Goal: Task Accomplishment & Management: Manage account settings

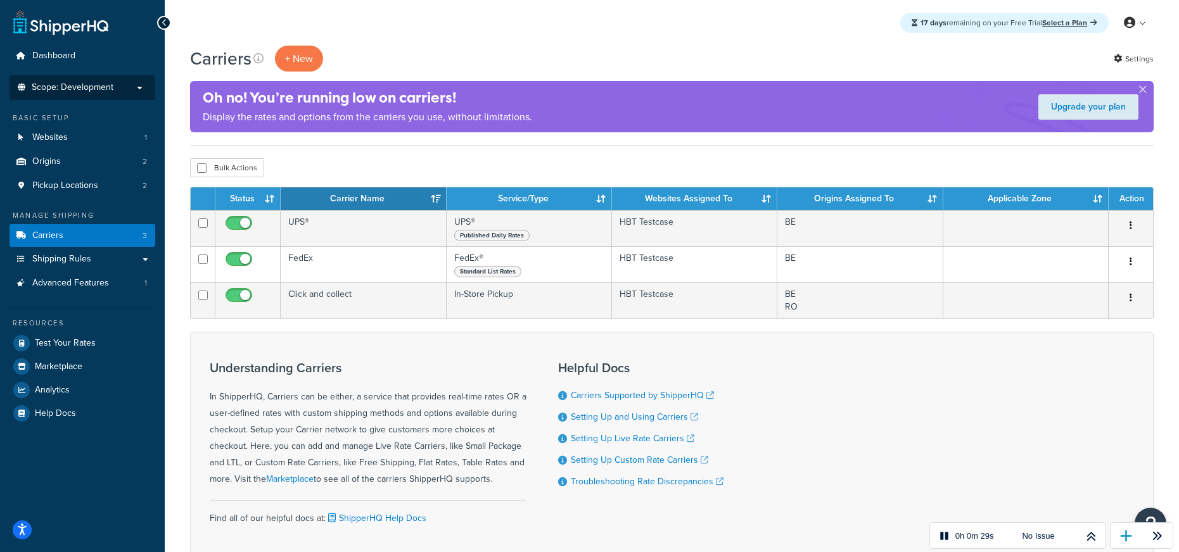
click at [105, 89] on span "Scope: Development" at bounding box center [73, 87] width 82 height 11
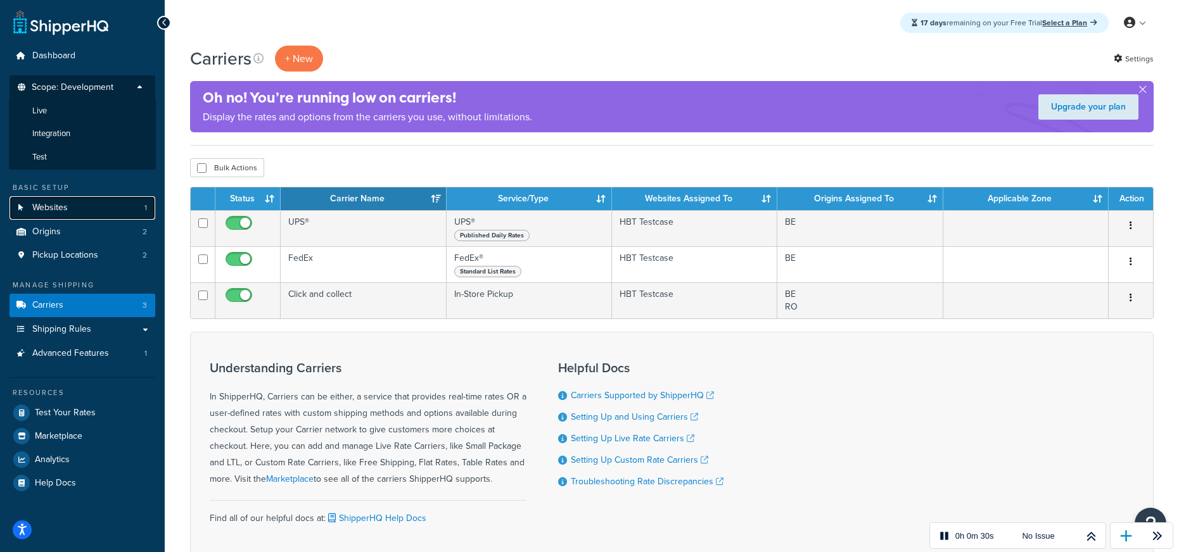
click at [89, 204] on link "Websites 1" at bounding box center [83, 207] width 146 height 23
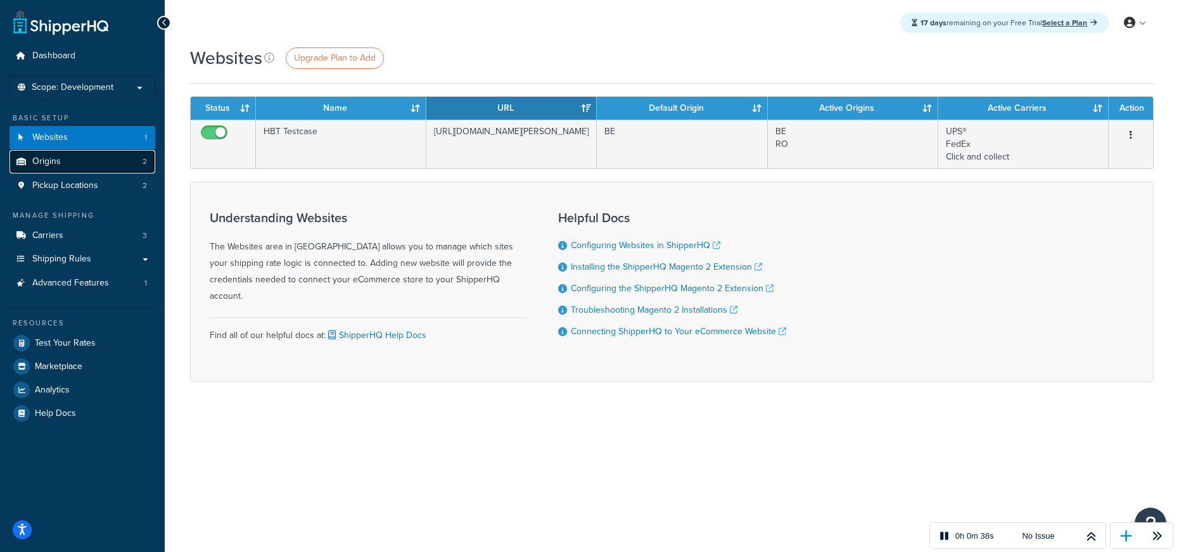
click at [86, 161] on link "Origins 2" at bounding box center [83, 161] width 146 height 23
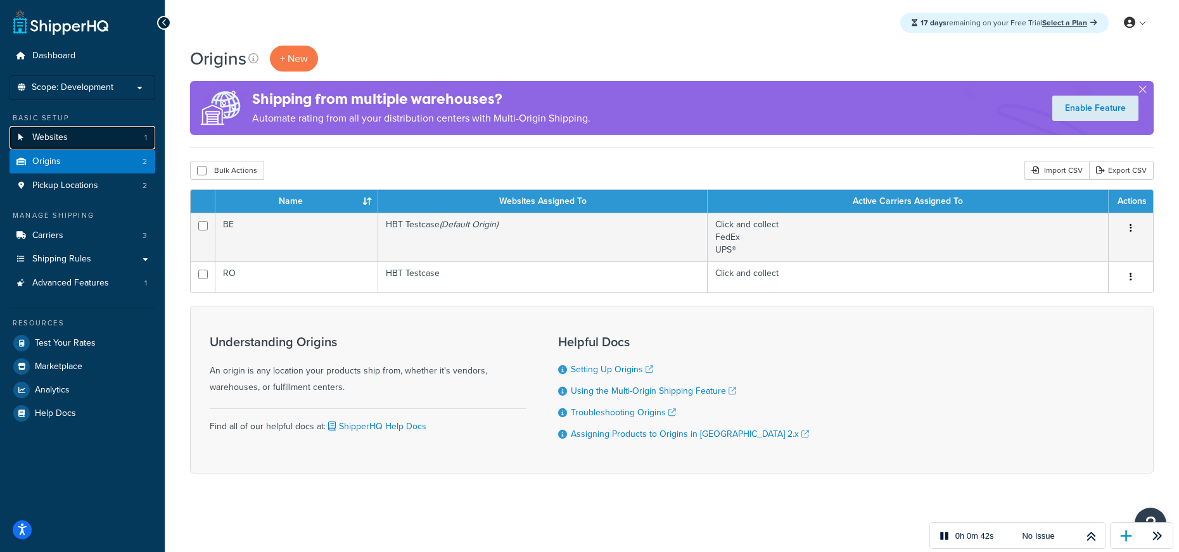
click at [53, 134] on span "Websites" at bounding box center [49, 137] width 35 height 11
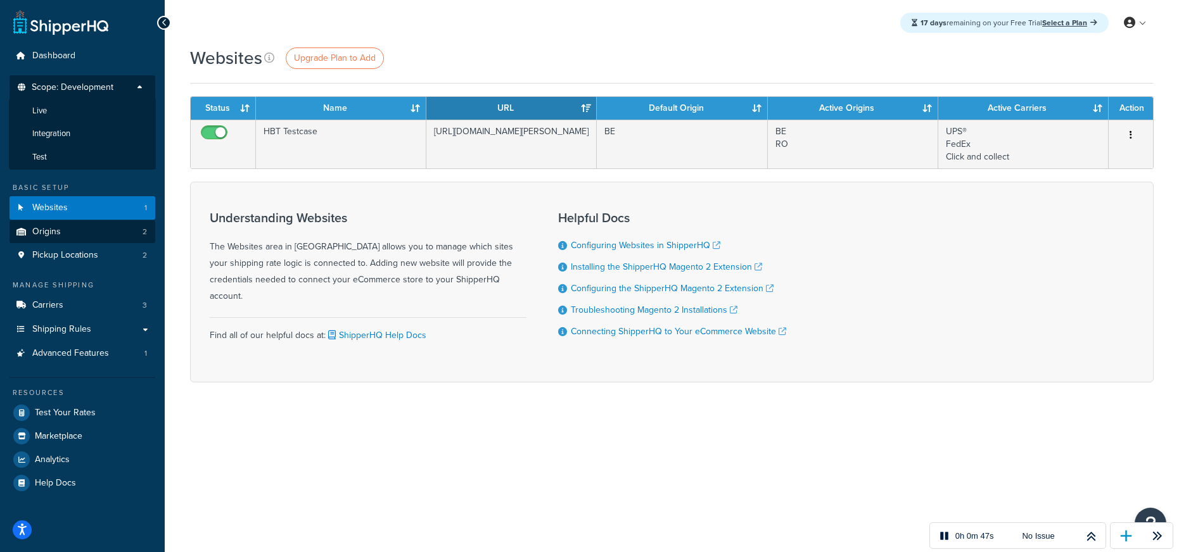
drag, startPoint x: 72, startPoint y: 153, endPoint x: 154, endPoint y: 160, distance: 82.6
click at [75, 153] on li "Test" at bounding box center [82, 157] width 147 height 23
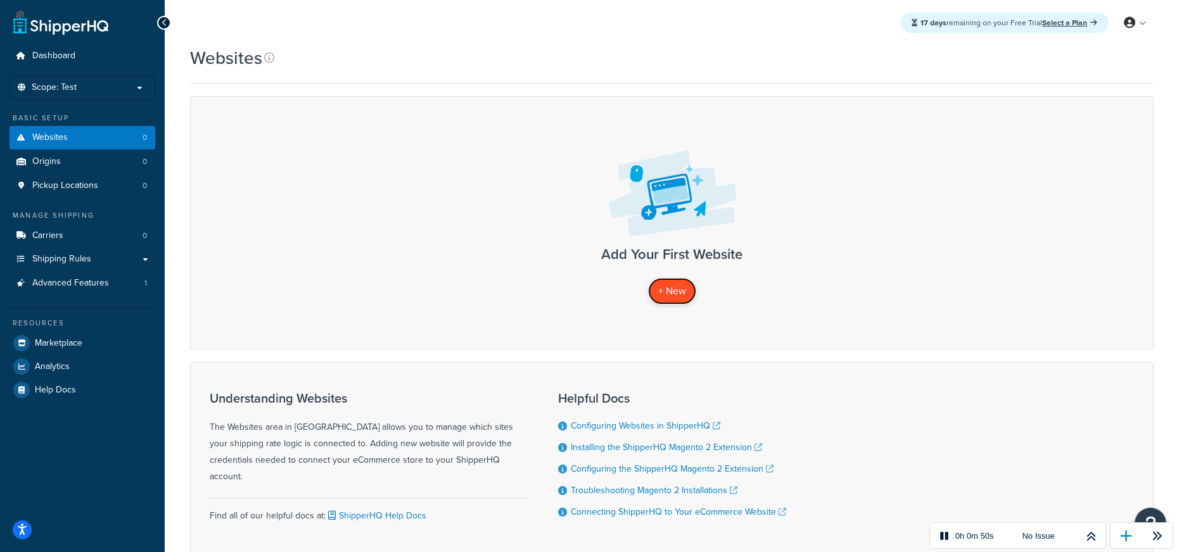
click at [680, 292] on span "+ New" at bounding box center [672, 291] width 28 height 15
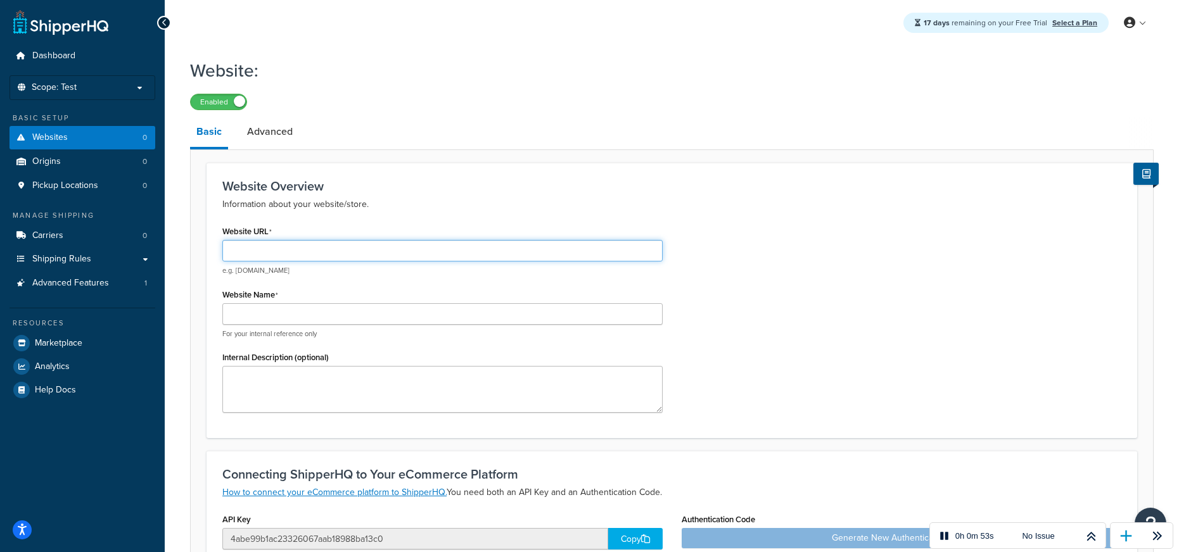
click at [336, 246] on input "Website URL" at bounding box center [442, 251] width 440 height 22
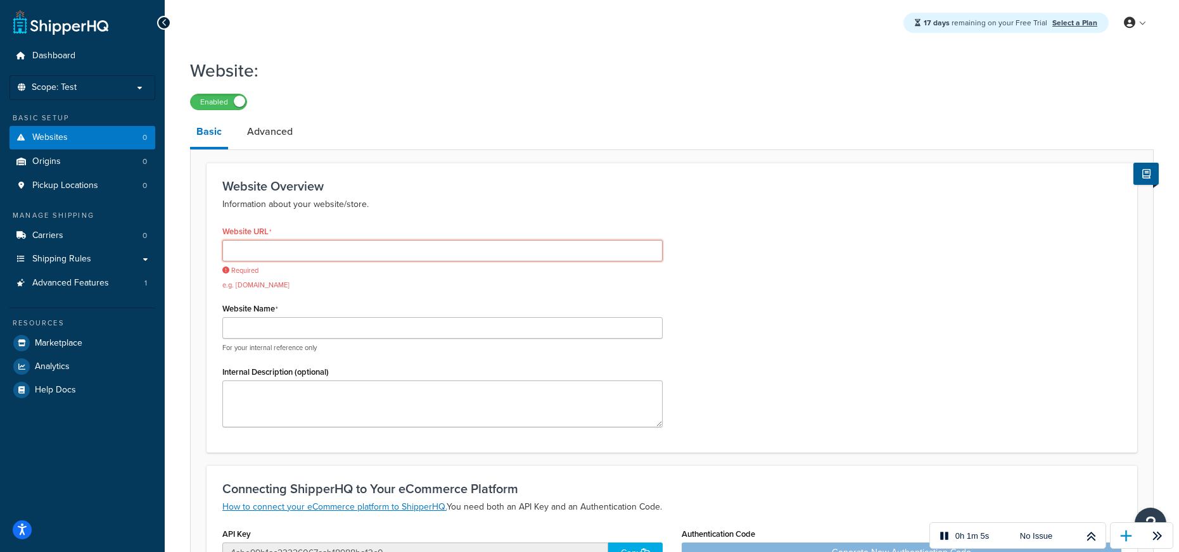
paste input "https://hyva-showcase.baldwin.agency/"
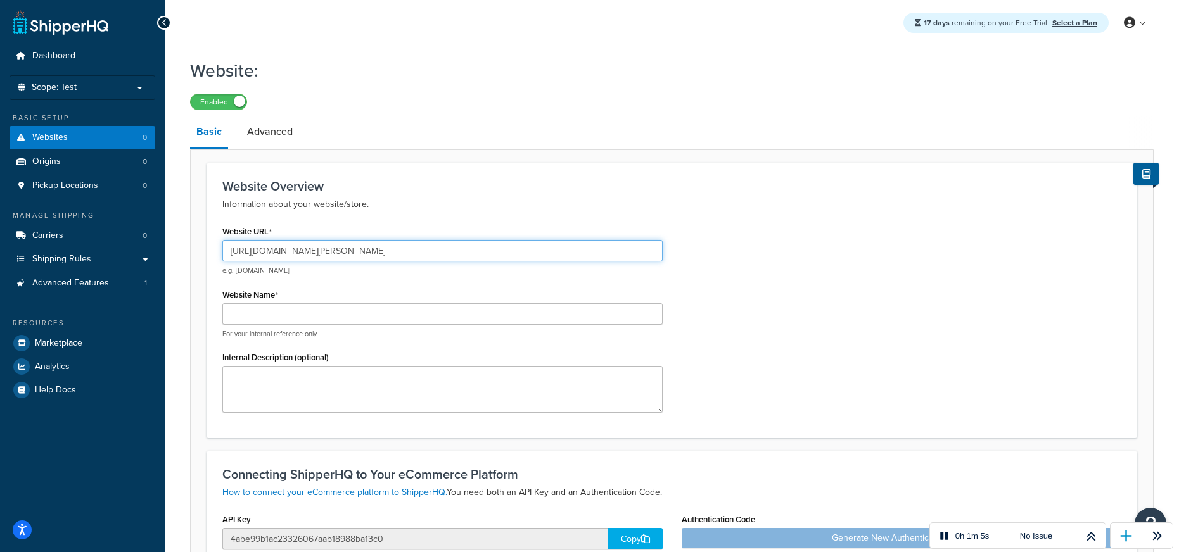
type input "https://hyva-showcase.baldwin.agency/"
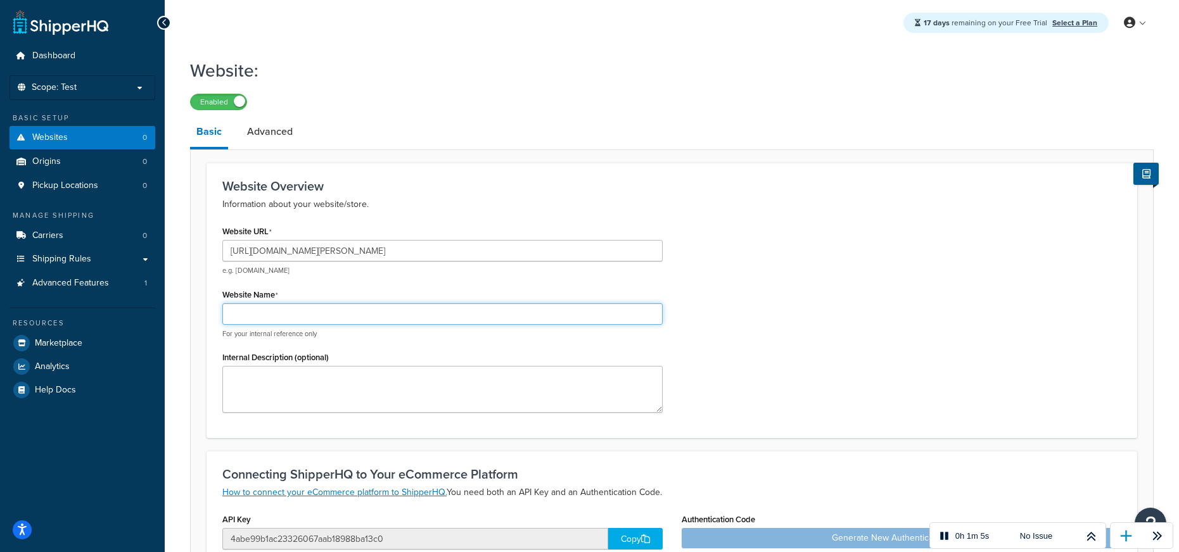
click at [236, 317] on input "Website Name" at bounding box center [442, 314] width 440 height 22
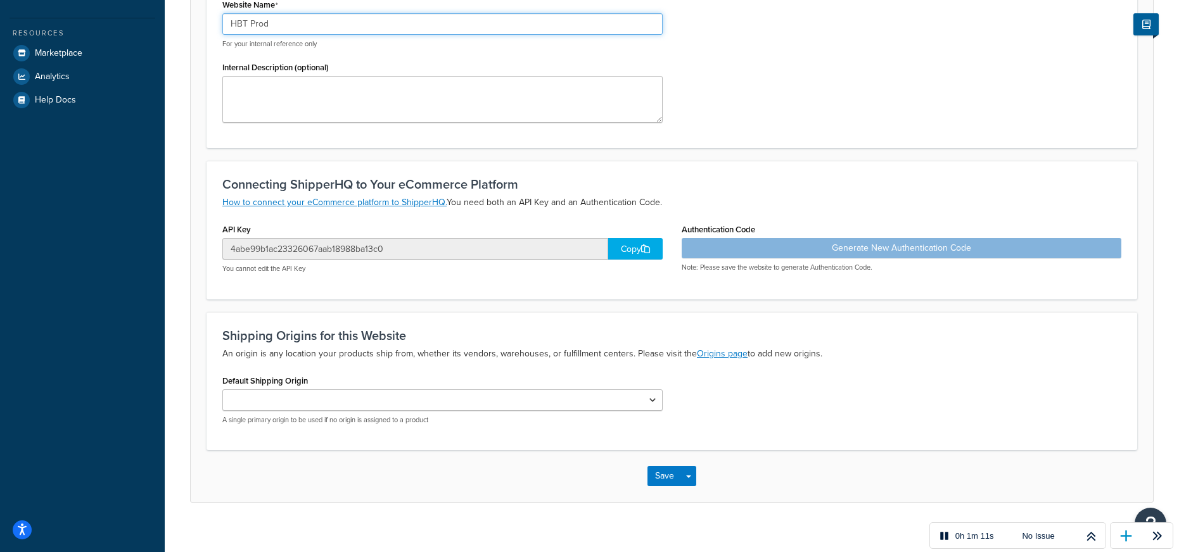
scroll to position [304, 0]
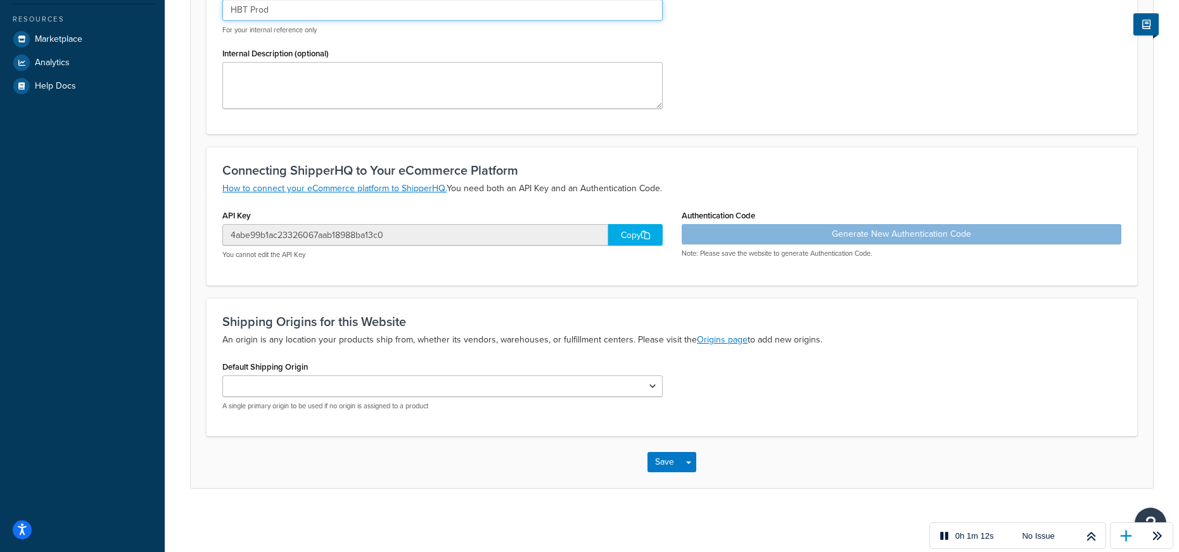
type input "HBT Prod"
click at [469, 407] on p "A single primary origin to be used if no origin is assigned to a product" at bounding box center [442, 407] width 440 height 10
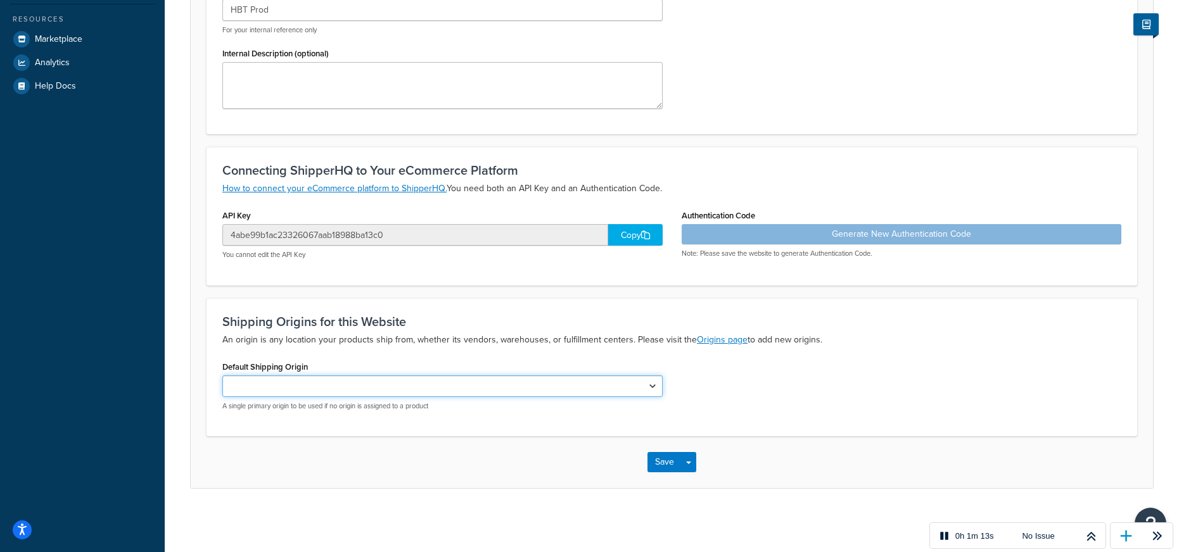
click at [470, 391] on select "Default Shipping Origin" at bounding box center [442, 387] width 440 height 22
drag, startPoint x: 463, startPoint y: 387, endPoint x: 631, endPoint y: 452, distance: 180.1
click at [465, 387] on select "Default Shipping Origin" at bounding box center [442, 387] width 440 height 22
click at [647, 457] on button "Save" at bounding box center [664, 462] width 34 height 20
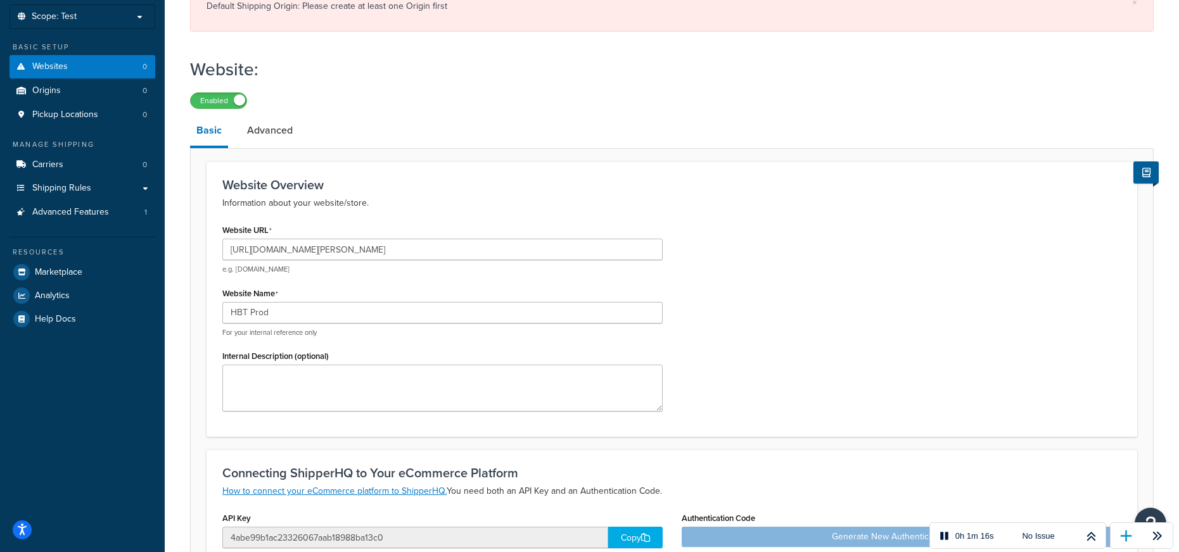
scroll to position [0, 0]
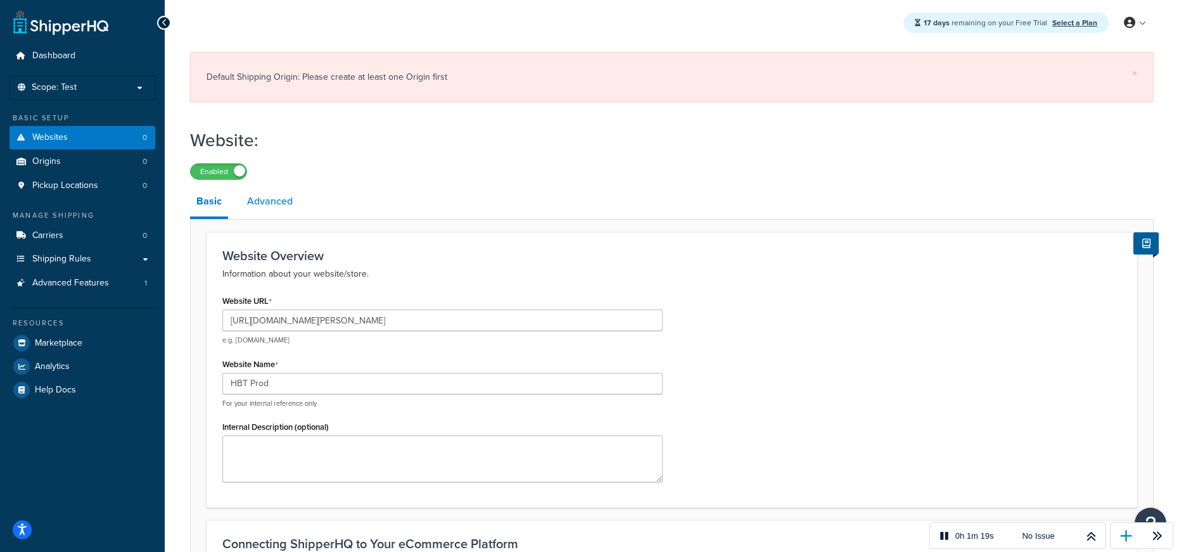
click at [277, 206] on link "Advanced" at bounding box center [270, 201] width 58 height 30
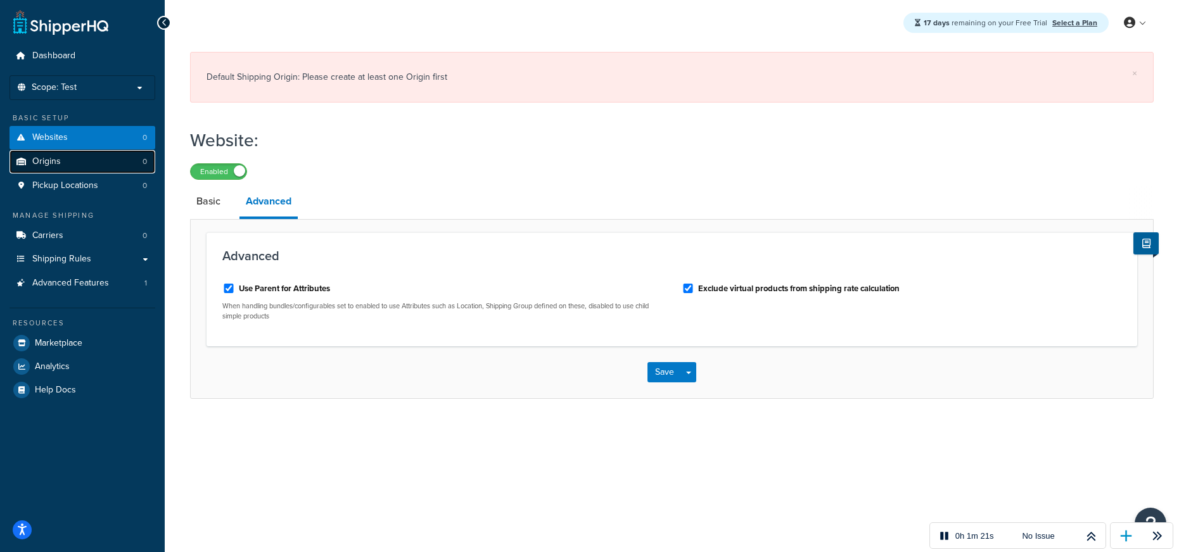
click at [30, 165] on link "Origins 0" at bounding box center [83, 161] width 146 height 23
click at [697, 367] on div "Save Save Dropdown Save and Edit Save and Duplicate Save and Create New" at bounding box center [672, 372] width 962 height 52
click at [693, 369] on button "Save Dropdown" at bounding box center [688, 372] width 15 height 20
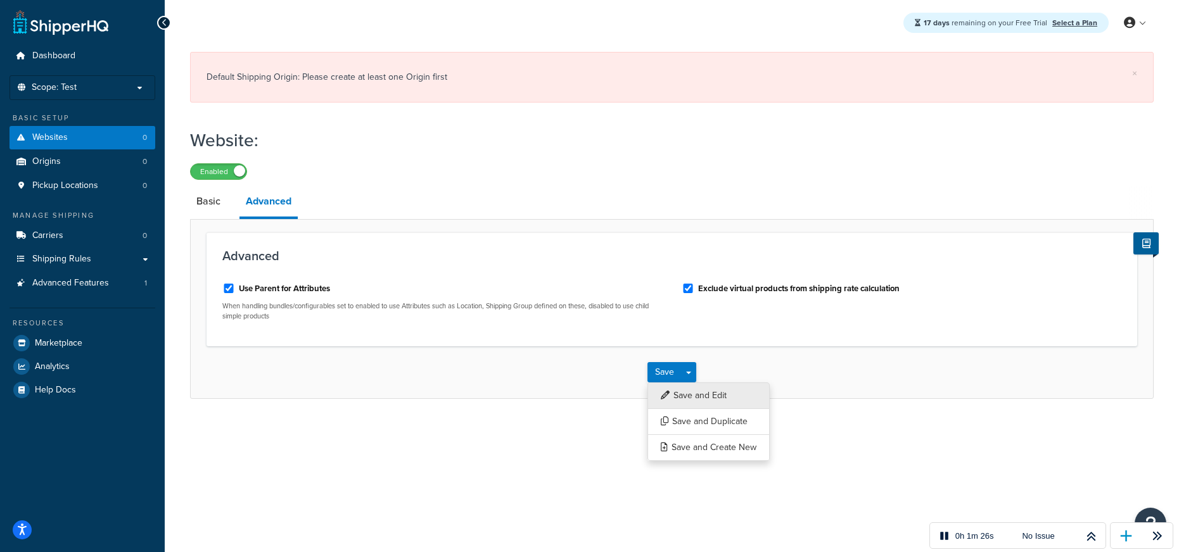
click at [718, 395] on button "Save and Edit" at bounding box center [708, 396] width 122 height 27
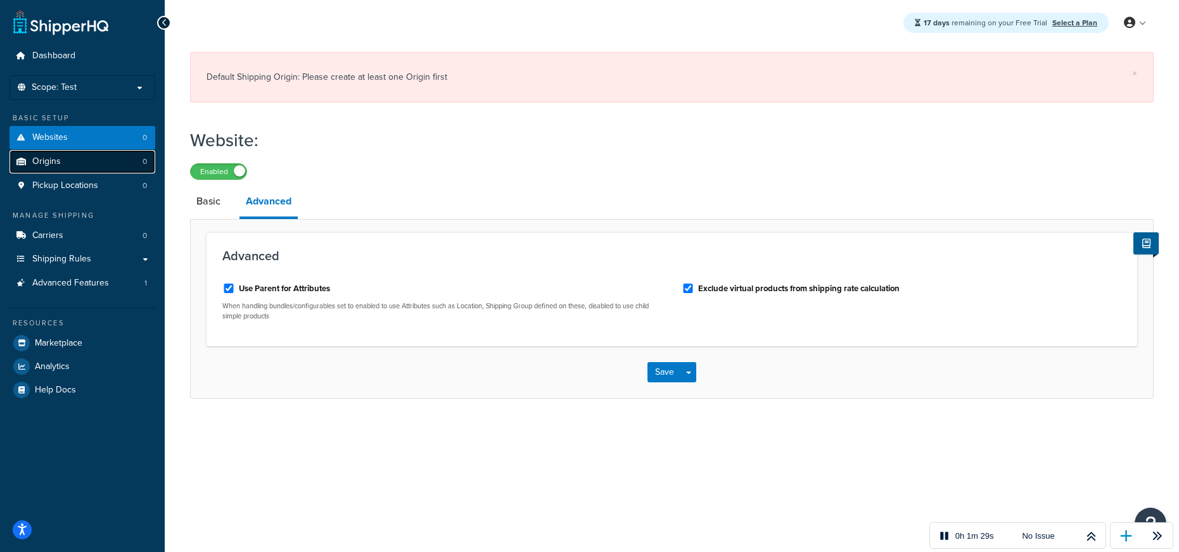
click at [60, 160] on link "Origins 0" at bounding box center [83, 161] width 146 height 23
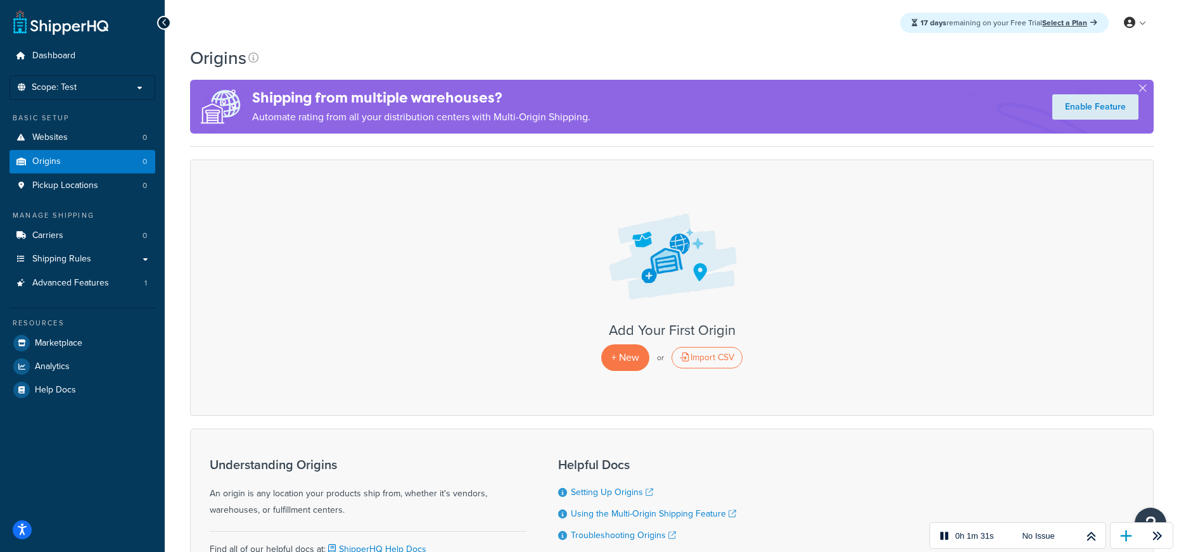
scroll to position [13, 0]
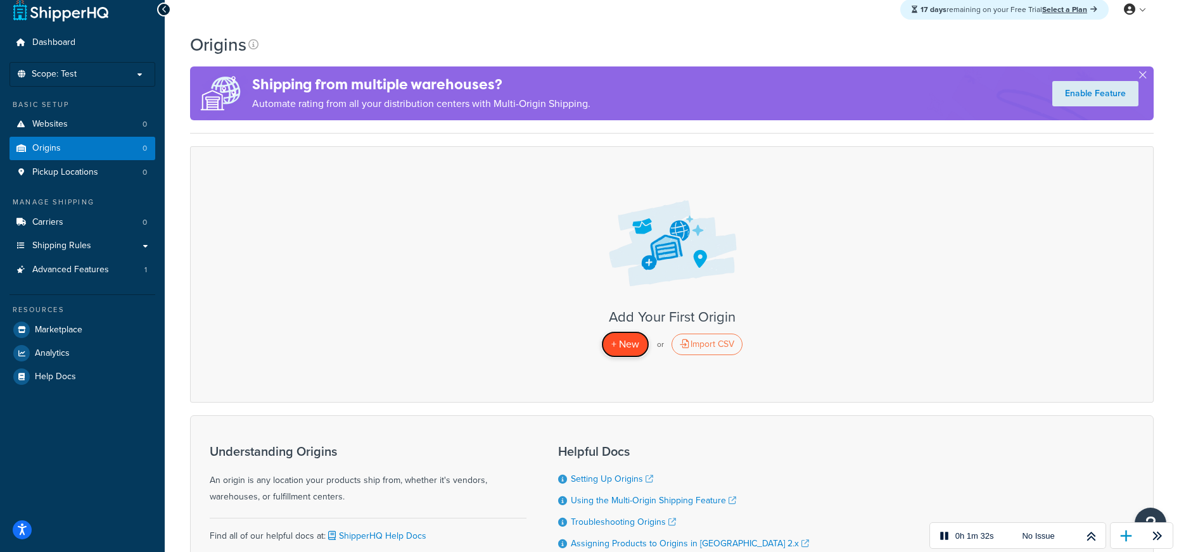
click at [631, 342] on span "+ New" at bounding box center [625, 344] width 28 height 15
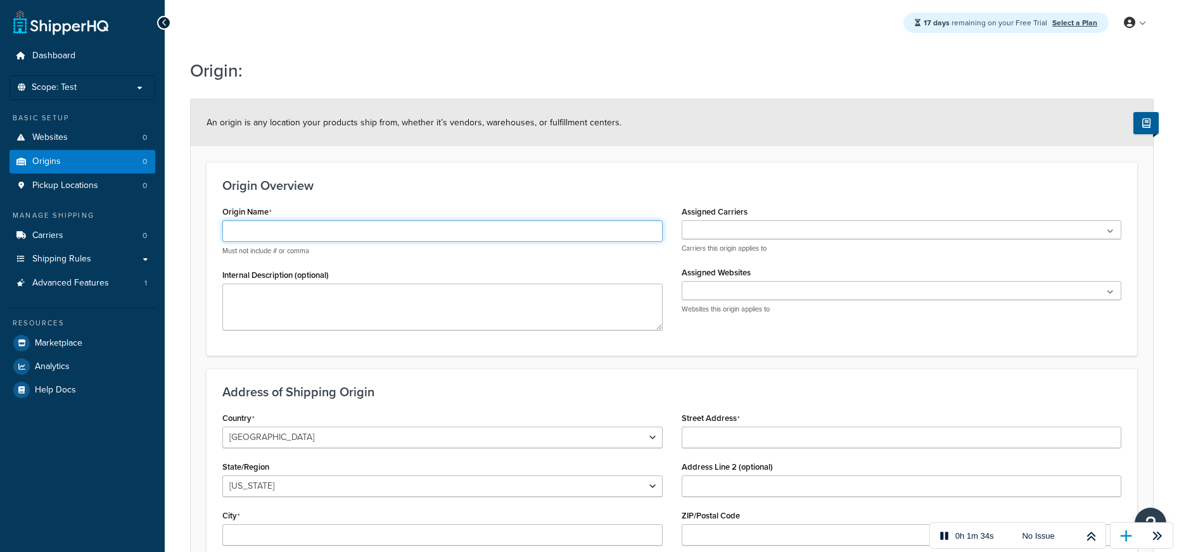
click at [422, 241] on body "ShipperHQ Dashboard - Manage Your Shipping Rates Free Trial Dashboard Scope: Te…" at bounding box center [589, 358] width 1179 height 716
type input "[PERSON_NAME] BE"
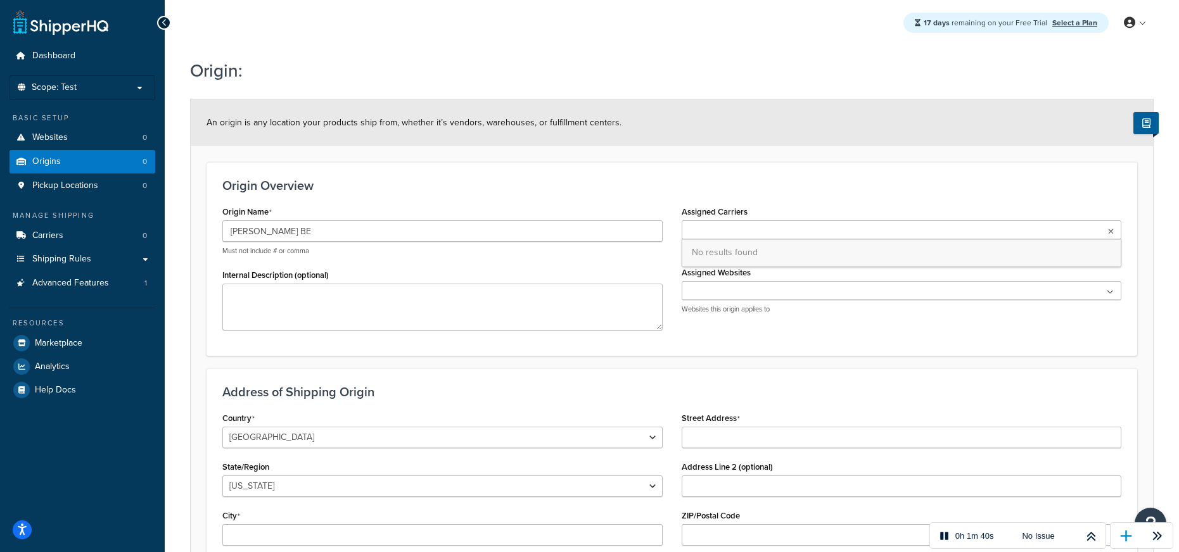
click at [872, 232] on ul at bounding box center [901, 229] width 440 height 19
drag, startPoint x: 733, startPoint y: 170, endPoint x: 477, endPoint y: 167, distance: 255.9
click at [732, 170] on div "Origin Overview Origin Name Baldwin BE Must not include # or comma Internal Des…" at bounding box center [671, 258] width 930 height 193
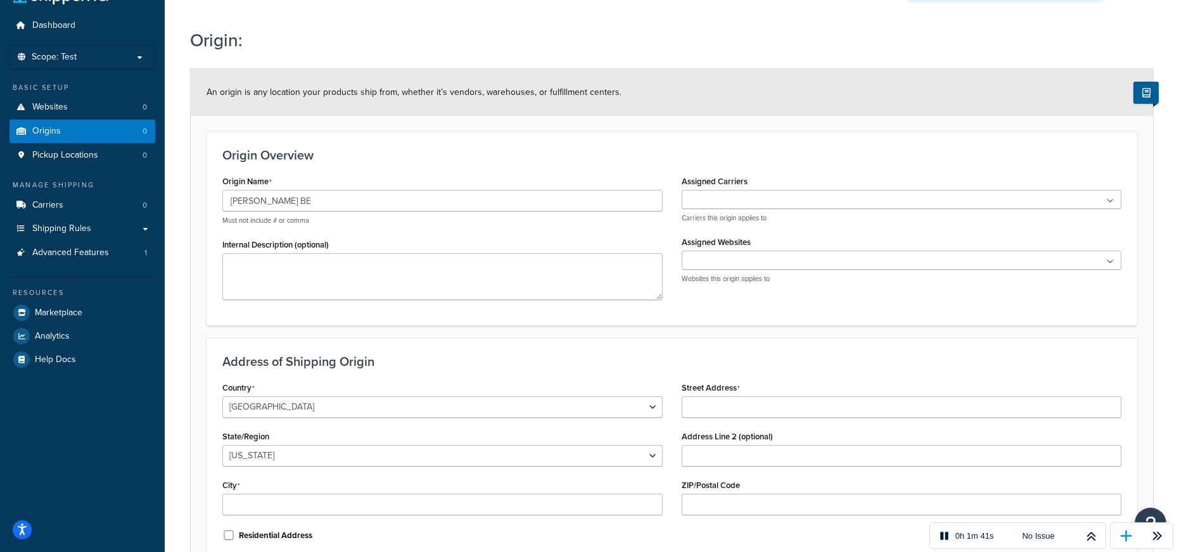
scroll to position [34, 0]
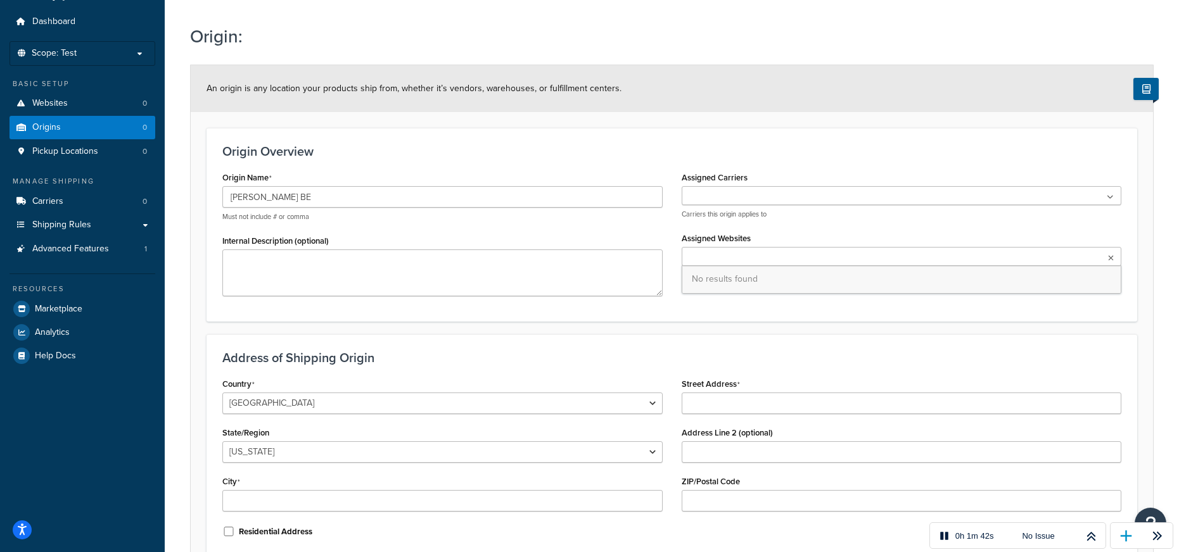
click at [774, 255] on ul at bounding box center [901, 256] width 440 height 19
click at [678, 229] on div "Assigned Carriers No results found Carriers this origin applies to Assigned Web…" at bounding box center [901, 228] width 459 height 121
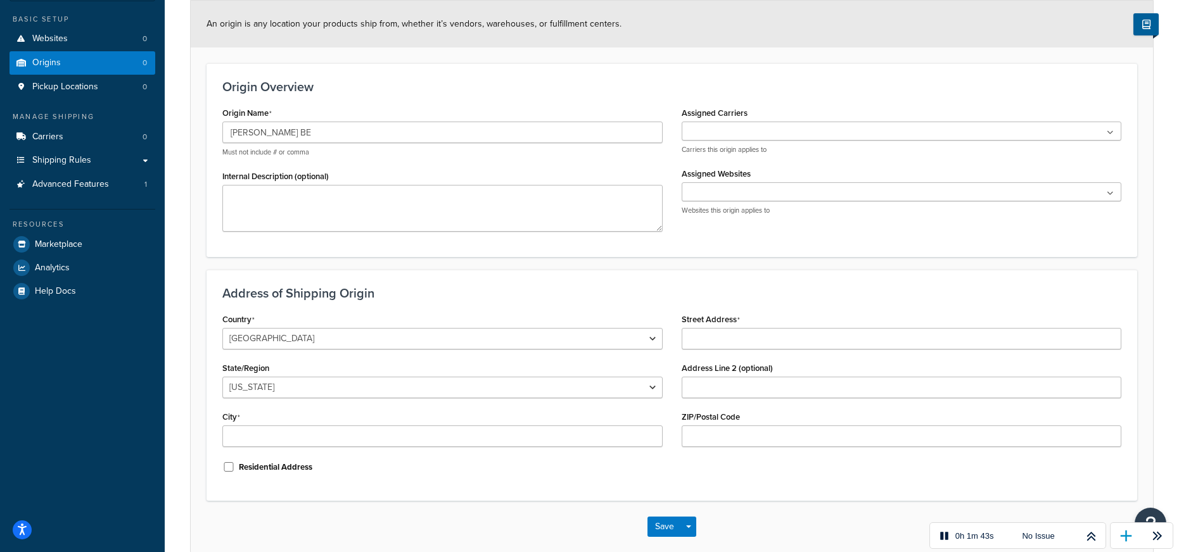
scroll to position [163, 0]
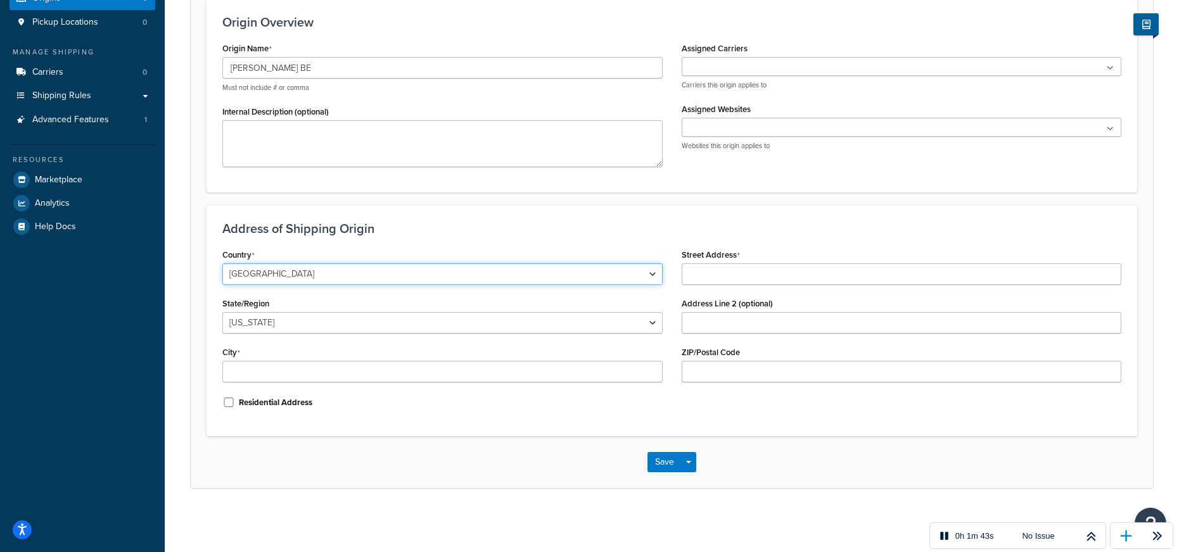
click at [516, 267] on select "[GEOGRAPHIC_DATA] [GEOGRAPHIC_DATA] [GEOGRAPHIC_DATA] [GEOGRAPHIC_DATA] [GEOGRA…" at bounding box center [442, 274] width 440 height 22
click at [222, 263] on select "[GEOGRAPHIC_DATA] [GEOGRAPHIC_DATA] [GEOGRAPHIC_DATA] [GEOGRAPHIC_DATA] [GEOGRA…" at bounding box center [442, 274] width 440 height 22
click at [469, 272] on select "United States United Kingdom Afghanistan Åland Islands Albania Algeria American…" at bounding box center [442, 274] width 440 height 22
select select "1020"
click at [222, 263] on select "United States United Kingdom Afghanistan Åland Islands Albania Algeria American…" at bounding box center [442, 274] width 440 height 22
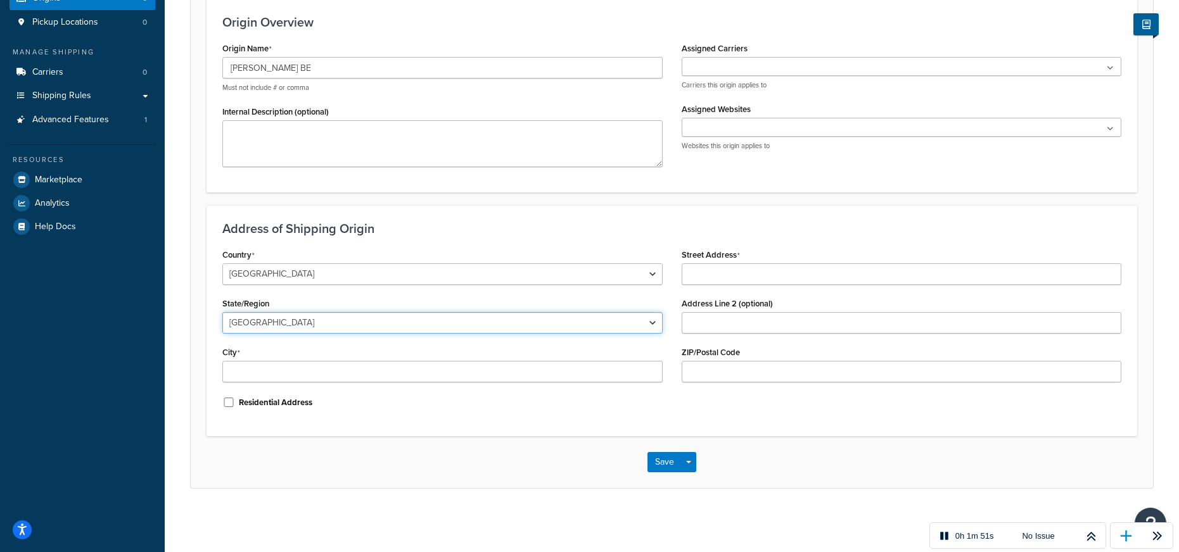
click at [466, 327] on select "Antwerpen Brabant Wallon Brussels Hainaut Liege Limburg Luxembourg Namur Oost-V…" at bounding box center [442, 323] width 440 height 22
select select "188"
click at [222, 312] on select "Antwerpen Brabant Wallon Brussels Hainaut Liege Limburg Luxembourg Namur Oost-V…" at bounding box center [442, 323] width 440 height 22
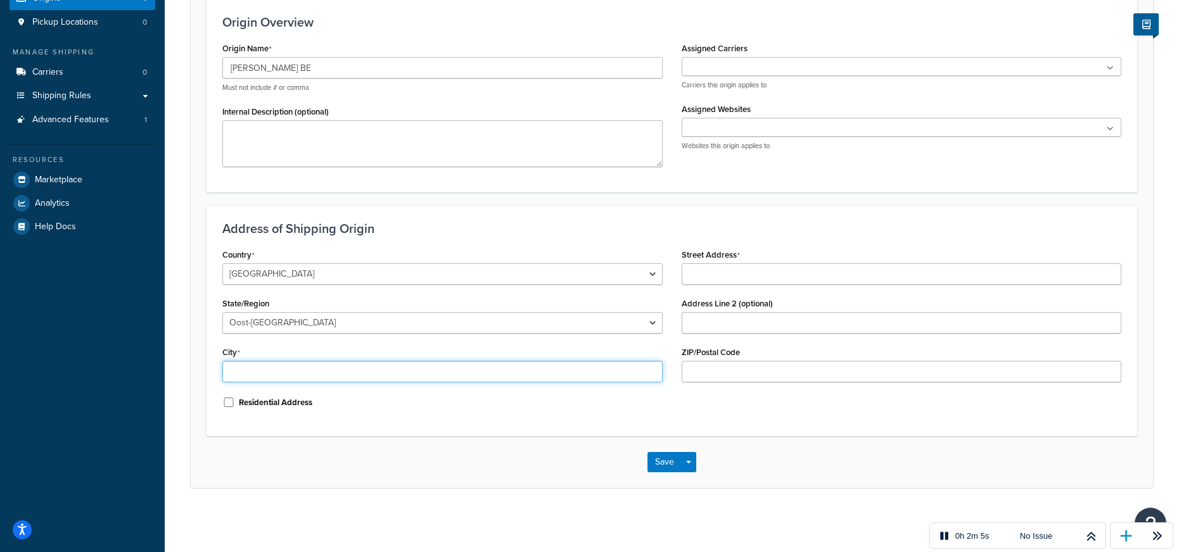
click at [384, 367] on input "City" at bounding box center [442, 372] width 440 height 22
type input "Gent"
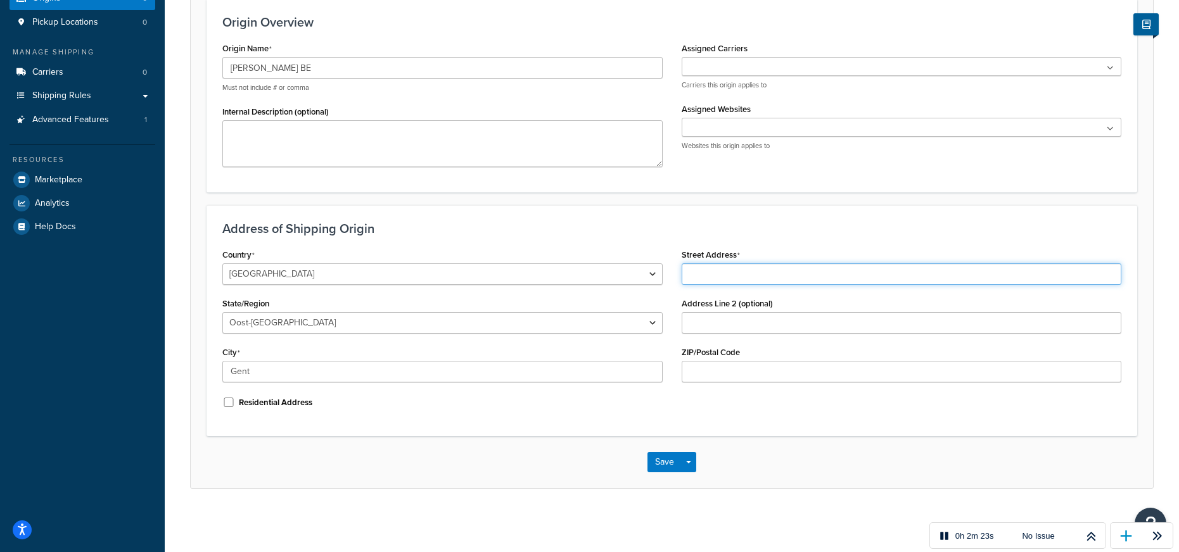
click at [785, 279] on input "Street Address" at bounding box center [901, 274] width 440 height 22
paste input "Dendermondsesteenweg 140c"
type input "Dendermondsesteenweg 140c"
click at [669, 453] on button "Save" at bounding box center [664, 462] width 34 height 20
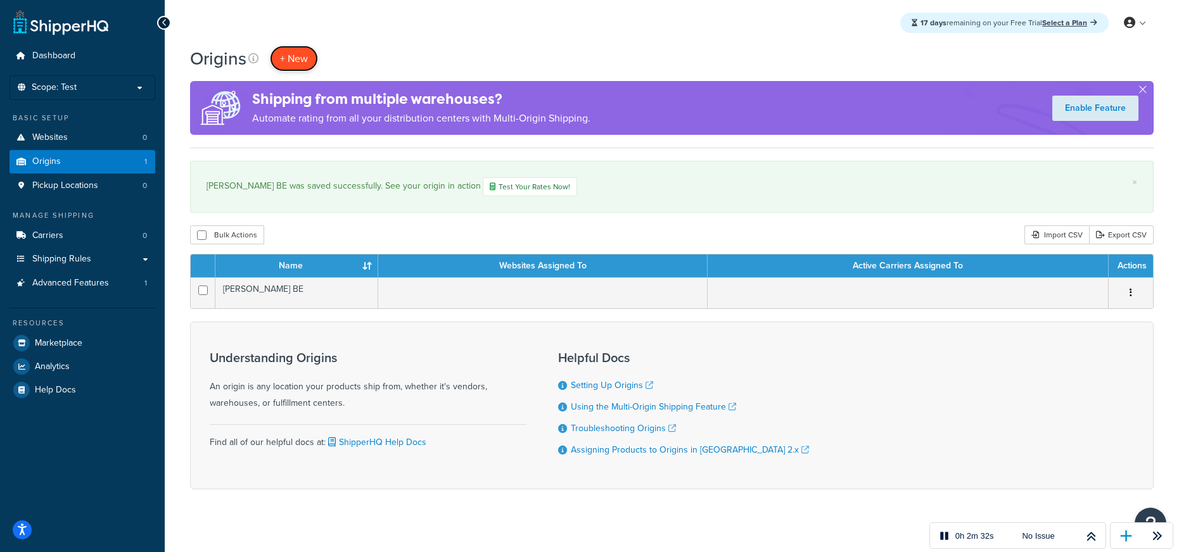
click at [294, 54] on span "+ New" at bounding box center [294, 58] width 28 height 15
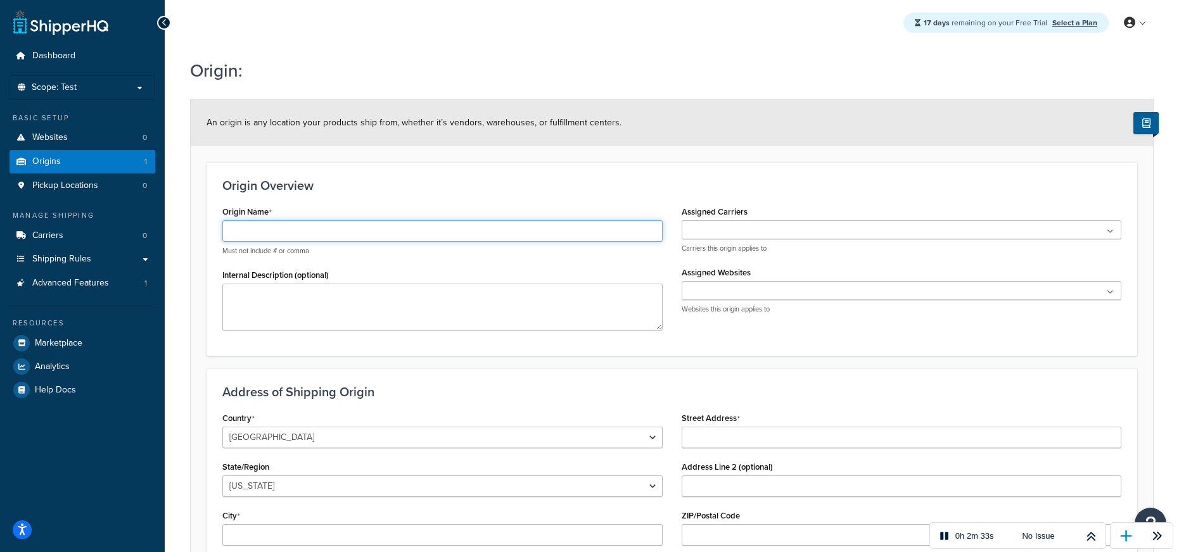
click at [442, 232] on input "Origin Name" at bounding box center [442, 231] width 440 height 22
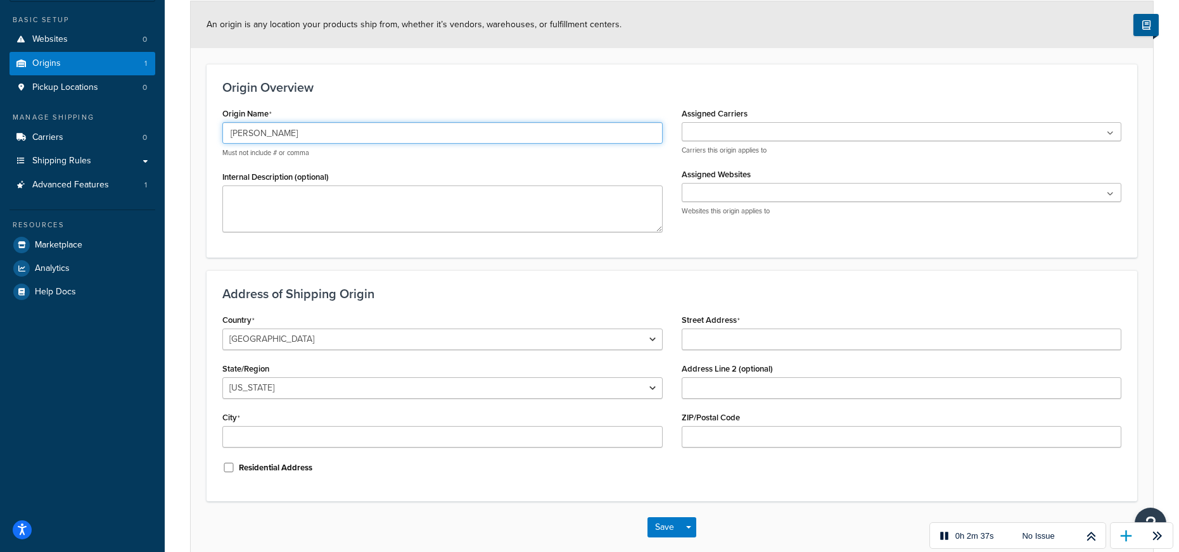
scroll to position [110, 0]
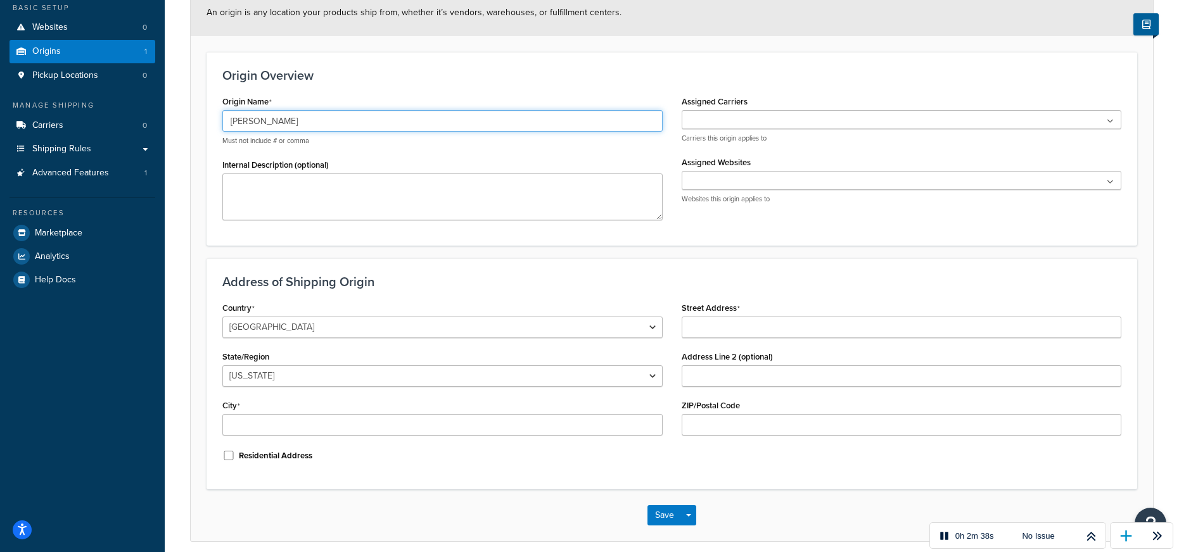
type input "[PERSON_NAME]"
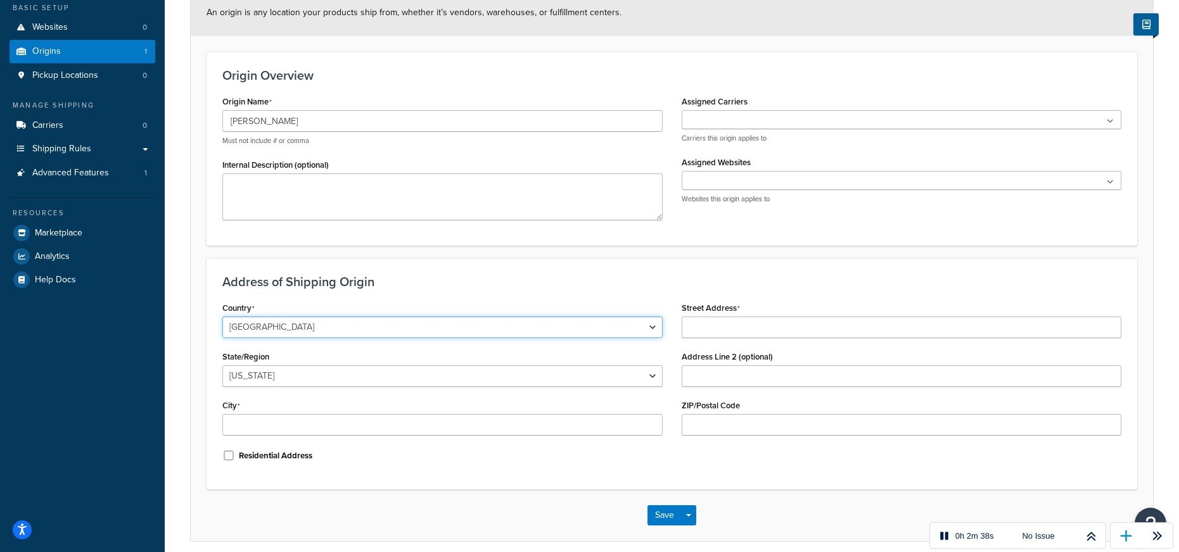
click at [344, 317] on select "United States United Kingdom Afghanistan Åland Islands Albania Algeria American…" at bounding box center [442, 328] width 440 height 22
select select "1176"
click at [222, 317] on select "United States United Kingdom Afghanistan Åland Islands Albania Algeria American…" at bounding box center [442, 328] width 440 height 22
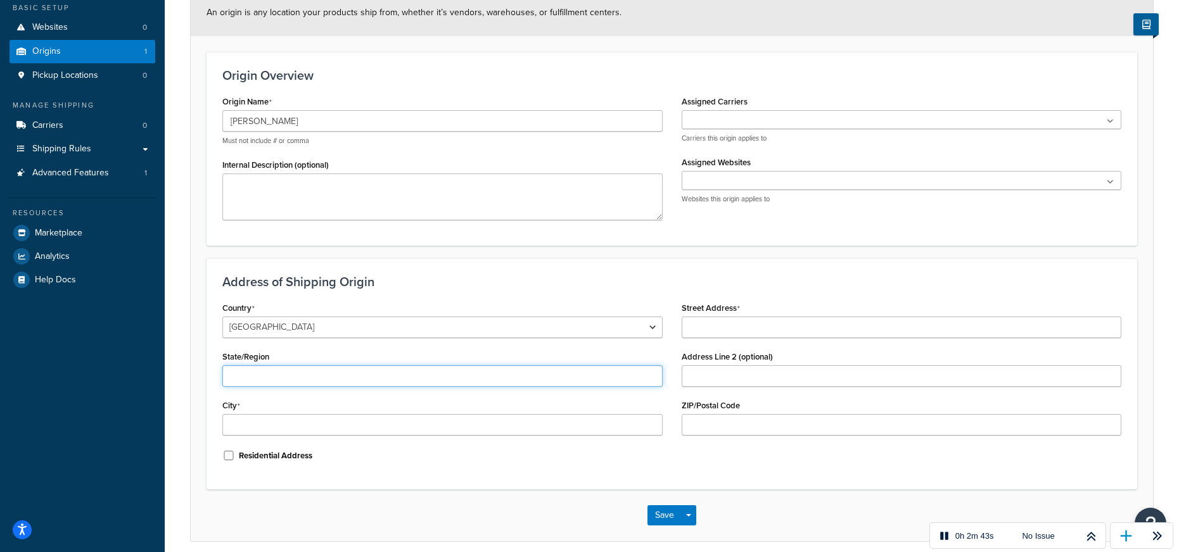
click at [428, 373] on input "State/Region" at bounding box center [442, 376] width 440 height 22
type input "Cluj-Napoca"
click at [384, 369] on input "Cluj-Napoca" at bounding box center [442, 376] width 440 height 22
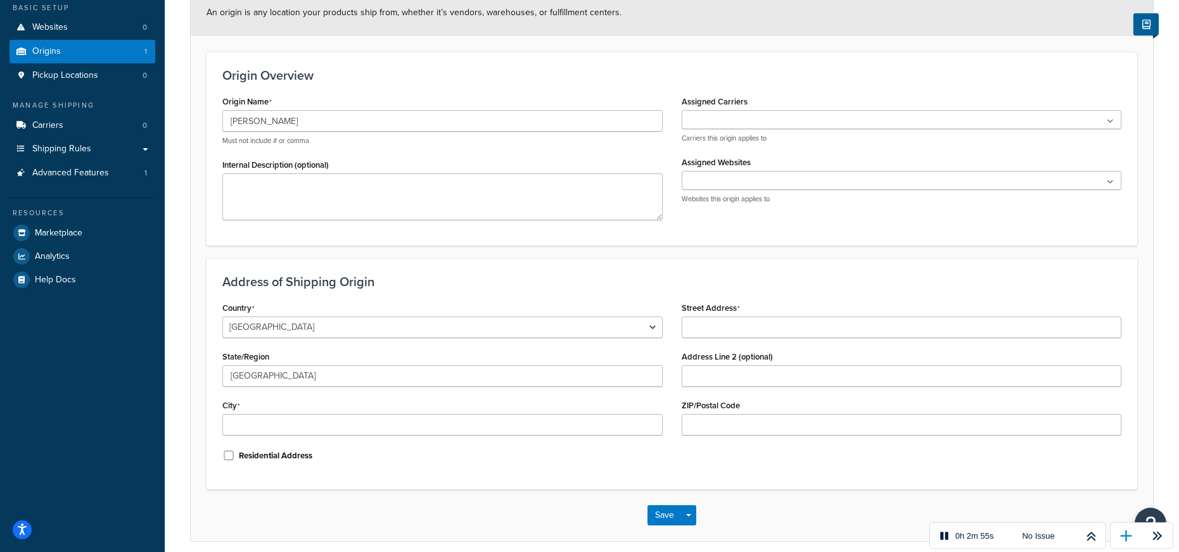
click at [697, 277] on h3 "Address of Shipping Origin" at bounding box center [671, 282] width 899 height 14
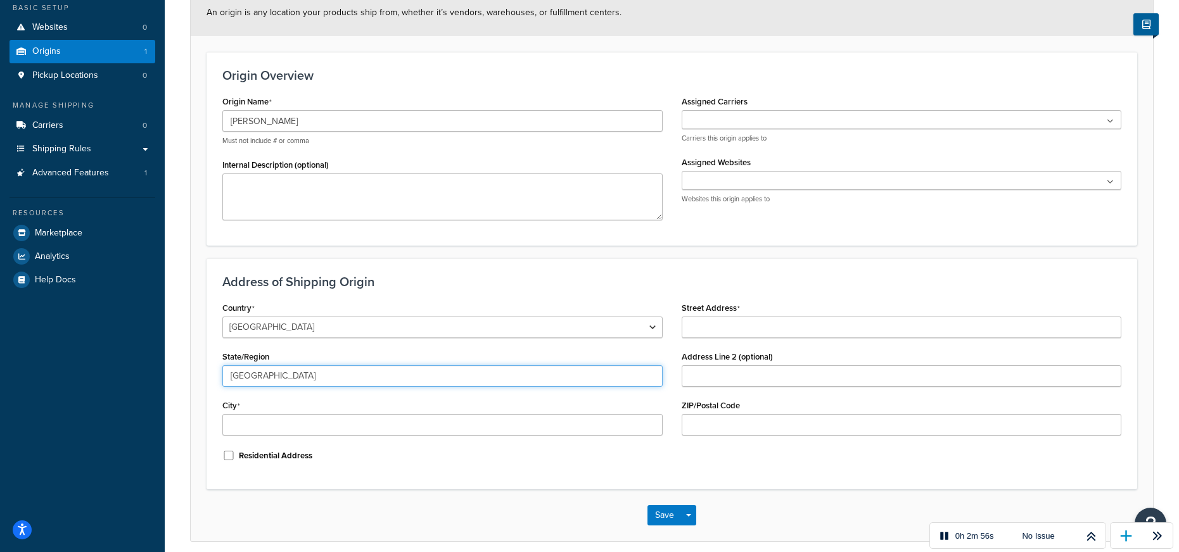
drag, startPoint x: 285, startPoint y: 383, endPoint x: 288, endPoint y: 374, distance: 9.8
click at [285, 383] on input "Cluj-Napoca" at bounding box center [442, 376] width 440 height 22
click at [288, 374] on input "Cluj-Napoca" at bounding box center [442, 376] width 440 height 22
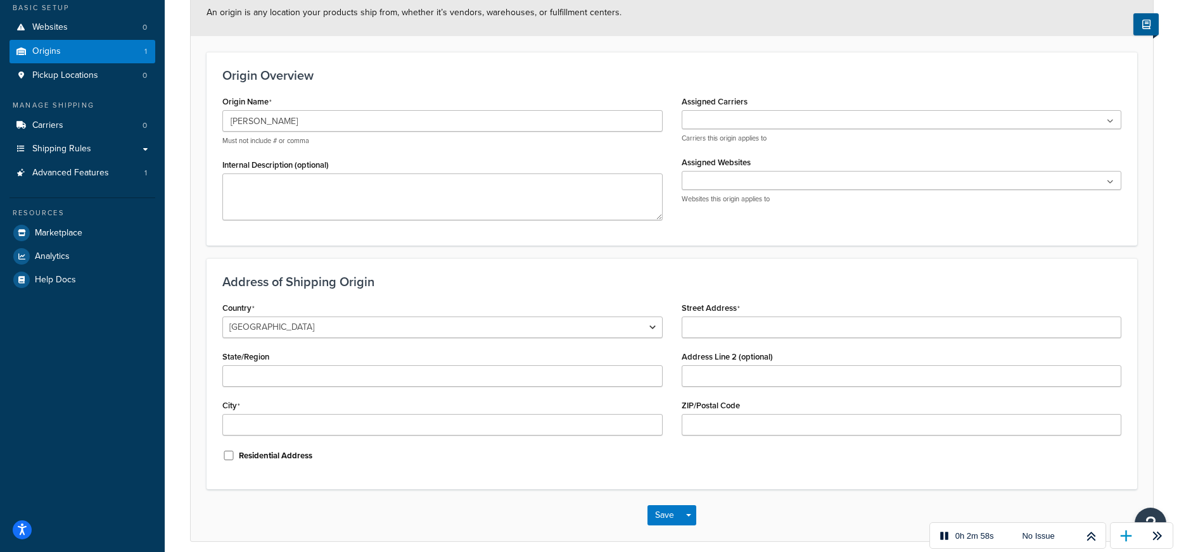
drag, startPoint x: 787, startPoint y: 487, endPoint x: 775, endPoint y: 480, distance: 13.9
click at [782, 483] on div "Address of Shipping Origin Country United States United Kingdom Afghanistan Åla…" at bounding box center [671, 373] width 930 height 231
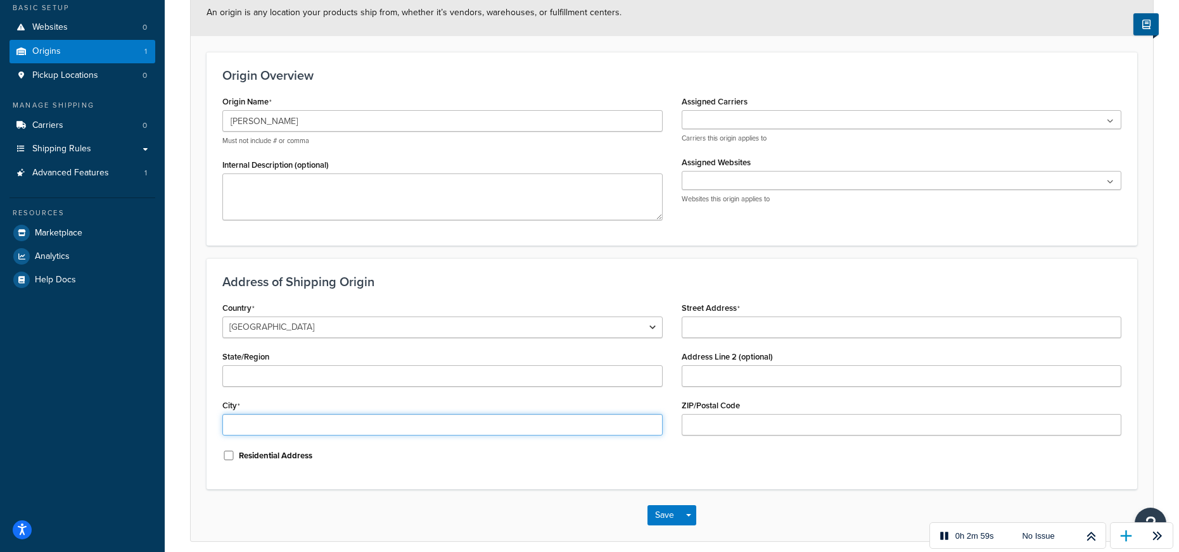
drag, startPoint x: 578, startPoint y: 419, endPoint x: 436, endPoint y: 381, distance: 146.9
click at [578, 419] on input "City" at bounding box center [442, 425] width 440 height 22
paste input "Cluj-Napoca"
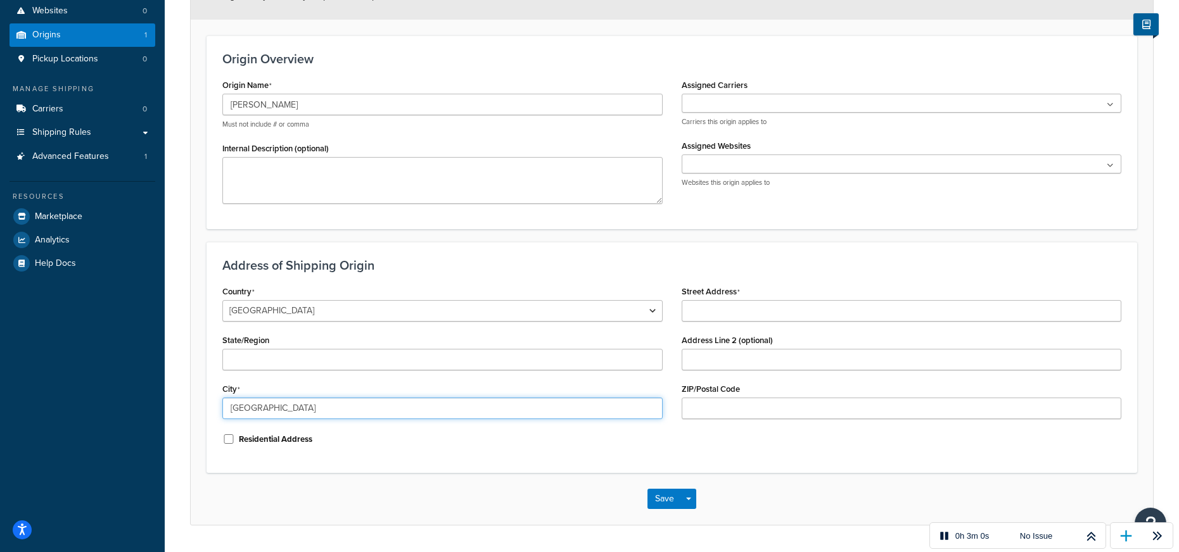
type input "Cluj-Napoca"
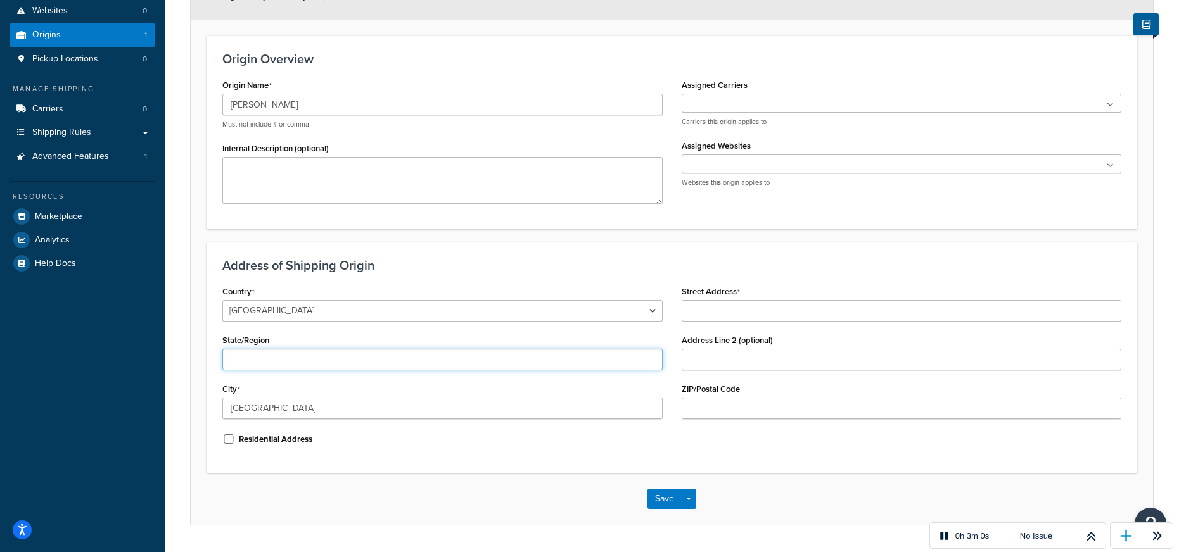
click at [284, 362] on input "State/Region" at bounding box center [442, 360] width 440 height 22
type input "Cluj"
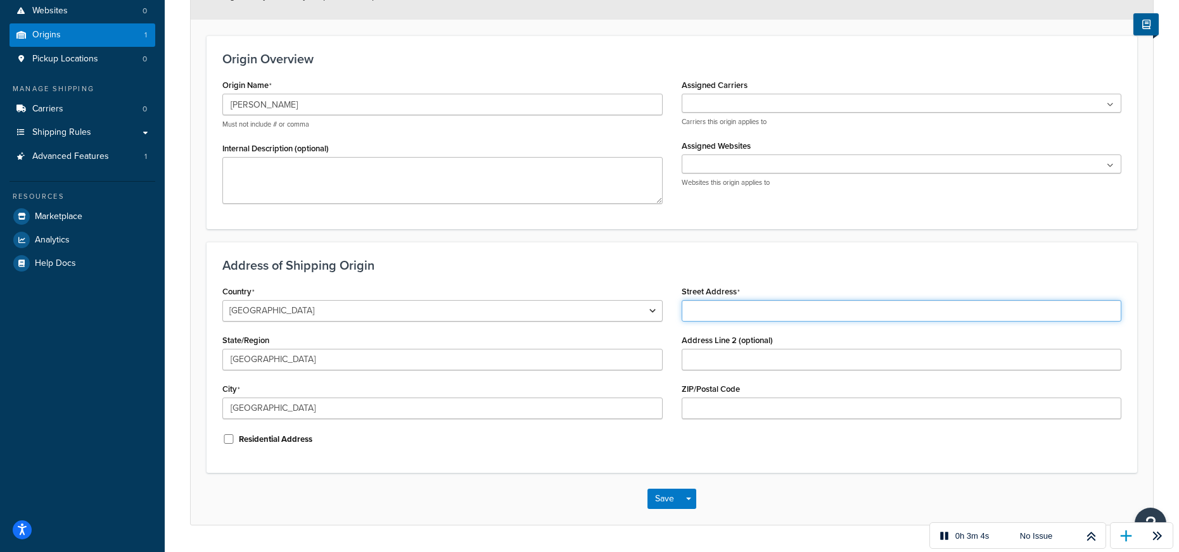
click at [763, 303] on input "Street Address" at bounding box center [901, 311] width 440 height 22
type input "Baladei 4"
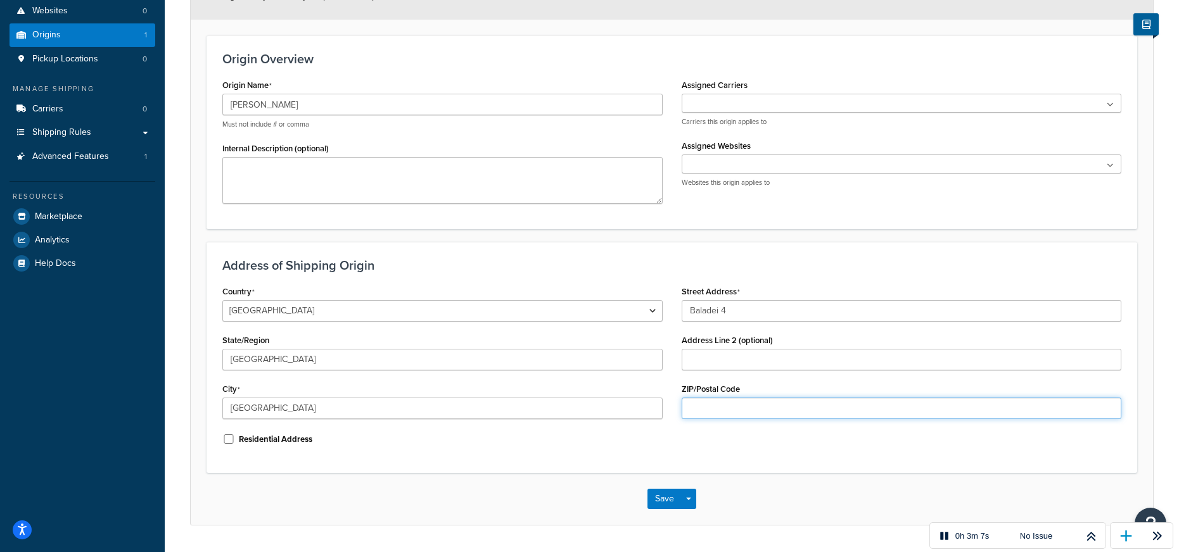
click at [723, 406] on input "ZIP/Postal Code" at bounding box center [901, 409] width 440 height 22
type input "400692"
click at [298, 443] on label "Residential Address" at bounding box center [275, 439] width 73 height 11
click at [235, 443] on input "Residential Address" at bounding box center [228, 439] width 13 height 10
checkbox input "true"
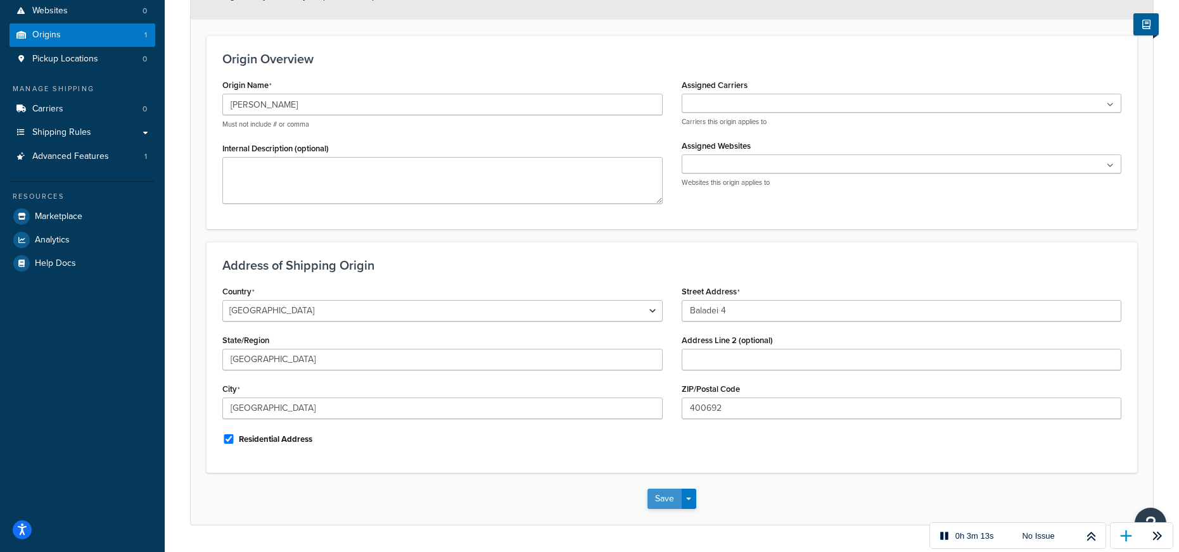
click at [654, 497] on button "Save" at bounding box center [664, 499] width 34 height 20
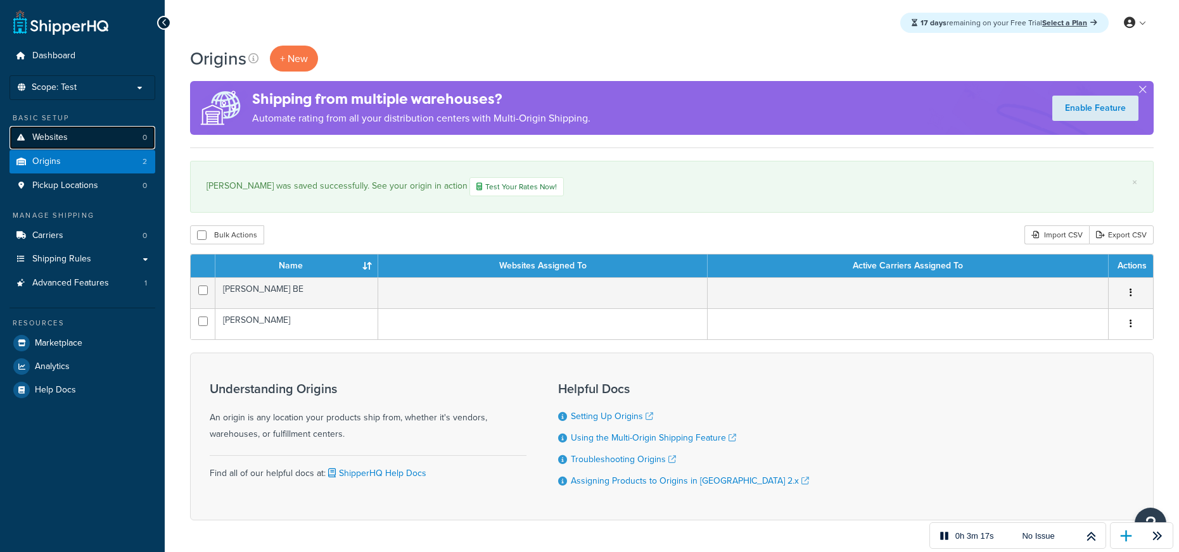
drag, startPoint x: 0, startPoint y: 0, endPoint x: 82, endPoint y: 139, distance: 161.8
click at [80, 139] on link "Websites 0" at bounding box center [83, 137] width 146 height 23
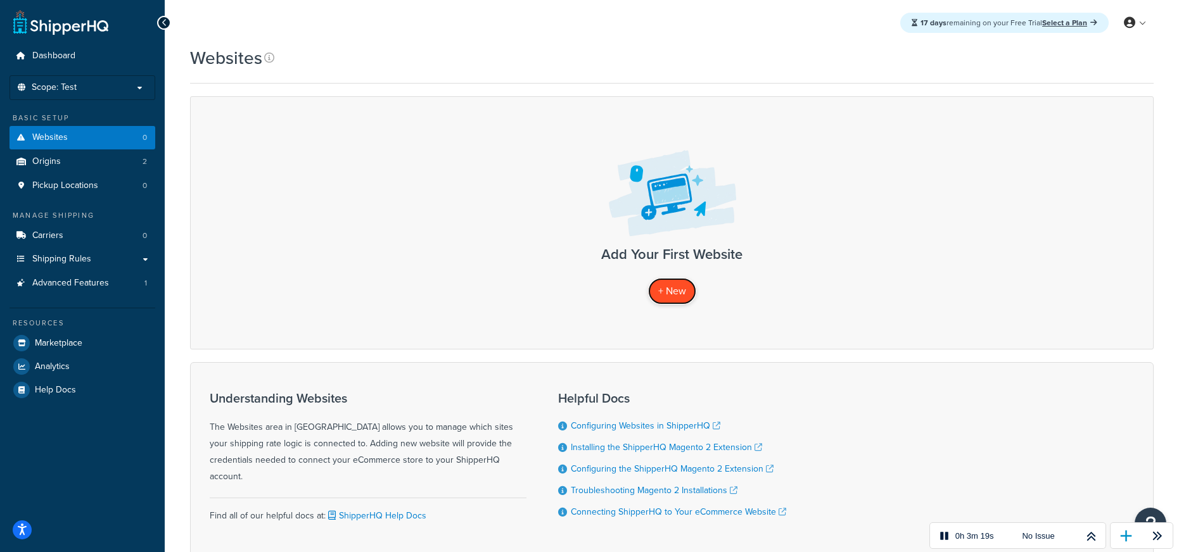
click at [676, 284] on span "+ New" at bounding box center [672, 291] width 28 height 15
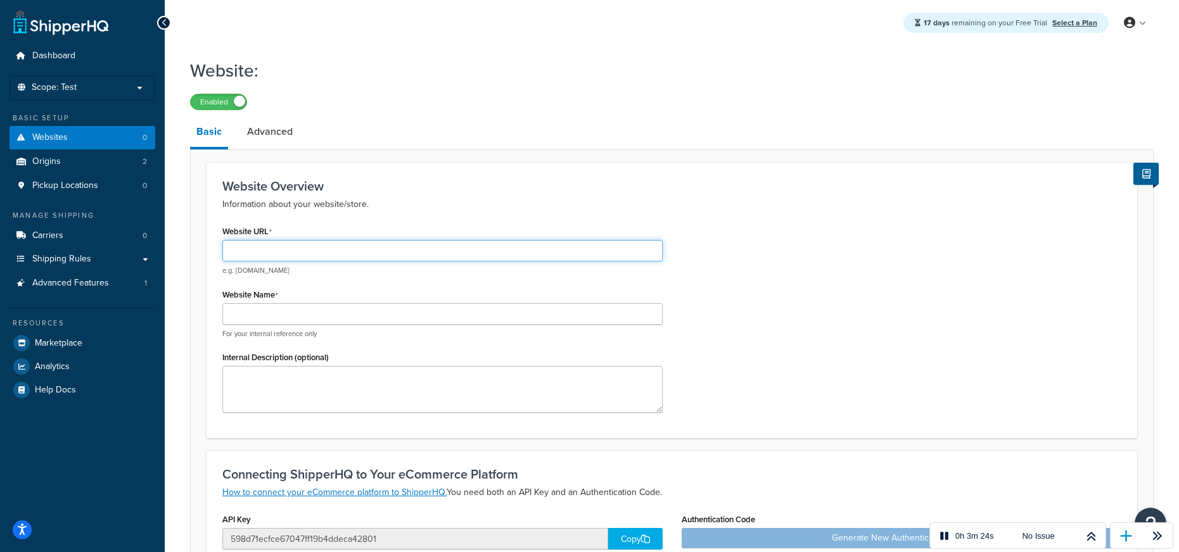
click at [349, 250] on input "Website URL" at bounding box center [442, 251] width 440 height 22
paste input "[URL][DOMAIN_NAME][PERSON_NAME]"
type input "[URL][DOMAIN_NAME][PERSON_NAME]"
click at [677, 333] on div "Website URL https://hyva-showcase.baldwin.agency/ e.g. mywebsite.com Website Na…" at bounding box center [672, 322] width 918 height 200
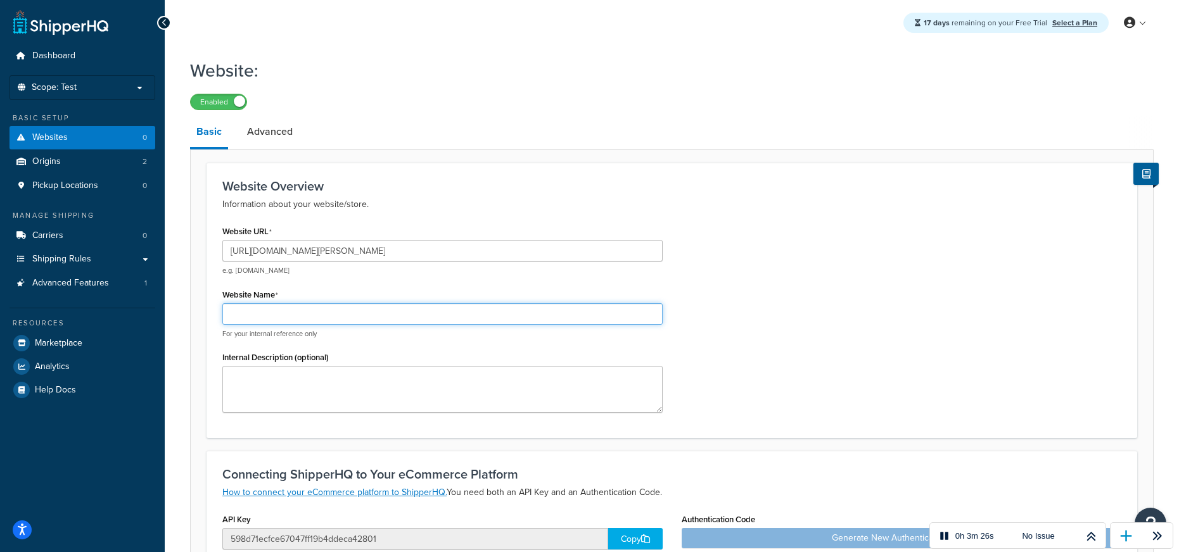
drag, startPoint x: 628, startPoint y: 315, endPoint x: 635, endPoint y: 313, distance: 6.6
click at [633, 314] on input "Website Name" at bounding box center [442, 314] width 440 height 22
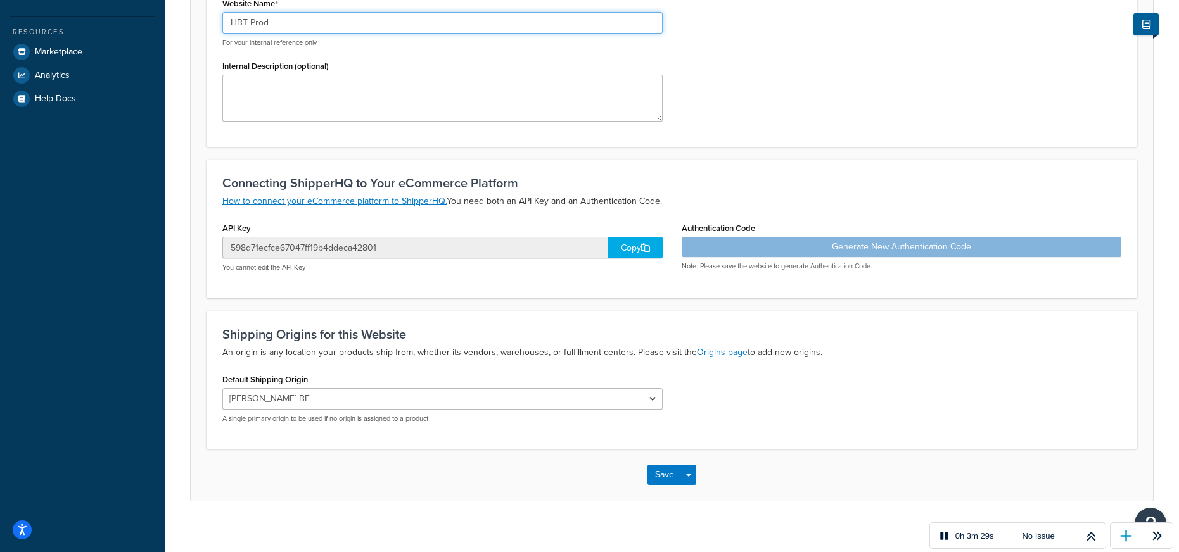
scroll to position [304, 0]
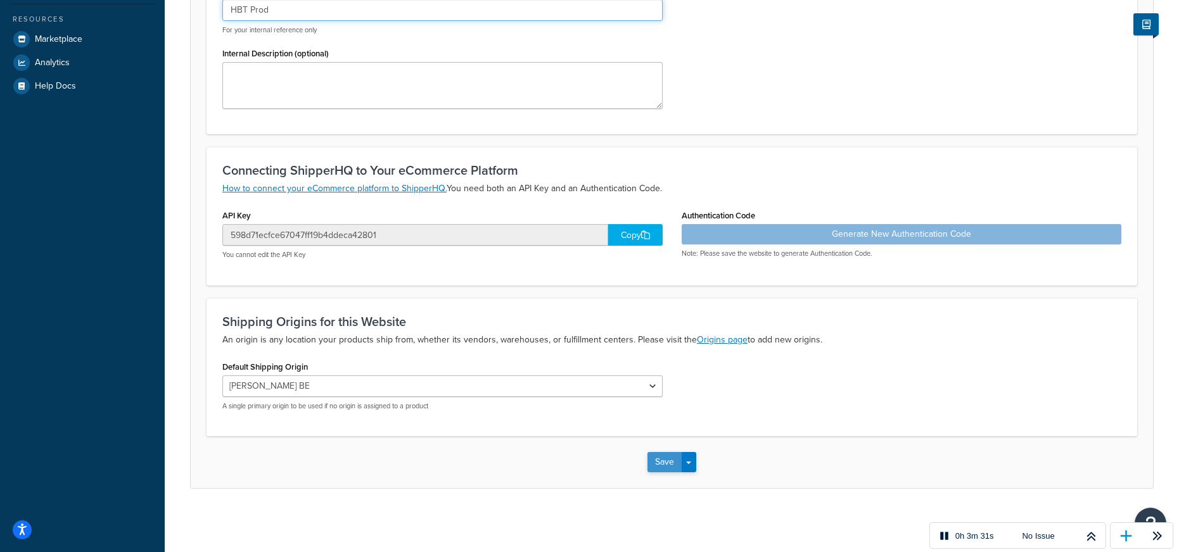
type input "HBT Prod"
click at [667, 465] on button "Save" at bounding box center [664, 462] width 34 height 20
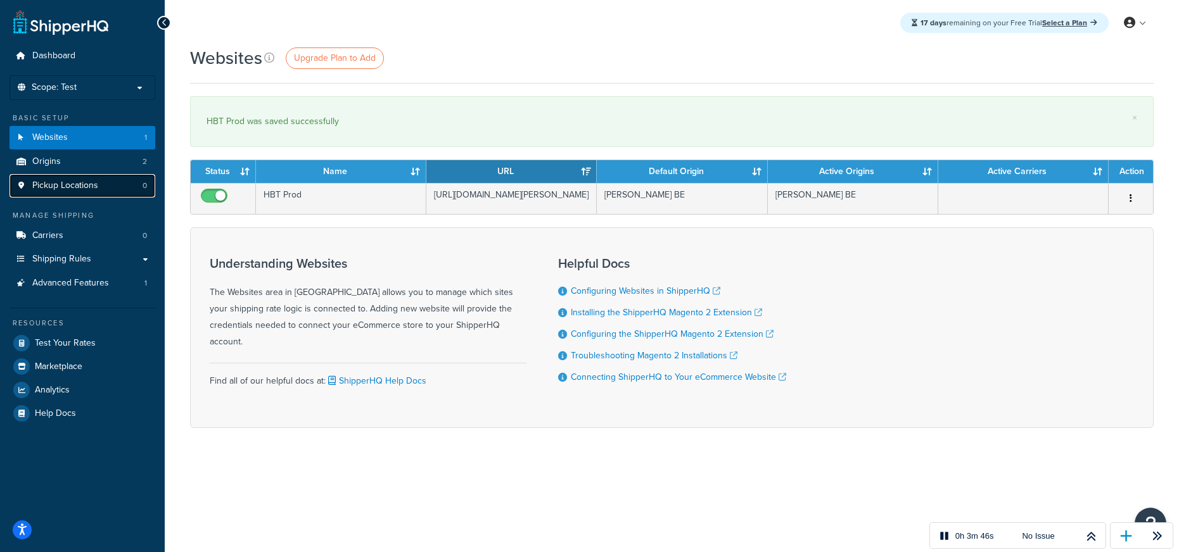
click at [95, 189] on span "Pickup Locations" at bounding box center [65, 186] width 66 height 11
click at [143, 84] on p "Scope: Test" at bounding box center [82, 87] width 134 height 11
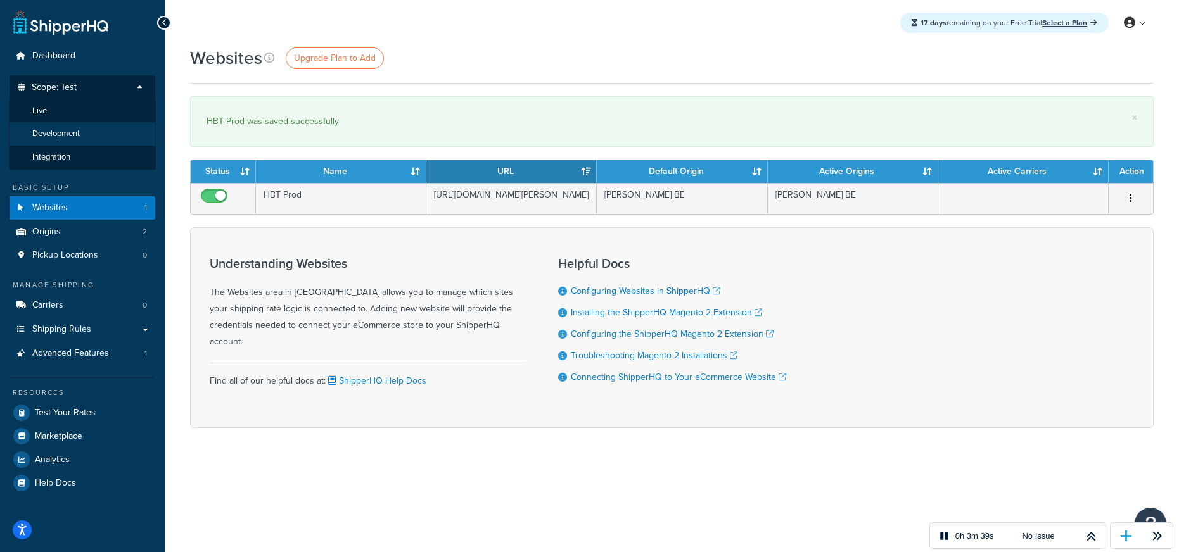
click at [82, 138] on li "Development" at bounding box center [82, 133] width 147 height 23
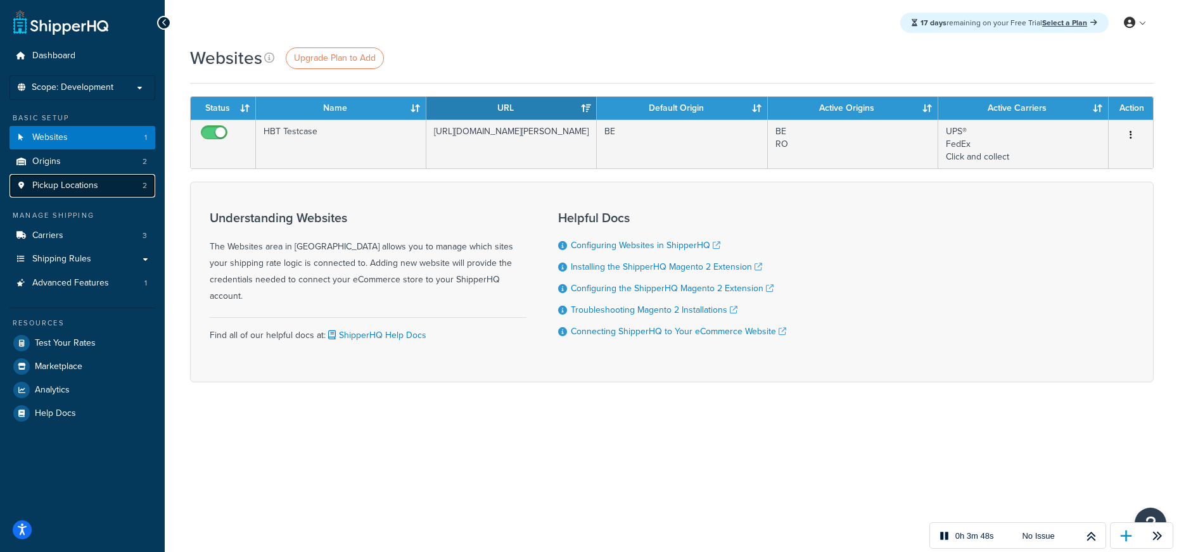
click at [101, 190] on link "Pickup Locations 2" at bounding box center [83, 185] width 146 height 23
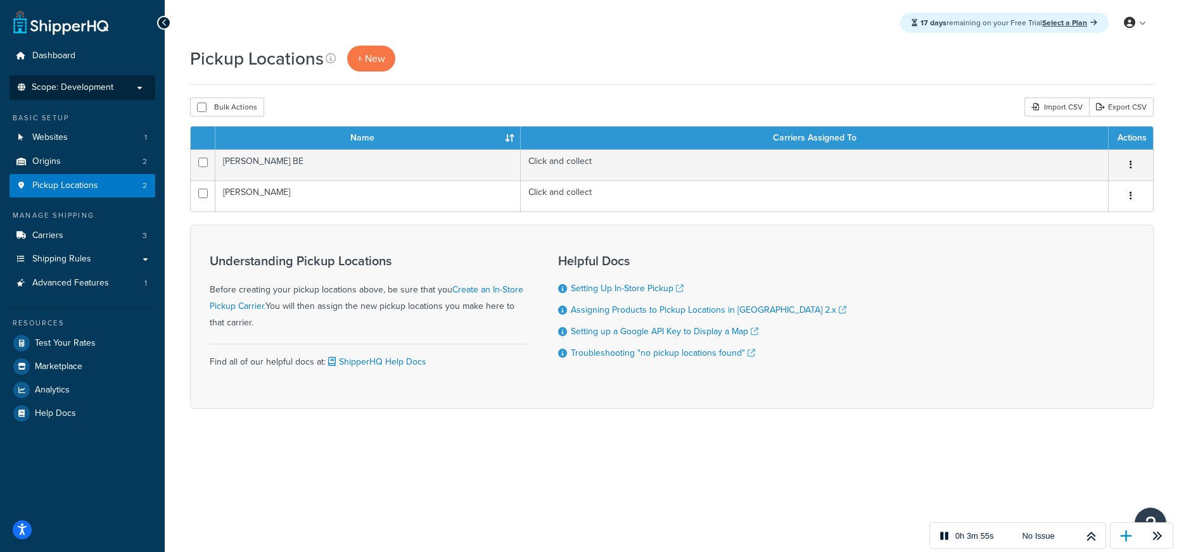
click at [87, 89] on span "Scope: Development" at bounding box center [73, 87] width 82 height 11
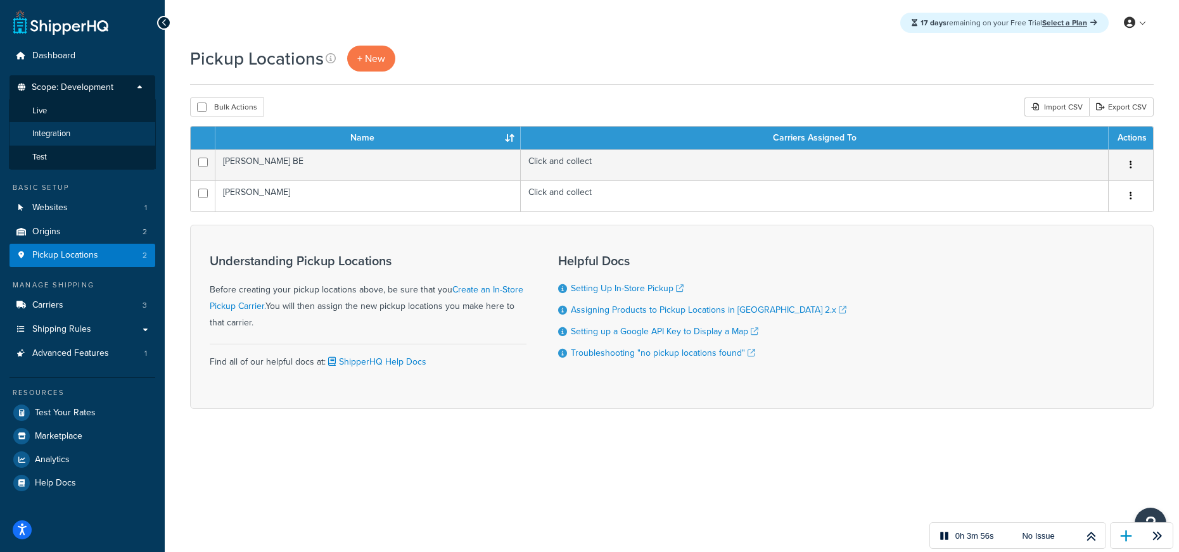
click at [88, 136] on li "Integration" at bounding box center [82, 133] width 147 height 23
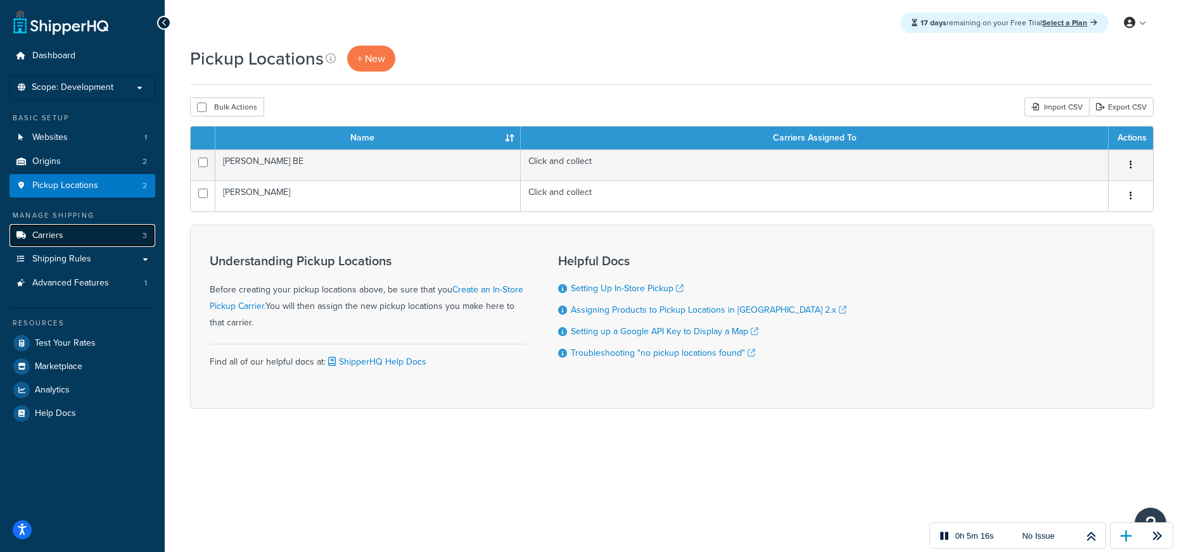
click at [56, 240] on span "Carriers" at bounding box center [47, 236] width 31 height 11
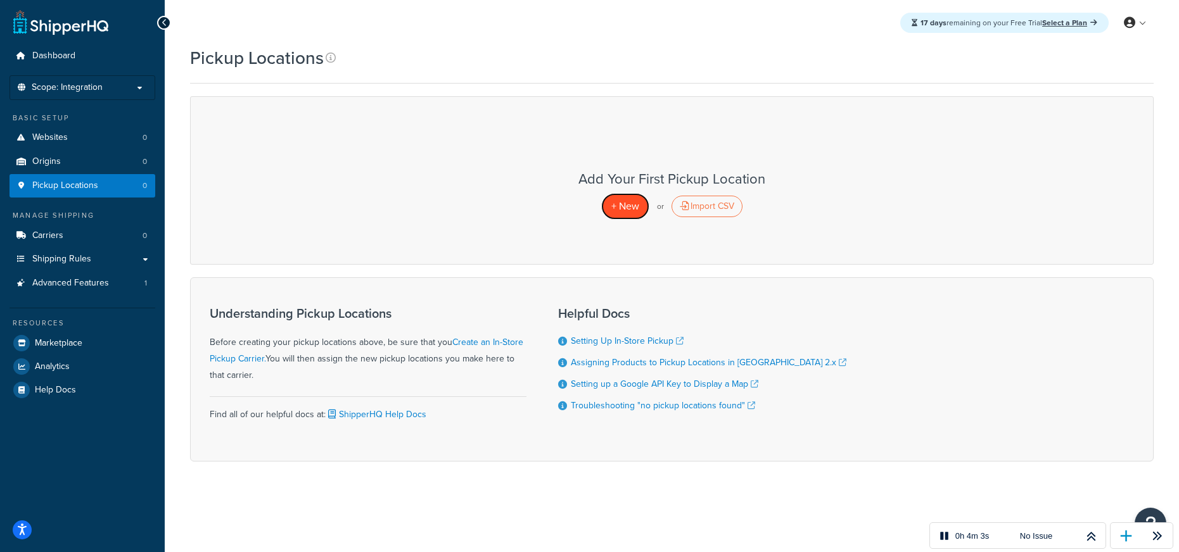
drag, startPoint x: 621, startPoint y: 210, endPoint x: 593, endPoint y: 221, distance: 29.3
click at [621, 210] on span "+ New" at bounding box center [625, 206] width 28 height 15
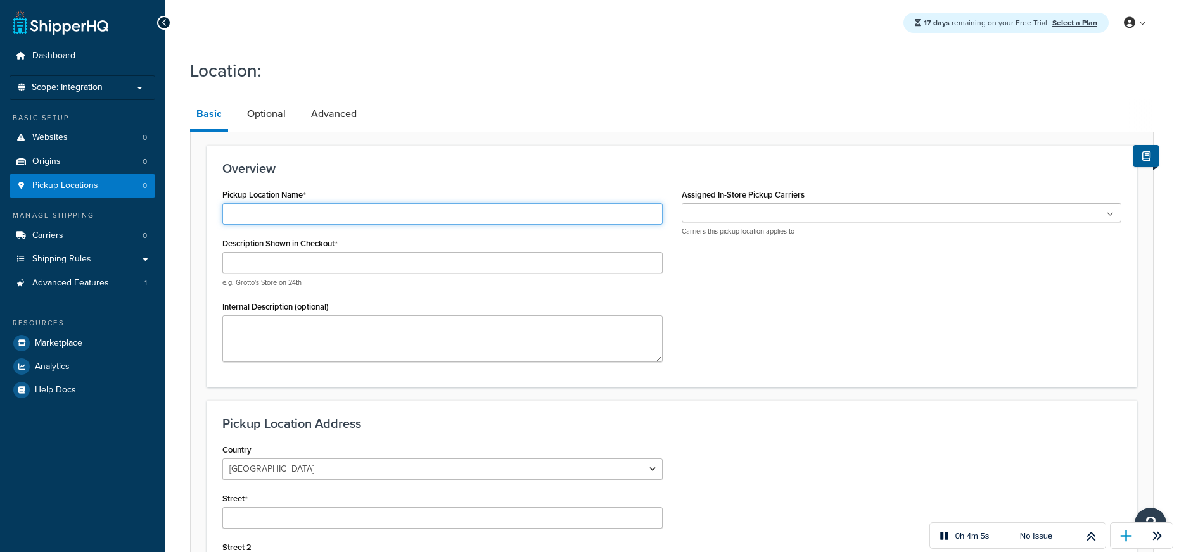
click at [358, 205] on input "Pickup Location Name" at bounding box center [442, 214] width 440 height 22
type input "Baldwin BE"
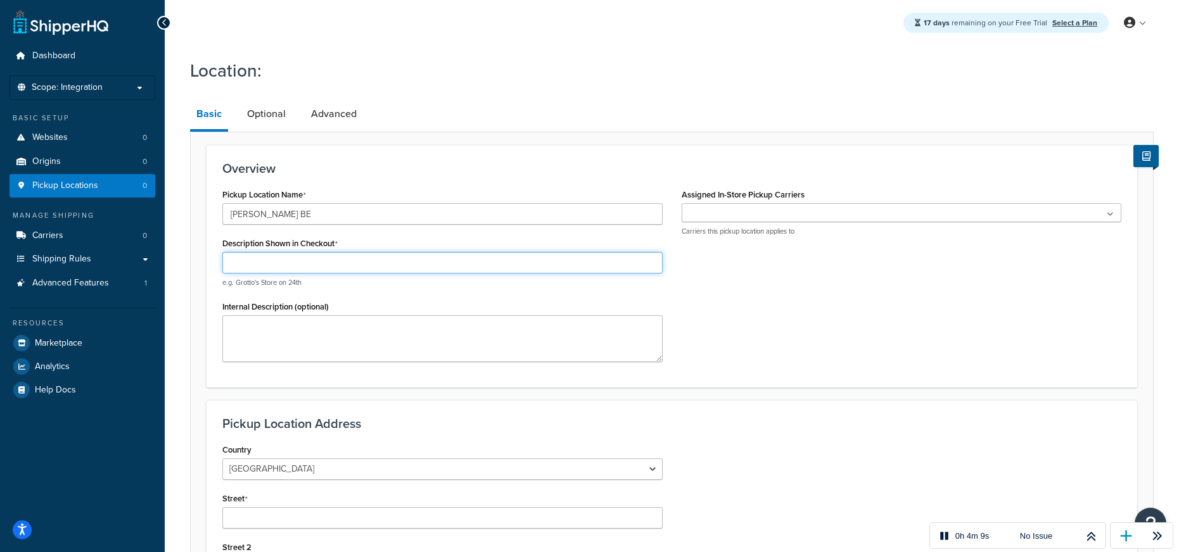
click at [479, 264] on input "Description Shown in Checkout" at bounding box center [442, 263] width 440 height 22
type input "Pick up from Baldwin in Gent"
click at [743, 213] on ul at bounding box center [901, 212] width 440 height 19
drag, startPoint x: 771, startPoint y: 172, endPoint x: 568, endPoint y: 162, distance: 202.9
click at [771, 172] on h3 "Overview" at bounding box center [671, 169] width 899 height 14
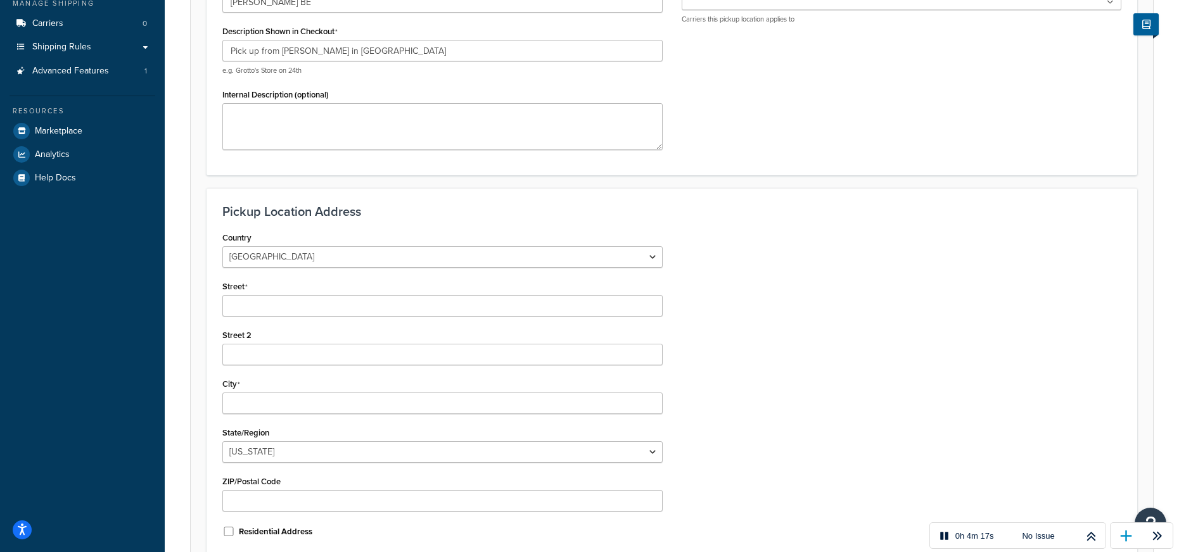
scroll to position [273, 0]
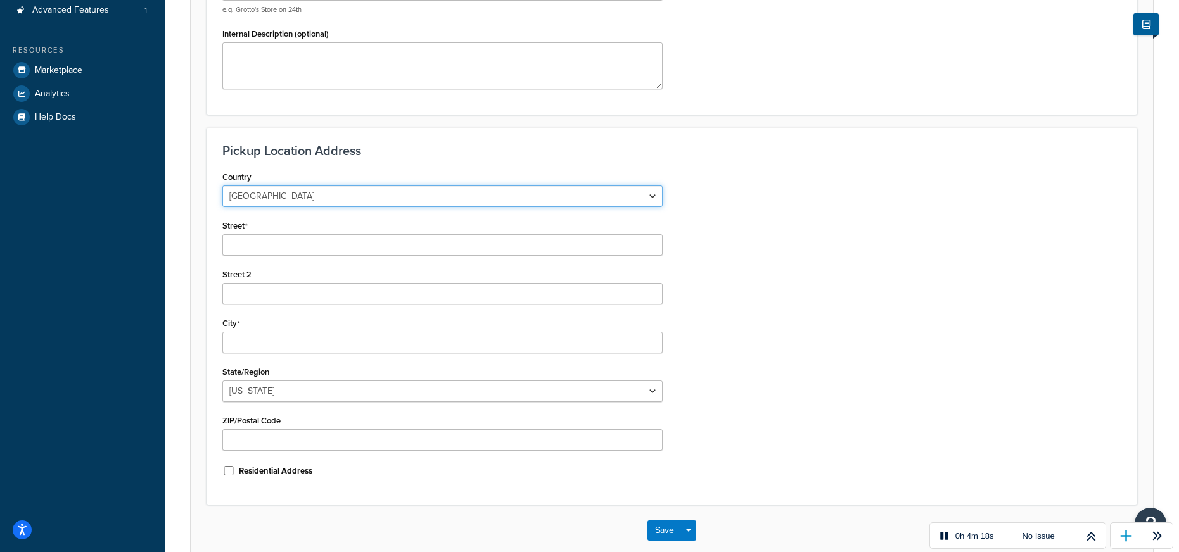
click at [320, 205] on select "United States United Kingdom Afghanistan Åland Islands Albania Algeria American…" at bounding box center [442, 197] width 440 height 22
select select "1020"
click at [222, 186] on select "United States United Kingdom Afghanistan Åland Islands Albania Algeria American…" at bounding box center [442, 197] width 440 height 22
click at [248, 234] on input "Street" at bounding box center [442, 245] width 440 height 22
paste input "Dendermondsesteenweg 140c"
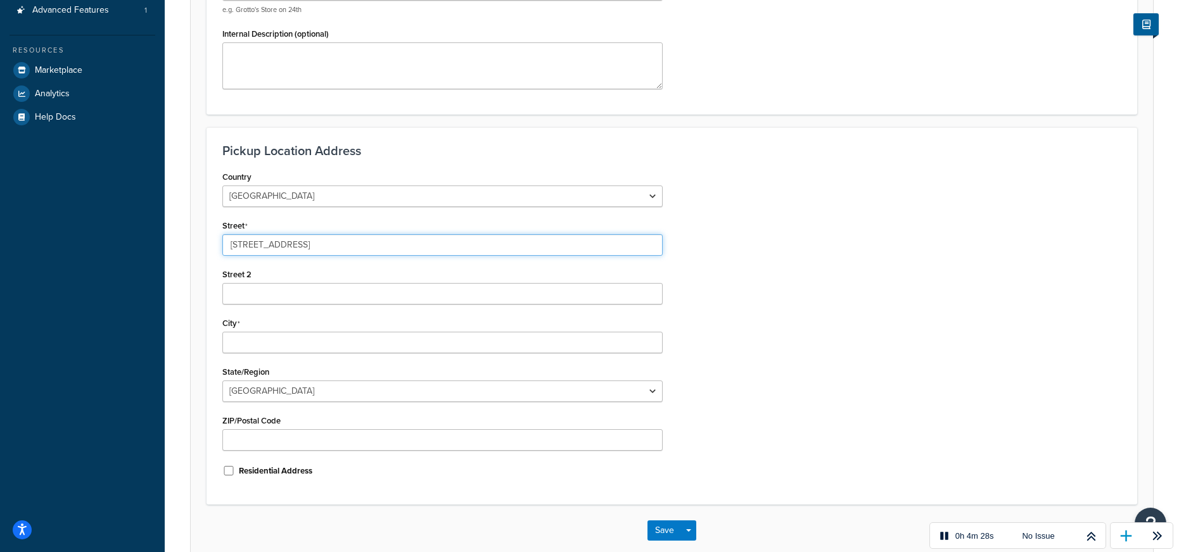
type input "Dendermondsesteenweg 140c"
click at [271, 338] on input "City" at bounding box center [442, 343] width 440 height 22
type input "Gent"
click at [259, 379] on div "State/Region Antwerpen Brabant Wallon Brussels Hainaut Liege Limburg Luxembourg…" at bounding box center [442, 382] width 440 height 39
click at [264, 393] on select "Antwerpen Brabant Wallon Brussels Hainaut Liege Limburg Luxembourg Namur Oost-V…" at bounding box center [442, 392] width 440 height 22
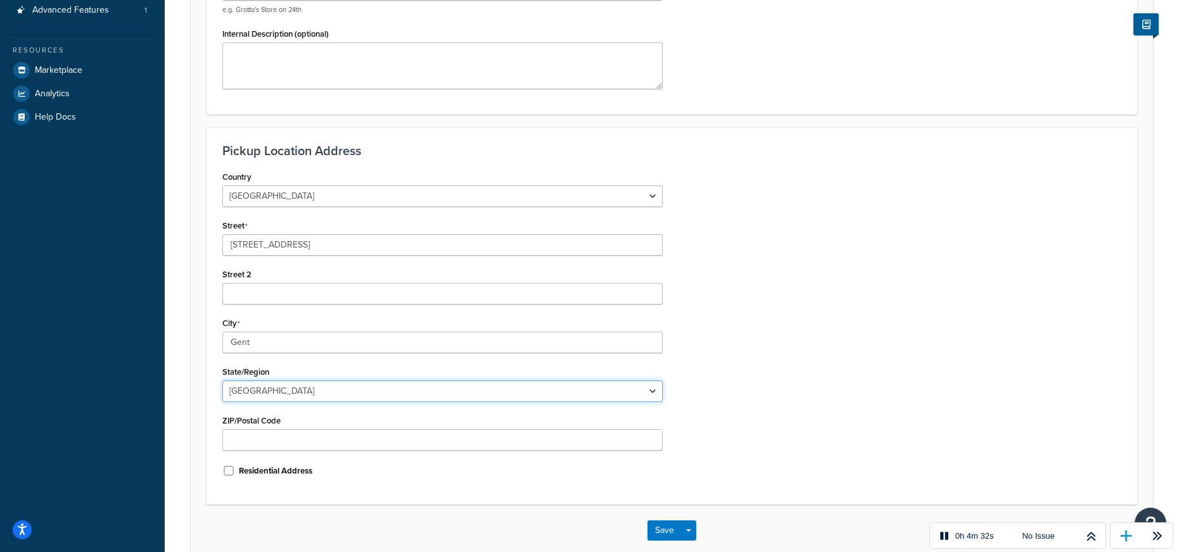
select select "188"
click at [222, 381] on select "Antwerpen Brabant Wallon Brussels Hainaut Liege Limburg Luxembourg Namur Oost-V…" at bounding box center [442, 392] width 440 height 22
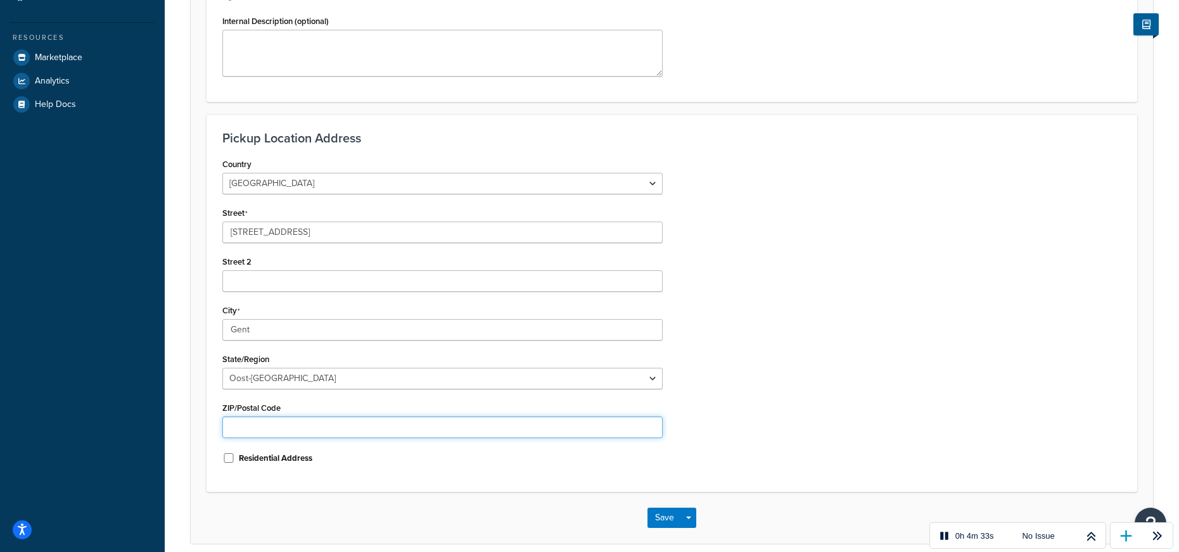
click at [384, 426] on input "ZIP/Postal Code" at bounding box center [442, 428] width 440 height 22
type input "9000"
click at [666, 516] on button "Save" at bounding box center [664, 518] width 34 height 20
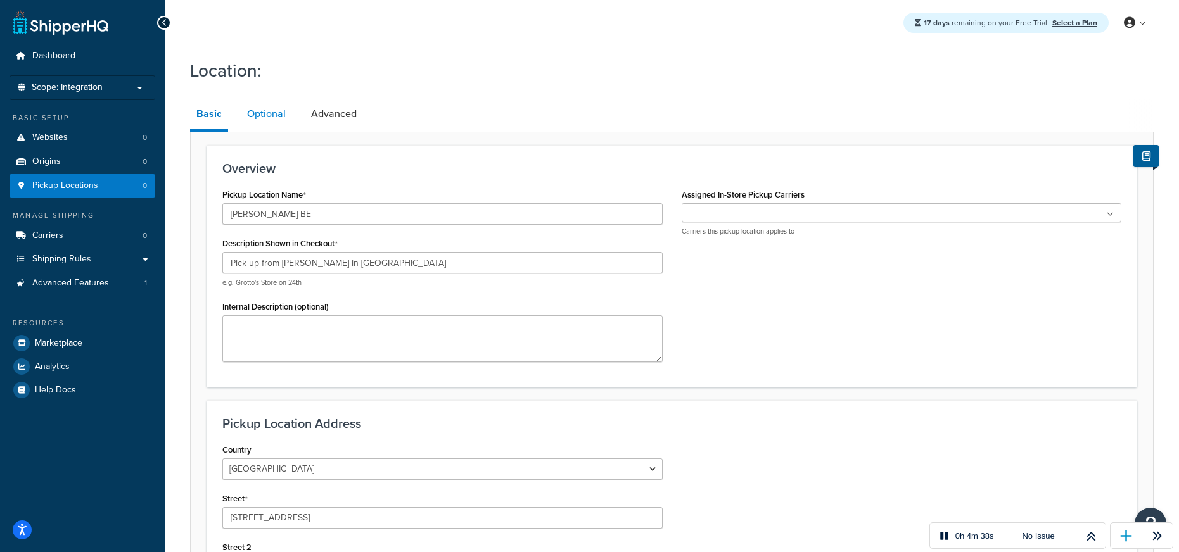
click at [260, 106] on link "Optional" at bounding box center [266, 114] width 51 height 30
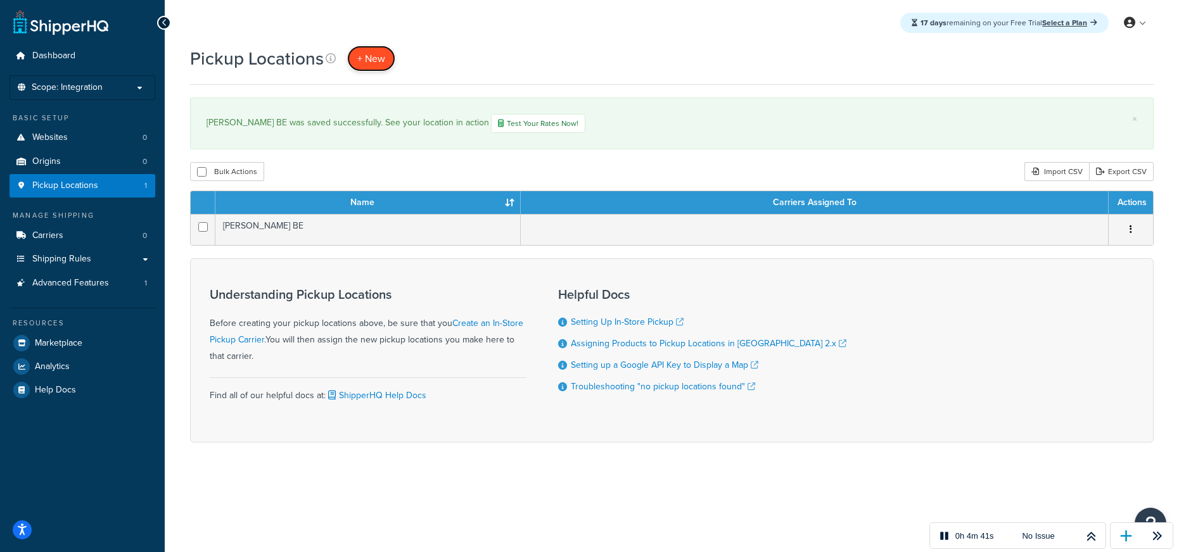
click at [379, 60] on span "+ New" at bounding box center [371, 58] width 28 height 15
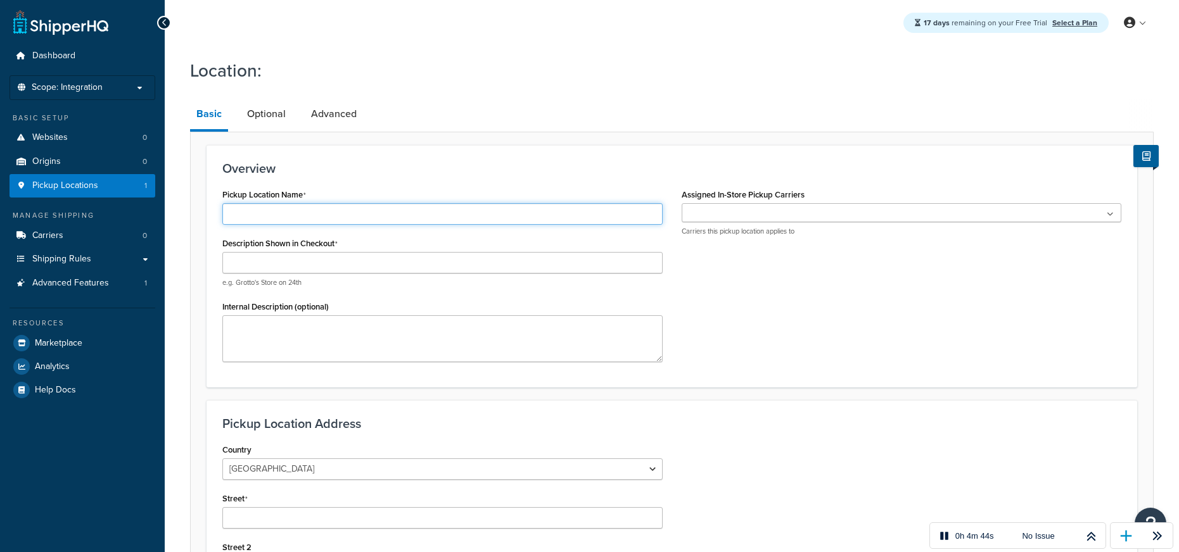
click at [377, 214] on input "Pickup Location Name" at bounding box center [442, 214] width 440 height 22
type input "[PERSON_NAME]"
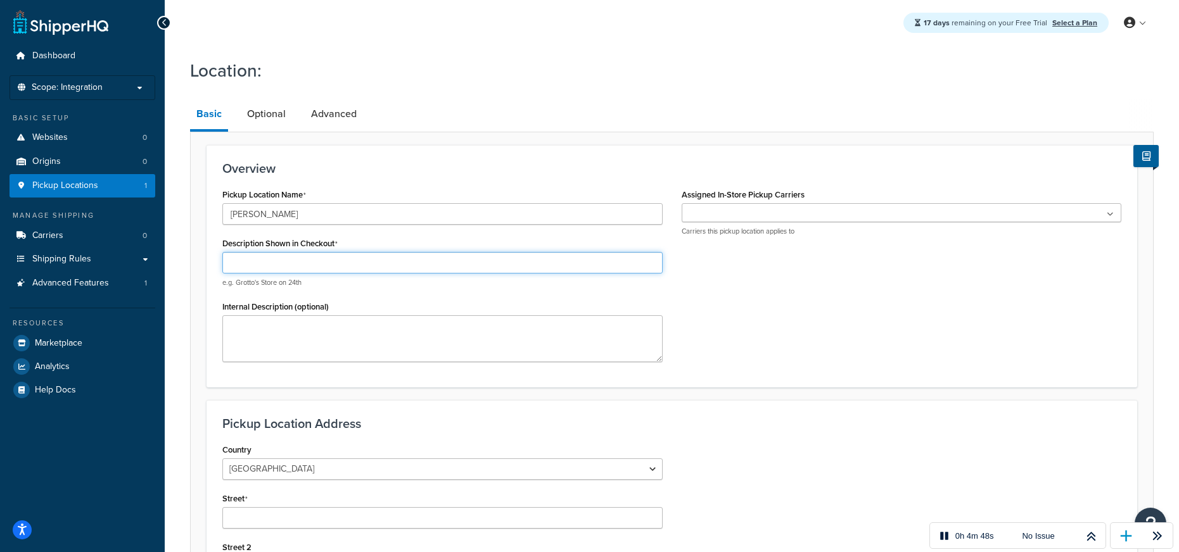
click at [308, 259] on input "Description Shown in Checkout" at bounding box center [442, 263] width 440 height 22
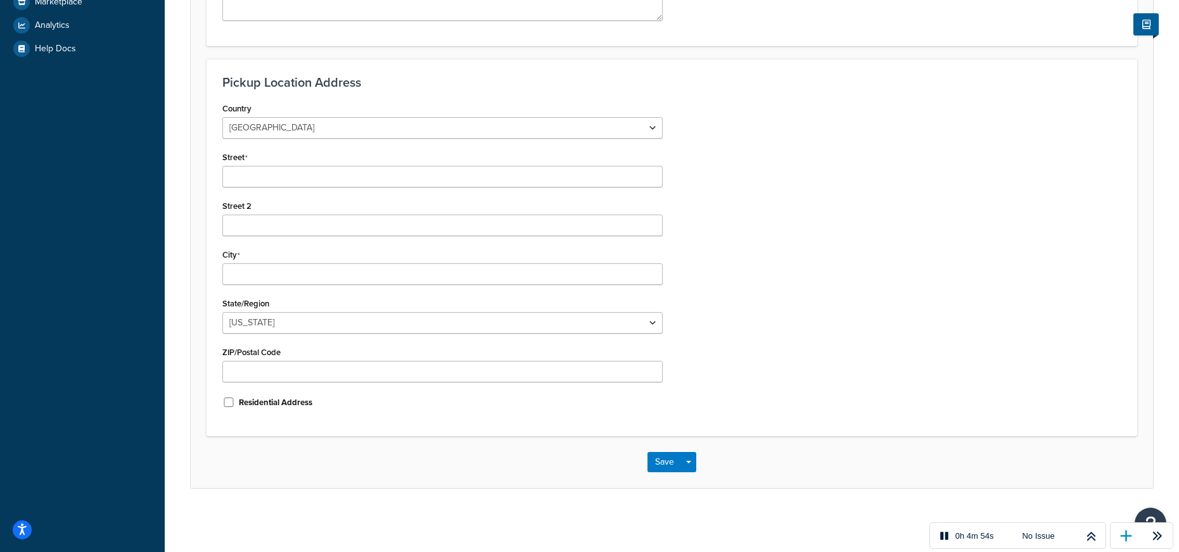
type input "Pick up from Baldwin in Cluj-Napoca"
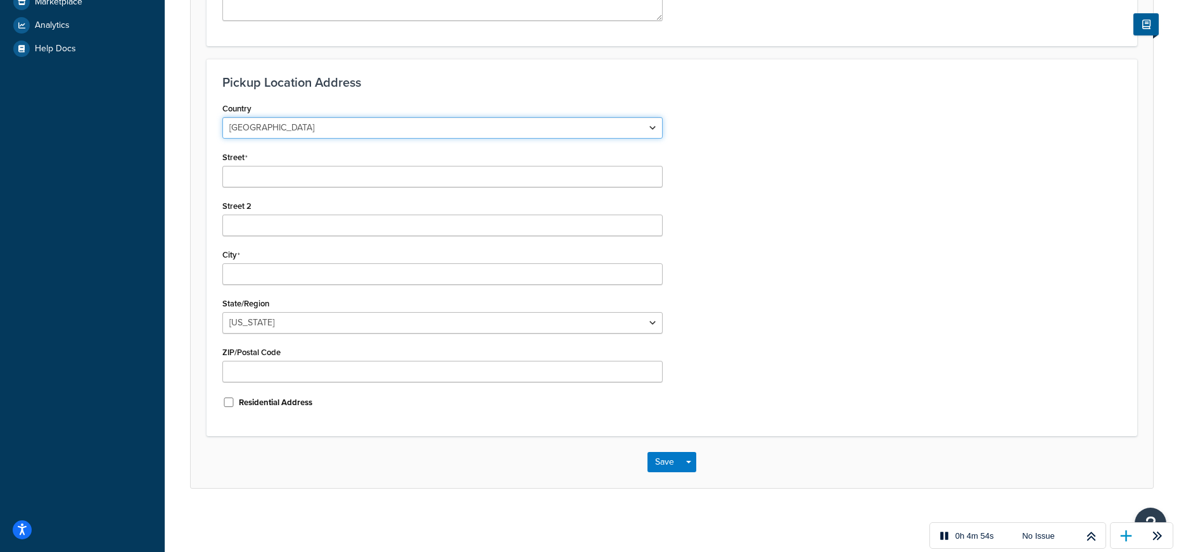
click at [445, 123] on select "United States United Kingdom Afghanistan Åland Islands Albania Algeria American…" at bounding box center [442, 128] width 440 height 22
select select "1176"
click at [222, 117] on select "United States United Kingdom Afghanistan Åland Islands Albania Algeria American…" at bounding box center [442, 128] width 440 height 22
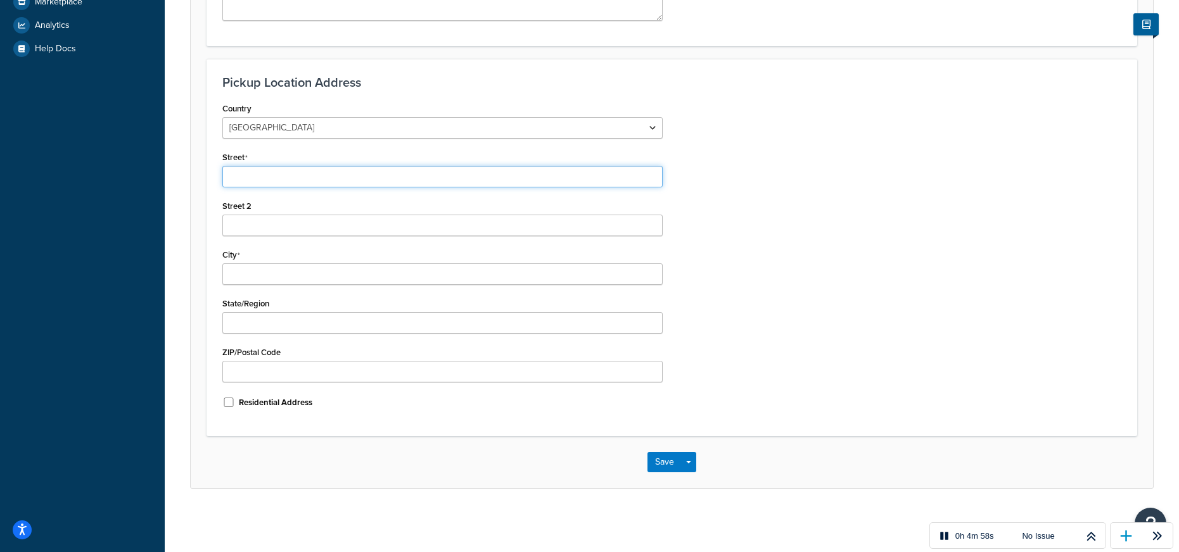
click at [333, 177] on input "Street" at bounding box center [442, 177] width 440 height 22
type input "Baladei 5"
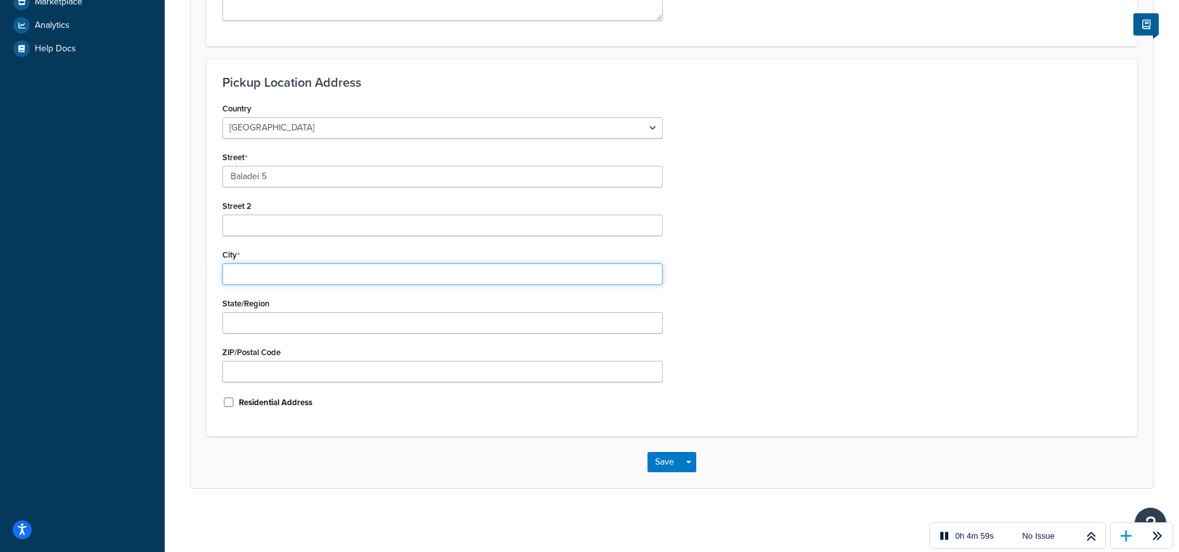
type input "Cluj-Napoca"
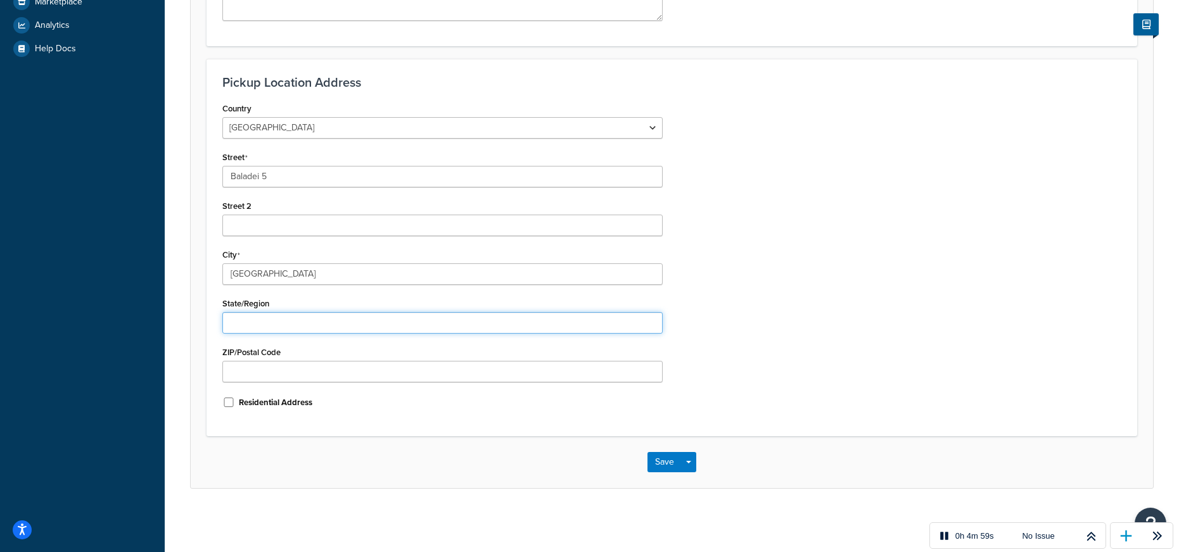
type input "Cluj"
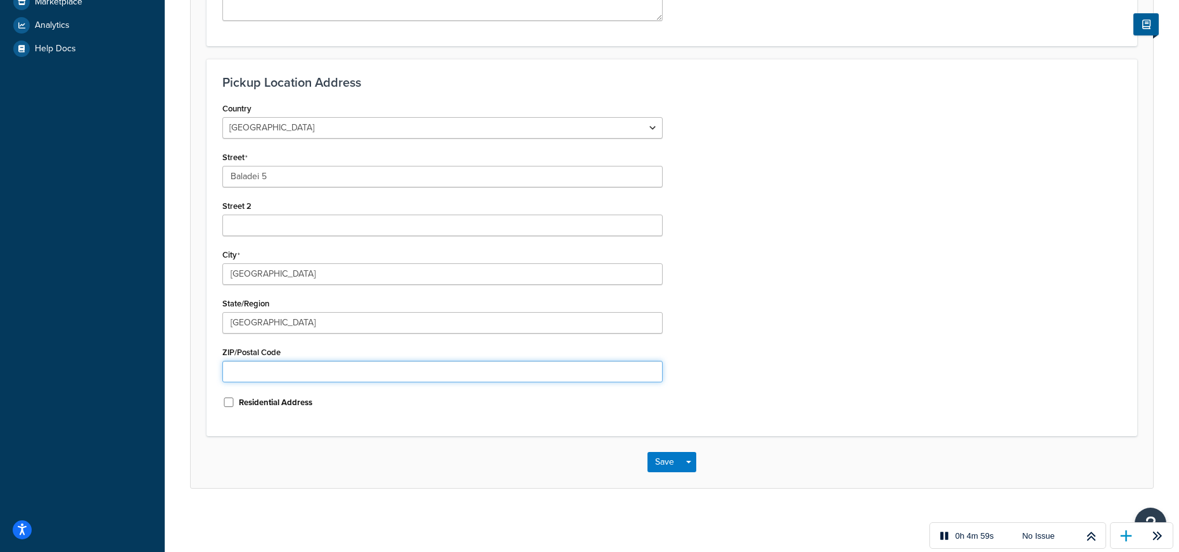
type input "400310"
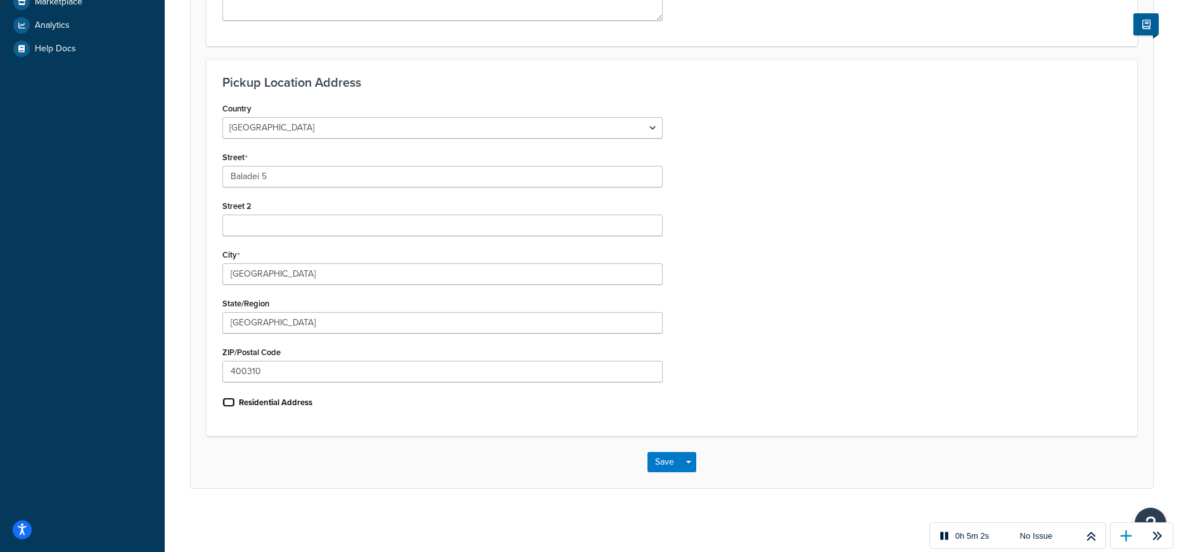
click at [231, 402] on input "Residential Address" at bounding box center [228, 403] width 13 height 10
checkbox input "true"
click at [661, 466] on button "Save" at bounding box center [664, 462] width 34 height 20
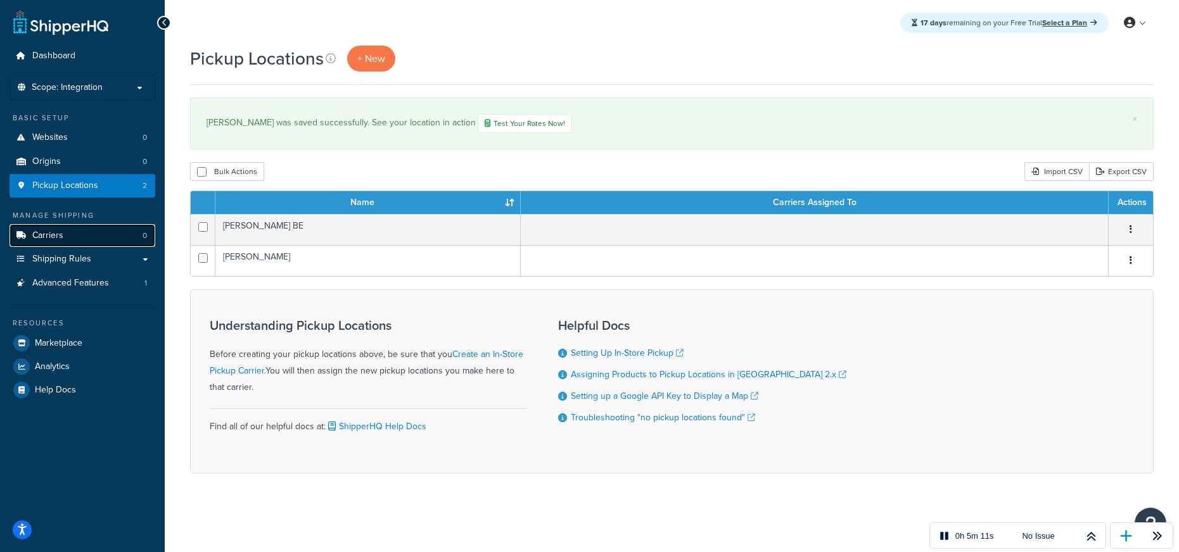
click at [97, 234] on link "Carriers 0" at bounding box center [83, 235] width 146 height 23
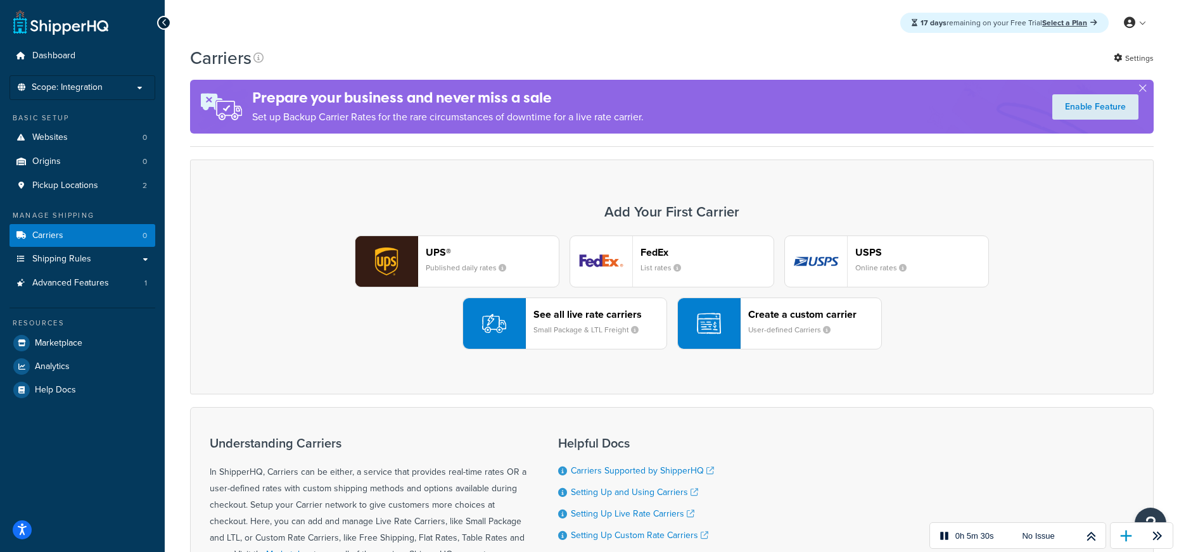
click at [663, 251] on header "FedEx" at bounding box center [706, 252] width 133 height 12
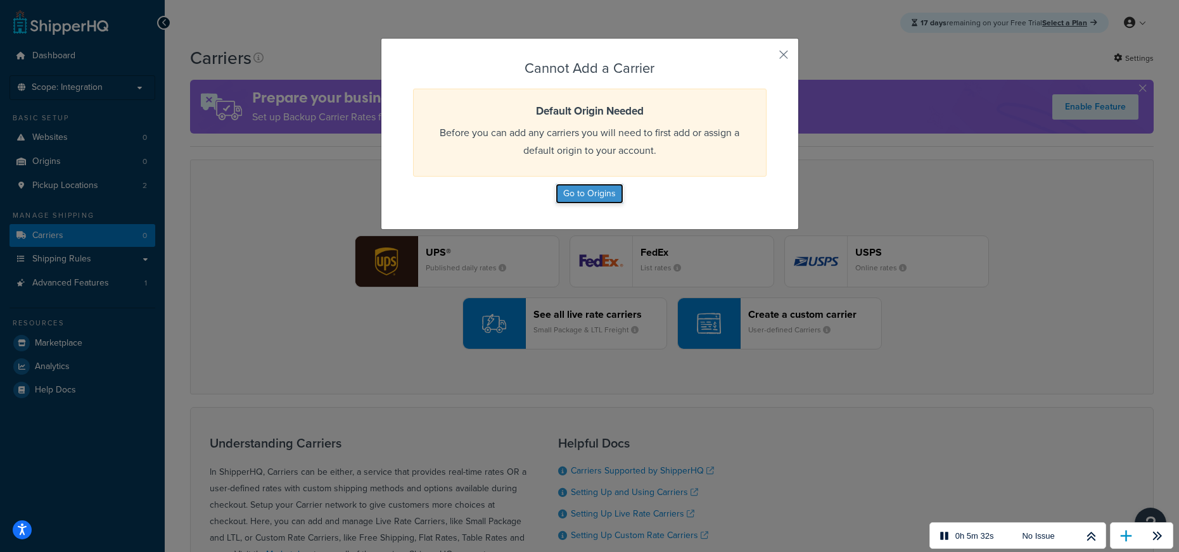
click at [592, 193] on button "Go to Origins" at bounding box center [589, 194] width 68 height 20
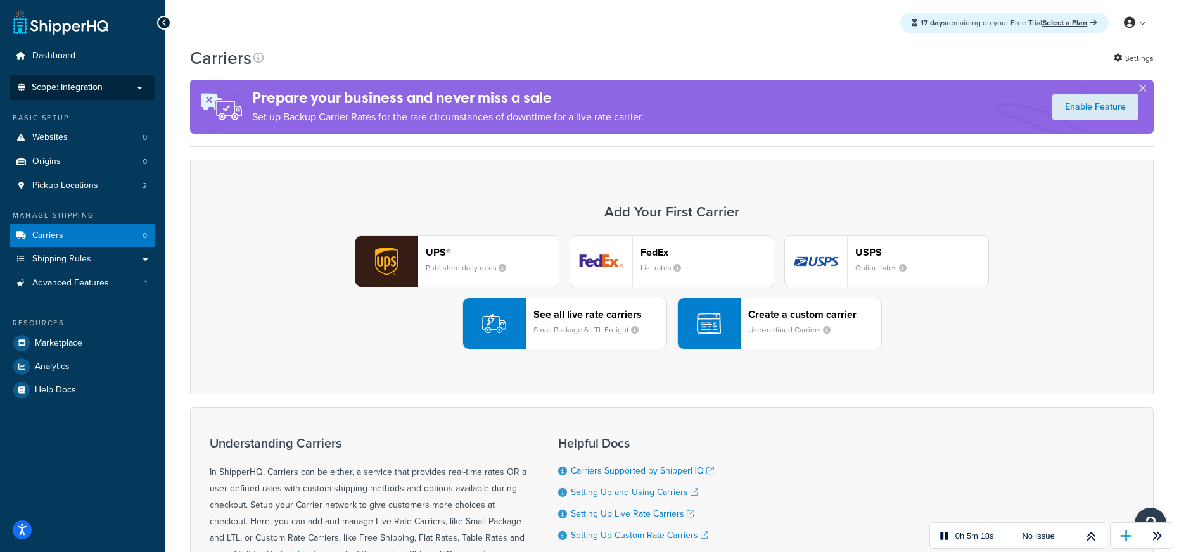
click at [96, 87] on span "Scope: Integration" at bounding box center [67, 87] width 71 height 11
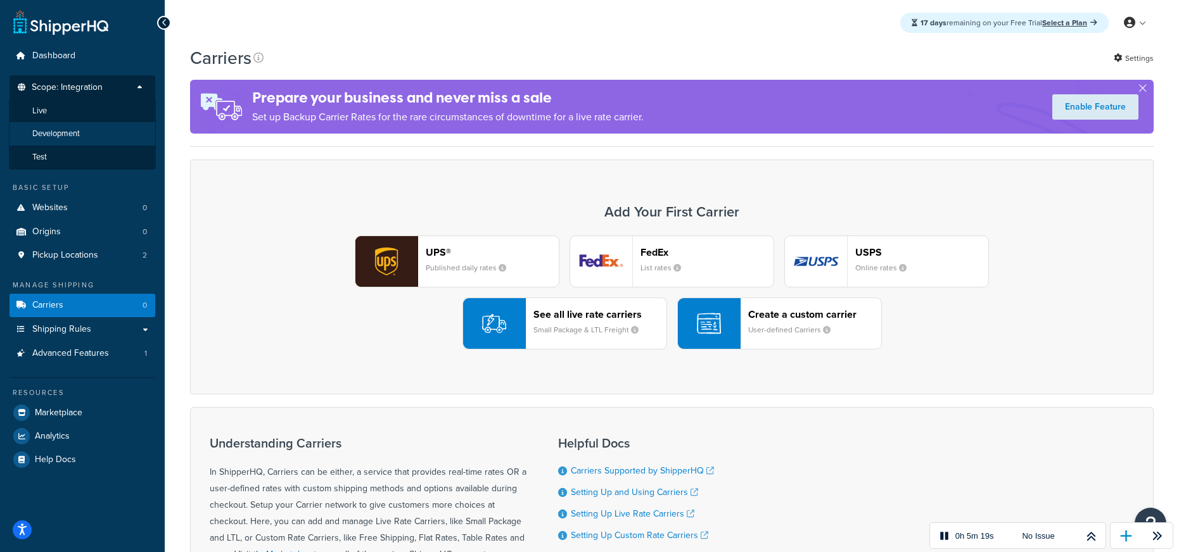
click at [79, 127] on li "Development" at bounding box center [82, 133] width 147 height 23
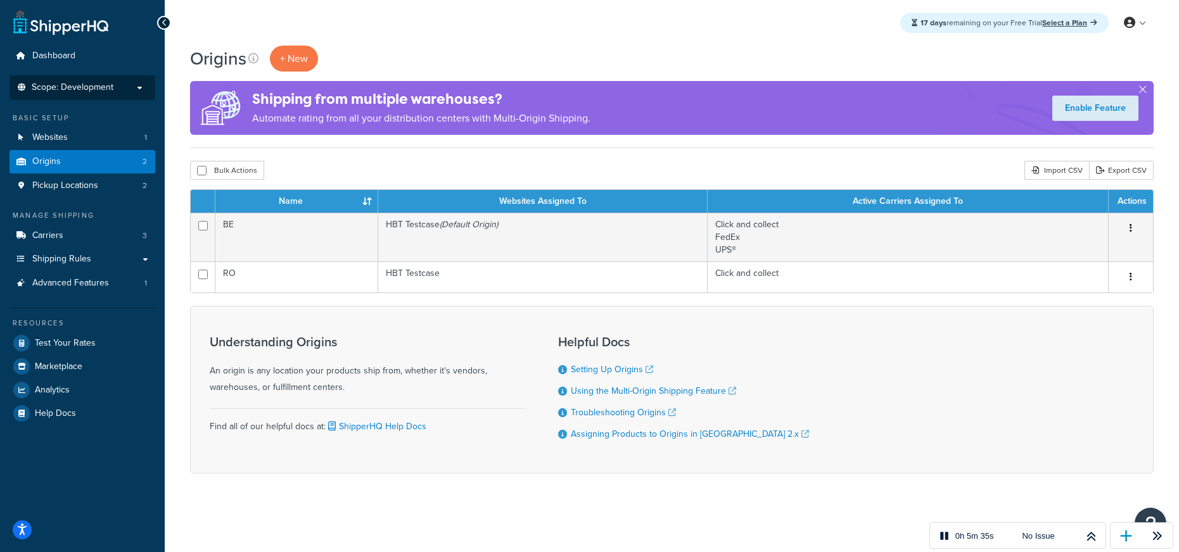
click at [84, 84] on span "Scope: Development" at bounding box center [73, 87] width 82 height 11
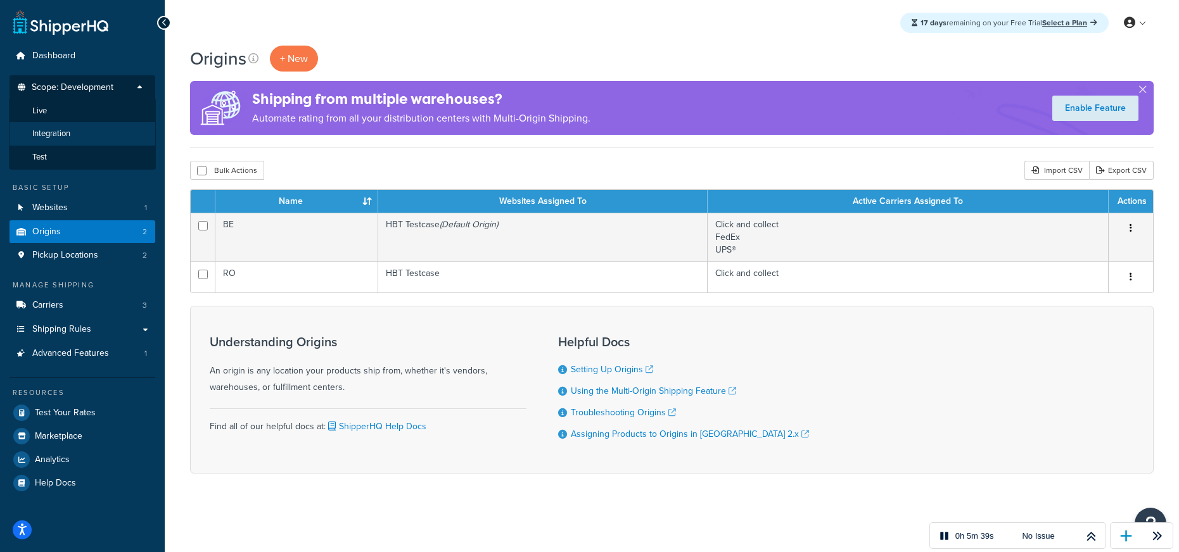
click at [92, 131] on li "Integration" at bounding box center [82, 133] width 147 height 23
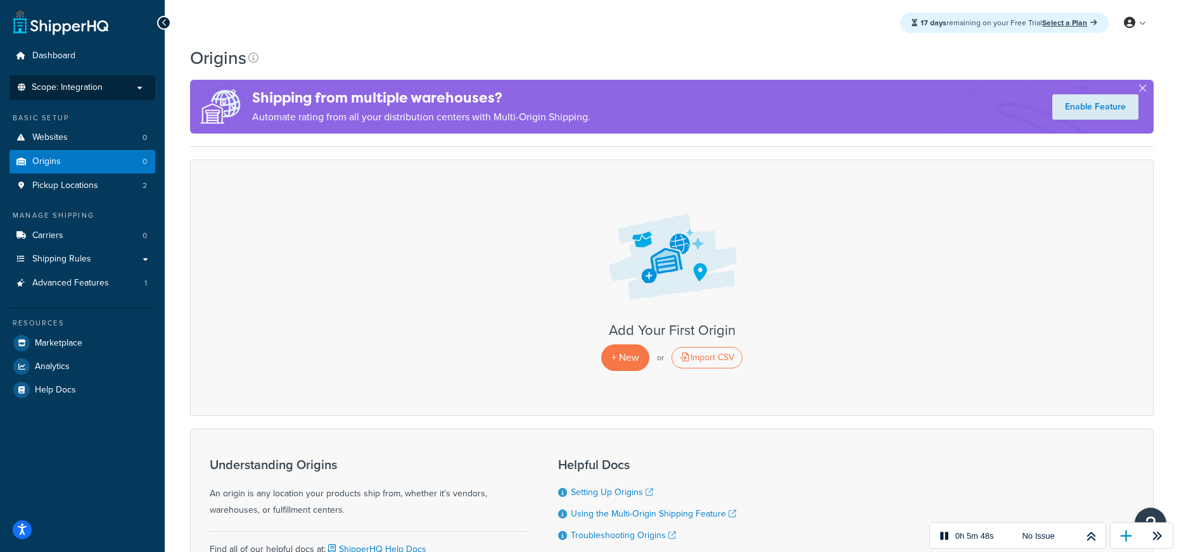
click at [106, 78] on li "Scope: Integration Live Development Test" at bounding box center [83, 87] width 146 height 25
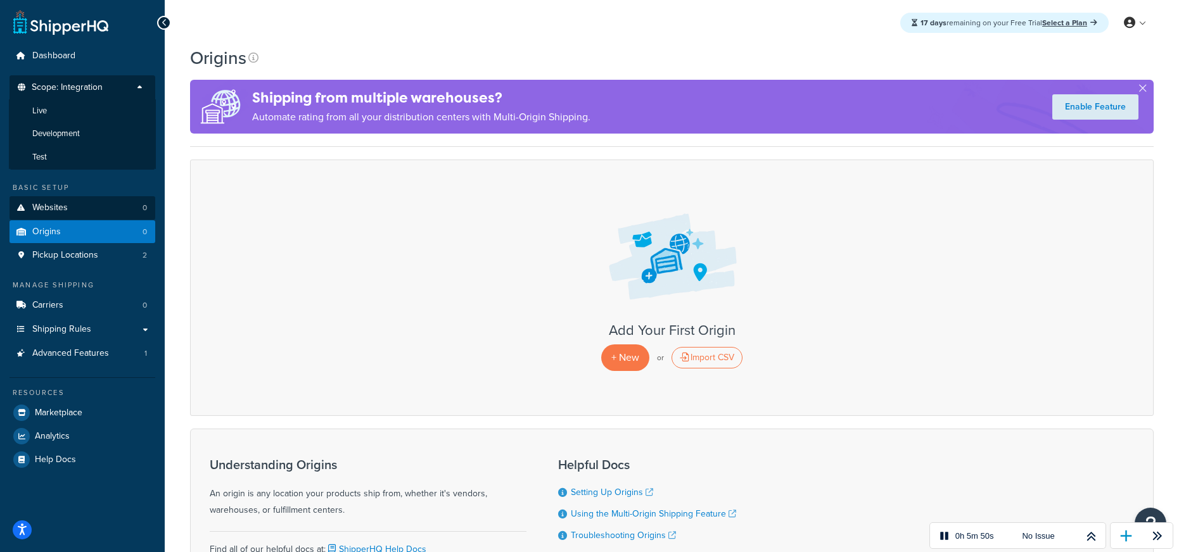
drag, startPoint x: 92, startPoint y: 130, endPoint x: 146, endPoint y: 134, distance: 54.6
click at [99, 130] on li "Development" at bounding box center [82, 133] width 147 height 23
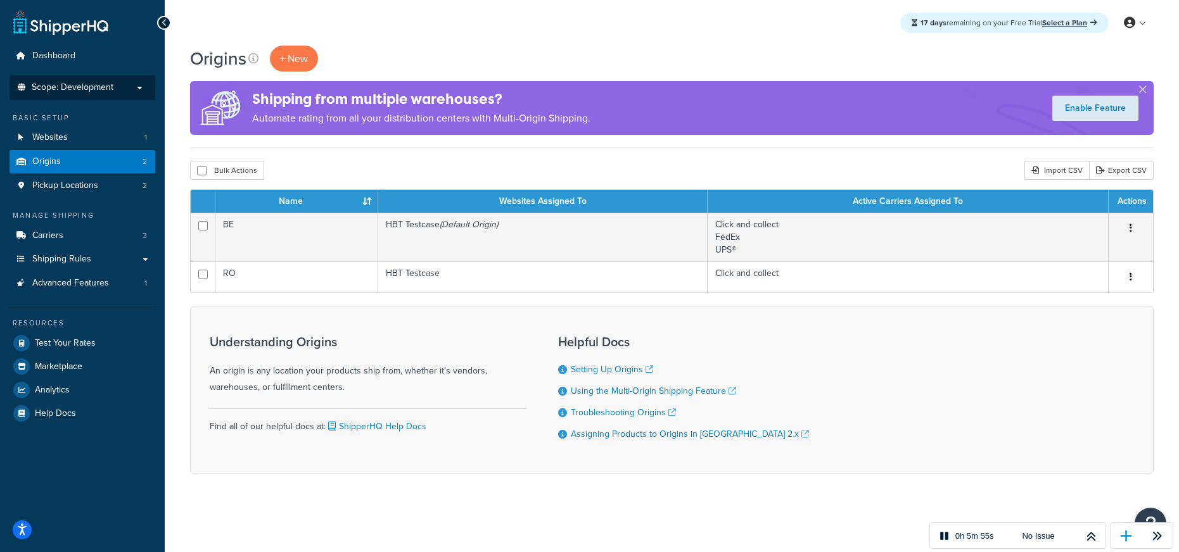
click at [127, 91] on p "Scope: Development" at bounding box center [82, 87] width 134 height 11
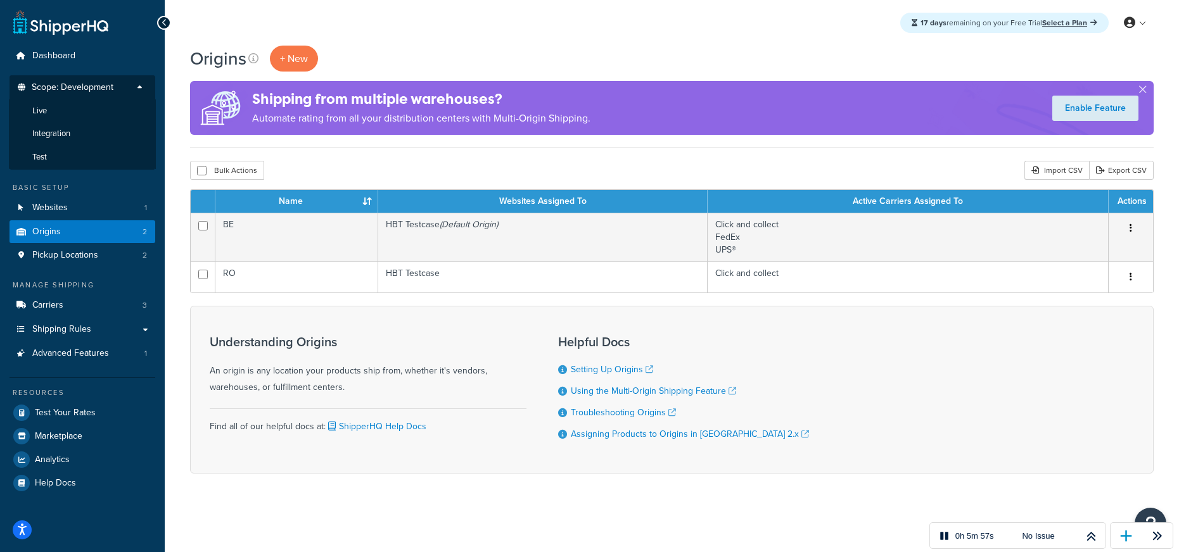
drag, startPoint x: 65, startPoint y: 134, endPoint x: 263, endPoint y: 129, distance: 199.0
click at [66, 134] on span "Integration" at bounding box center [51, 134] width 38 height 11
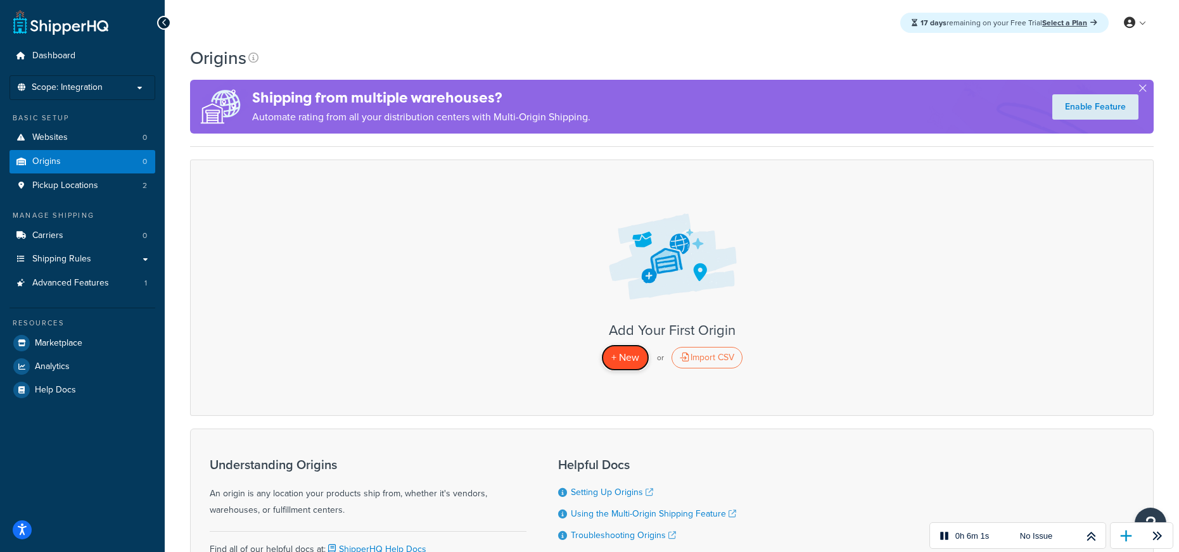
click at [625, 356] on span "+ New" at bounding box center [625, 357] width 28 height 15
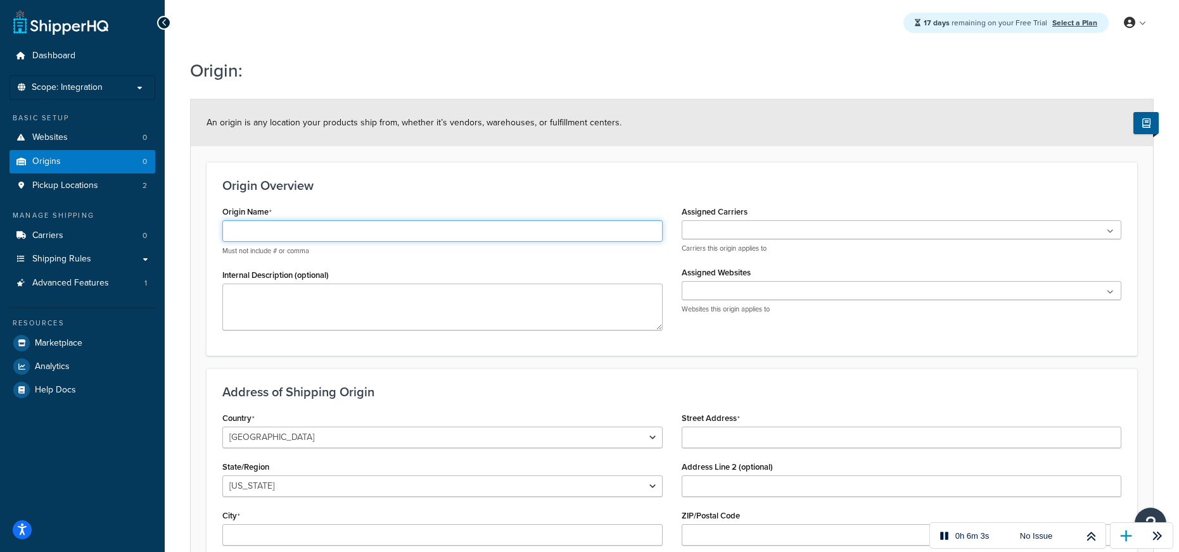
click at [447, 225] on input "Origin Name" at bounding box center [442, 231] width 440 height 22
click at [442, 91] on div "Origin:" at bounding box center [671, 72] width 963 height 41
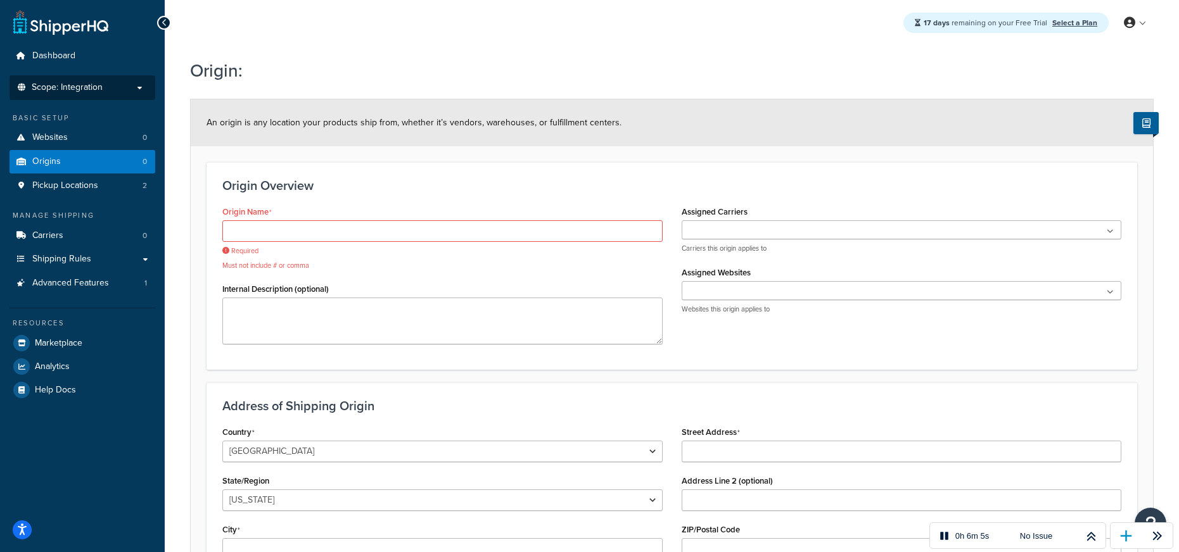
click at [113, 79] on li "Scope: Integration" at bounding box center [83, 87] width 146 height 25
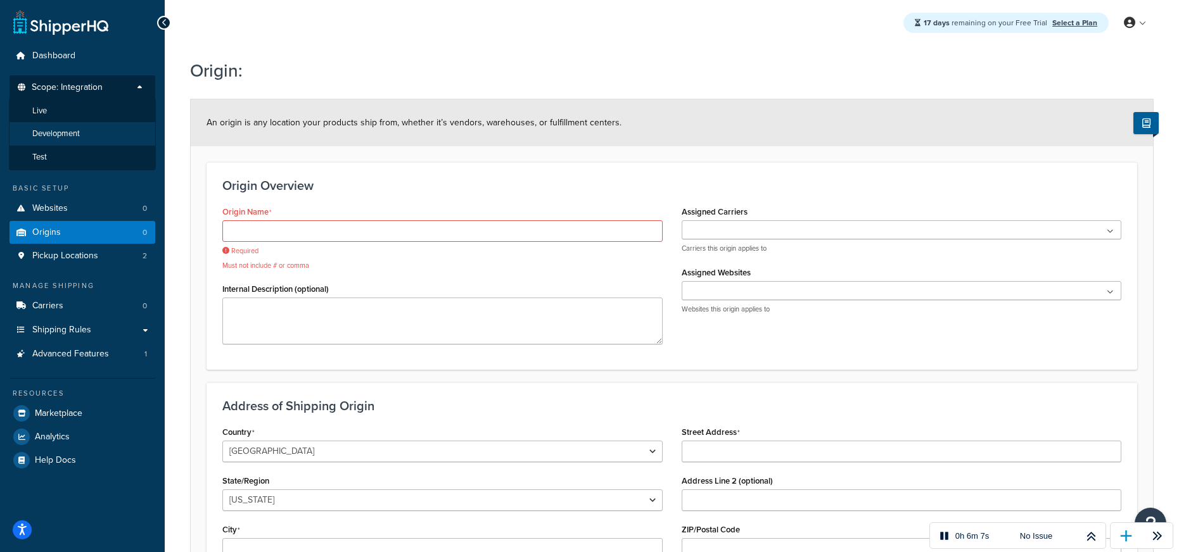
click at [102, 130] on li "Development" at bounding box center [82, 133] width 147 height 23
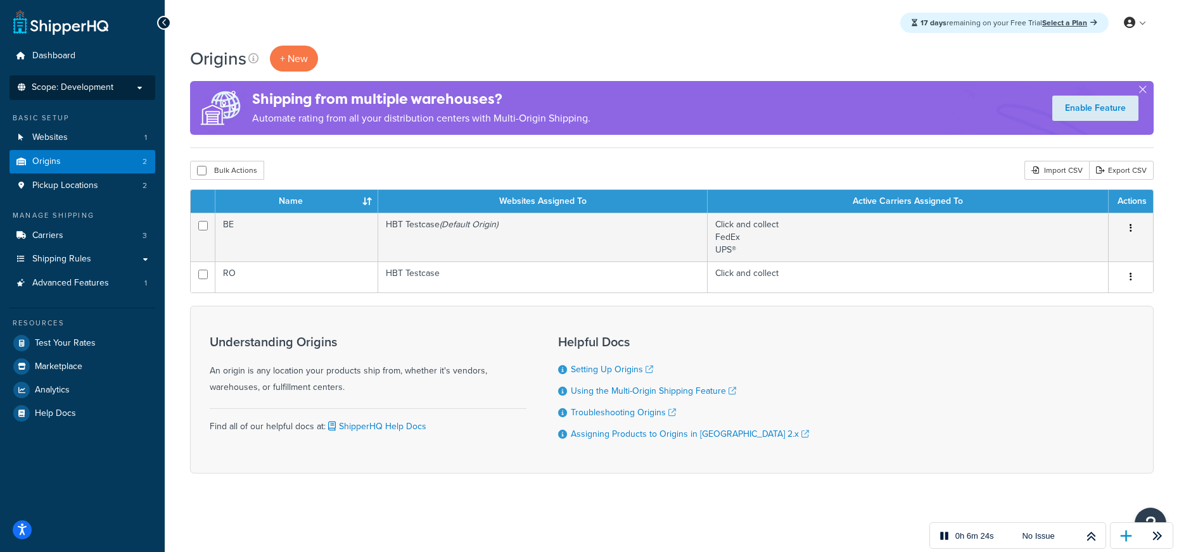
click at [128, 87] on p "Scope: Development" at bounding box center [82, 87] width 134 height 11
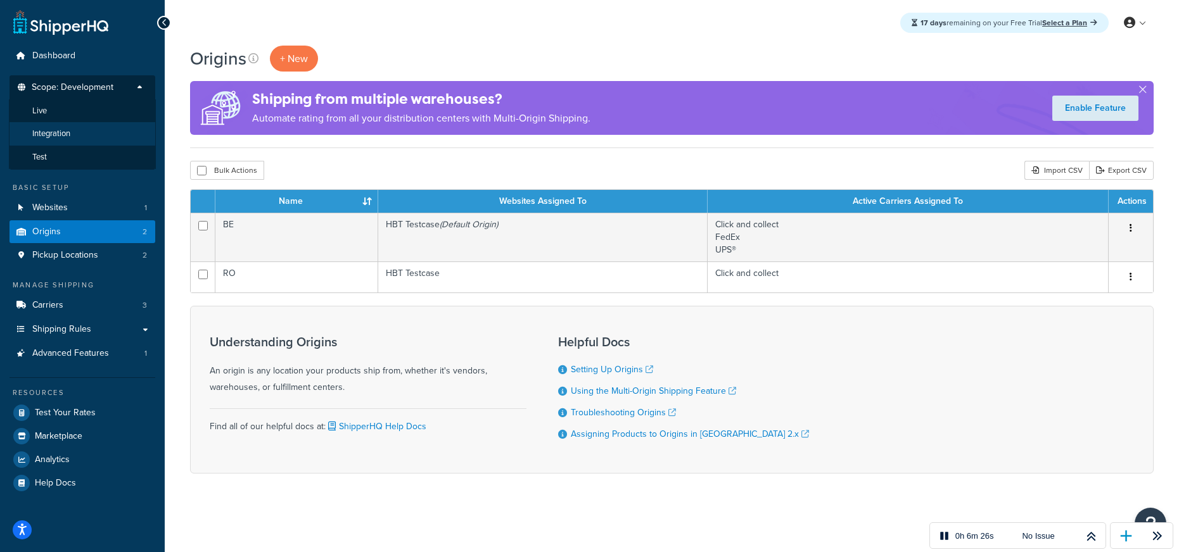
click at [52, 132] on span "Integration" at bounding box center [51, 134] width 38 height 11
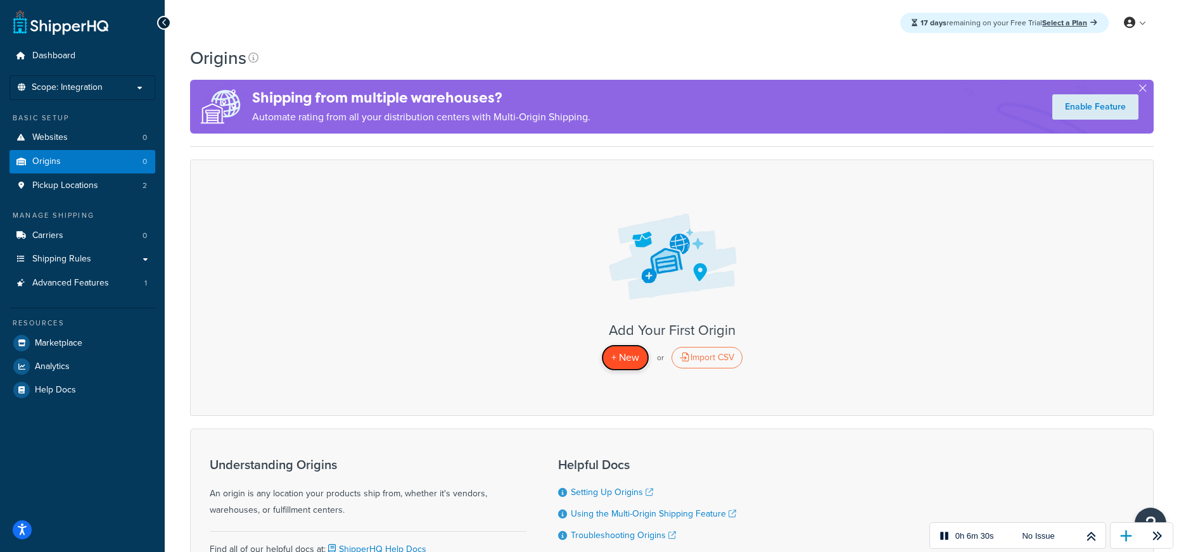
click at [622, 357] on span "+ New" at bounding box center [625, 357] width 28 height 15
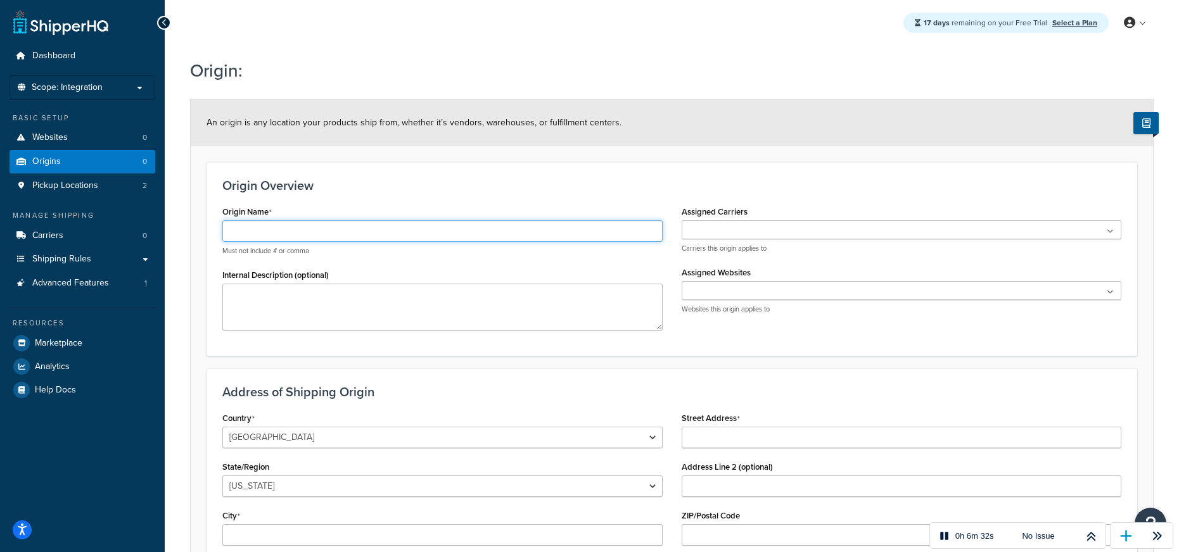
click at [327, 228] on input "Origin Name" at bounding box center [442, 231] width 440 height 22
type input "BE"
click at [833, 228] on ul at bounding box center [901, 229] width 440 height 19
click at [809, 198] on div "Origin Overview Origin Name BE Must not include # or comma Internal Description…" at bounding box center [671, 258] width 930 height 193
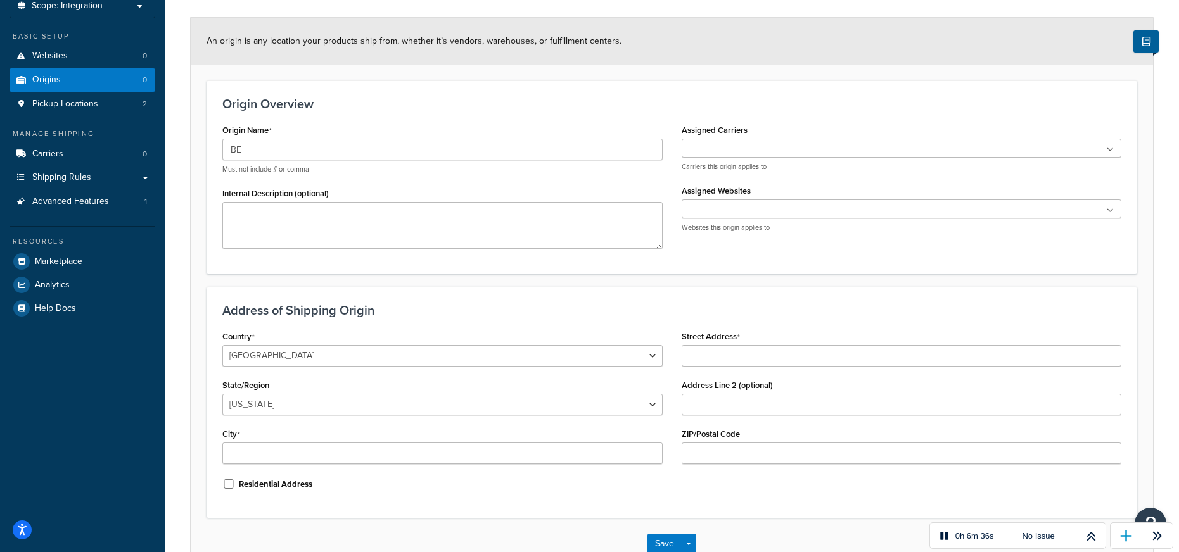
scroll to position [111, 0]
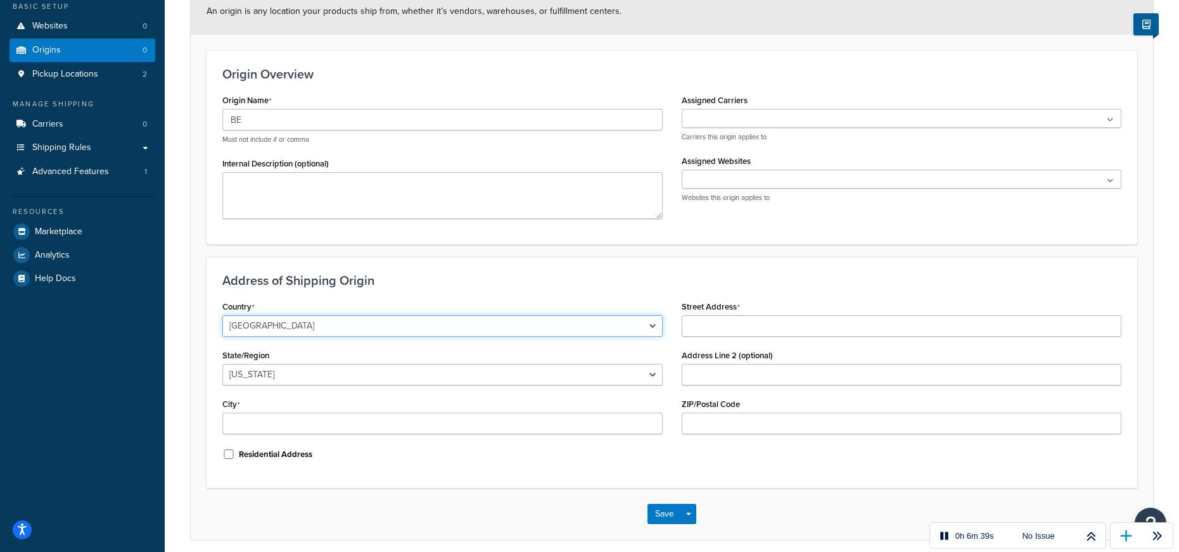
click at [434, 323] on select "United States United Kingdom Afghanistan Åland Islands Albania Algeria American…" at bounding box center [442, 326] width 440 height 22
select select "1020"
click at [222, 315] on select "United States United Kingdom Afghanistan Åland Islands Albania Algeria American…" at bounding box center [442, 326] width 440 height 22
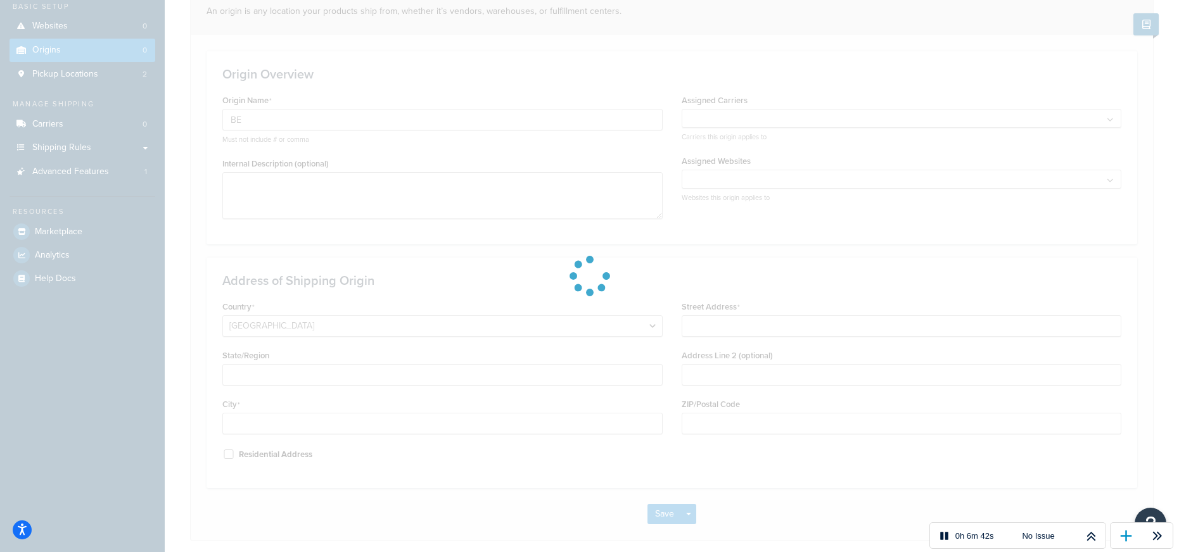
click at [709, 329] on div at bounding box center [589, 276] width 1179 height 552
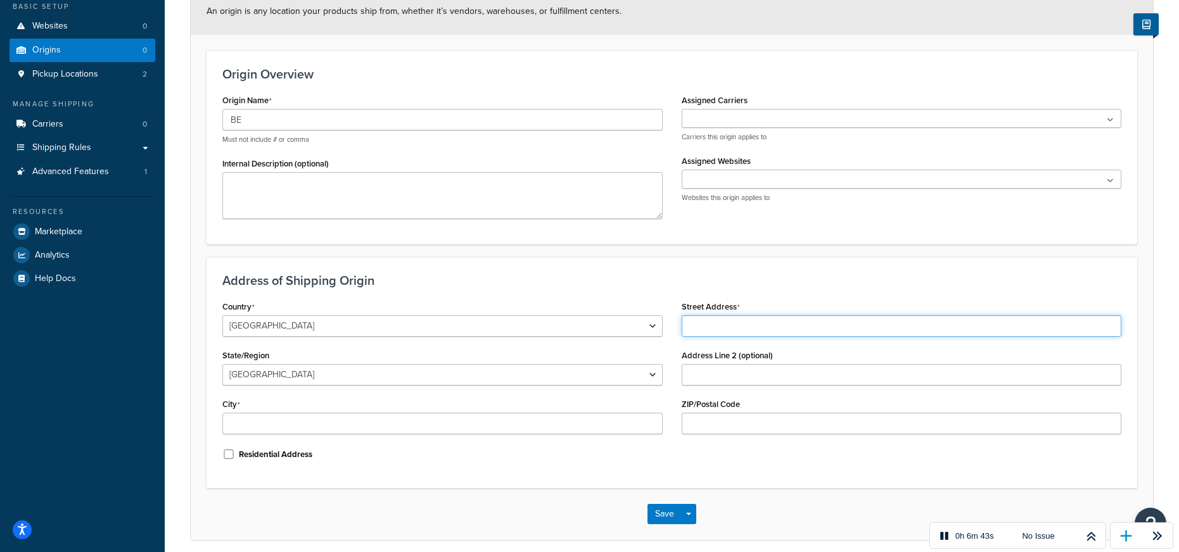
click at [713, 324] on input "Street Address" at bounding box center [901, 326] width 440 height 22
paste input "Dendermondsesteenweg 140c"
type input "Dendermondsesteenweg 140c"
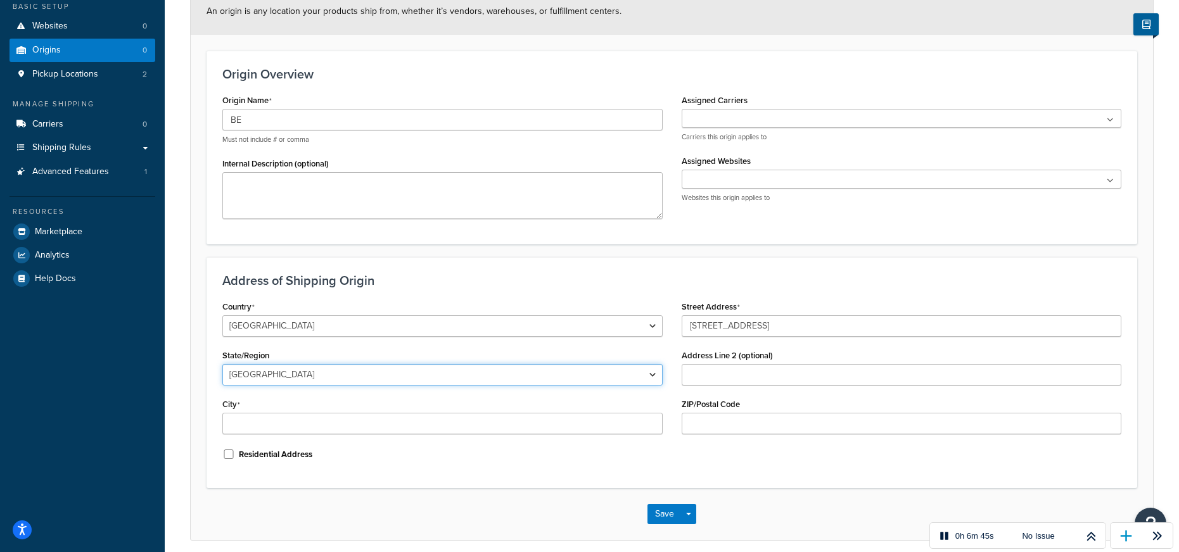
click at [440, 372] on select "Antwerpen Brabant Wallon Brussels Hainaut Liege Limburg Luxembourg Namur Oost-V…" at bounding box center [442, 375] width 440 height 22
select select "188"
click at [222, 364] on select "Antwerpen Brabant Wallon Brussels Hainaut Liege Limburg Luxembourg Namur Oost-V…" at bounding box center [442, 375] width 440 height 22
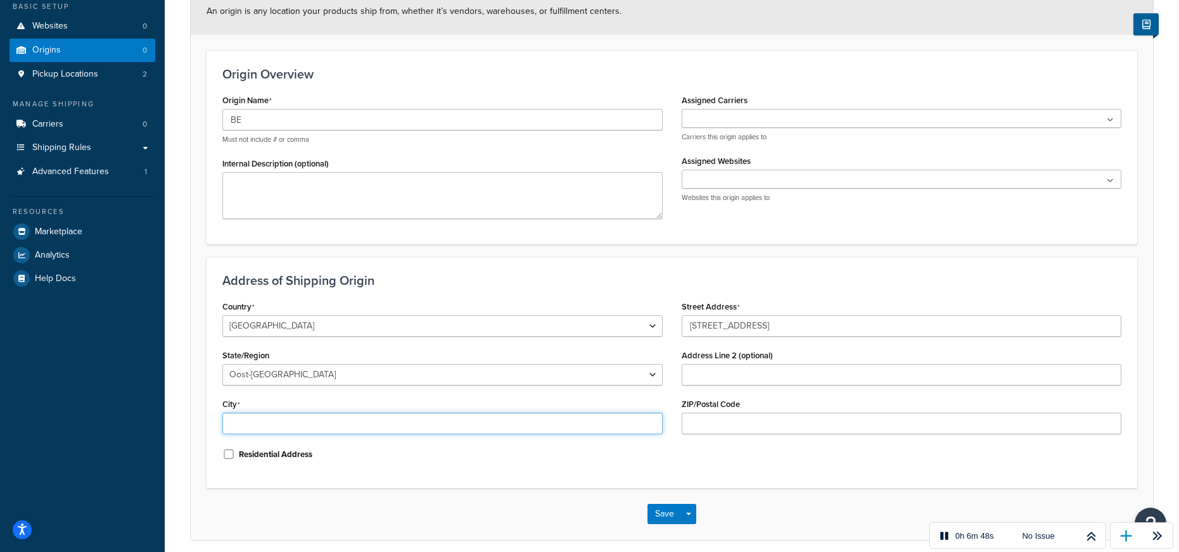
click at [325, 421] on input "City" at bounding box center [442, 424] width 440 height 22
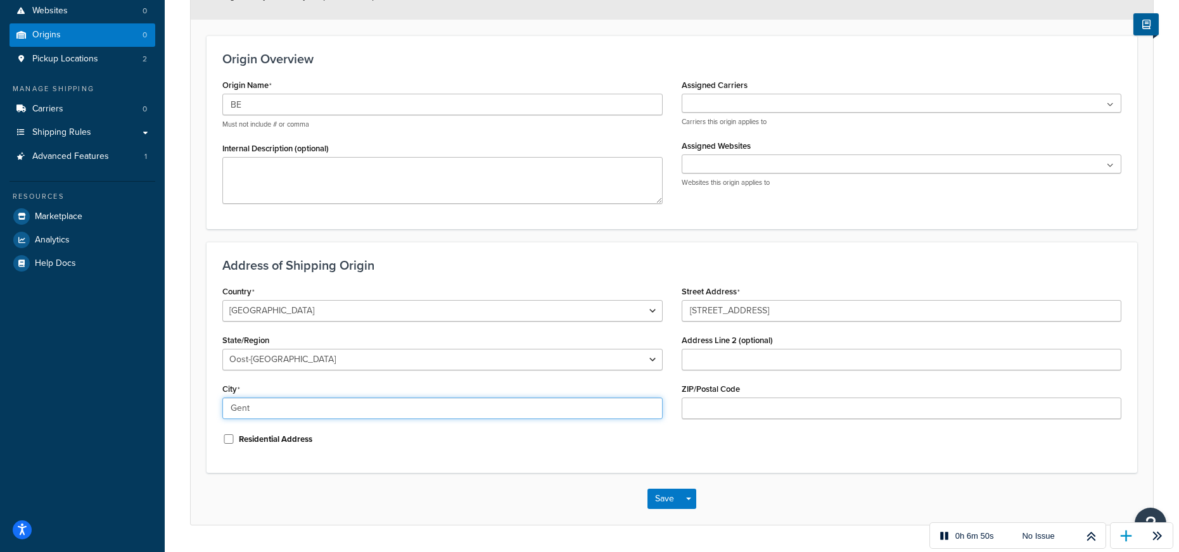
type input "Gent"
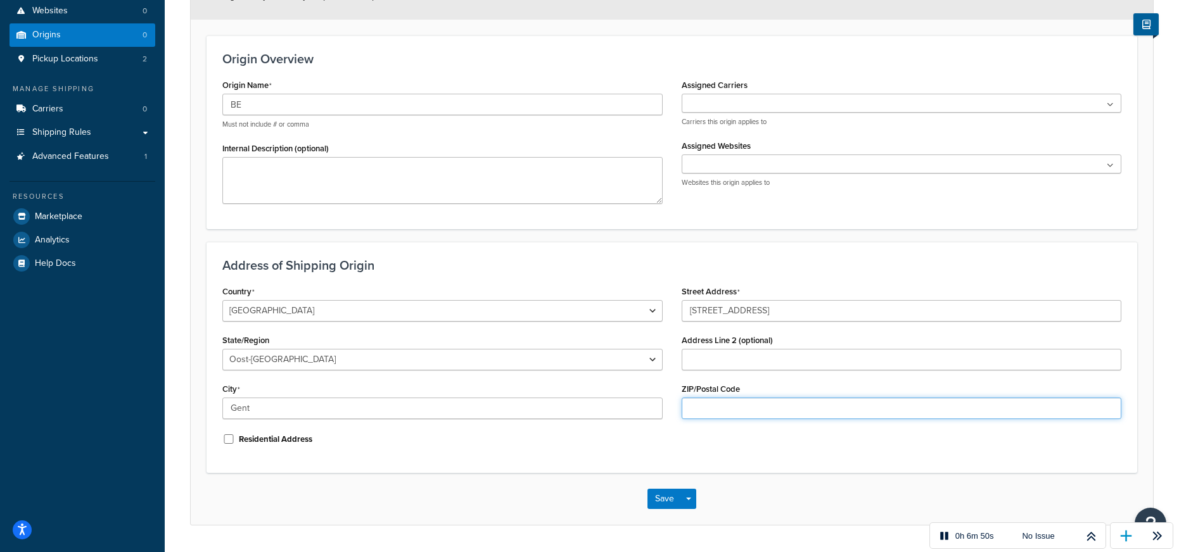
click at [792, 400] on input "ZIP/Postal Code" at bounding box center [901, 409] width 440 height 22
type input "9000"
click at [690, 494] on button "Save Dropdown" at bounding box center [688, 499] width 15 height 20
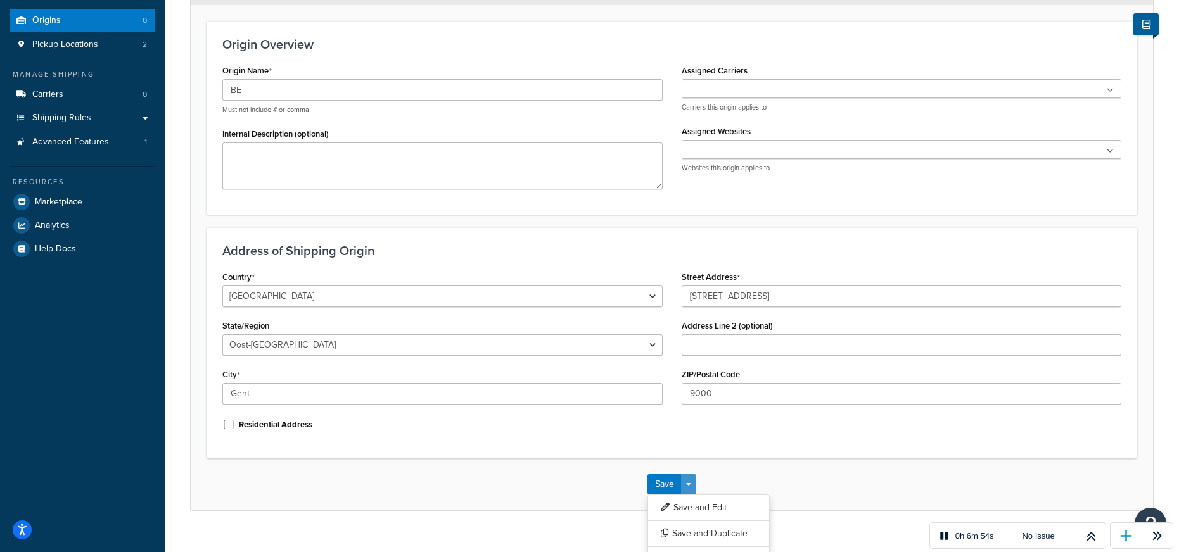
scroll to position [163, 0]
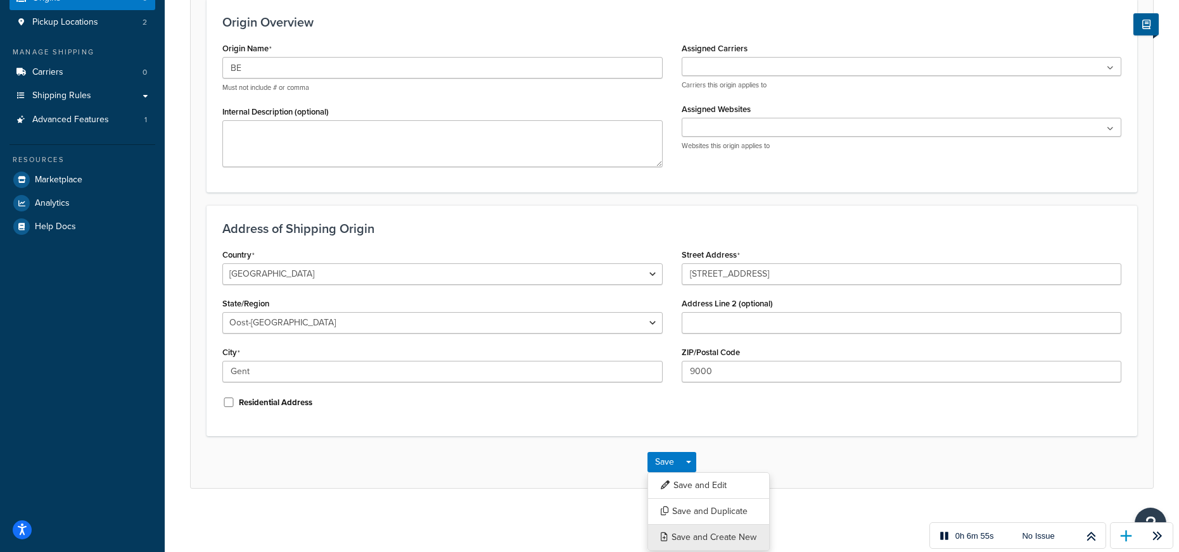
click at [696, 531] on button "Save and Create New" at bounding box center [708, 537] width 122 height 27
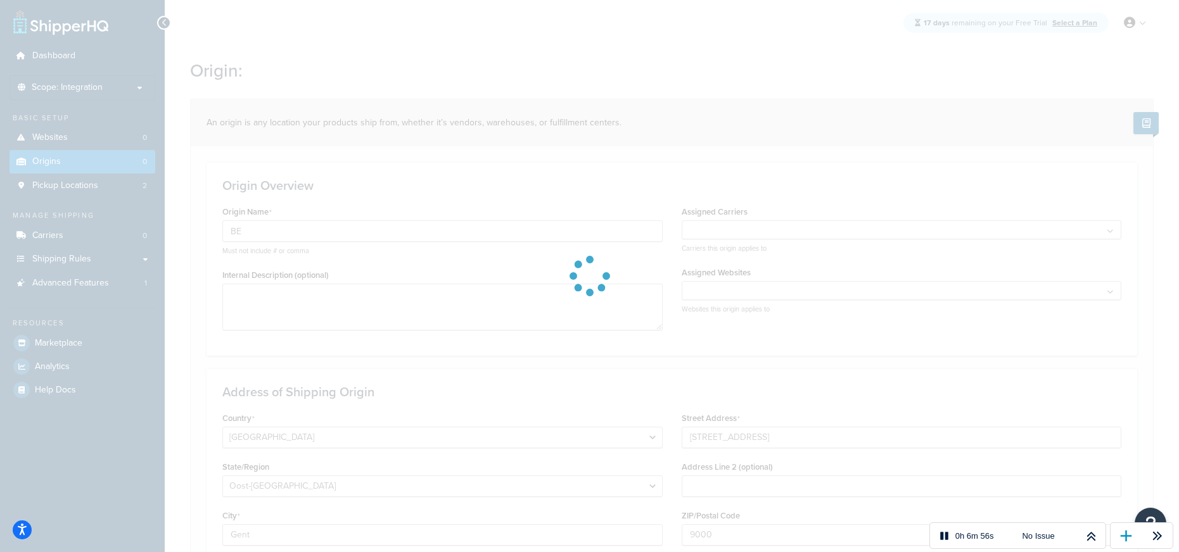
select select "1020"
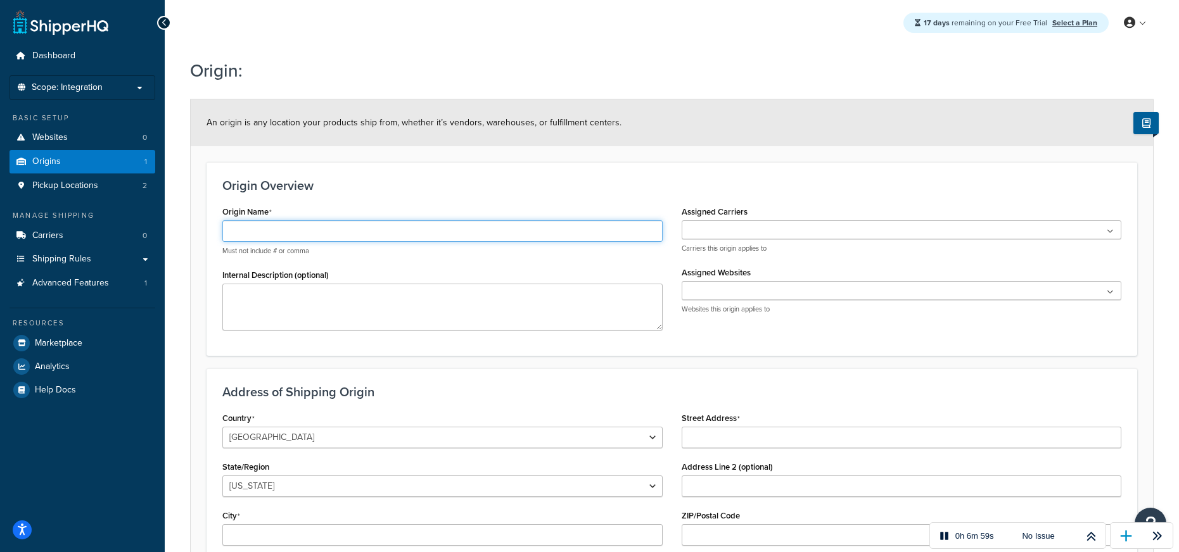
click at [319, 229] on input "Origin Name" at bounding box center [442, 231] width 440 height 22
type input "RO"
click at [434, 182] on h3 "Origin Overview" at bounding box center [671, 186] width 899 height 14
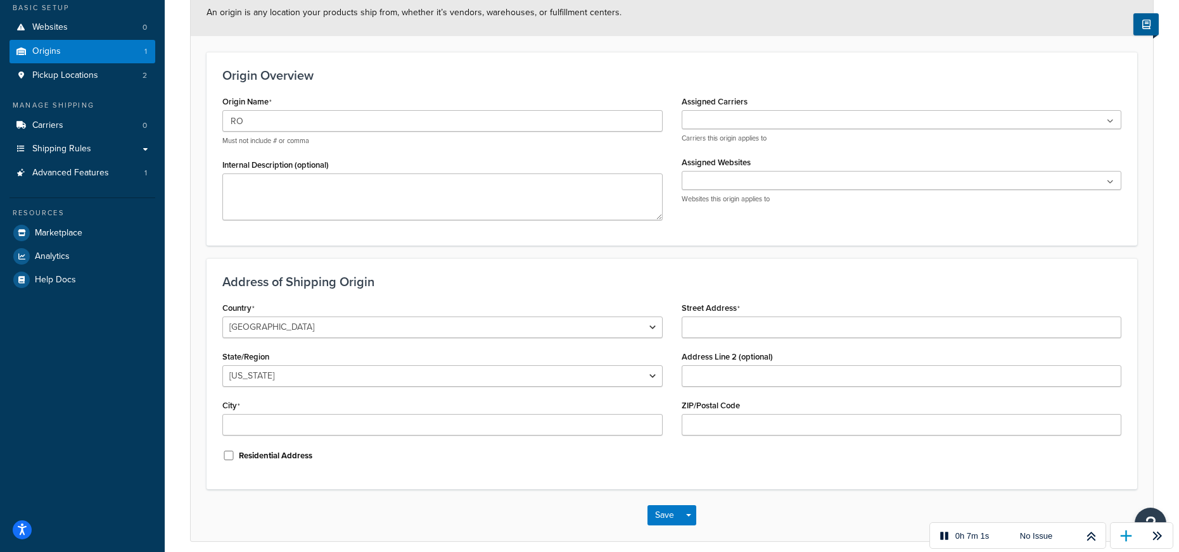
scroll to position [163, 0]
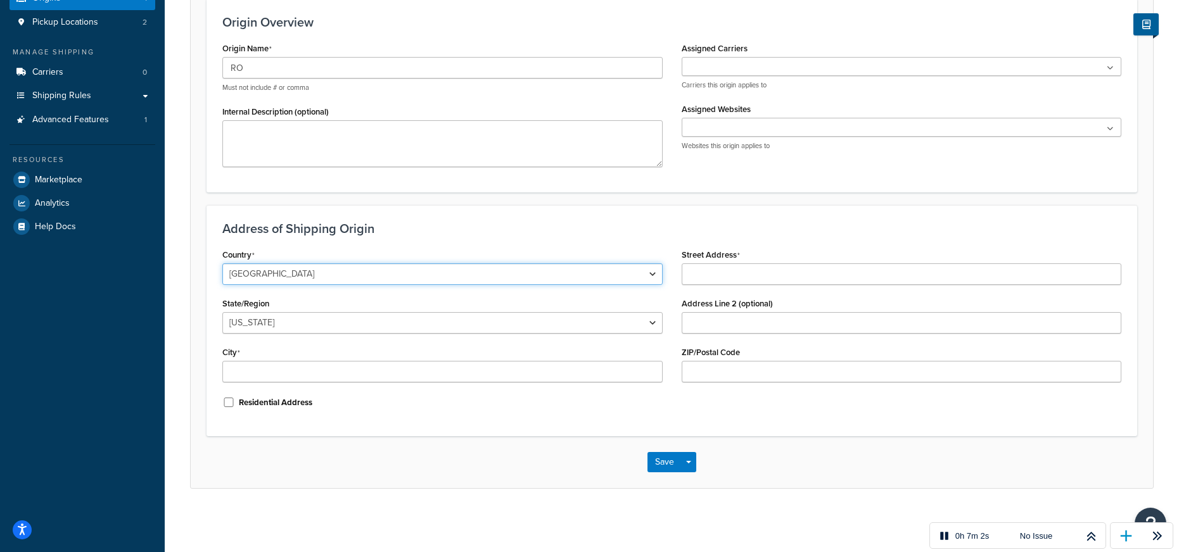
click at [435, 265] on select "United States United Kingdom Afghanistan Åland Islands Albania Algeria American…" at bounding box center [442, 274] width 440 height 22
select select "1176"
click at [222, 263] on select "United States United Kingdom Afghanistan Åland Islands Albania Algeria American…" at bounding box center [442, 274] width 440 height 22
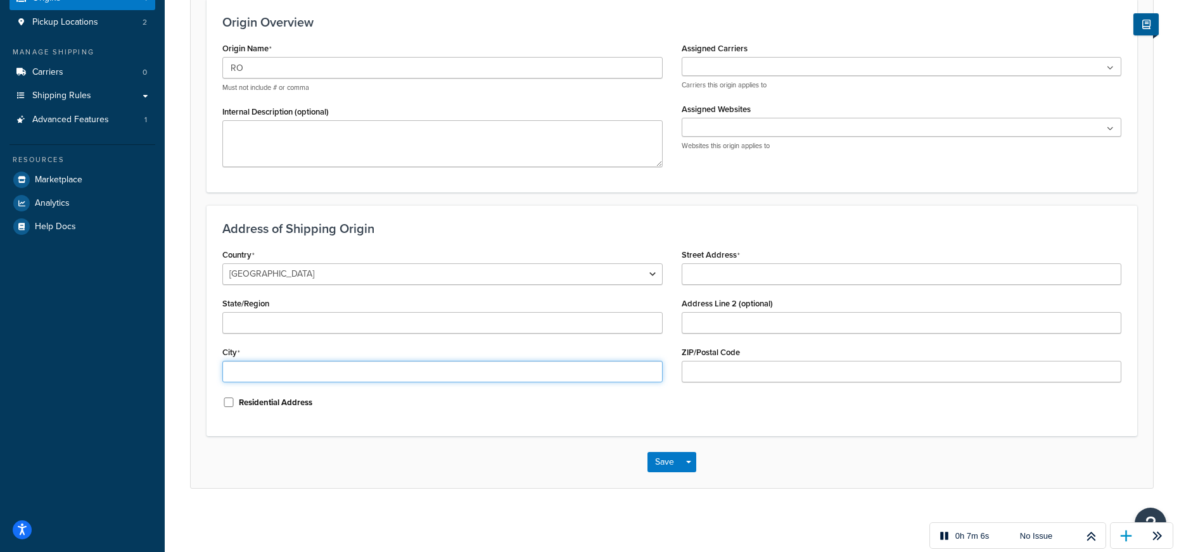
click at [393, 373] on input "City" at bounding box center [442, 372] width 440 height 22
type input "Cluj-Napoca"
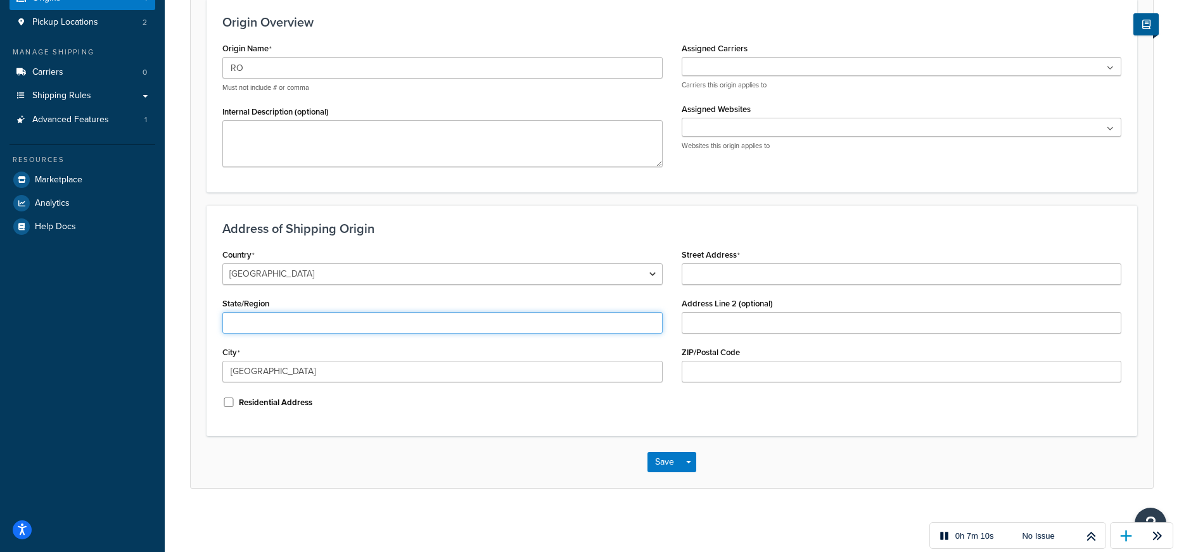
type input "Cluj"
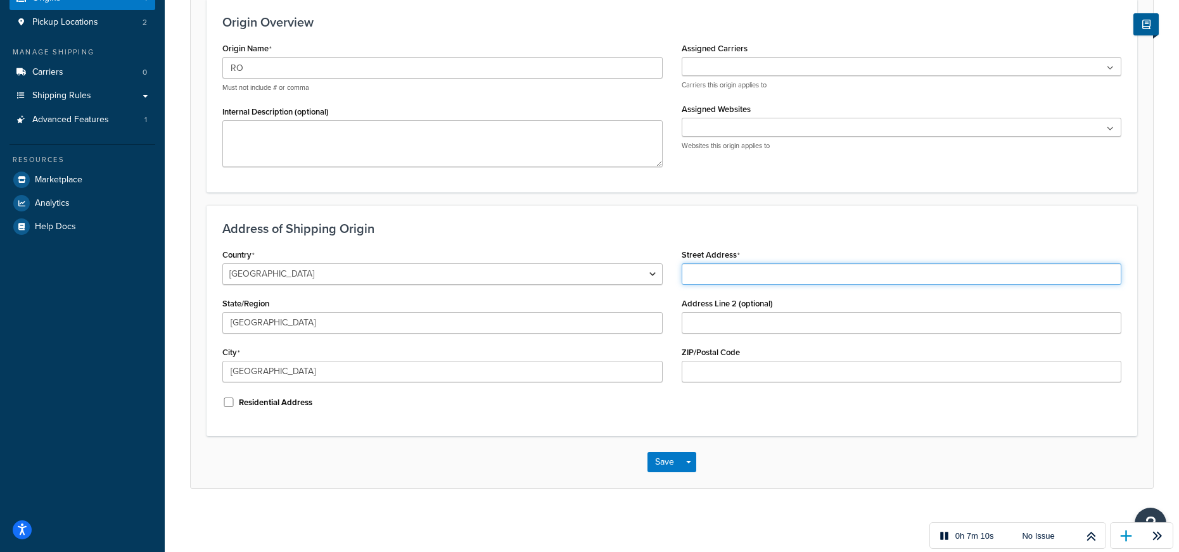
type input "Baladei 5"
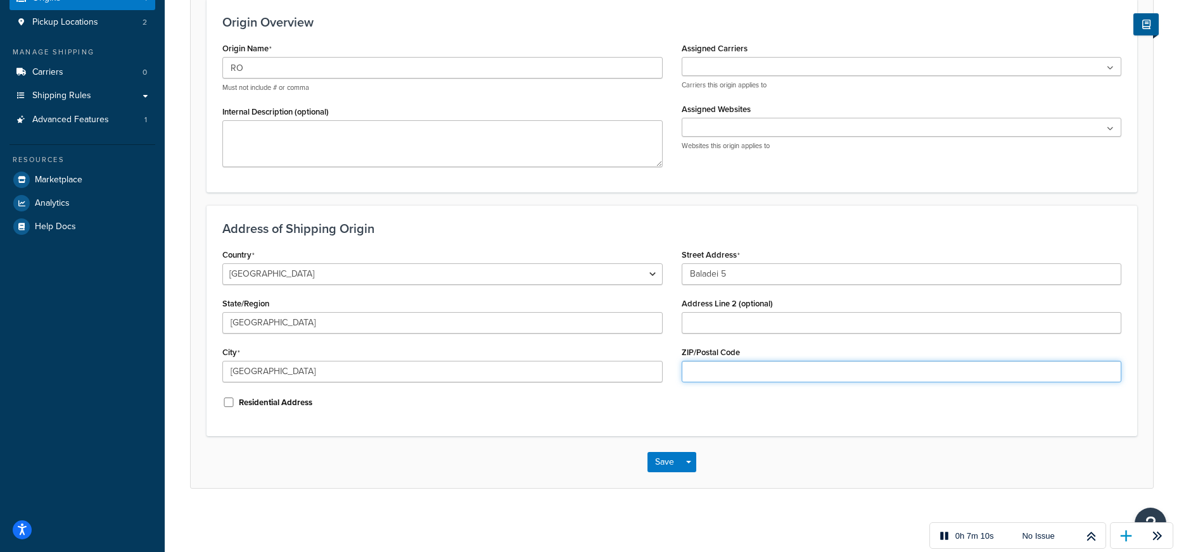
type input "400310"
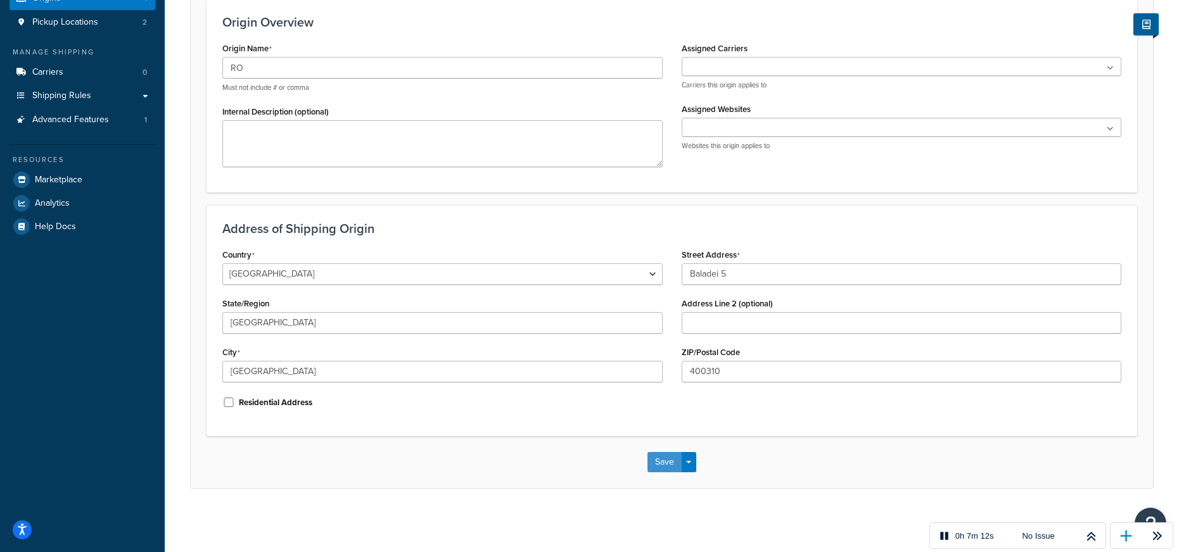
click at [664, 465] on button "Save" at bounding box center [664, 462] width 34 height 20
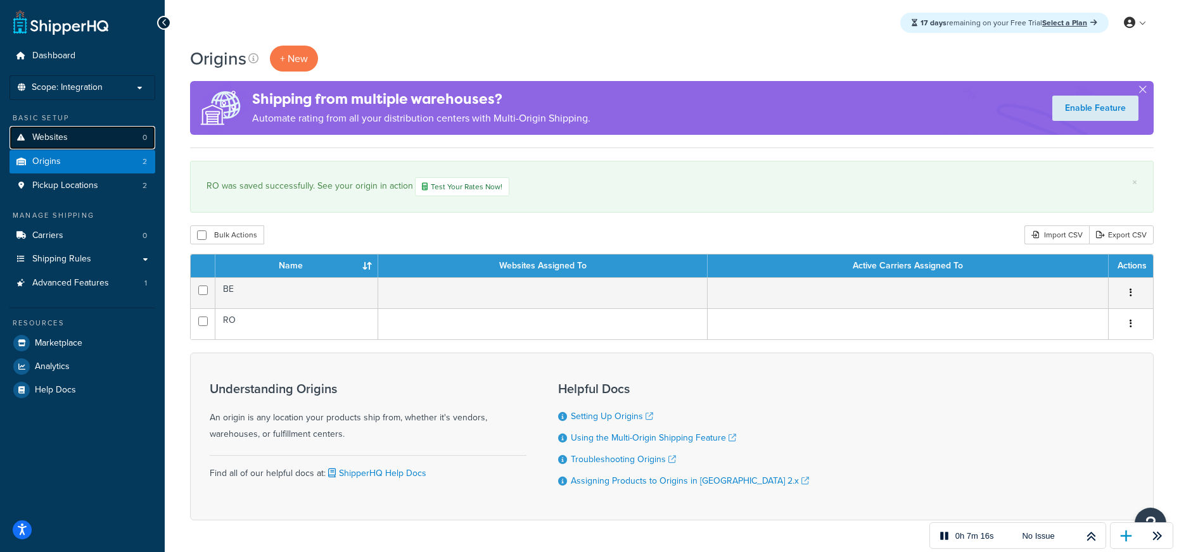
click at [54, 139] on span "Websites" at bounding box center [49, 137] width 35 height 11
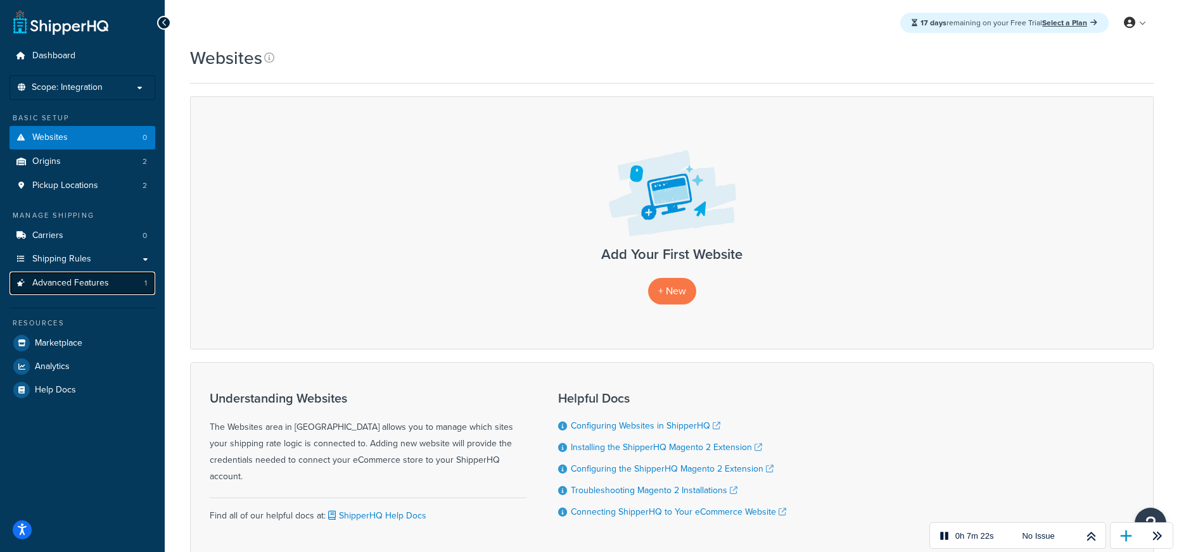
click at [93, 280] on span "Advanced Features" at bounding box center [70, 283] width 77 height 11
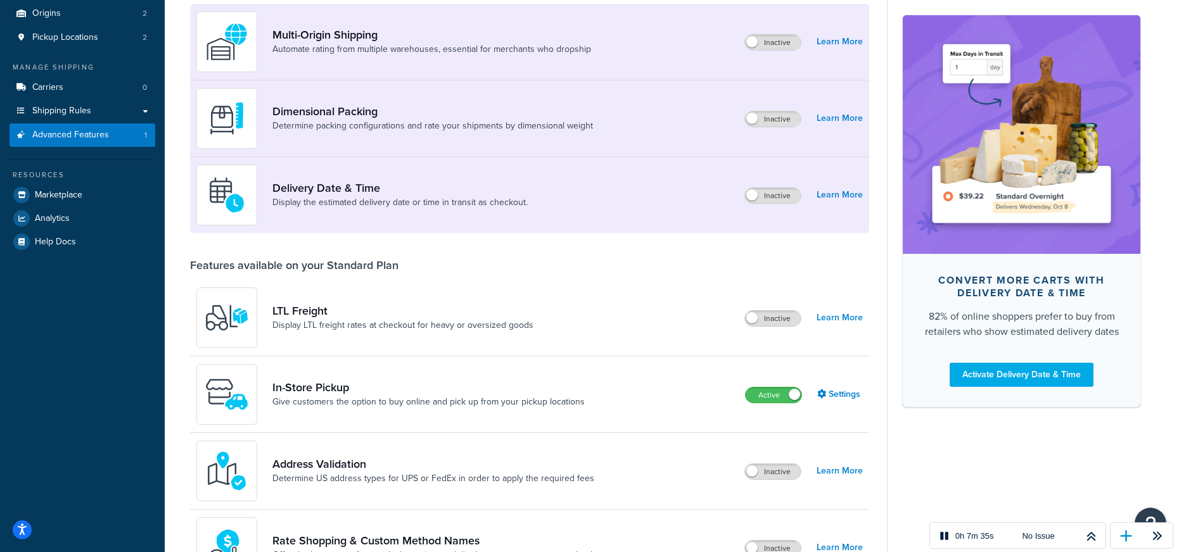
scroll to position [214, 0]
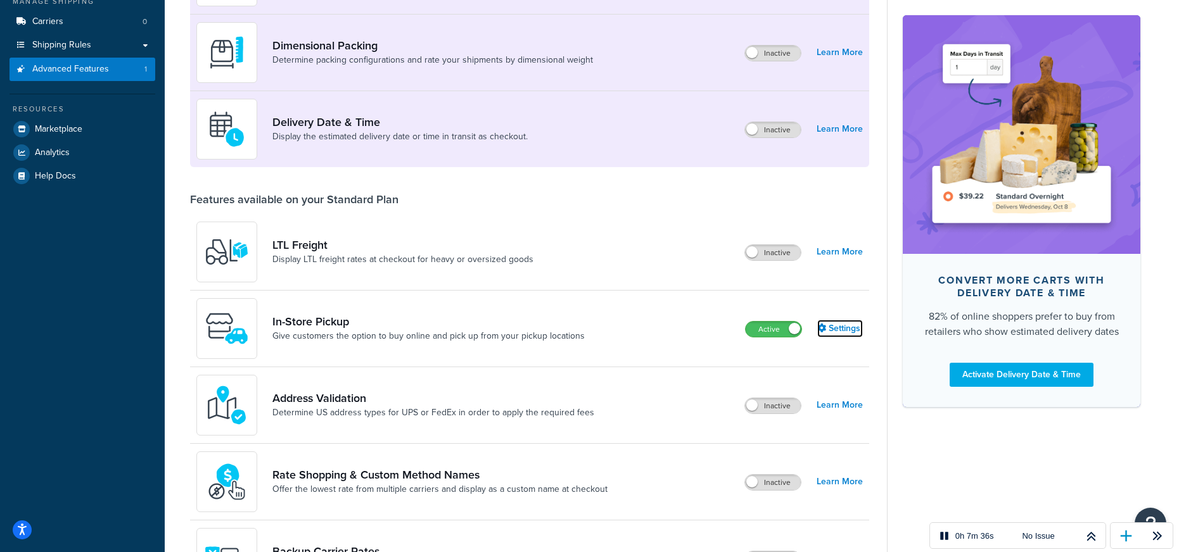
click at [842, 330] on link "Settings" at bounding box center [840, 329] width 46 height 18
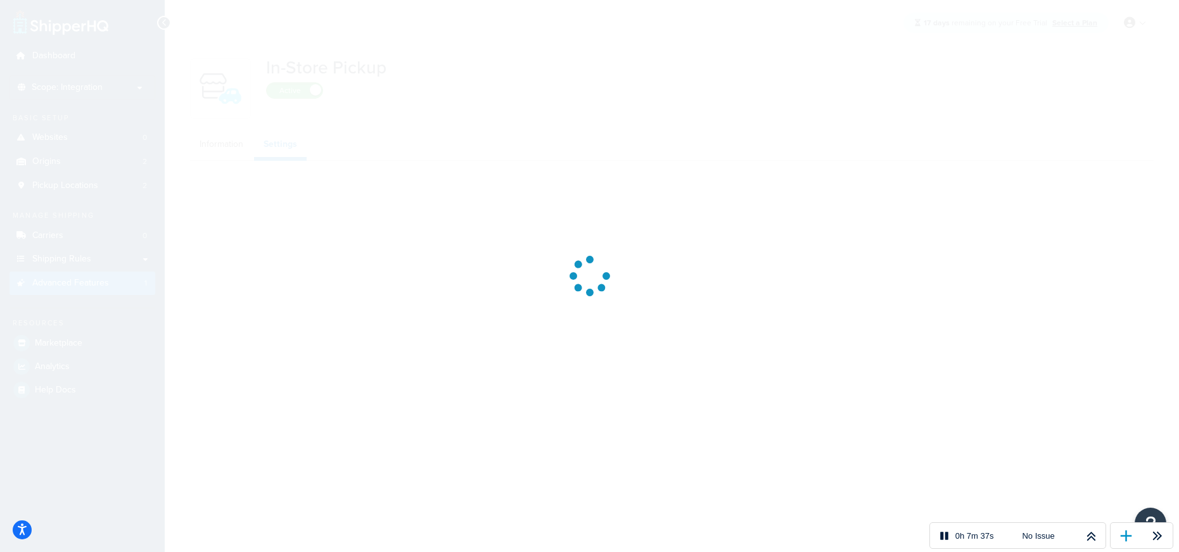
select select "inline"
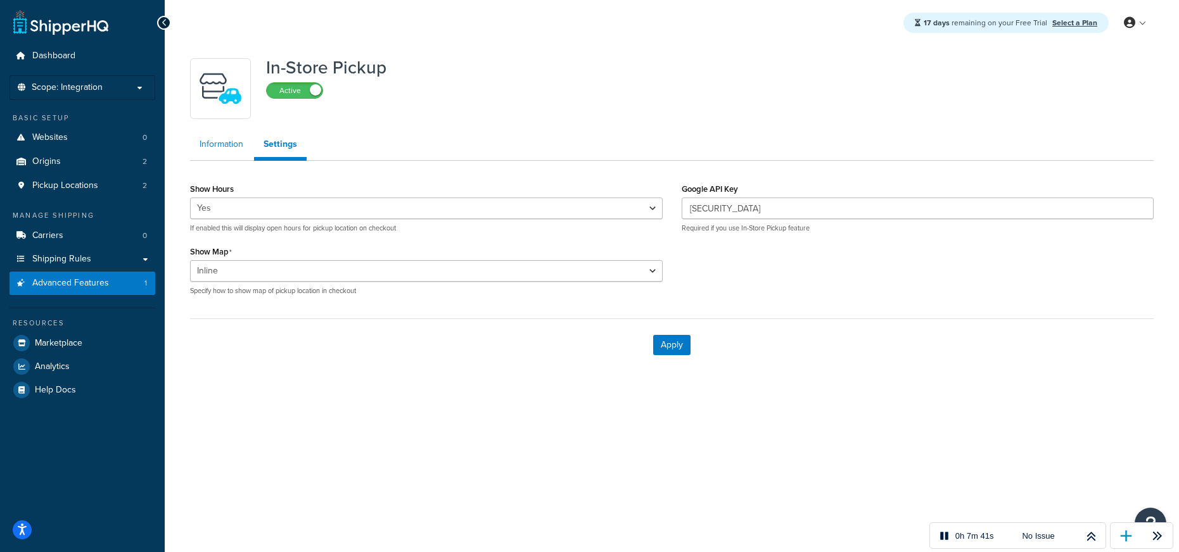
click at [214, 141] on link "Information" at bounding box center [221, 144] width 63 height 25
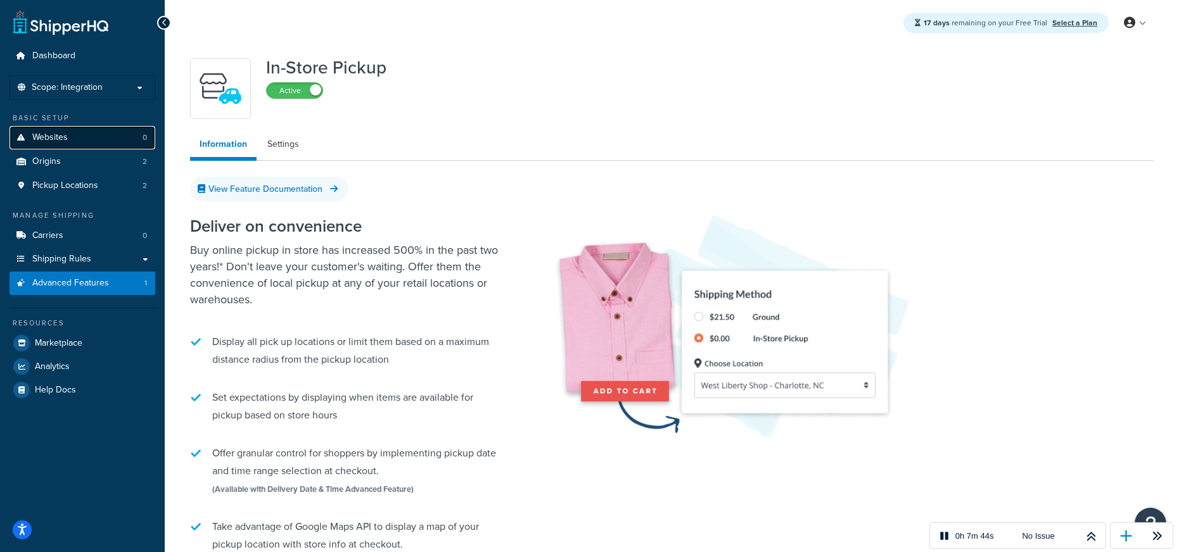
click at [61, 137] on span "Websites" at bounding box center [49, 137] width 35 height 11
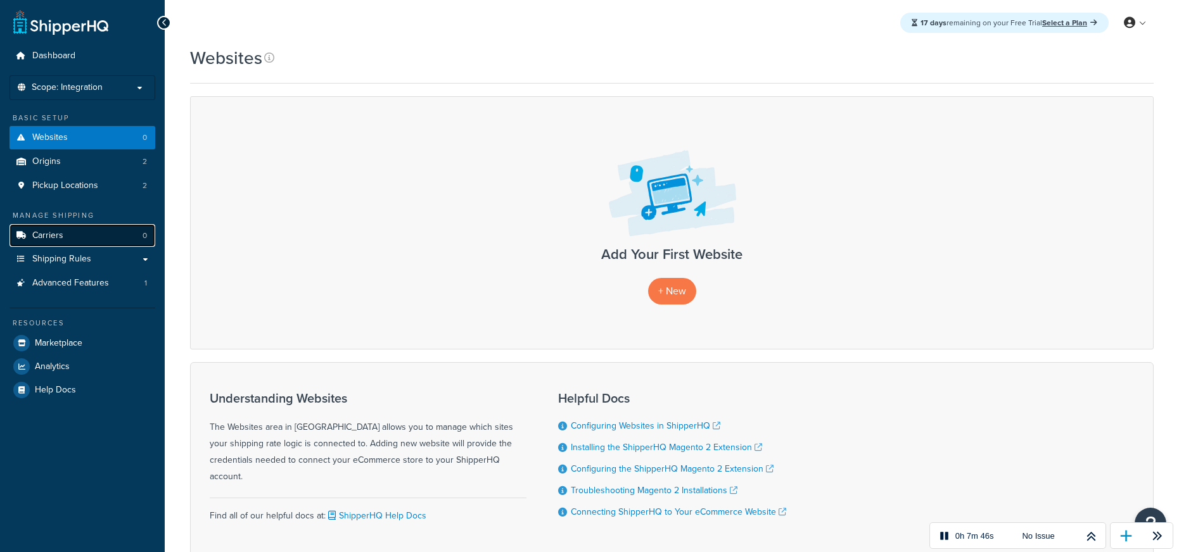
click at [62, 232] on link "Carriers 0" at bounding box center [83, 235] width 146 height 23
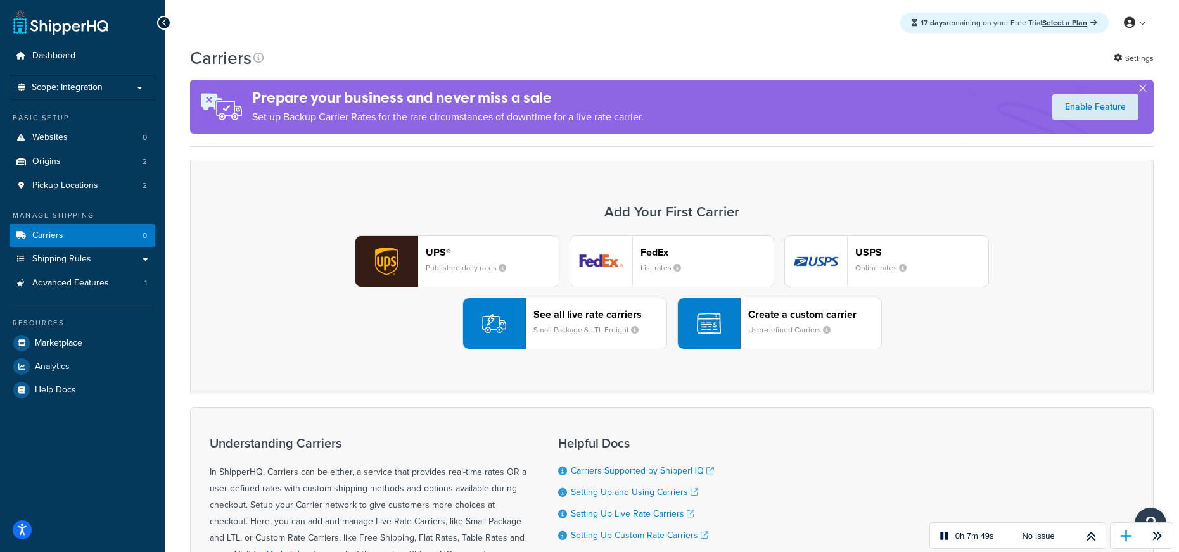
click at [696, 263] on div "FedEx List rates" at bounding box center [706, 261] width 133 height 30
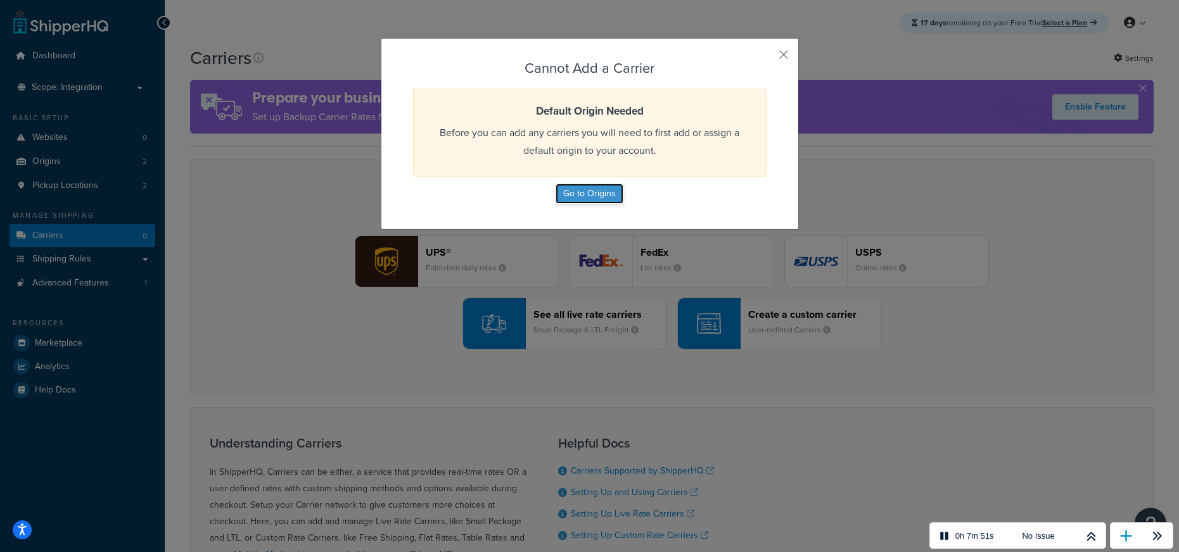
click at [593, 194] on button "Go to Origins" at bounding box center [589, 194] width 68 height 20
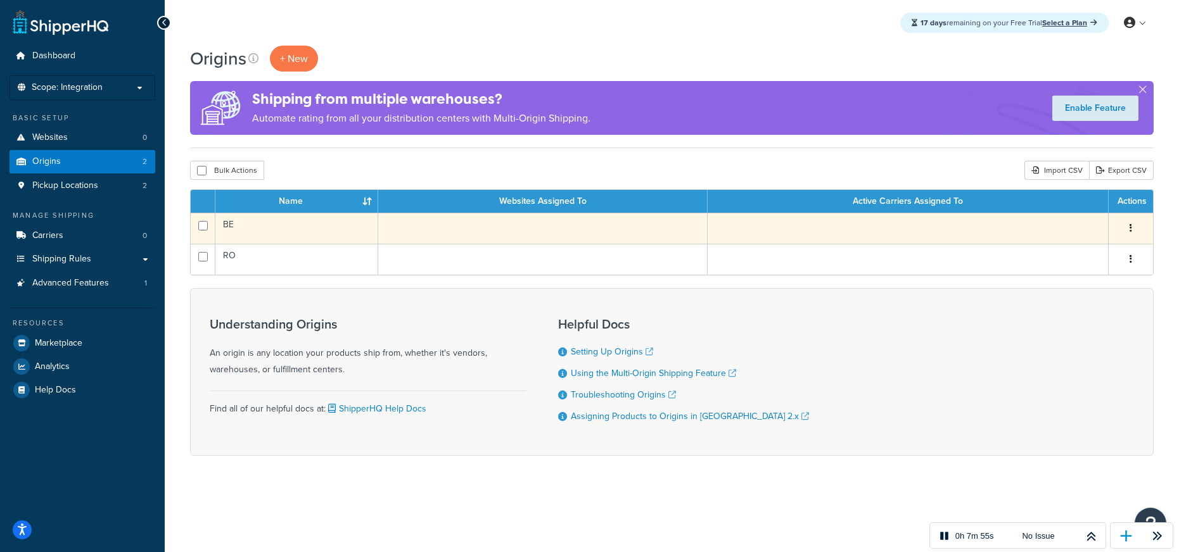
click at [203, 226] on input "checkbox" at bounding box center [203, 226] width 10 height 10
checkbox input "true"
click at [1129, 227] on icon "button" at bounding box center [1130, 228] width 3 height 9
click at [1067, 256] on link "Edit" at bounding box center [1089, 252] width 100 height 26
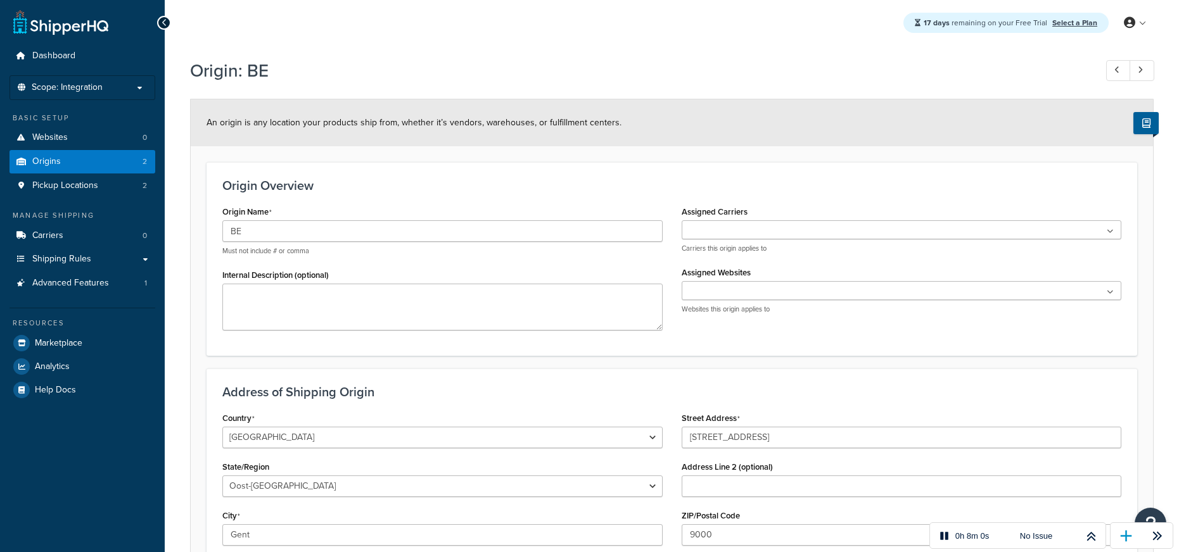
select select "1020"
select select "188"
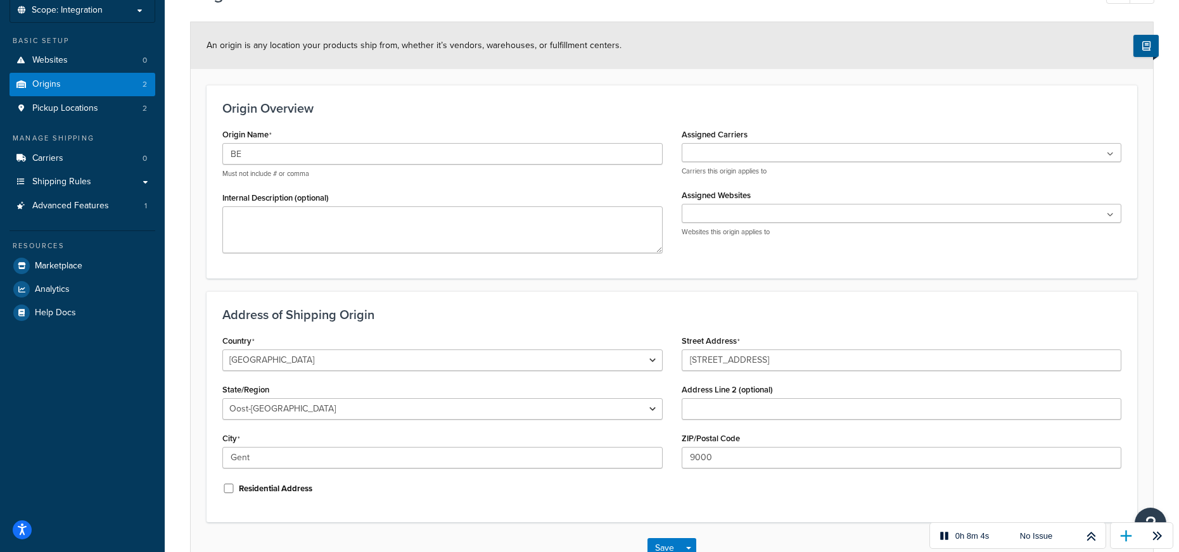
scroll to position [163, 0]
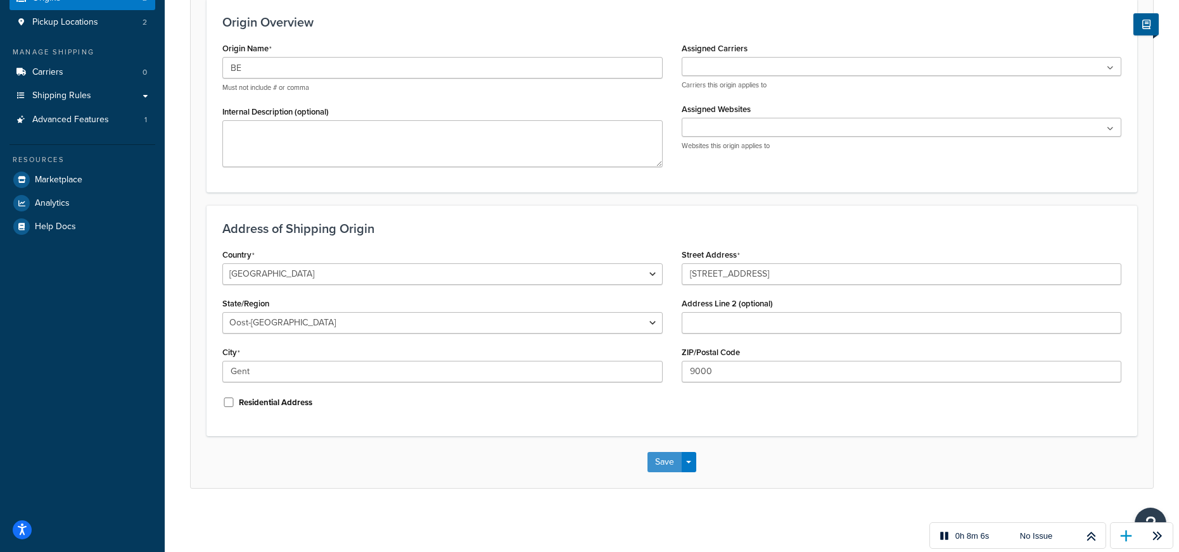
drag, startPoint x: 668, startPoint y: 459, endPoint x: 250, endPoint y: 355, distance: 430.7
click at [664, 459] on button "Save" at bounding box center [664, 462] width 34 height 20
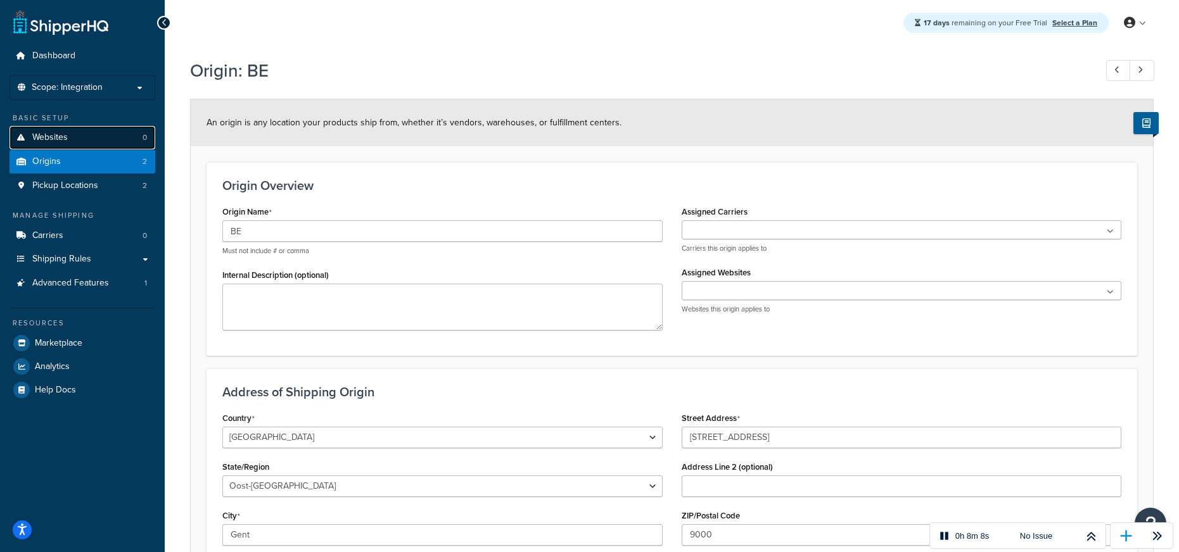
click at [53, 137] on span "Websites" at bounding box center [49, 137] width 35 height 11
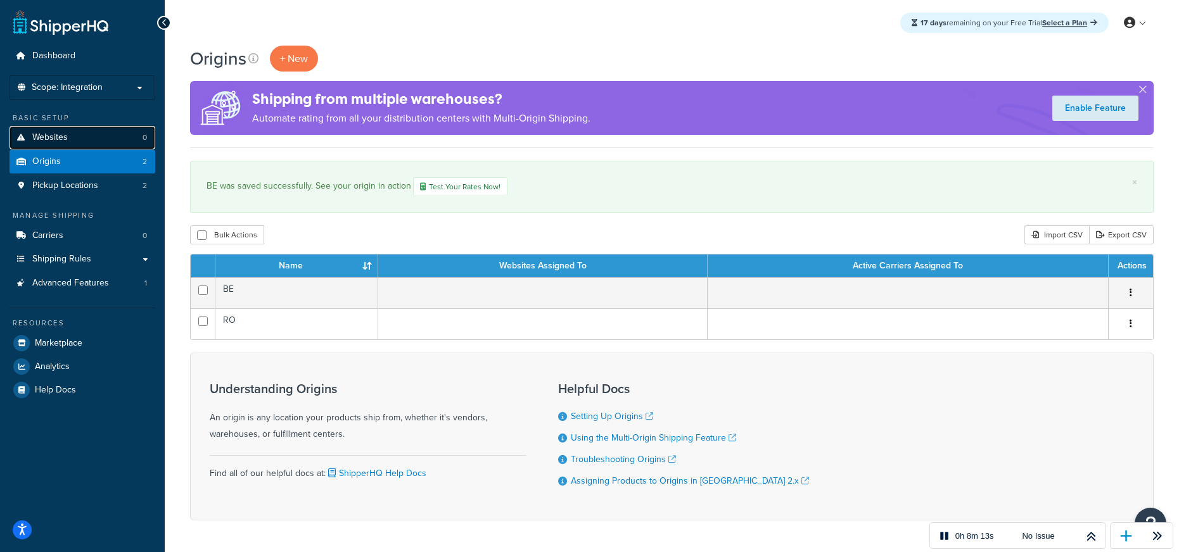
click at [101, 130] on link "Websites 0" at bounding box center [83, 137] width 146 height 23
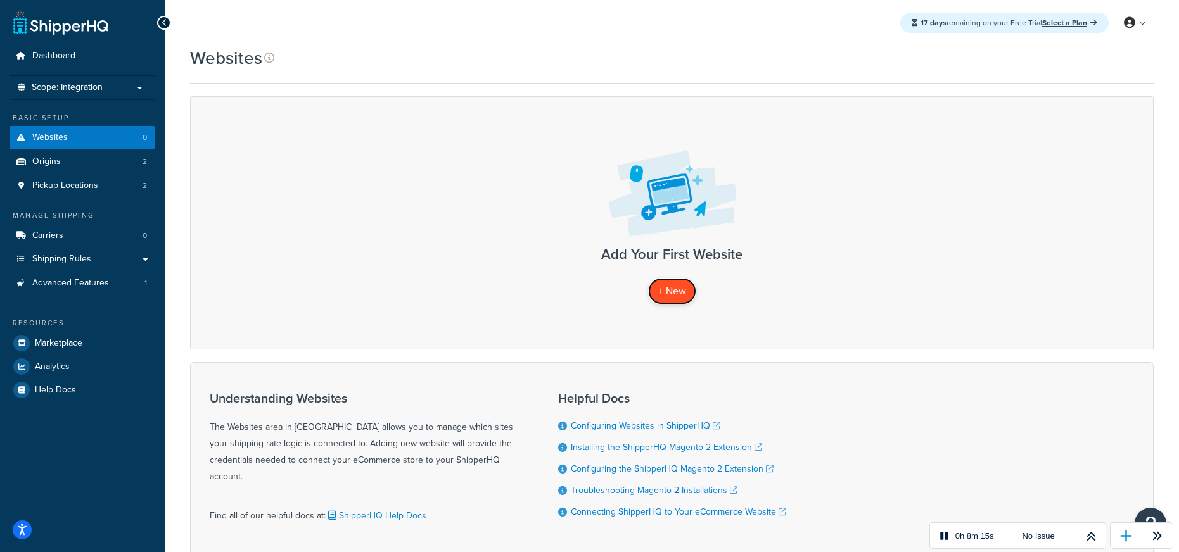
click at [665, 290] on span "+ New" at bounding box center [672, 291] width 28 height 15
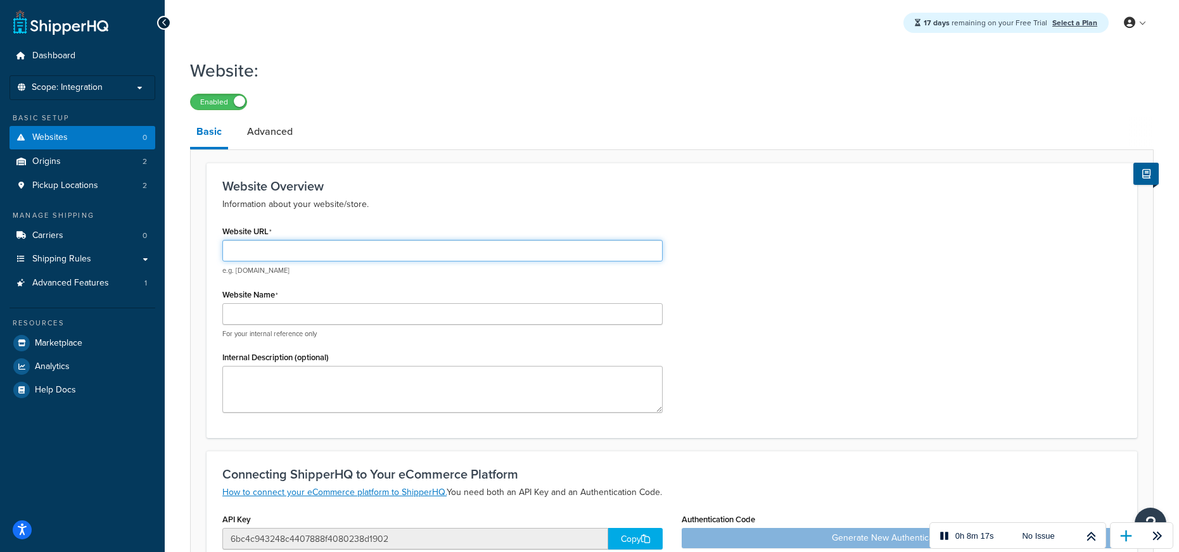
click at [357, 253] on input "Website URL" at bounding box center [442, 251] width 440 height 22
type input "[URL][DOMAIN_NAME][PERSON_NAME]"
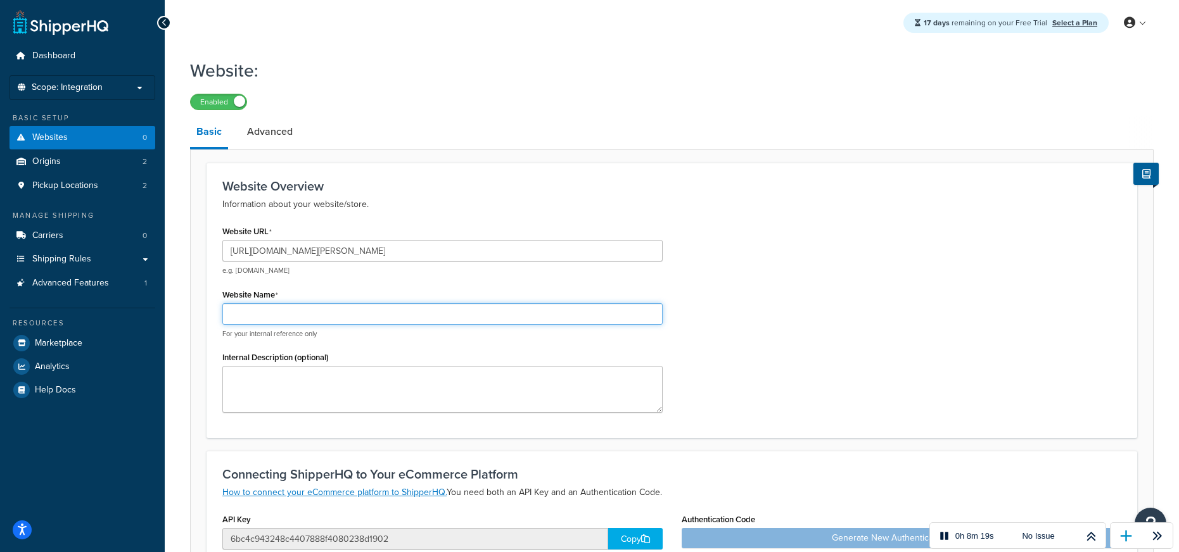
click at [362, 315] on input "Website Name" at bounding box center [442, 314] width 440 height 22
type input "HBT Prod"
click at [853, 238] on div "Website URL https://hyva-showcase.baldwin.agency/ e.g. mywebsite.com Website Na…" at bounding box center [672, 322] width 918 height 200
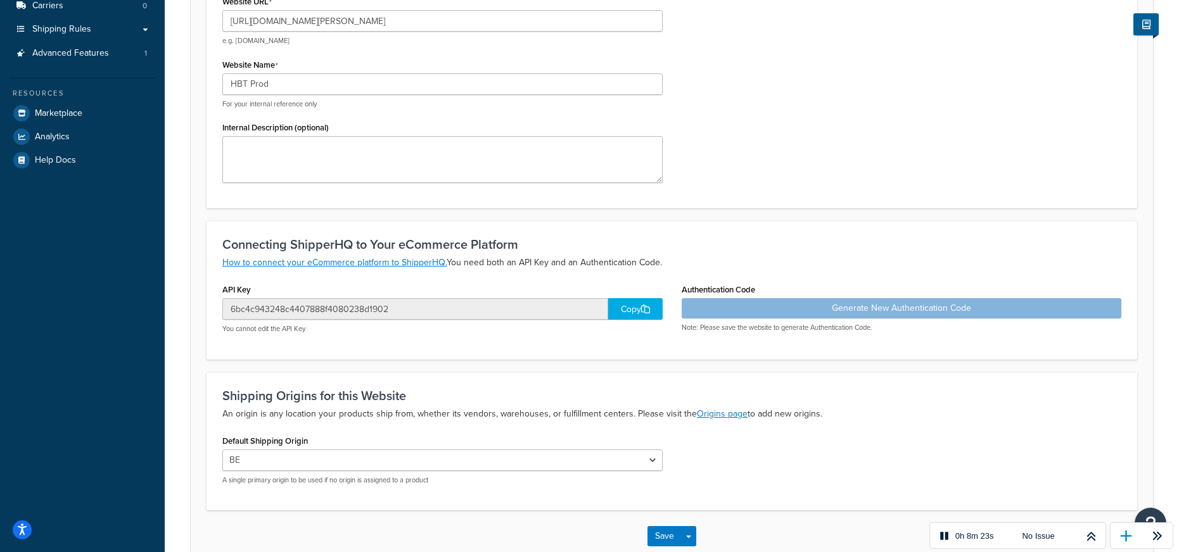
scroll to position [304, 0]
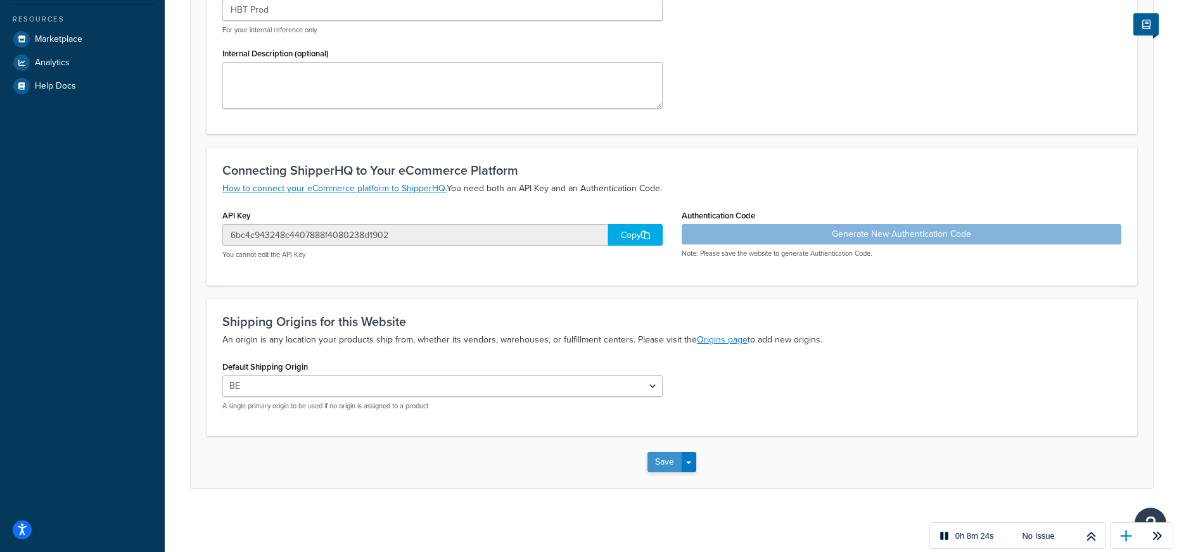
click at [657, 468] on button "Save" at bounding box center [664, 462] width 34 height 20
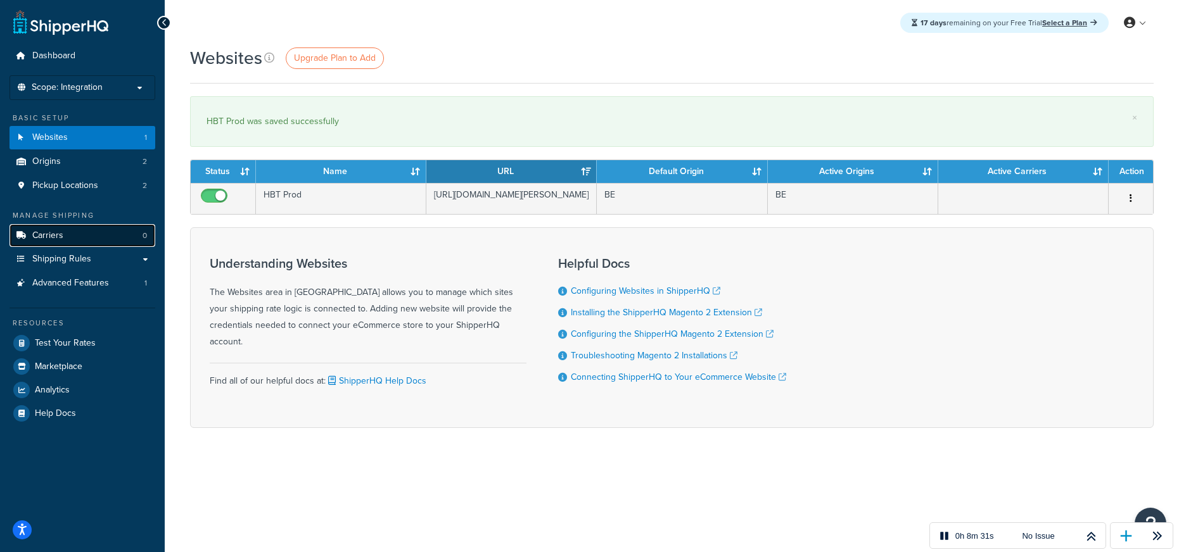
click at [57, 234] on span "Carriers" at bounding box center [47, 236] width 31 height 11
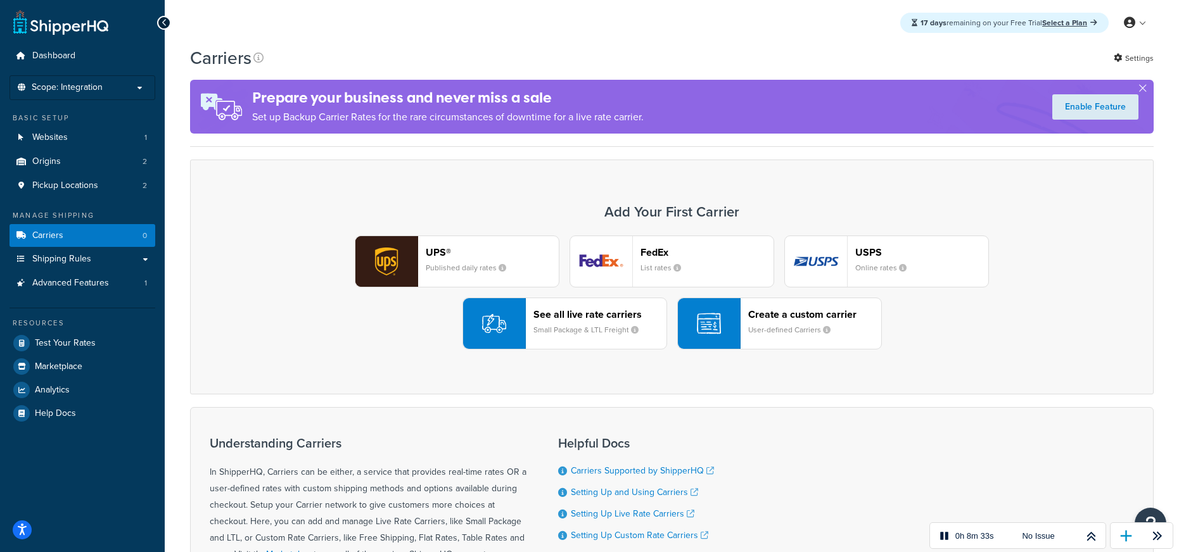
click at [742, 260] on div "FedEx List rates" at bounding box center [706, 261] width 133 height 30
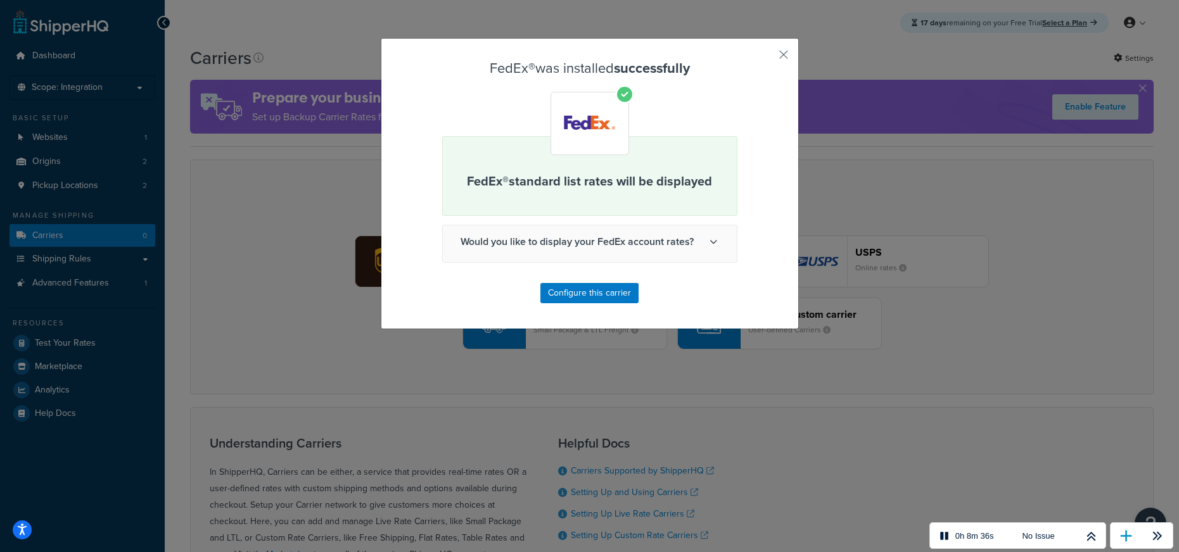
click at [700, 242] on span "Would you like to display your FedEx account rates?" at bounding box center [590, 241] width 294 height 33
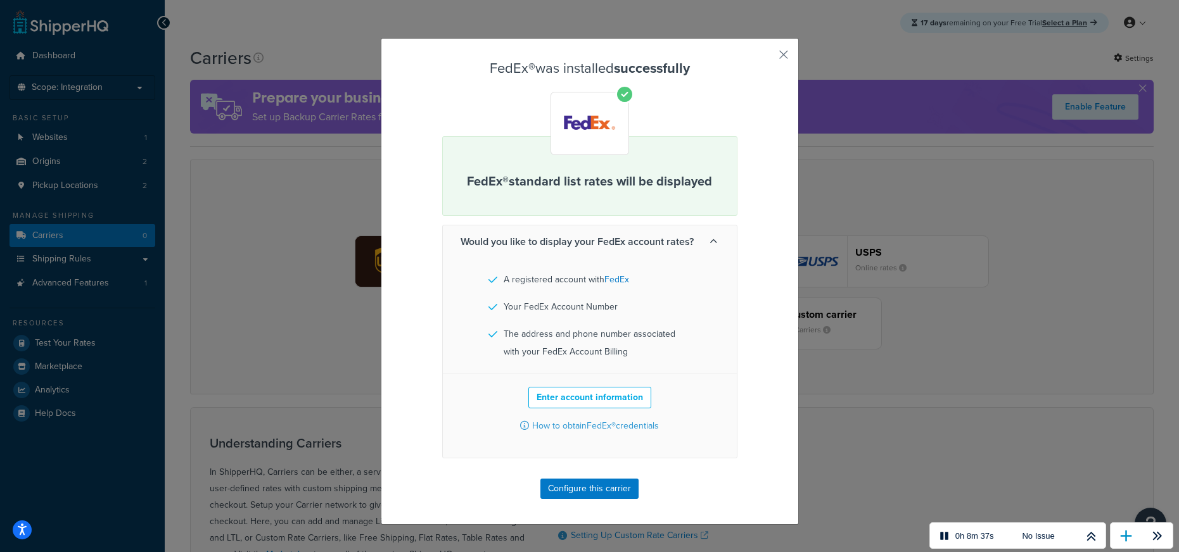
click at [700, 241] on span "Would you like to display your FedEx account rates?" at bounding box center [590, 241] width 294 height 33
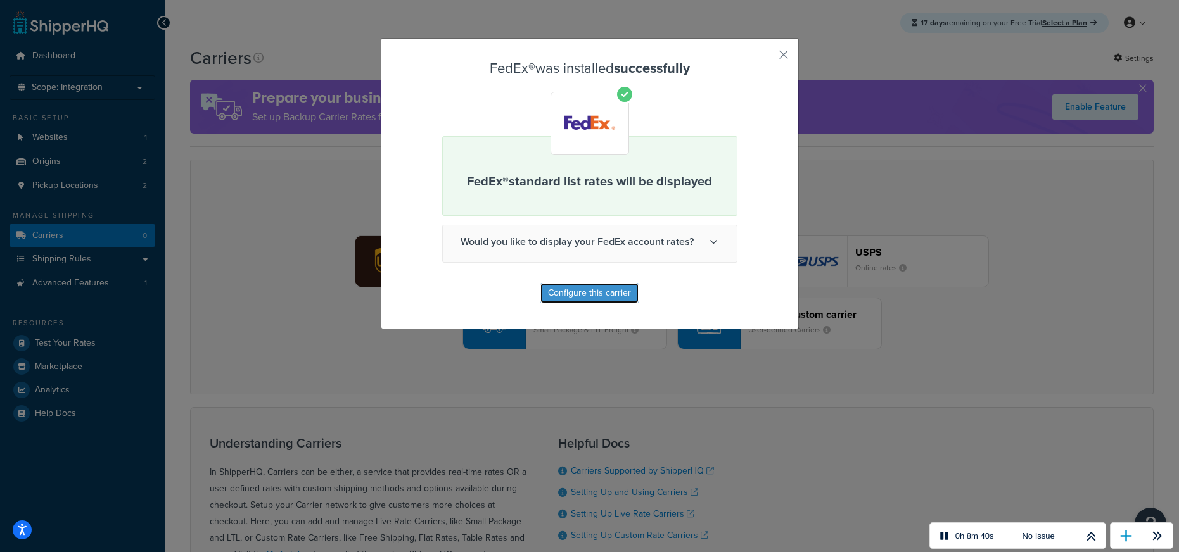
click at [572, 293] on button "Configure this carrier" at bounding box center [589, 293] width 98 height 20
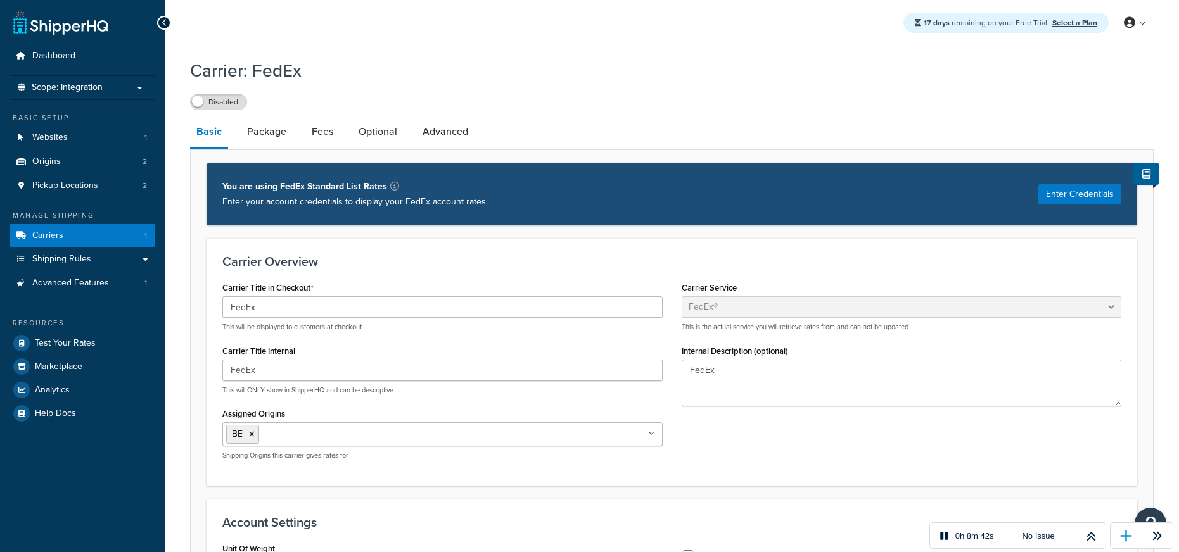
select select "fedEx"
select select "kg"
select select "REGULAR_PICKUP"
select select "YOUR_PACKAGING"
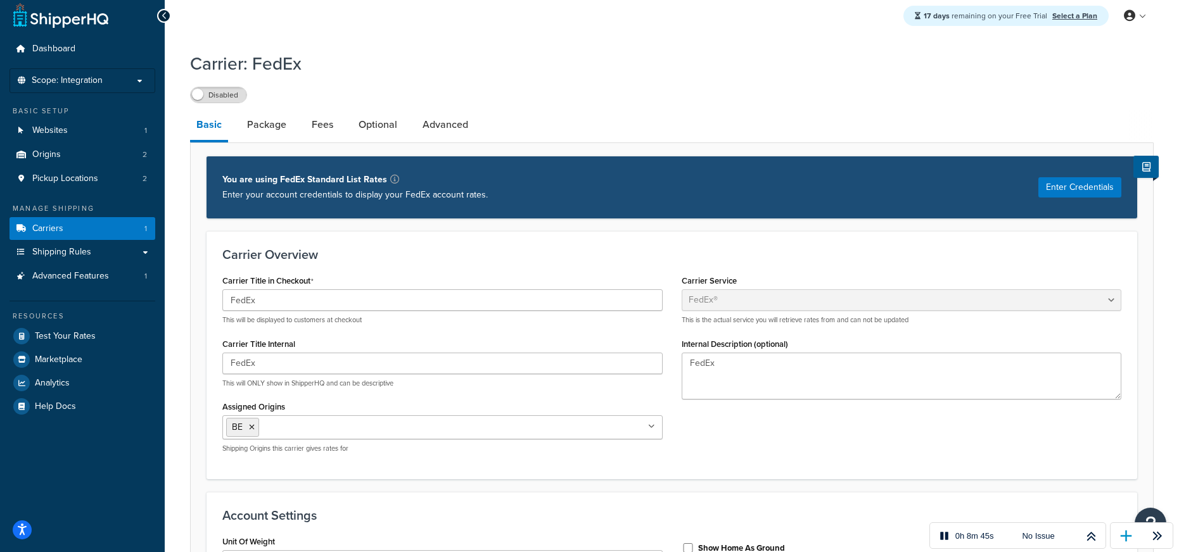
scroll to position [8, 0]
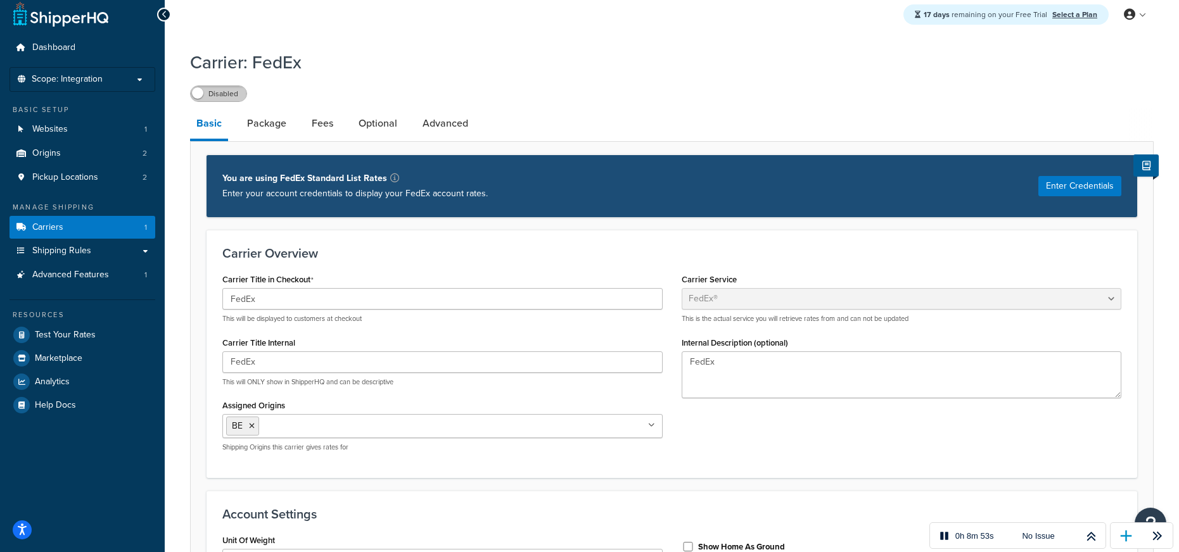
click at [220, 88] on label "Disabled" at bounding box center [219, 93] width 56 height 15
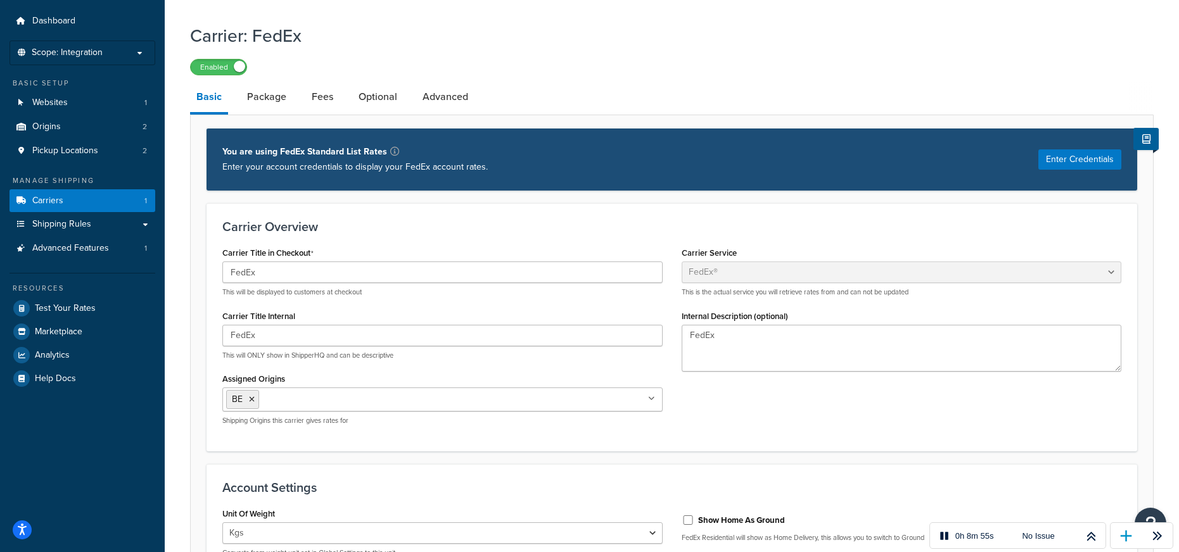
scroll to position [36, 0]
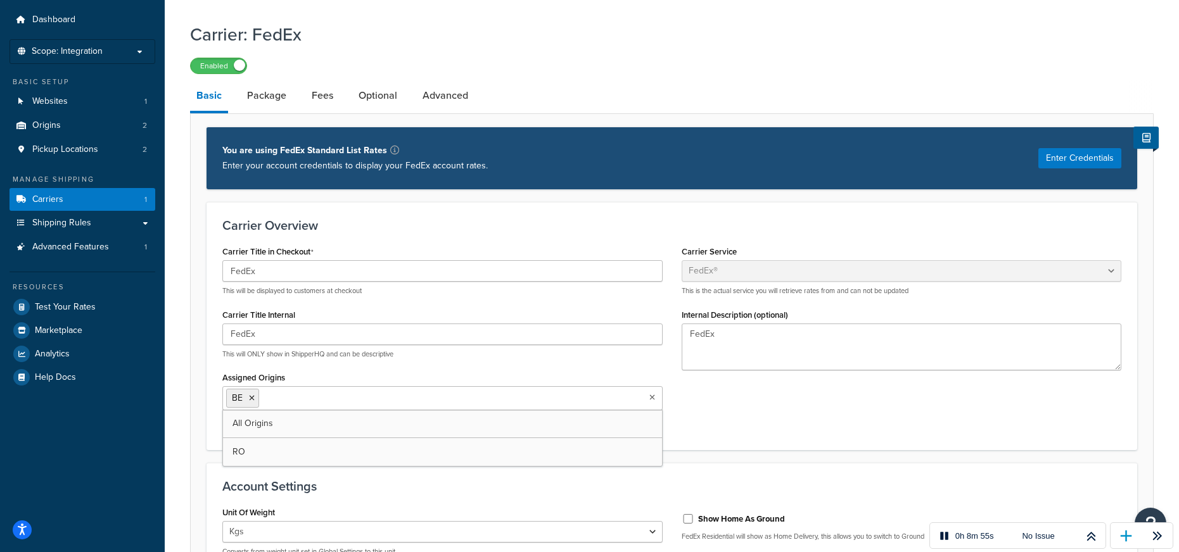
click at [444, 402] on ul "BE" at bounding box center [442, 398] width 440 height 24
click at [403, 436] on link "All Origins" at bounding box center [442, 424] width 439 height 28
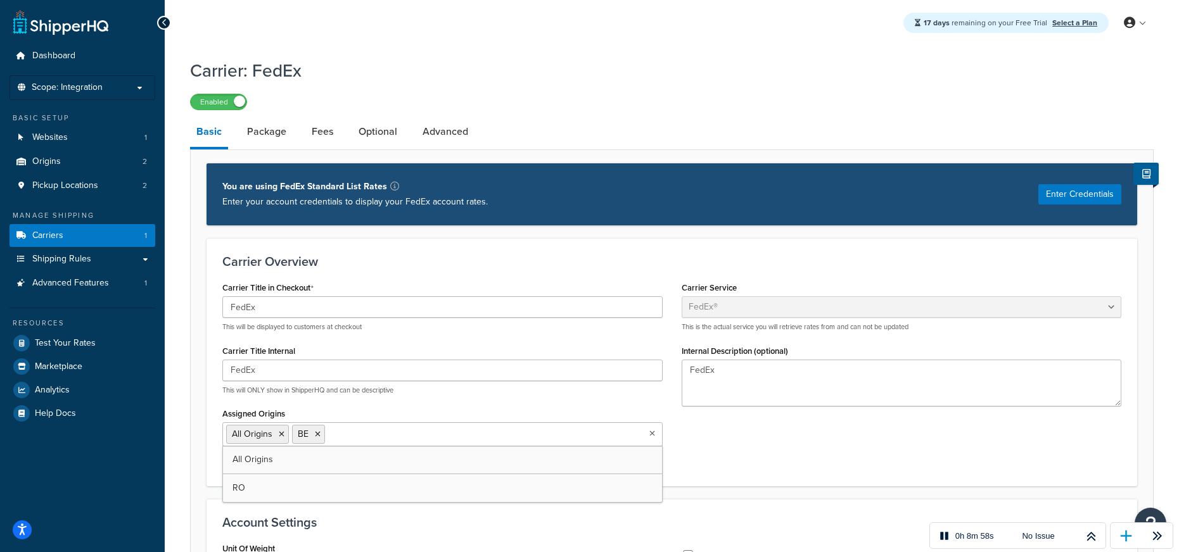
drag, startPoint x: 319, startPoint y: 430, endPoint x: 809, endPoint y: 437, distance: 489.6
click at [336, 429] on ul "All Origins BE" at bounding box center [442, 434] width 440 height 24
drag, startPoint x: 948, startPoint y: 446, endPoint x: 892, endPoint y: 412, distance: 64.5
click at [945, 445] on div "Carrier Title in Checkout FedEx This will be displayed to customers at checkout…" at bounding box center [672, 374] width 918 height 191
click at [321, 433] on li "BE" at bounding box center [308, 434] width 33 height 19
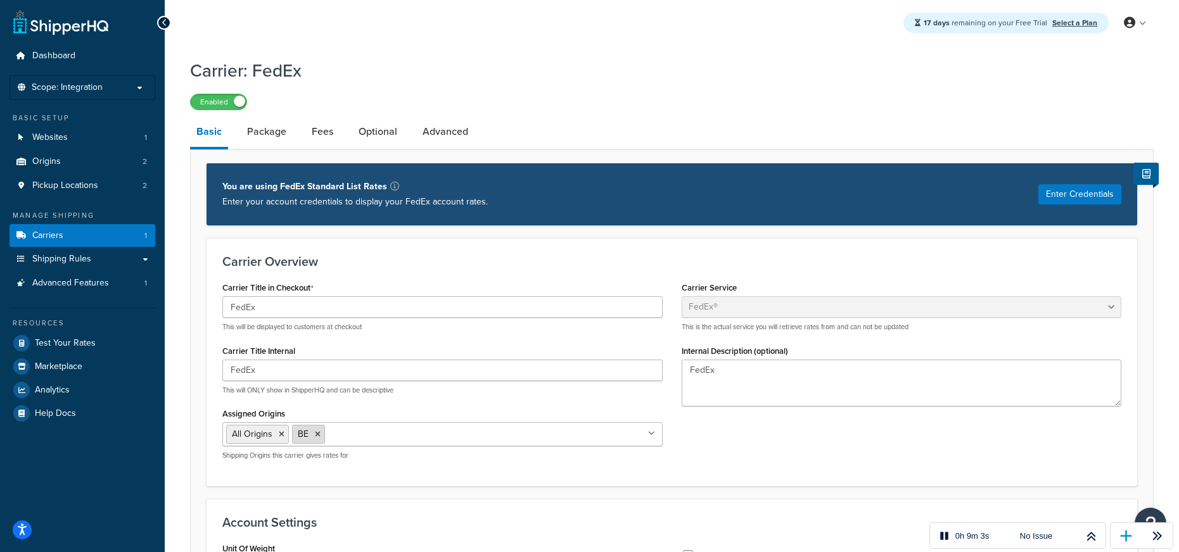
click at [317, 434] on icon at bounding box center [318, 435] width 6 height 8
click at [899, 449] on div "Carrier Title in Checkout FedEx This will be displayed to customers at checkout…" at bounding box center [672, 374] width 918 height 191
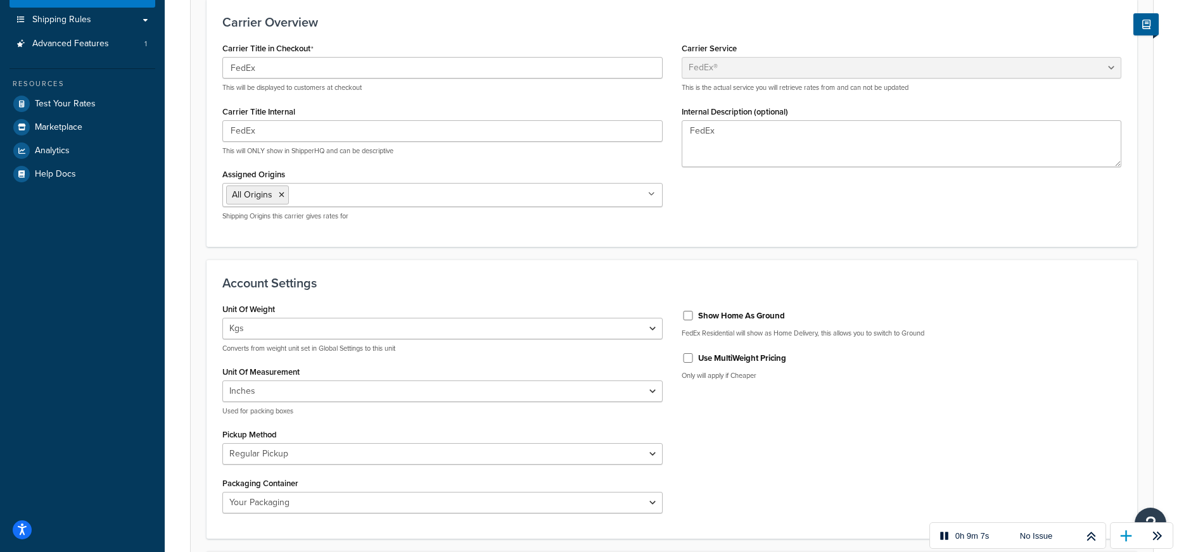
scroll to position [241, 0]
click at [317, 381] on select "Inches Centimetres" at bounding box center [442, 390] width 440 height 22
select select "CM"
click at [222, 379] on select "Inches Centimetres" at bounding box center [442, 390] width 440 height 22
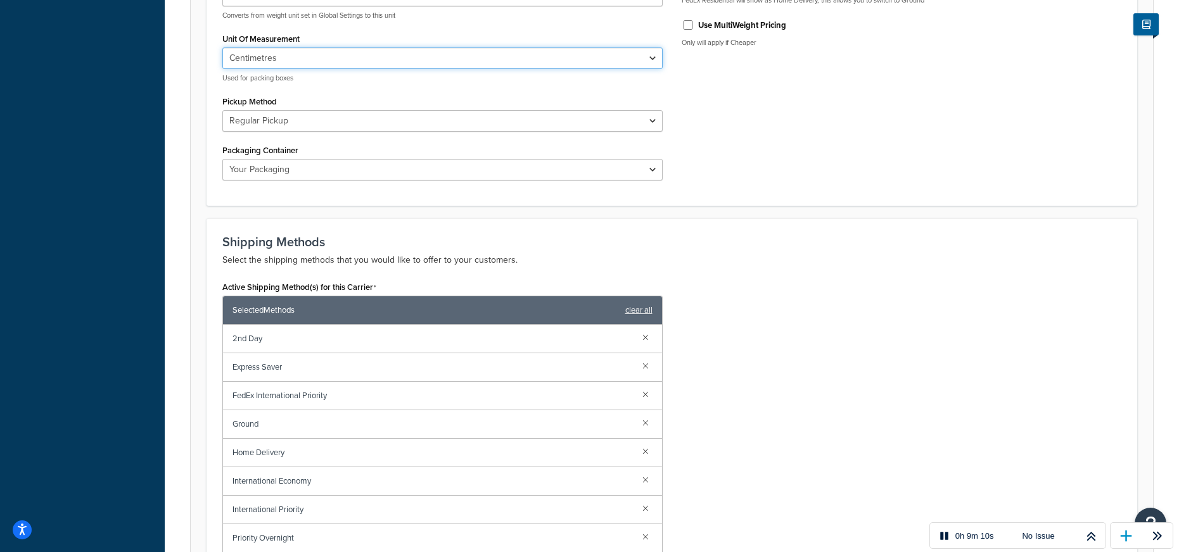
scroll to position [600, 0]
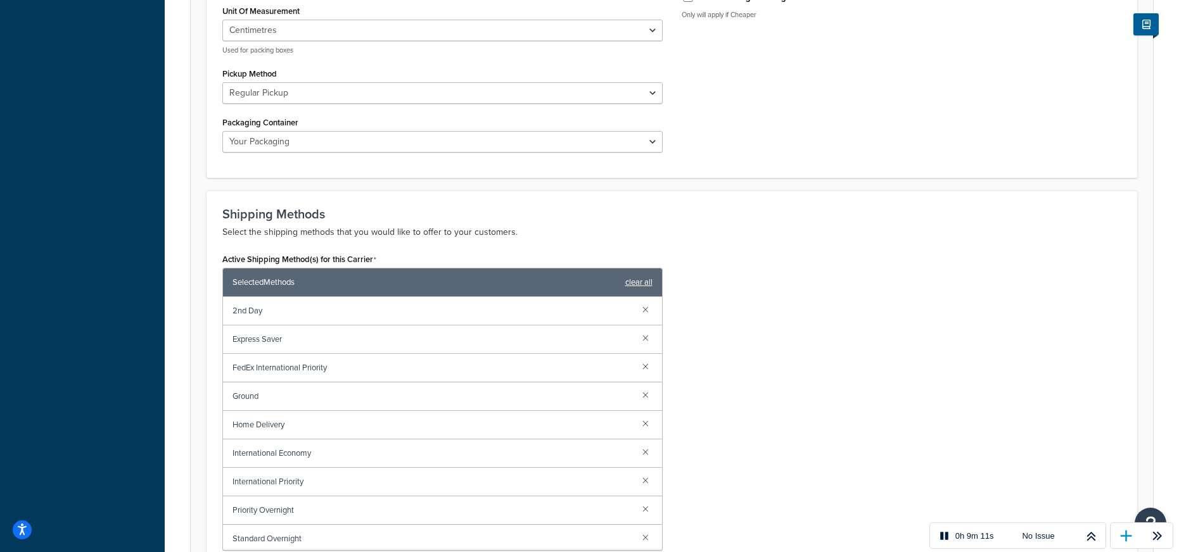
click at [635, 284] on link "clear all" at bounding box center [638, 283] width 27 height 18
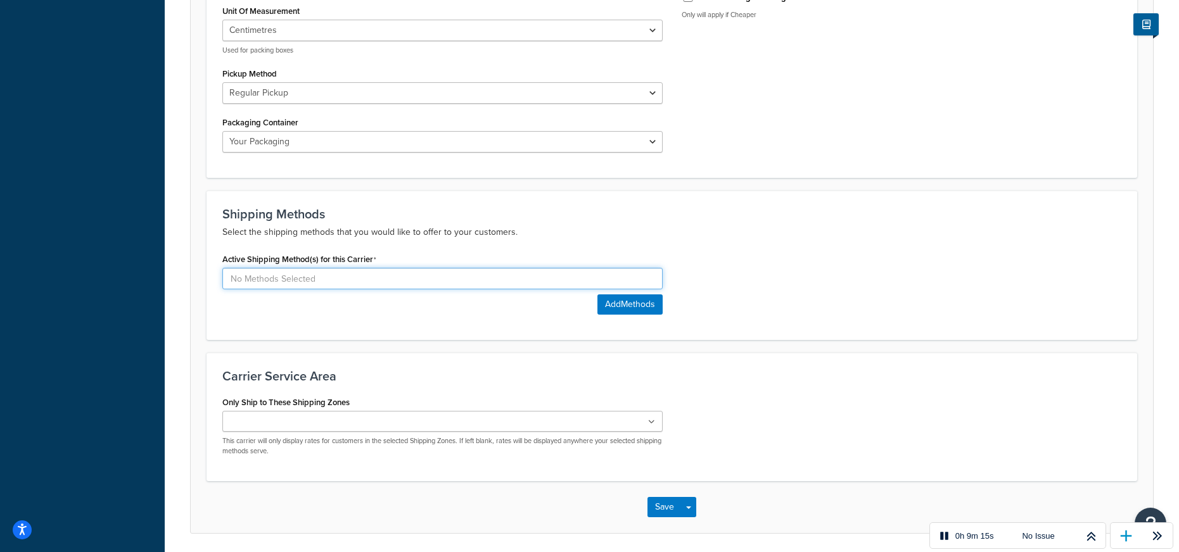
click at [460, 283] on input at bounding box center [442, 279] width 440 height 22
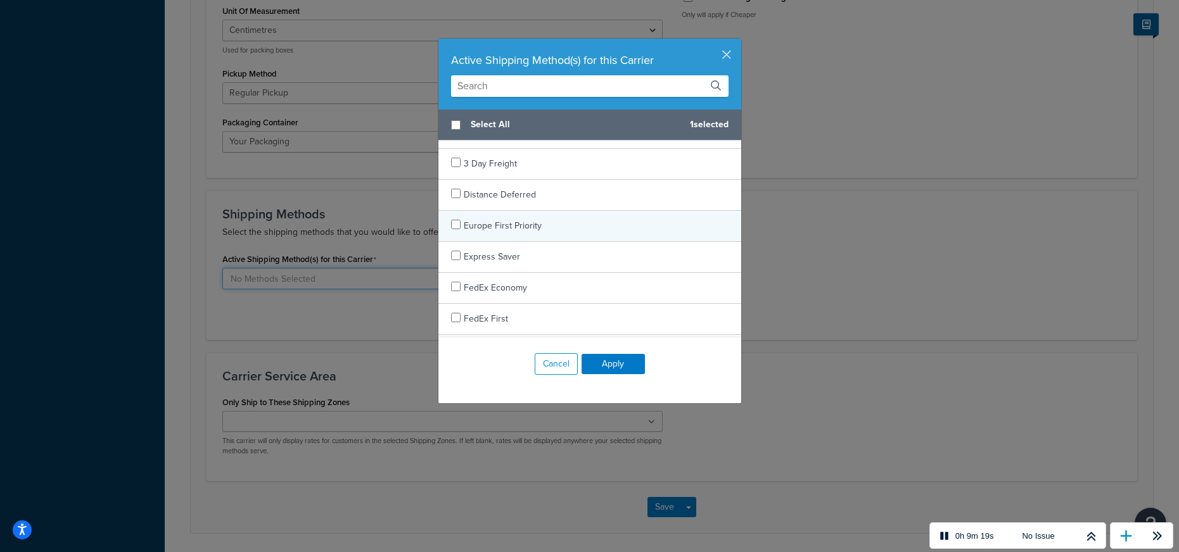
scroll to position [177, 0]
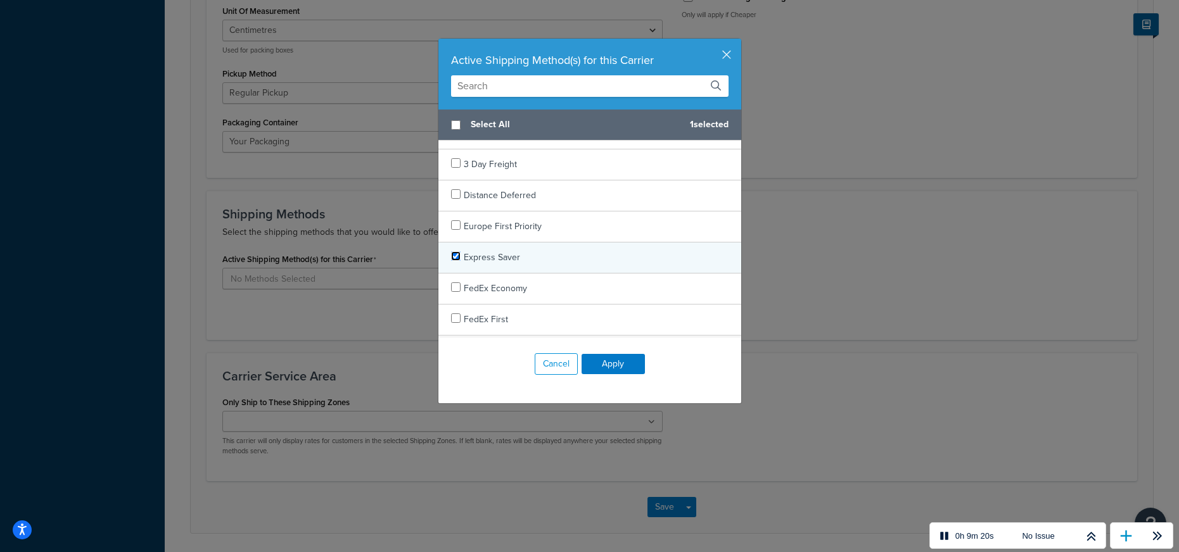
click at [459, 251] on input "checkbox" at bounding box center [456, 256] width 10 height 10
checkbox input "true"
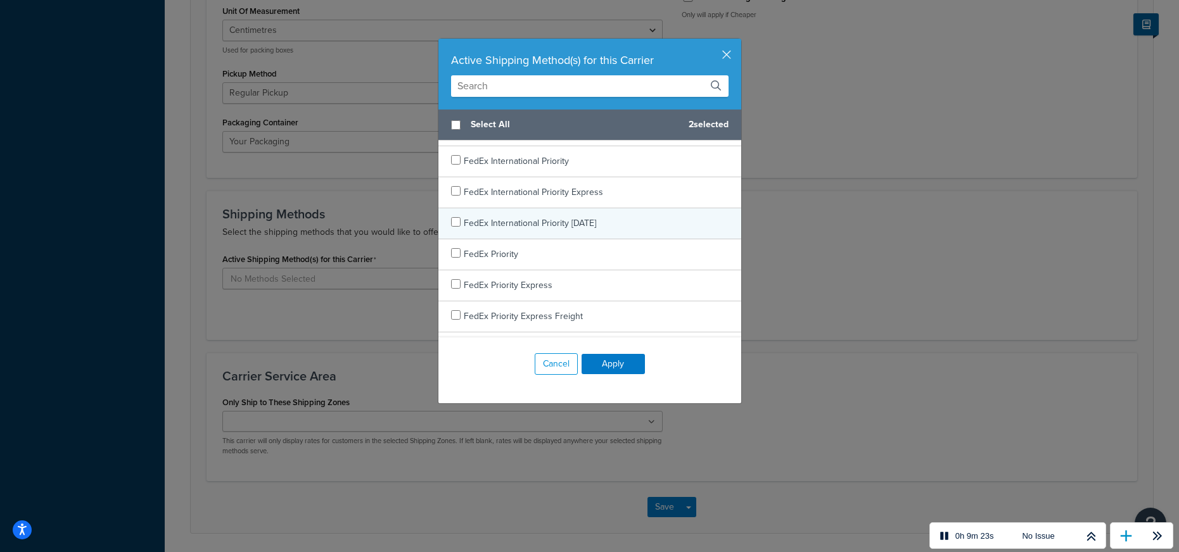
scroll to position [402, 0]
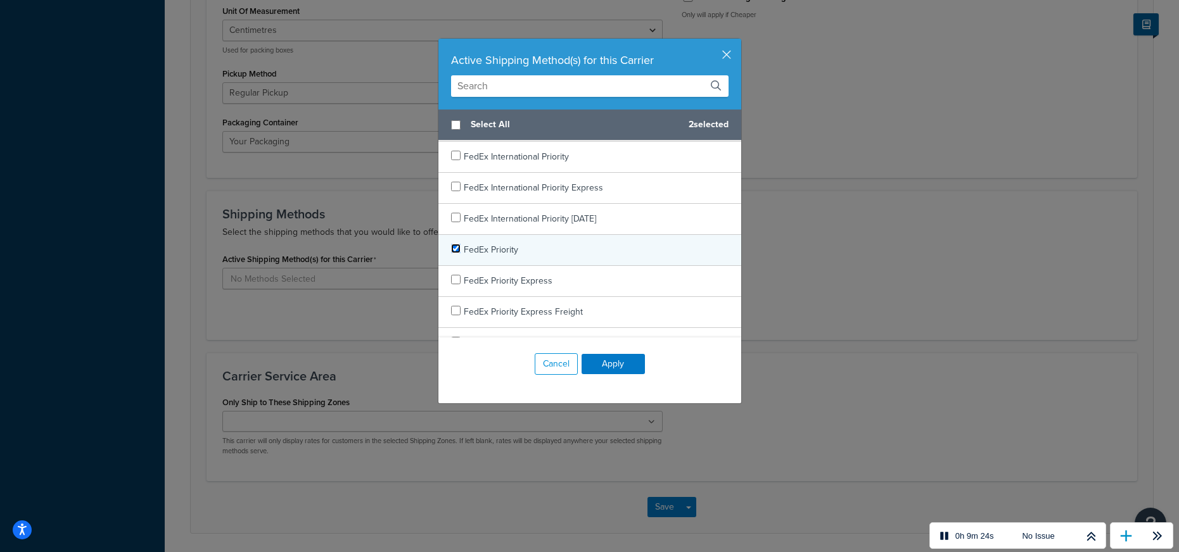
click at [459, 249] on input "checkbox" at bounding box center [456, 249] width 10 height 10
checkbox input "true"
click at [453, 241] on input "checkbox" at bounding box center [456, 244] width 10 height 10
checkbox input "true"
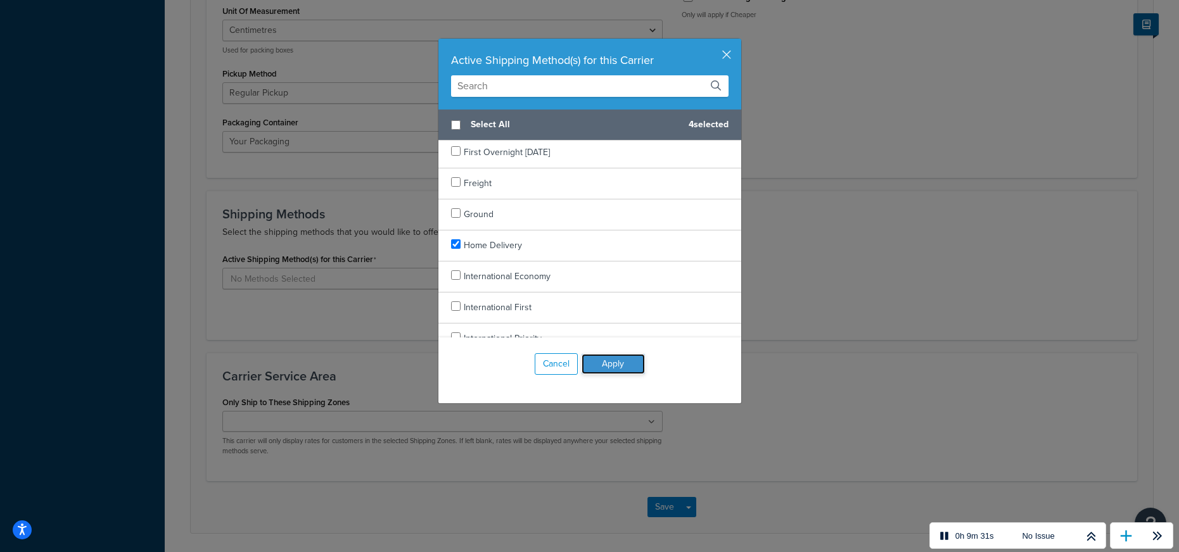
click at [627, 365] on button "Apply" at bounding box center [612, 364] width 63 height 20
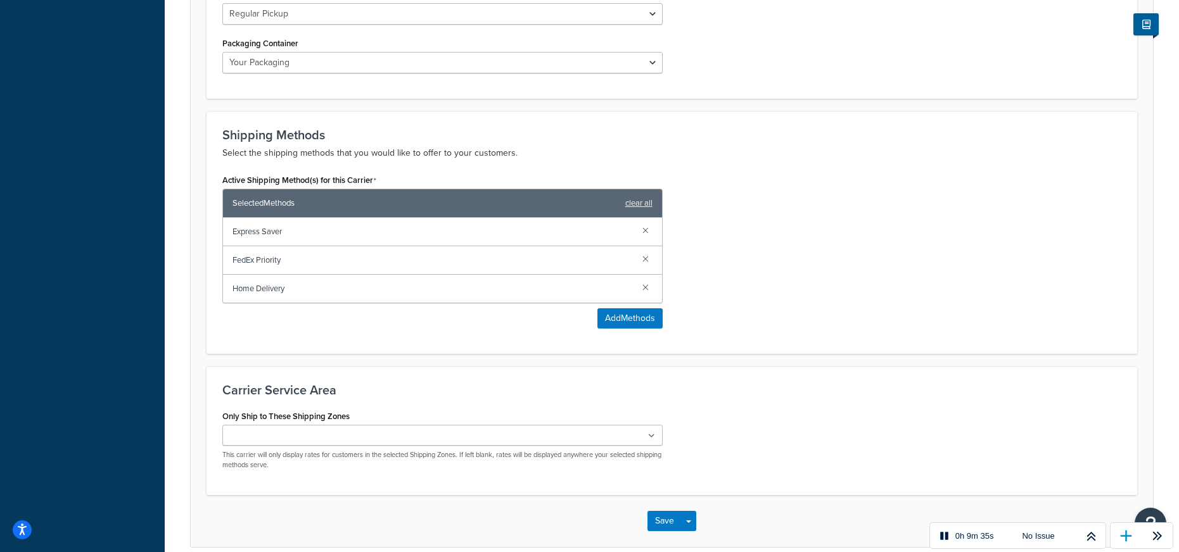
scroll to position [738, 0]
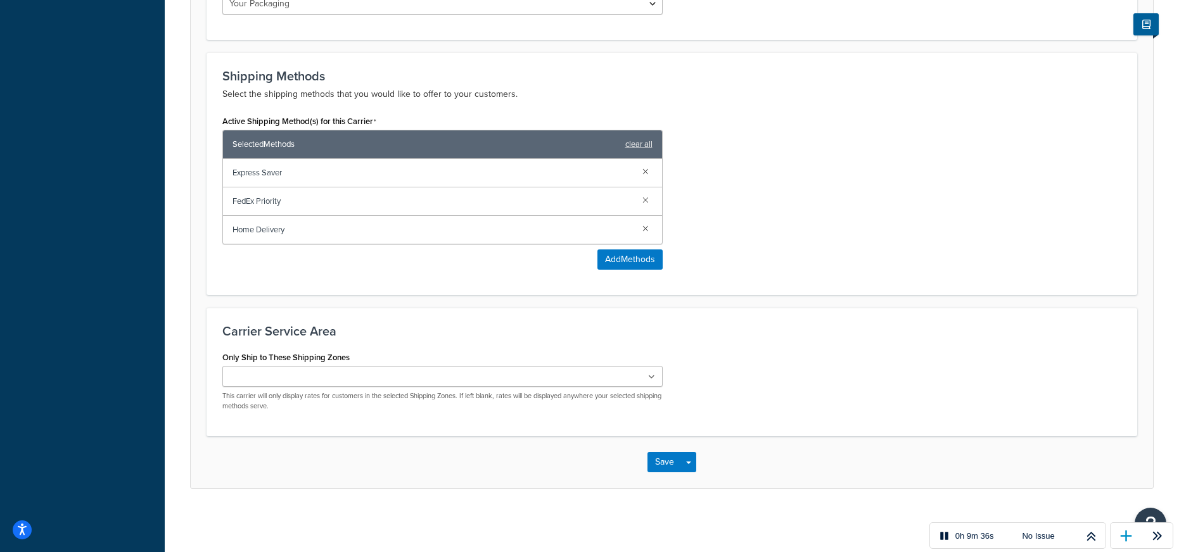
click at [429, 376] on ul at bounding box center [442, 376] width 440 height 21
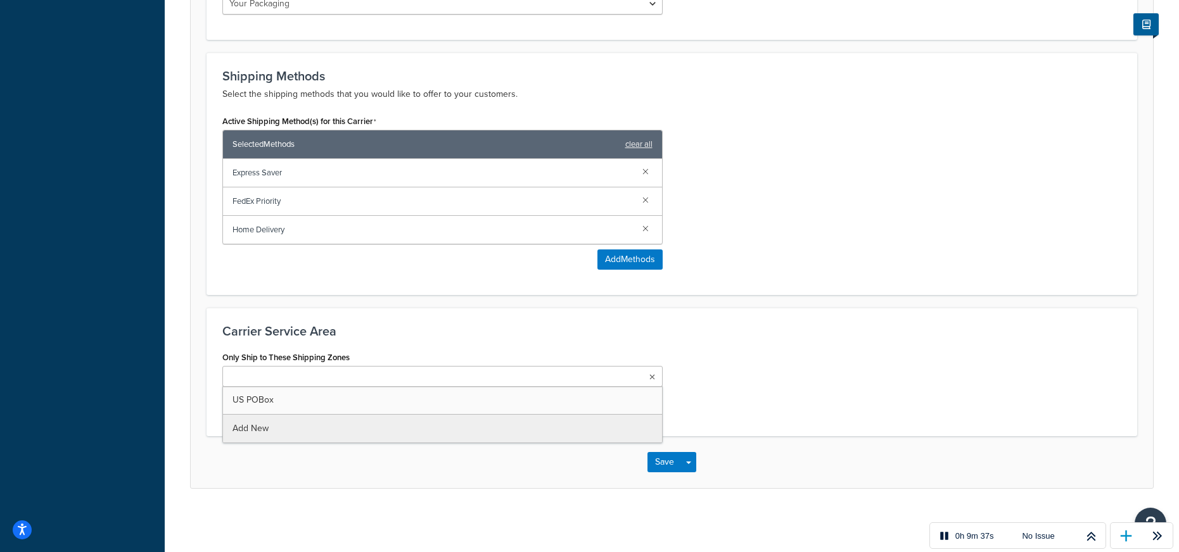
click at [899, 362] on div "Only Ship to These Shipping Zones US POBox Add New This carrier will only displ…" at bounding box center [672, 384] width 918 height 72
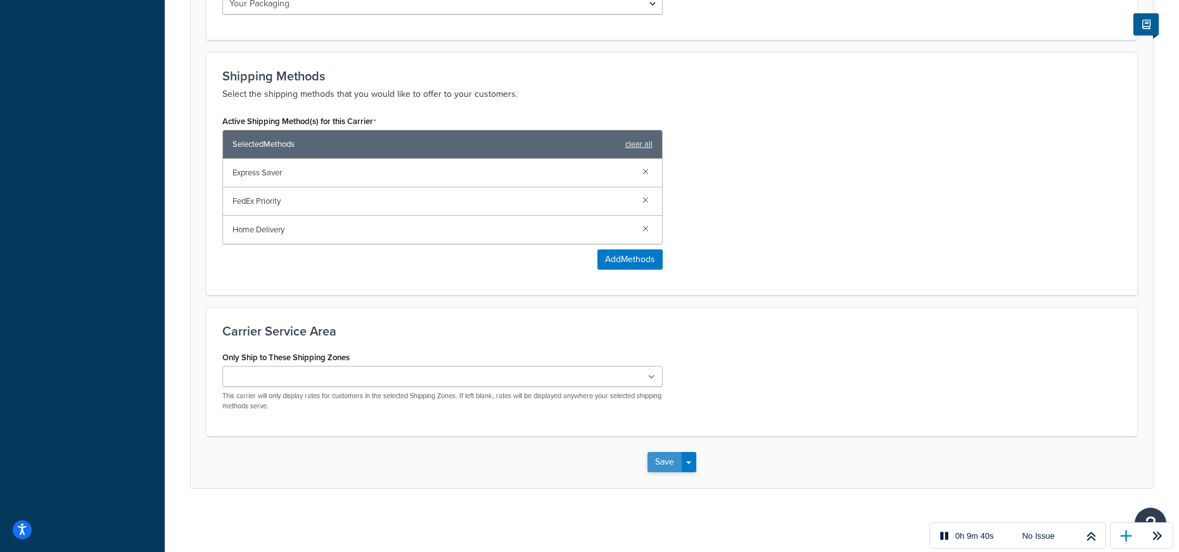
click at [659, 464] on button "Save" at bounding box center [664, 462] width 34 height 20
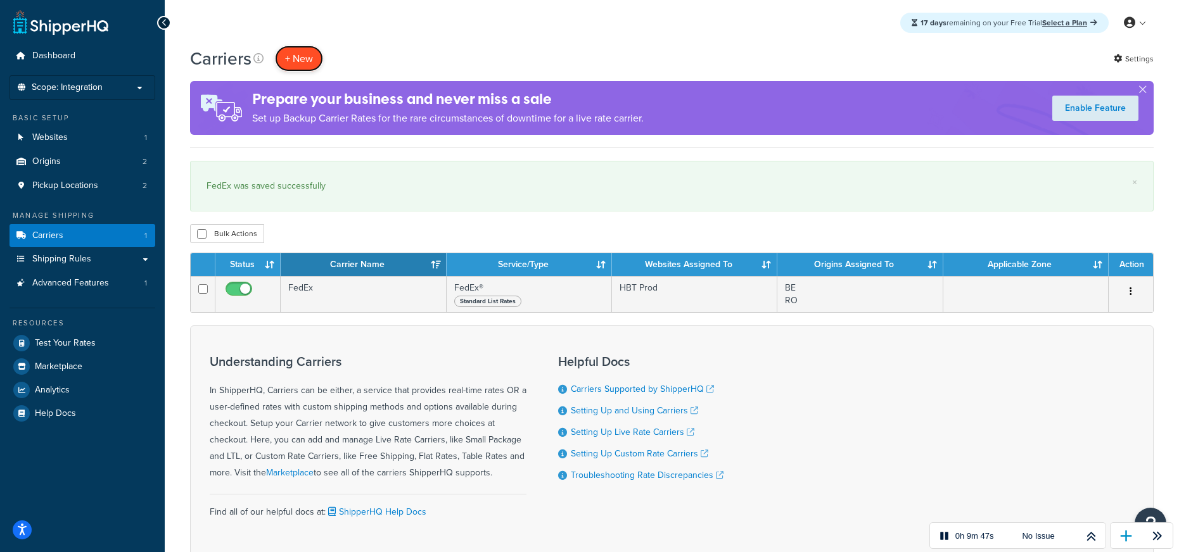
click at [292, 60] on button "+ New" at bounding box center [299, 59] width 48 height 26
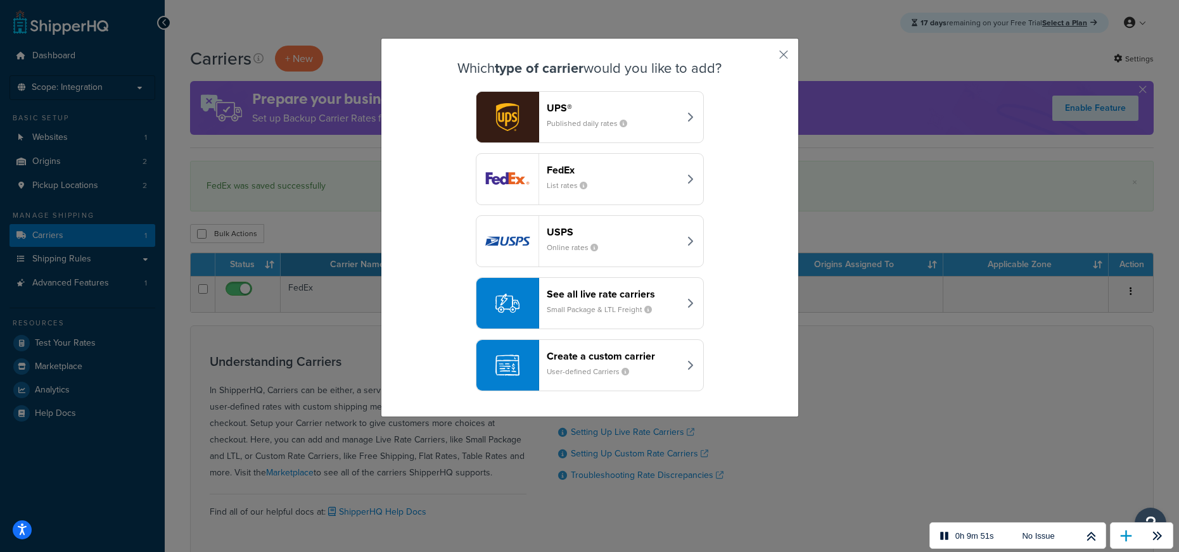
click at [633, 120] on small "Published daily rates" at bounding box center [592, 123] width 91 height 11
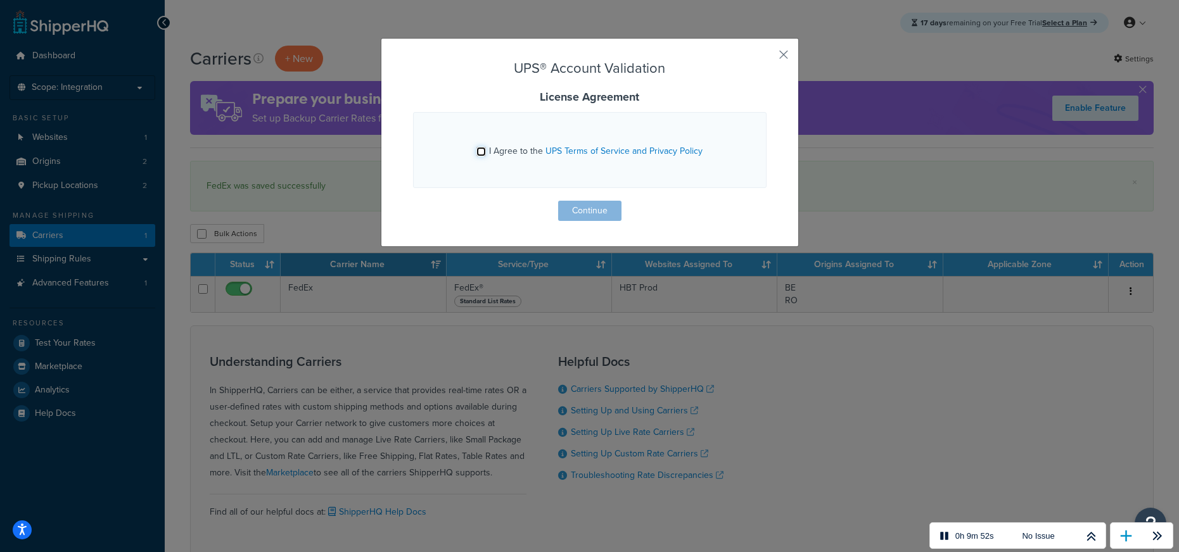
click at [486, 148] on input "I Agree to the UPS Terms of Service and Privacy Policy" at bounding box center [481, 152] width 10 height 10
checkbox input "true"
click at [578, 213] on button "Continue" at bounding box center [589, 211] width 63 height 20
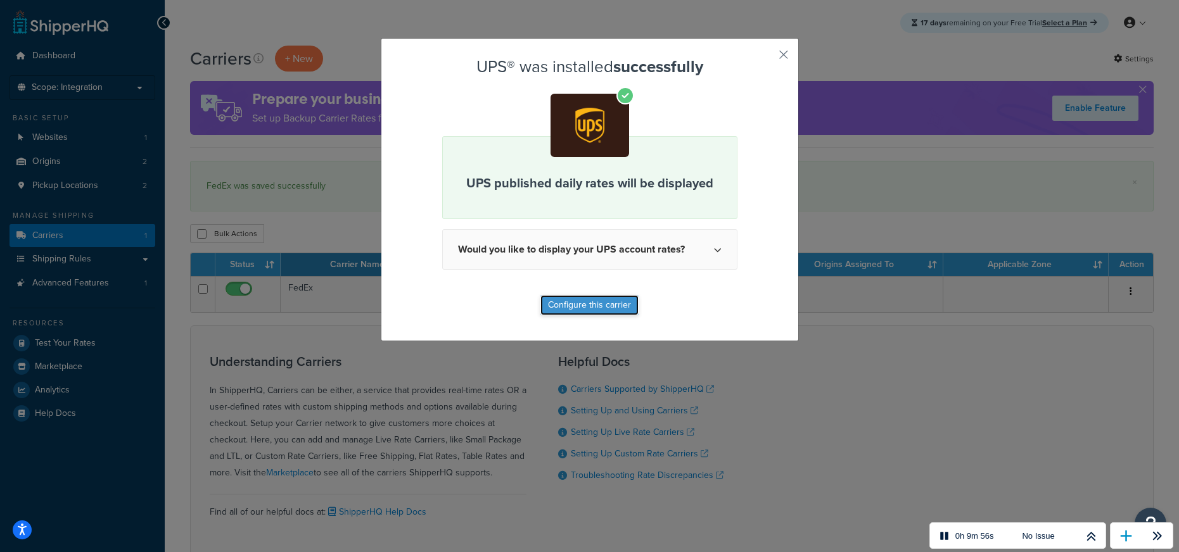
click at [609, 306] on button "Configure this carrier" at bounding box center [589, 305] width 98 height 20
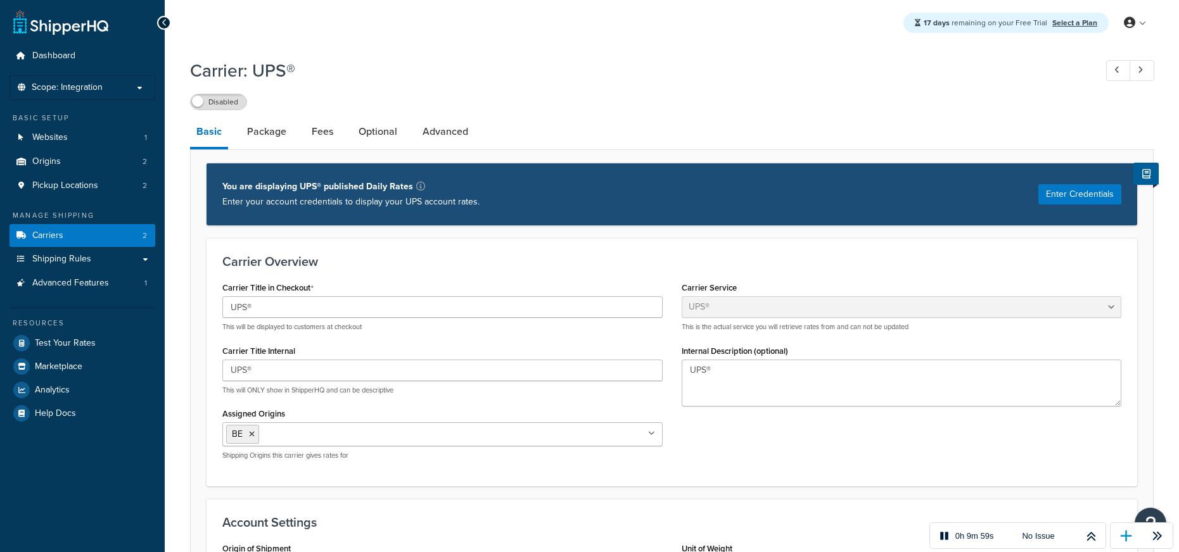
select select "ups"
select select "kg"
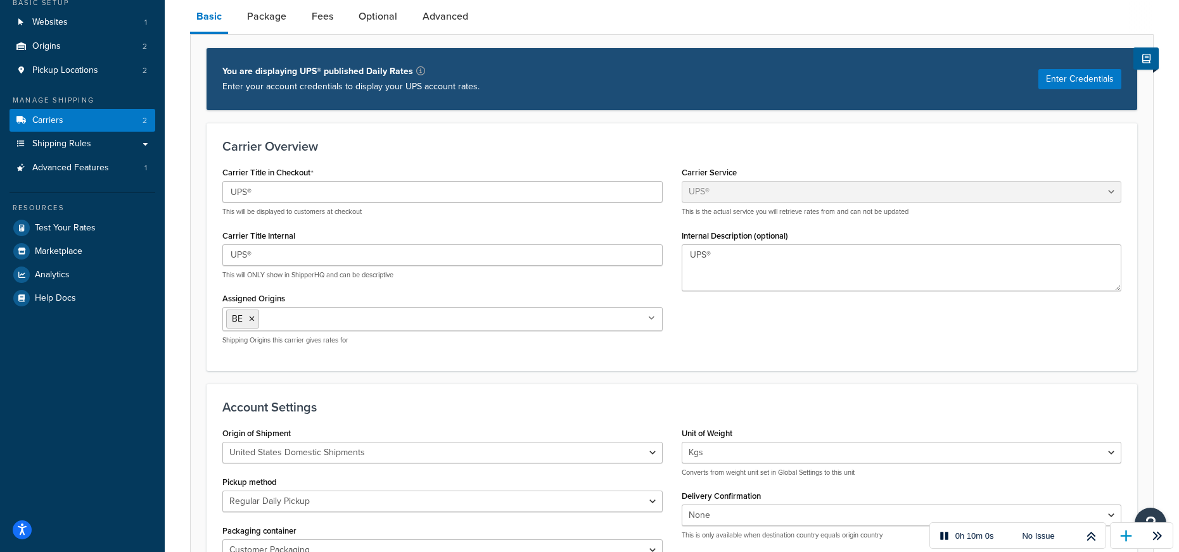
scroll to position [118, 0]
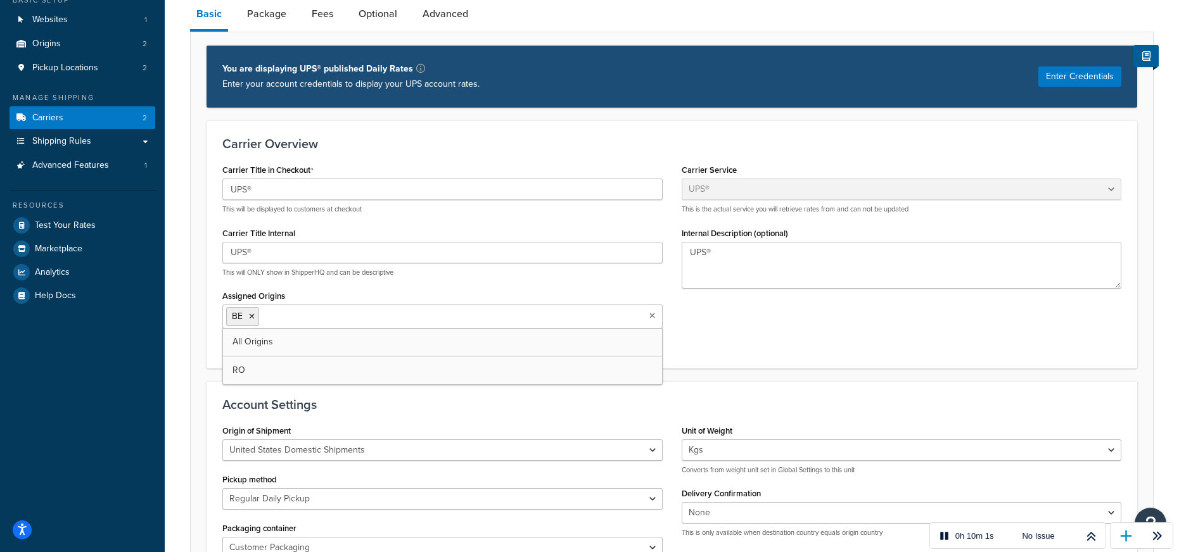
click at [653, 316] on icon at bounding box center [652, 316] width 6 height 8
click at [234, 346] on span "All Origins" at bounding box center [252, 341] width 41 height 13
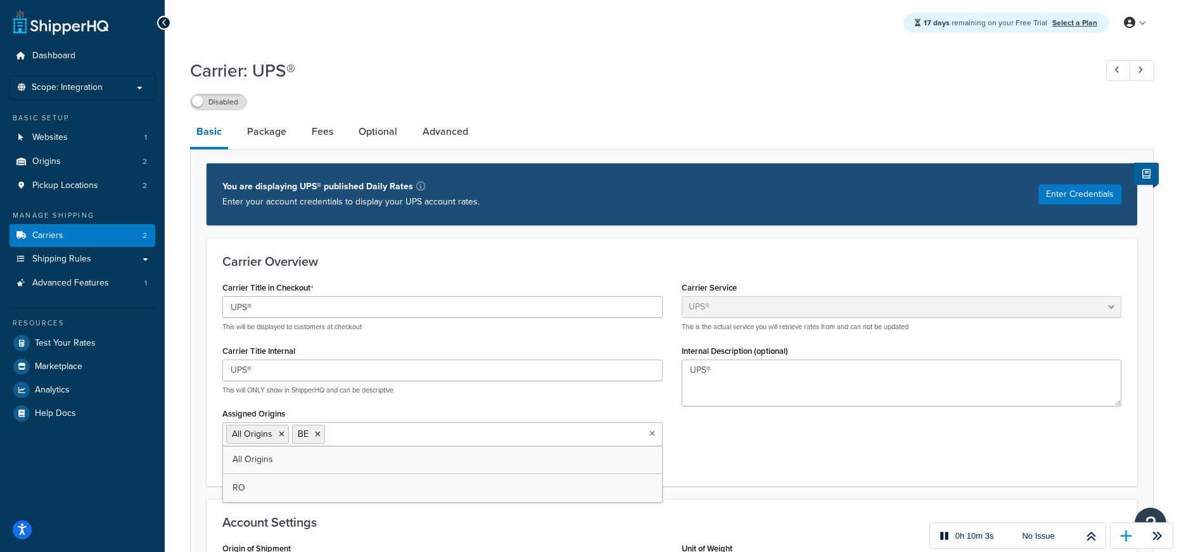
drag, startPoint x: 320, startPoint y: 431, endPoint x: 332, endPoint y: 429, distance: 12.3
click at [320, 431] on li "BE" at bounding box center [308, 434] width 33 height 19
click at [319, 436] on icon at bounding box center [318, 435] width 6 height 8
drag, startPoint x: 775, startPoint y: 458, endPoint x: 627, endPoint y: 370, distance: 171.8
click at [774, 458] on div "Carrier Title in Checkout UPS® This will be displayed to customers at checkout …" at bounding box center [672, 374] width 918 height 191
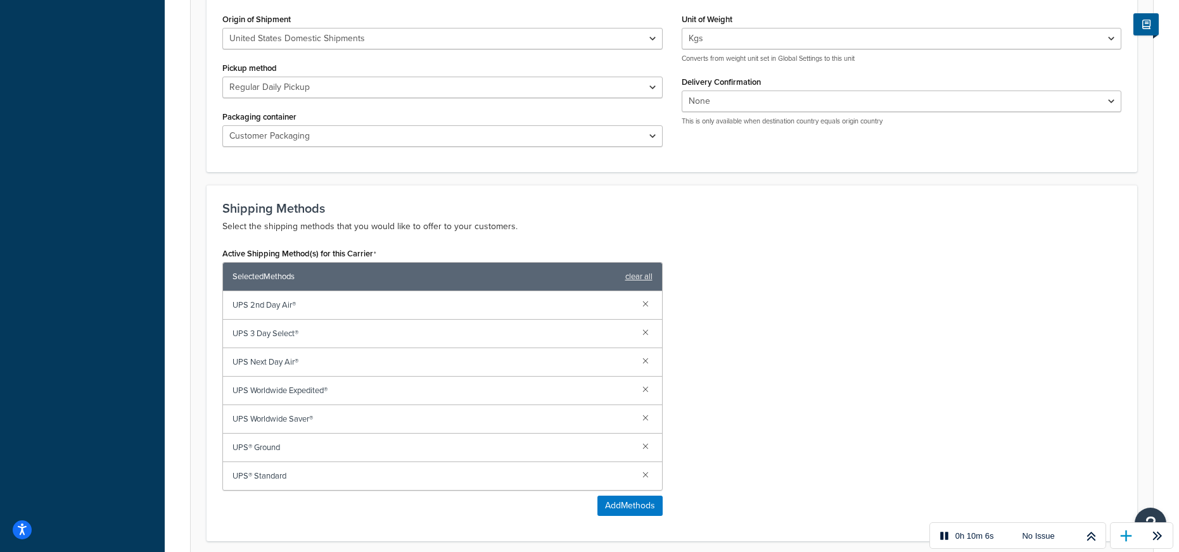
scroll to position [546, 0]
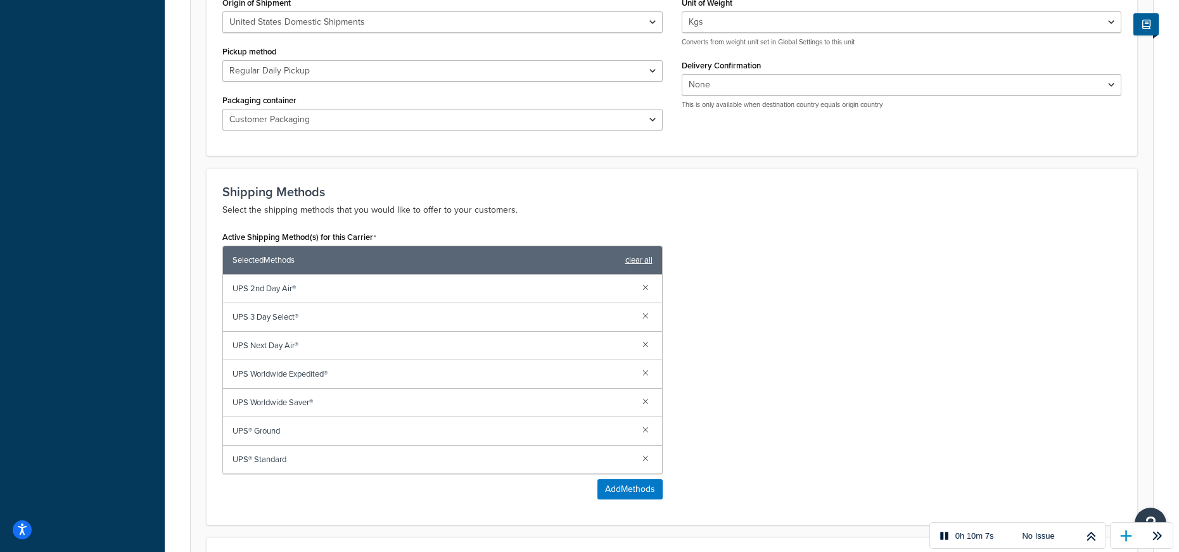
click at [643, 262] on link "clear all" at bounding box center [638, 260] width 27 height 18
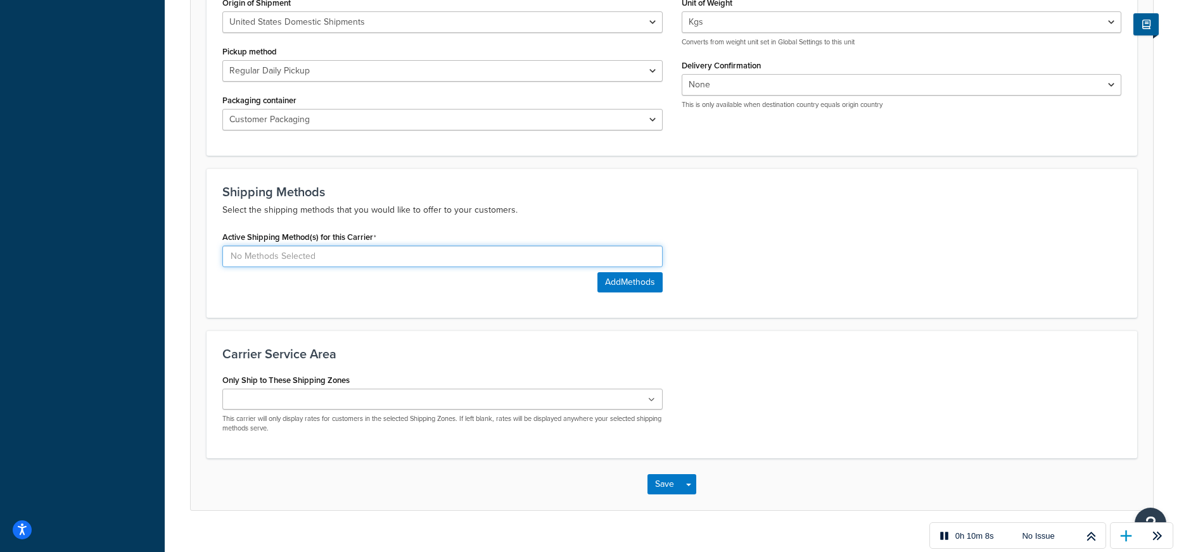
click at [429, 257] on input at bounding box center [442, 257] width 440 height 22
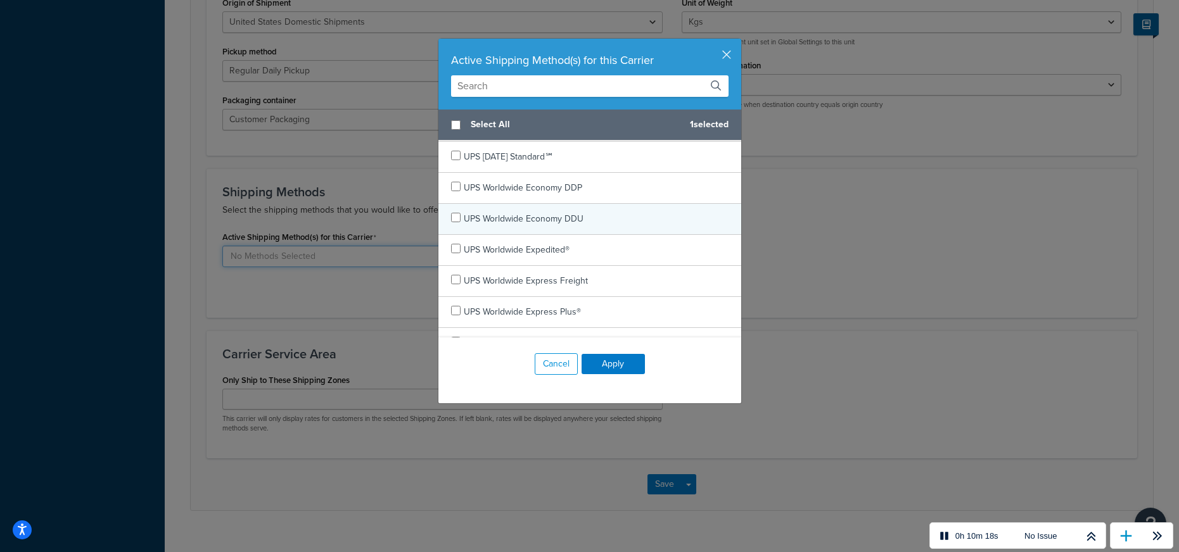
scroll to position [560, 0]
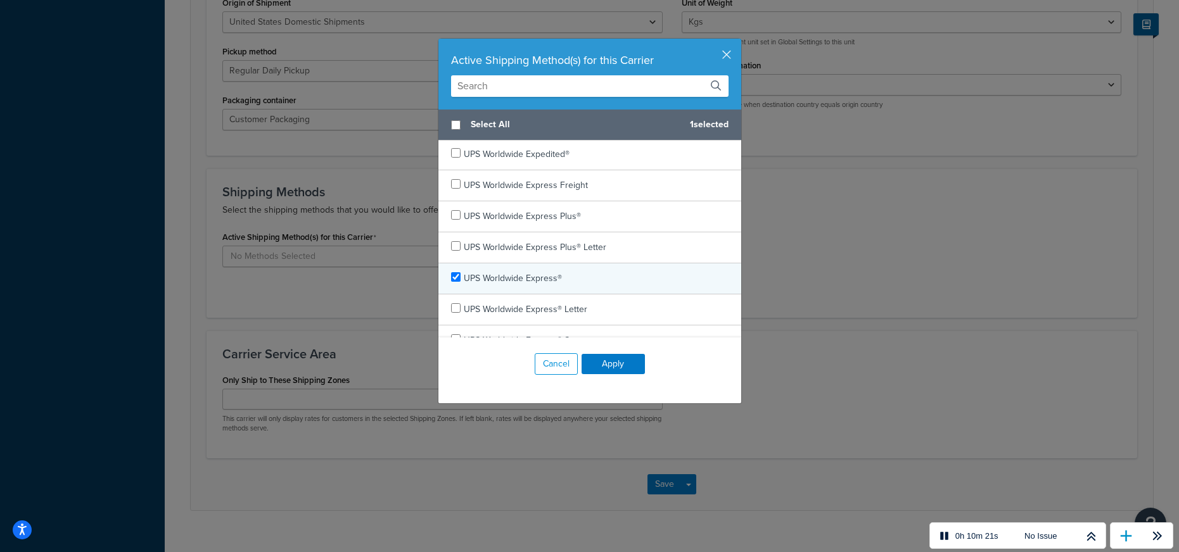
checkbox input "true"
drag, startPoint x: 461, startPoint y: 269, endPoint x: 453, endPoint y: 276, distance: 10.8
click at [453, 276] on div "UPS Worldwide Express®" at bounding box center [589, 278] width 303 height 31
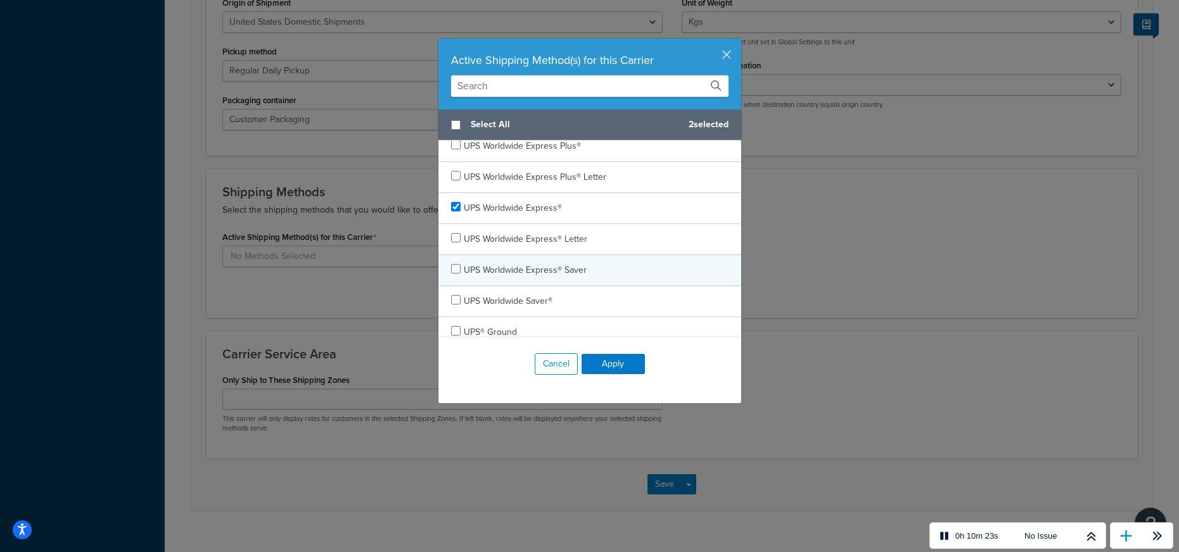
scroll to position [636, 0]
click at [452, 266] on input "checkbox" at bounding box center [456, 263] width 10 height 10
checkbox input "true"
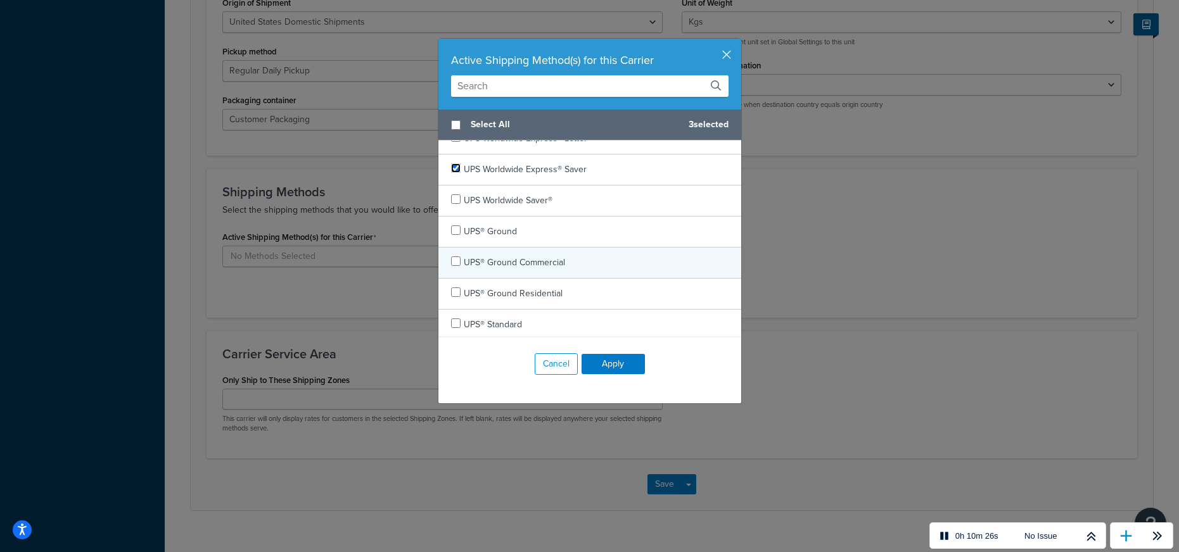
scroll to position [733, 0]
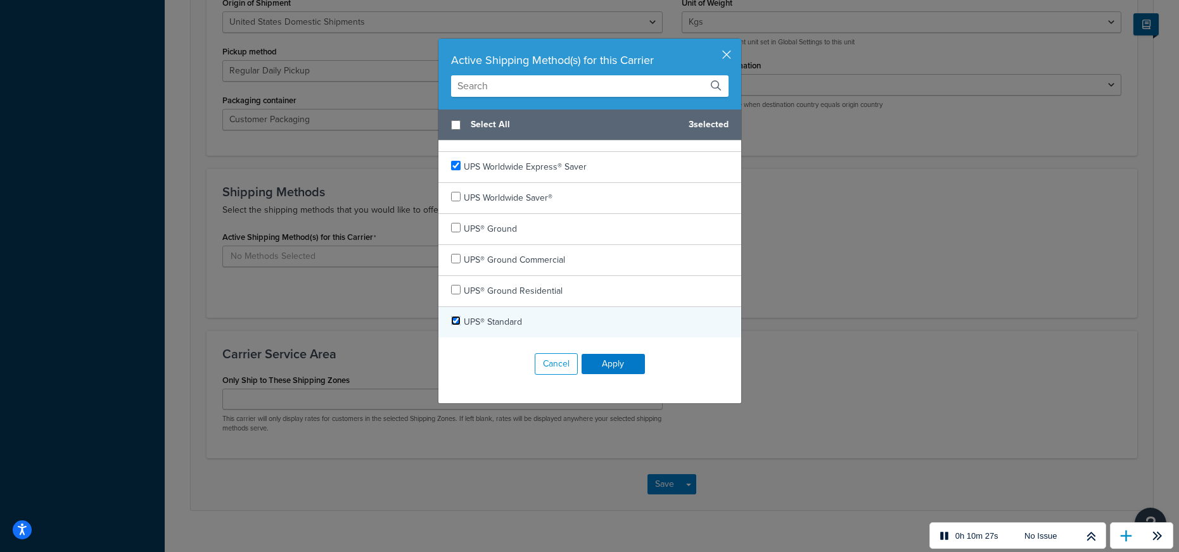
click at [455, 322] on input "checkbox" at bounding box center [456, 321] width 10 height 10
checkbox input "true"
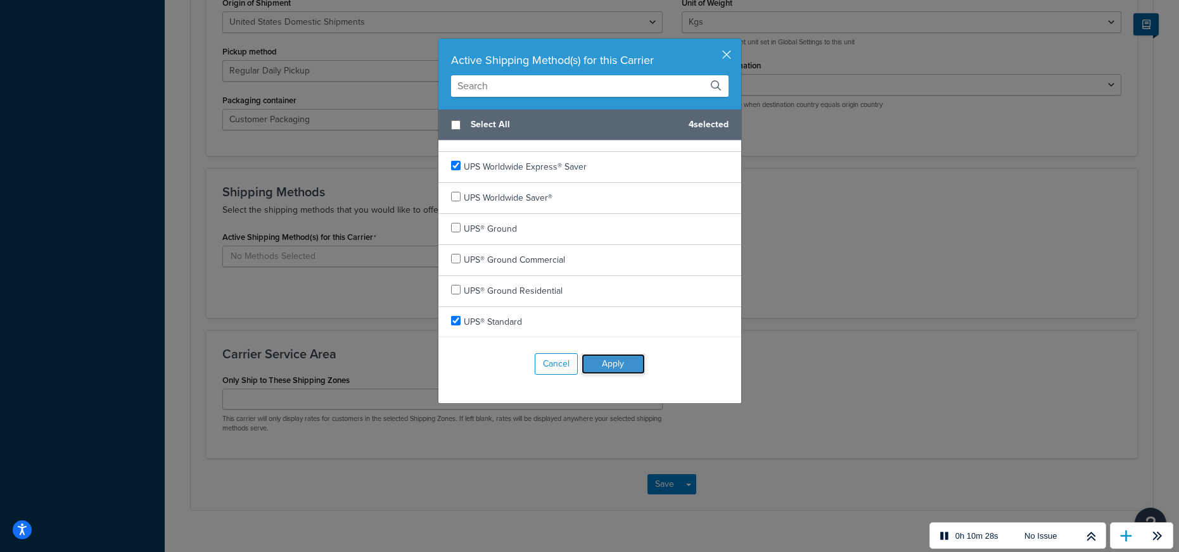
click at [616, 364] on button "Apply" at bounding box center [612, 364] width 63 height 20
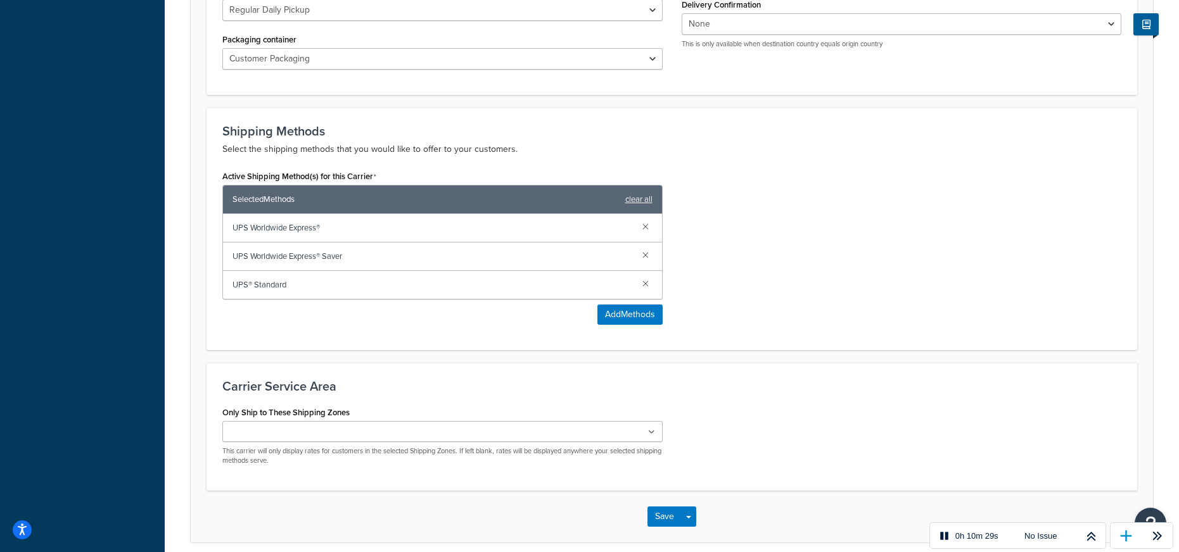
scroll to position [661, 0]
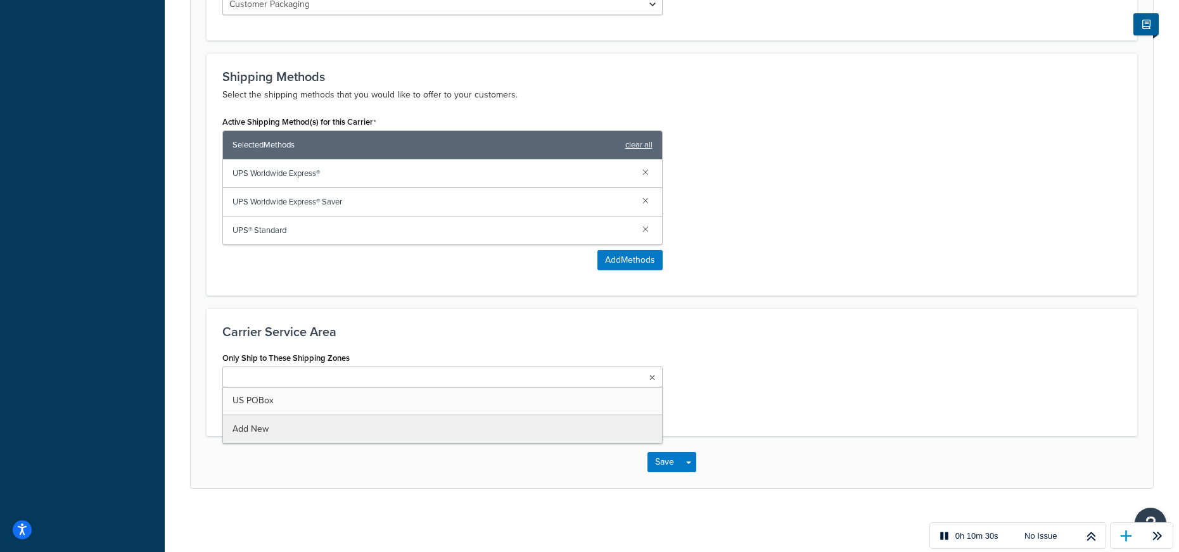
click at [420, 370] on ul at bounding box center [442, 377] width 440 height 21
click at [871, 405] on div "Only Ship to These Shipping Zones US POBox Add New This carrier will only displ…" at bounding box center [672, 385] width 918 height 72
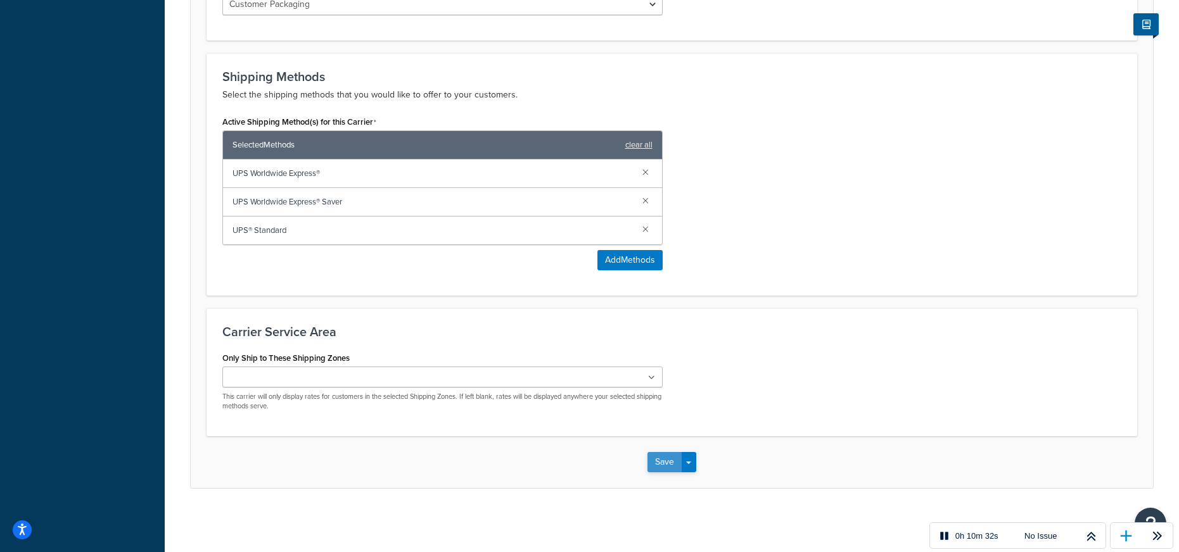
click at [668, 459] on button "Save" at bounding box center [664, 462] width 34 height 20
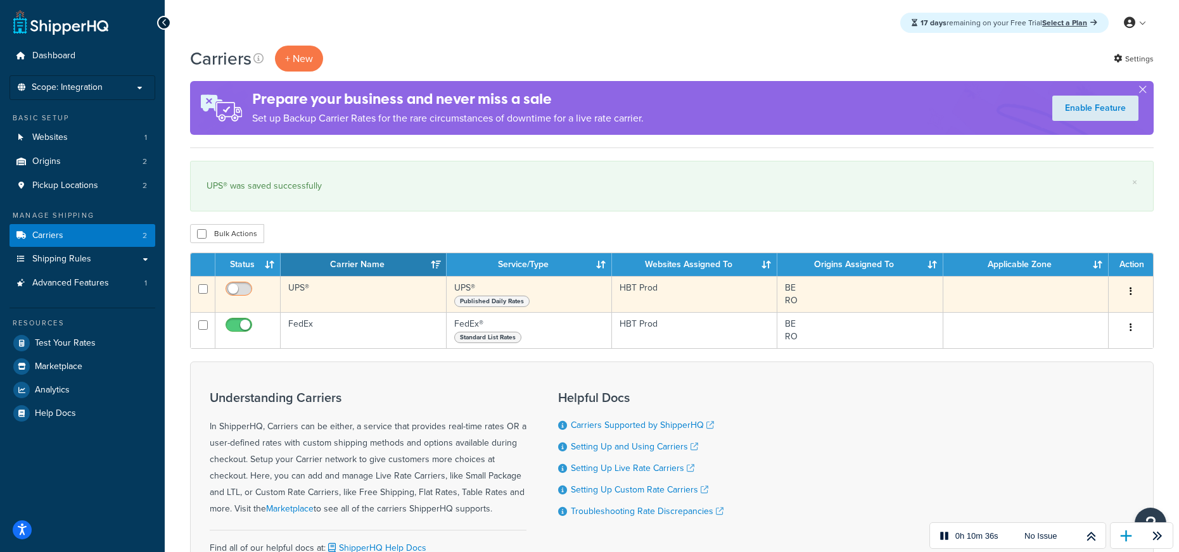
click at [235, 289] on input "checkbox" at bounding box center [240, 292] width 35 height 16
checkbox input "true"
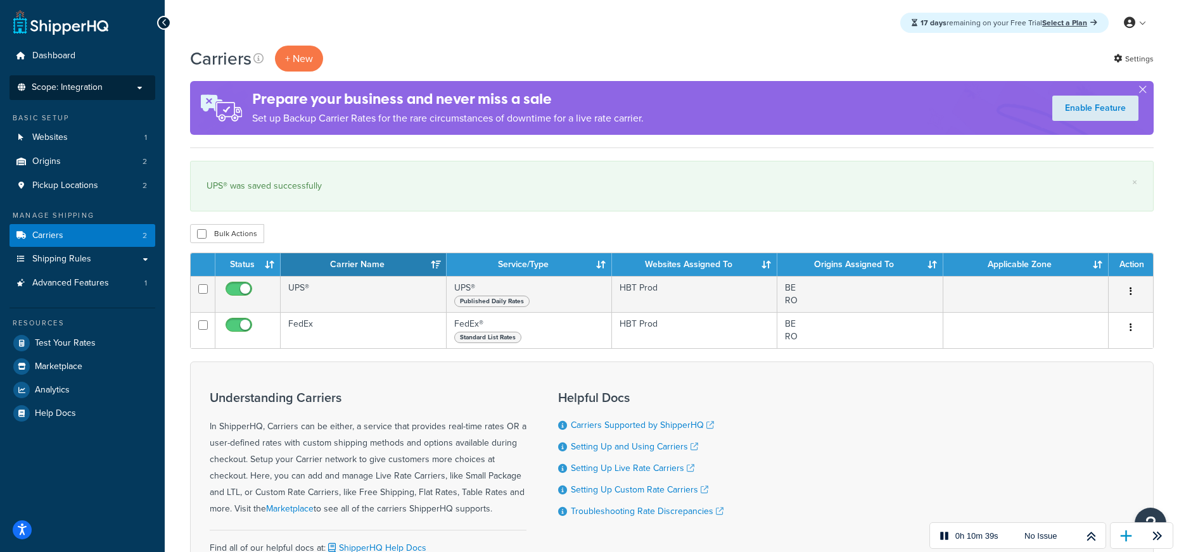
click at [127, 84] on p "Scope: Integration" at bounding box center [82, 87] width 134 height 11
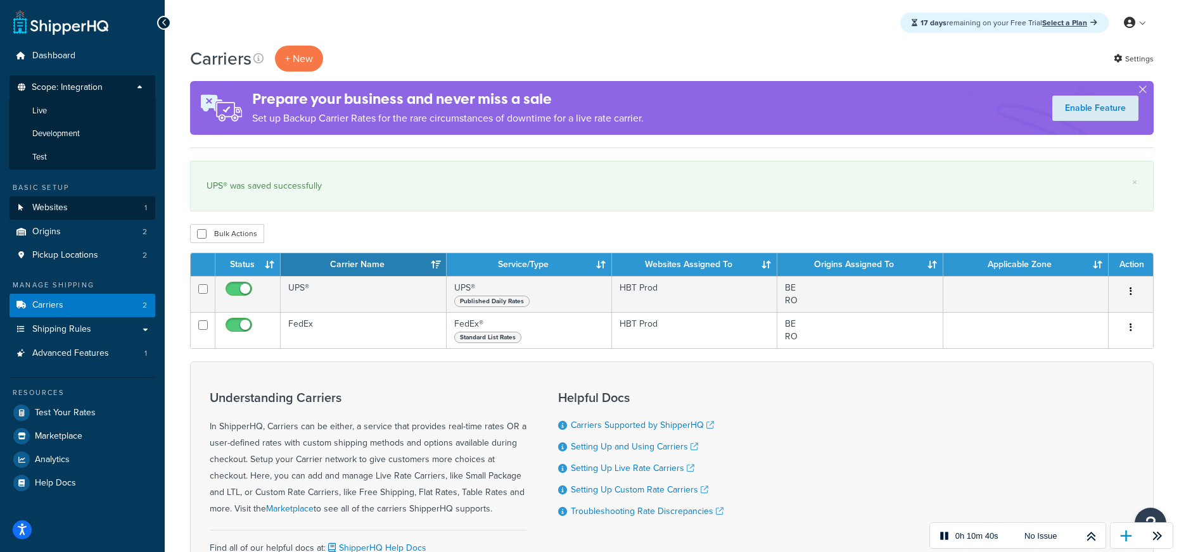
drag, startPoint x: 75, startPoint y: 128, endPoint x: 135, endPoint y: 142, distance: 61.8
click at [75, 129] on span "Development" at bounding box center [56, 134] width 48 height 11
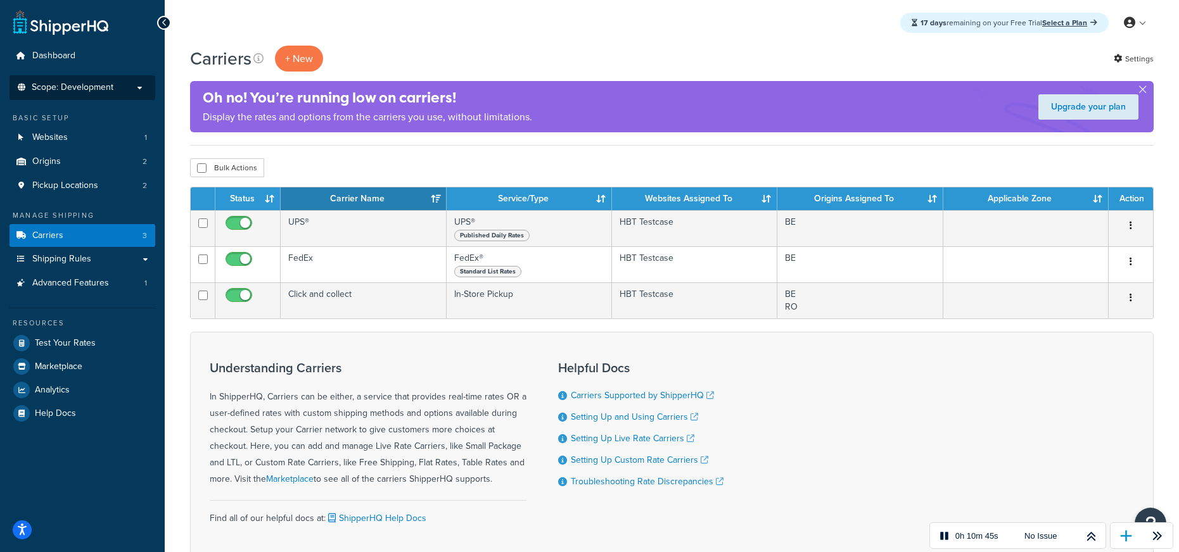
click at [114, 97] on li "Scope: Development Live Integration Test" at bounding box center [83, 87] width 146 height 25
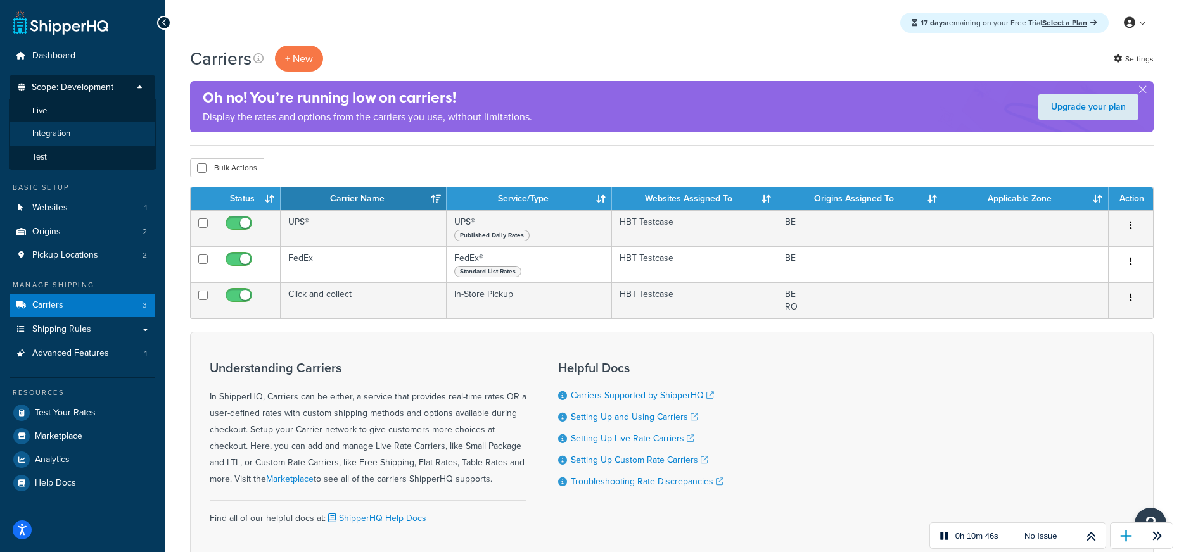
drag, startPoint x: 72, startPoint y: 130, endPoint x: 195, endPoint y: 165, distance: 128.3
click at [72, 130] on li "Integration" at bounding box center [82, 133] width 147 height 23
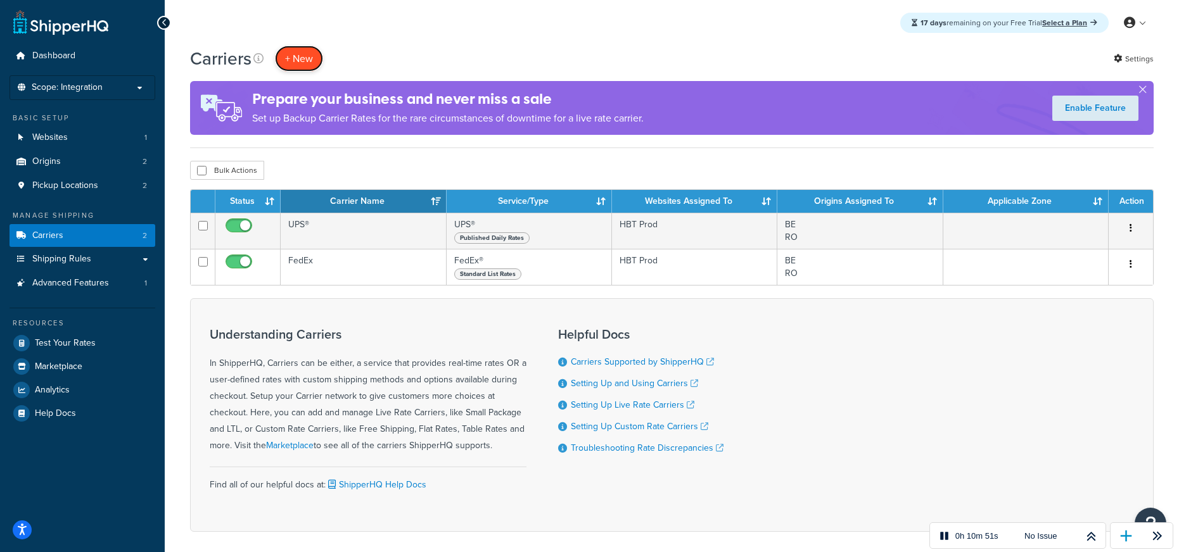
click at [295, 58] on button "+ New" at bounding box center [299, 59] width 48 height 26
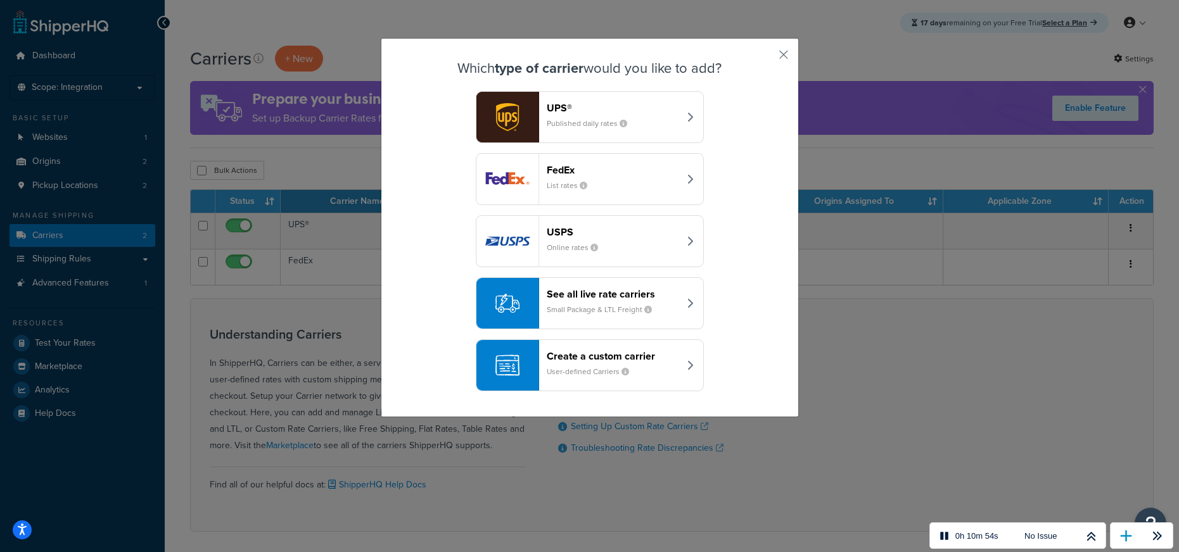
click at [664, 352] on header "Create a custom carrier" at bounding box center [613, 356] width 132 height 12
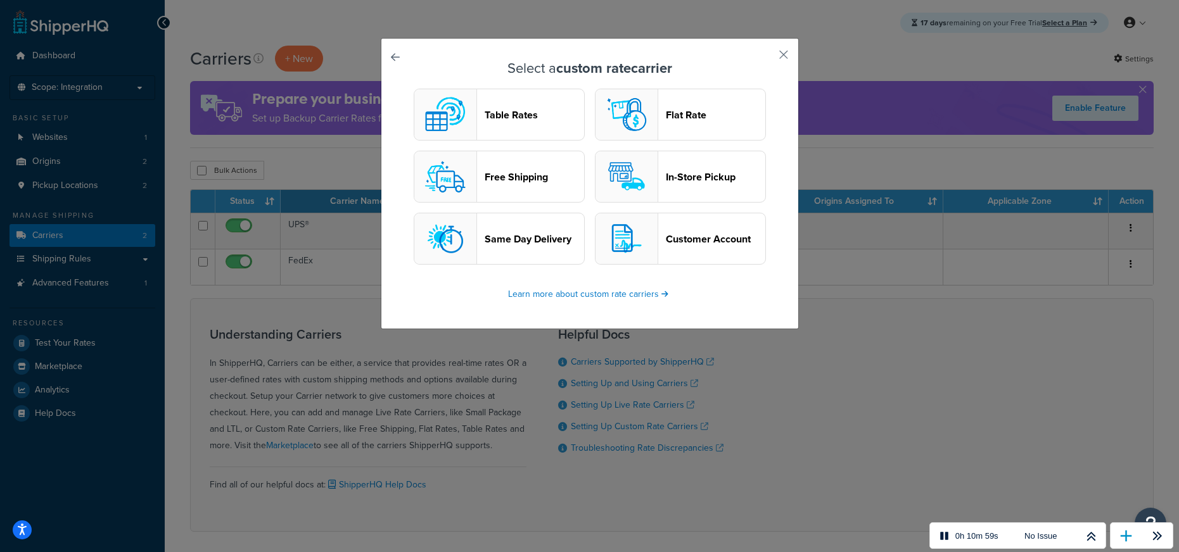
click at [694, 178] on header "In-Store Pickup" at bounding box center [715, 177] width 99 height 12
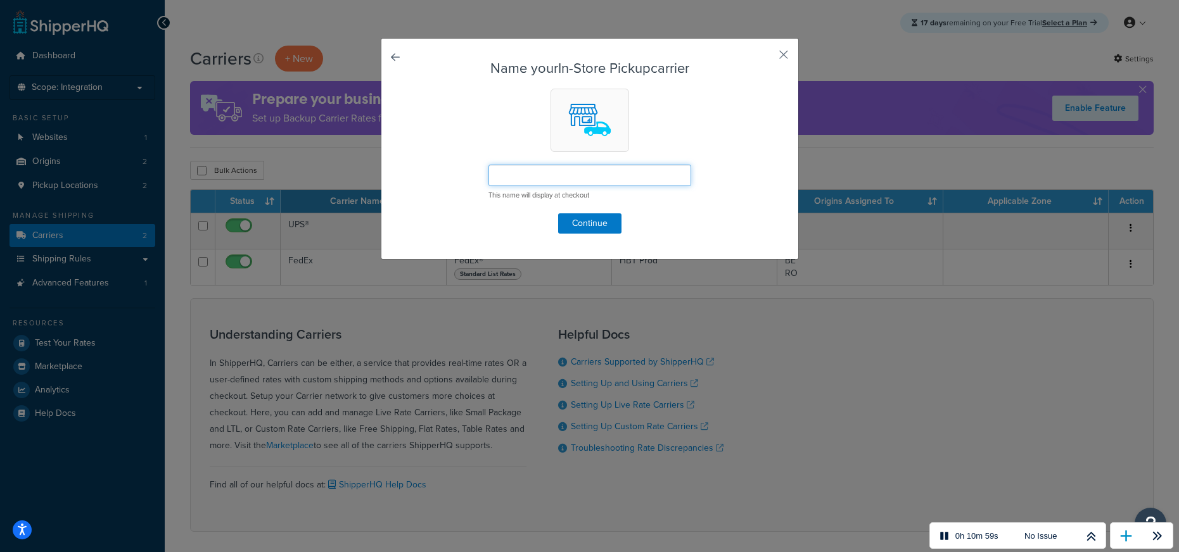
click at [660, 175] on input "text" at bounding box center [589, 176] width 203 height 22
type input "Click and collect by ShiperHQ"
click at [571, 212] on form "Name your In-Store Pickup carrier Click and collect by ShiperHQ This name will …" at bounding box center [589, 147] width 353 height 173
click at [581, 224] on button "Continue" at bounding box center [589, 223] width 63 height 20
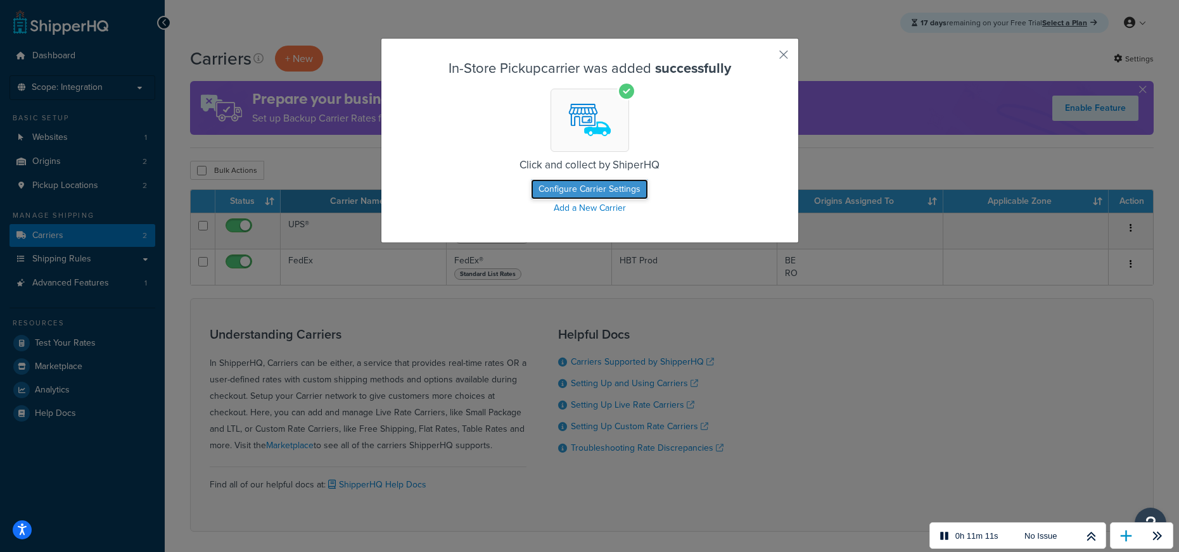
click at [607, 186] on button "Configure Carrier Settings" at bounding box center [589, 189] width 117 height 20
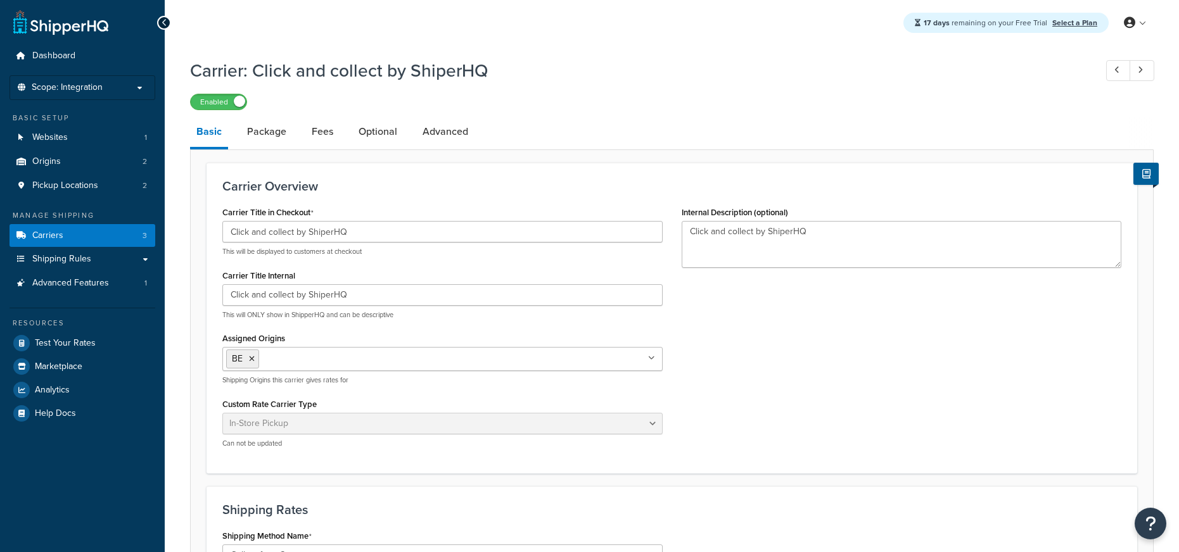
select select "pickup"
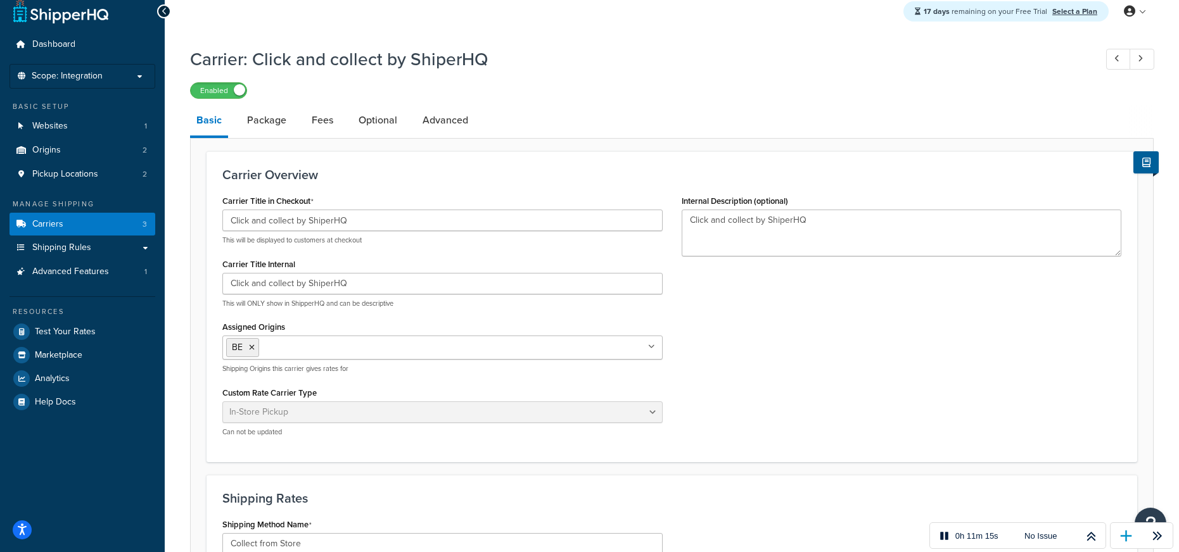
click at [642, 346] on ul "BE" at bounding box center [442, 348] width 440 height 24
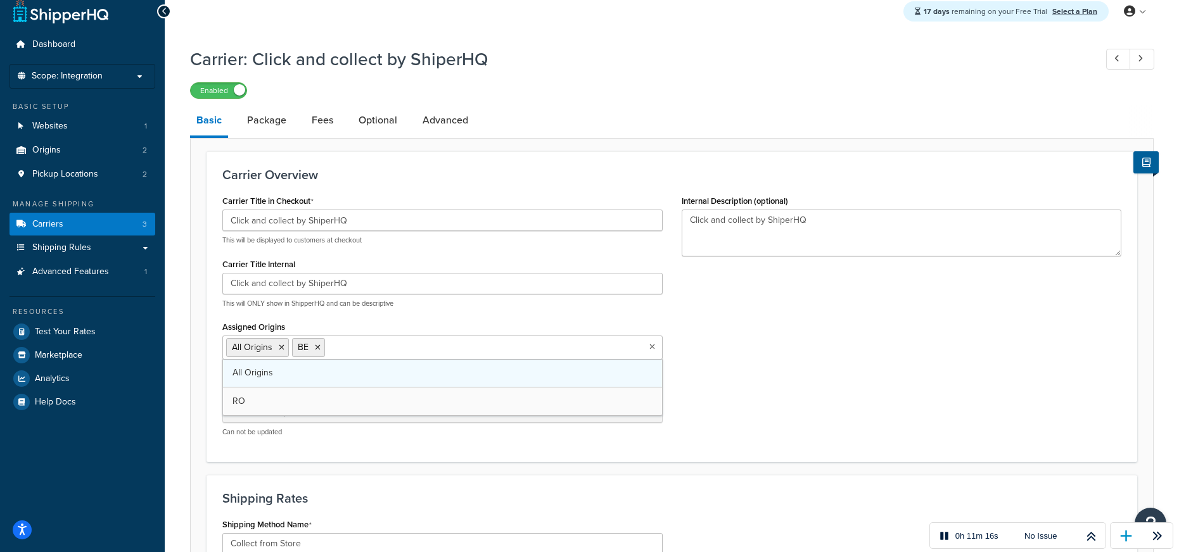
click at [374, 379] on link "All Origins" at bounding box center [442, 373] width 439 height 28
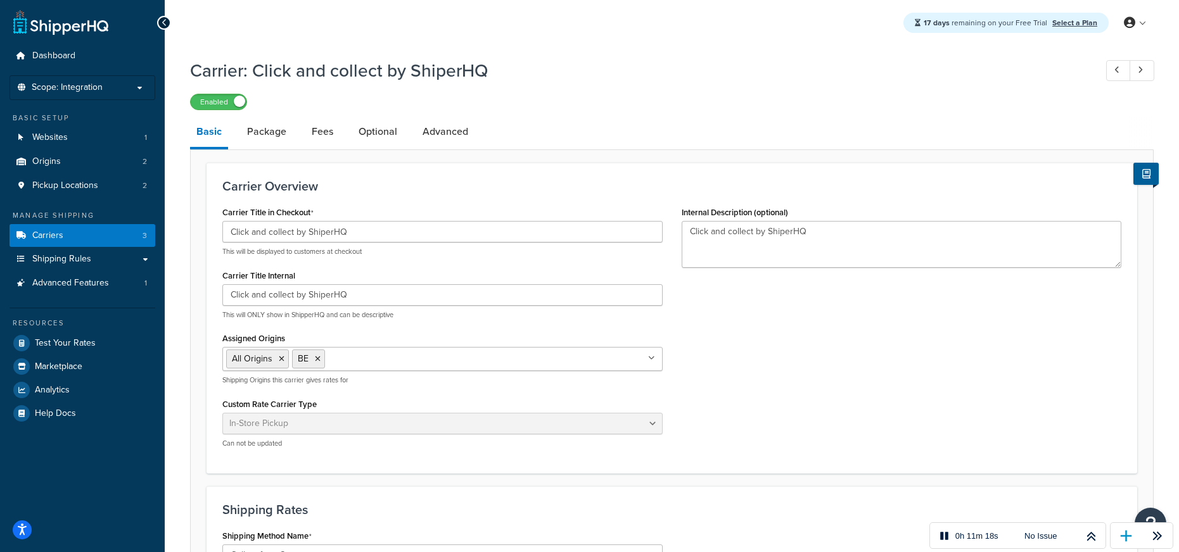
click at [923, 369] on div "Carrier Title in Checkout Click and collect by ShiperHQ This will be displayed …" at bounding box center [672, 330] width 918 height 255
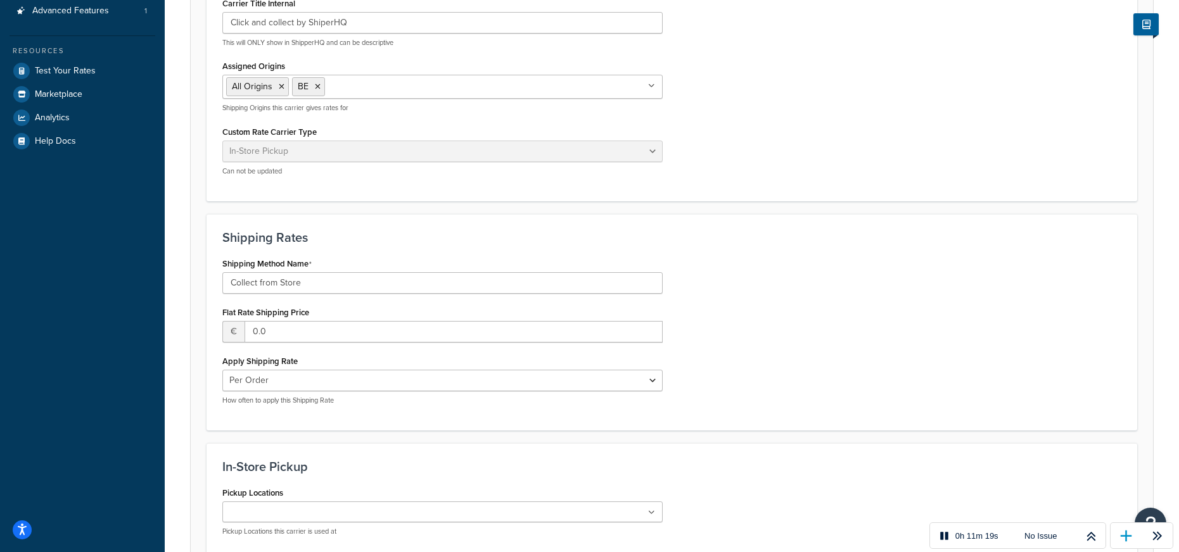
scroll to position [276, 0]
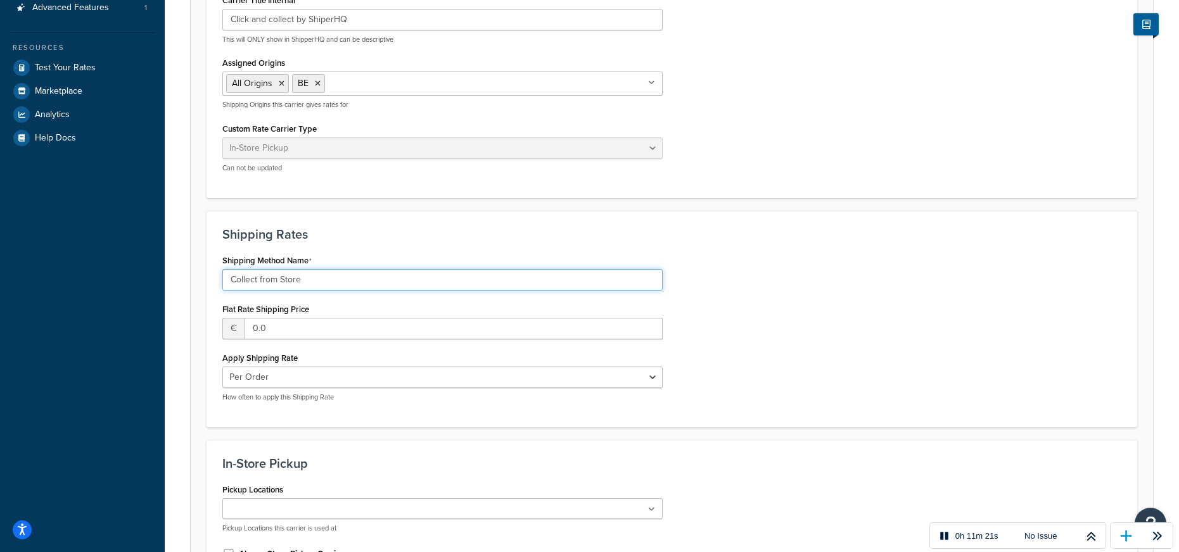
click at [322, 287] on input "Collect from Store" at bounding box center [442, 280] width 440 height 22
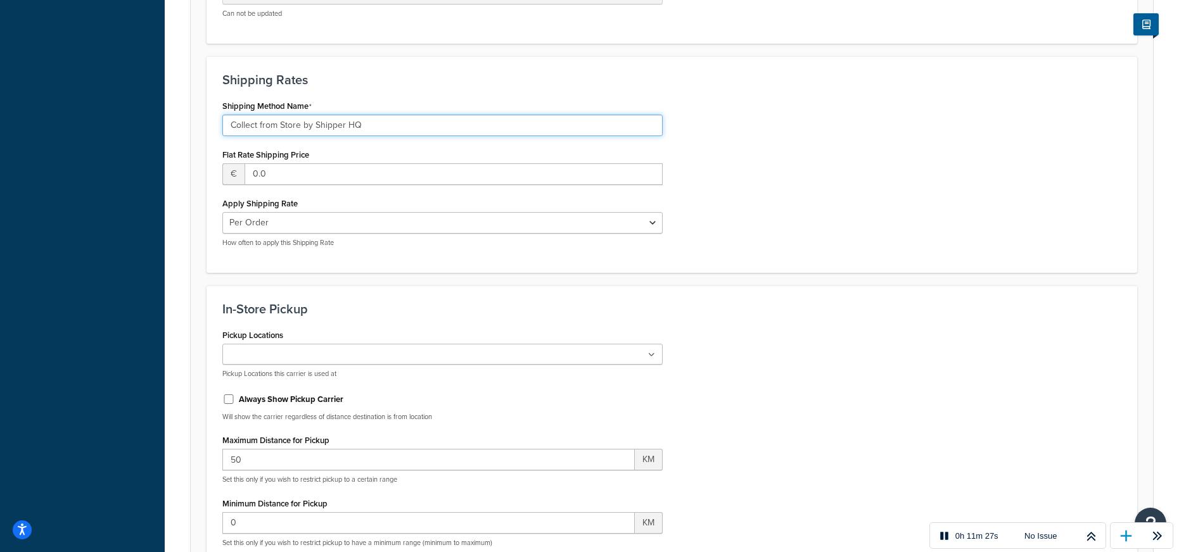
scroll to position [524, 0]
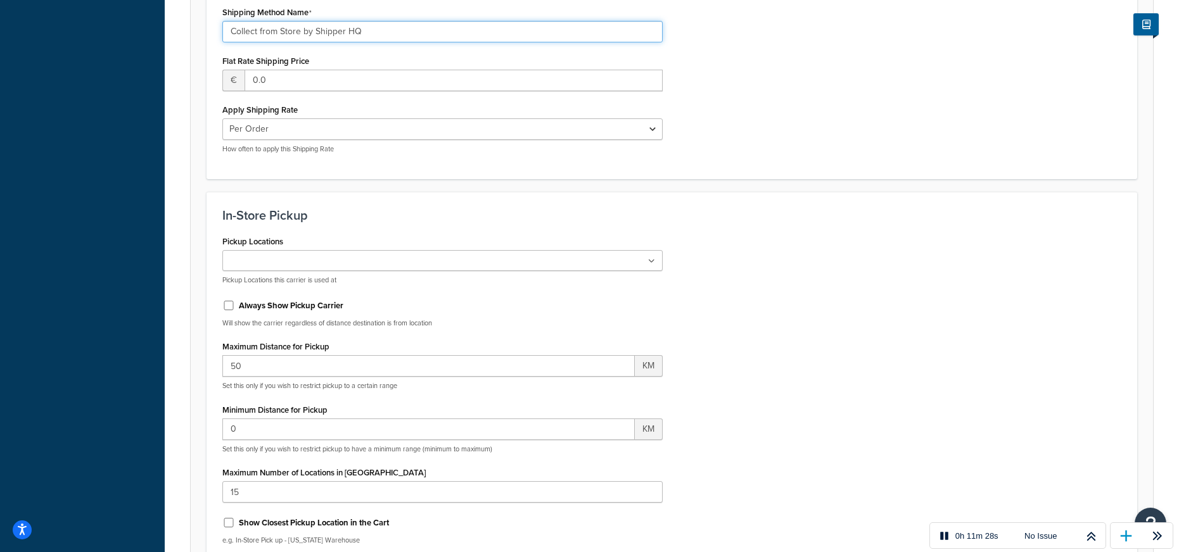
type input "Collect from Store by Shipper HQ"
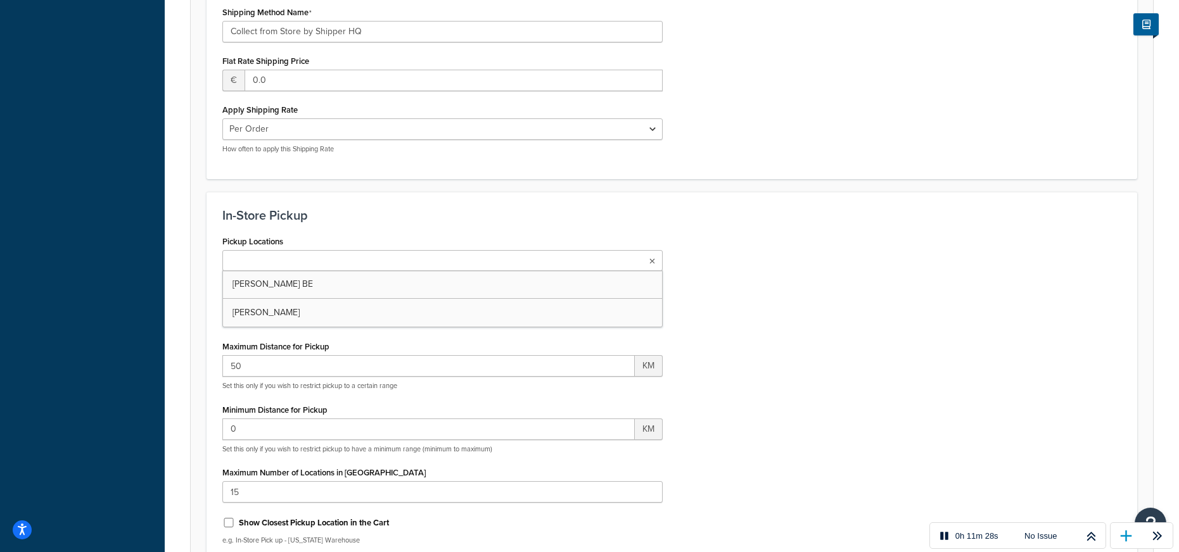
click at [428, 262] on ul at bounding box center [442, 260] width 440 height 21
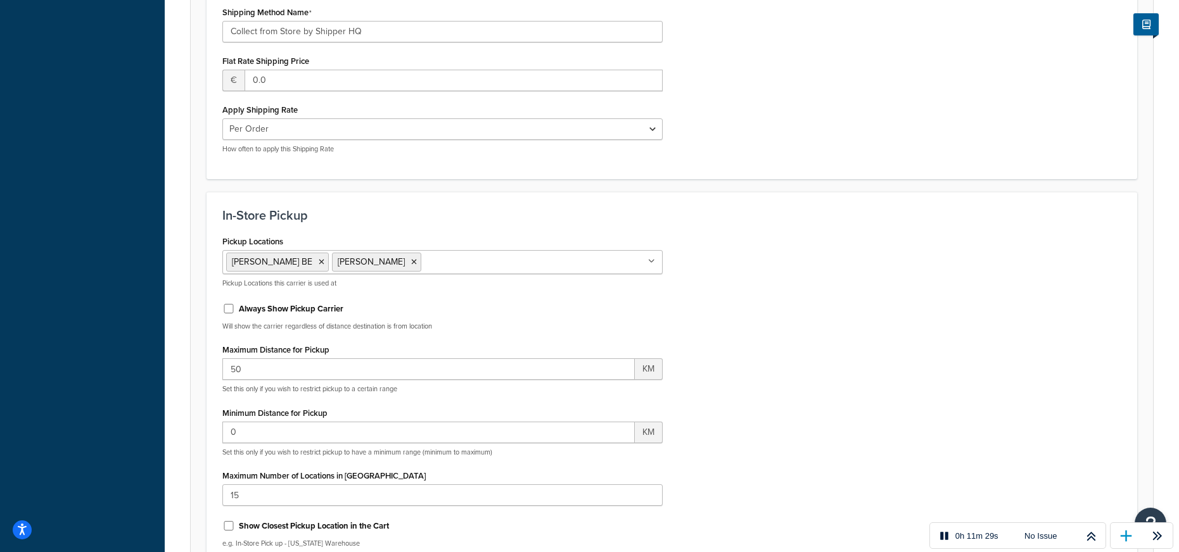
drag, startPoint x: 393, startPoint y: 278, endPoint x: 638, endPoint y: 307, distance: 246.2
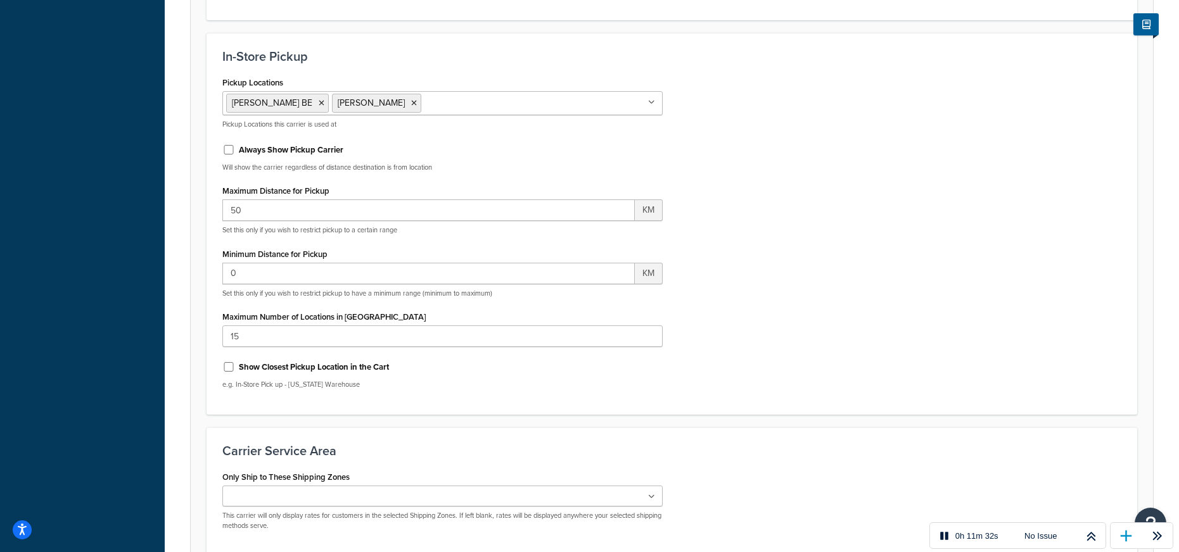
scroll to position [686, 0]
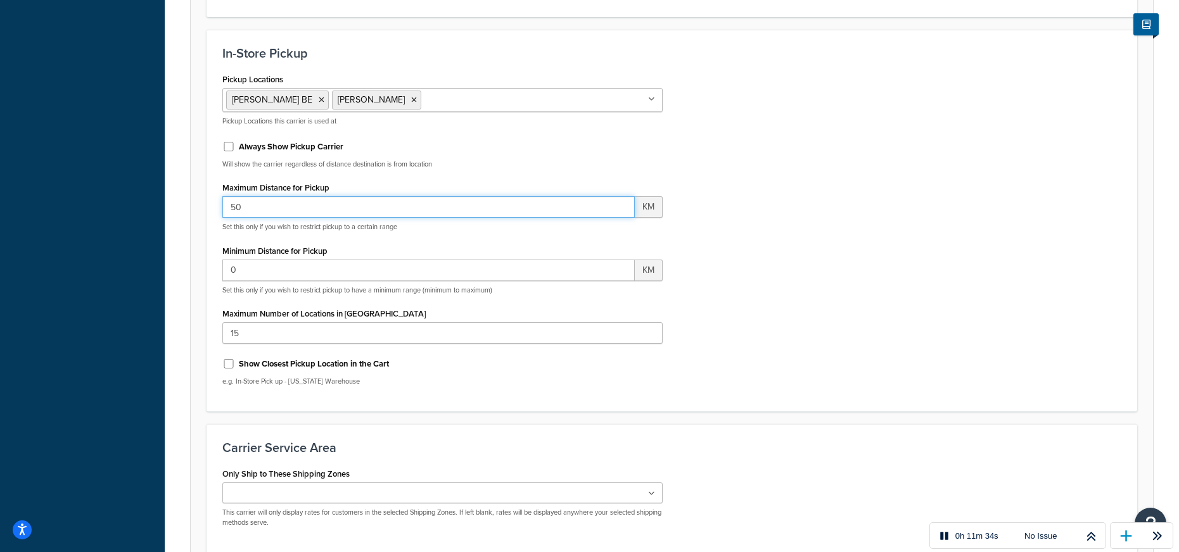
click at [321, 208] on input "50" at bounding box center [428, 207] width 412 height 22
type input "500"
click at [770, 314] on div "Pickup Locations [GEOGRAPHIC_DATA] BE [PERSON_NAME] No results found Pickup Loc…" at bounding box center [672, 233] width 918 height 326
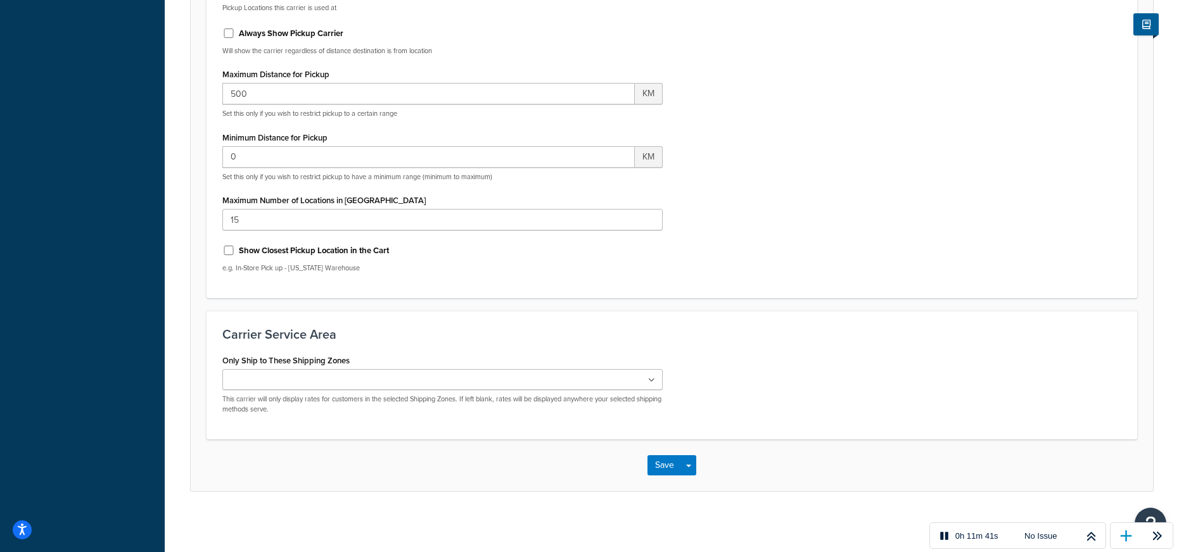
scroll to position [802, 0]
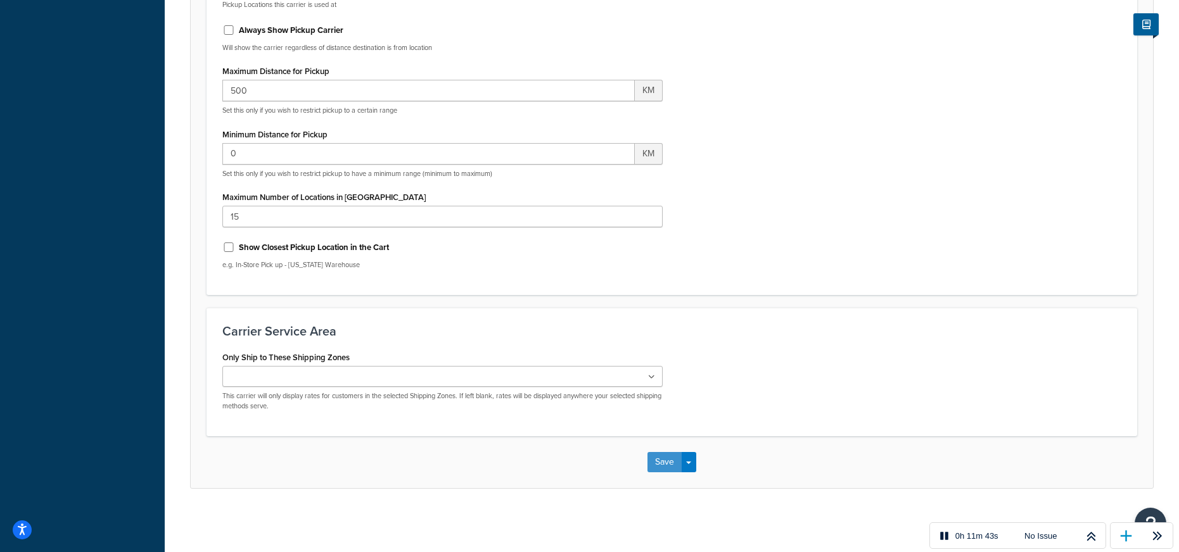
click at [661, 463] on button "Save" at bounding box center [664, 462] width 34 height 20
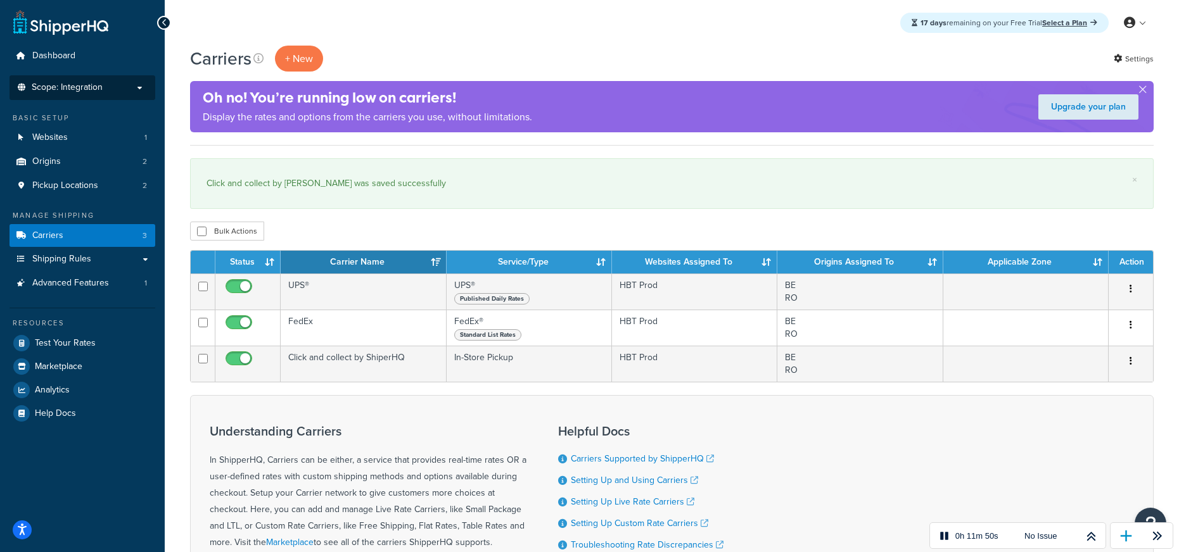
click at [70, 89] on span "Scope: Integration" at bounding box center [67, 87] width 71 height 11
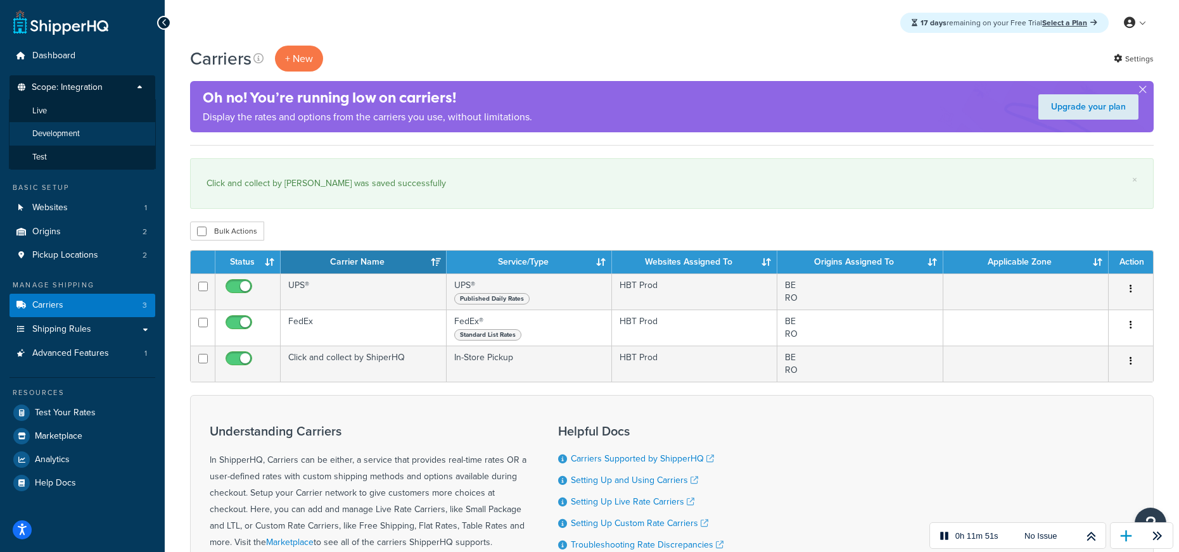
click at [64, 129] on span "Development" at bounding box center [56, 134] width 48 height 11
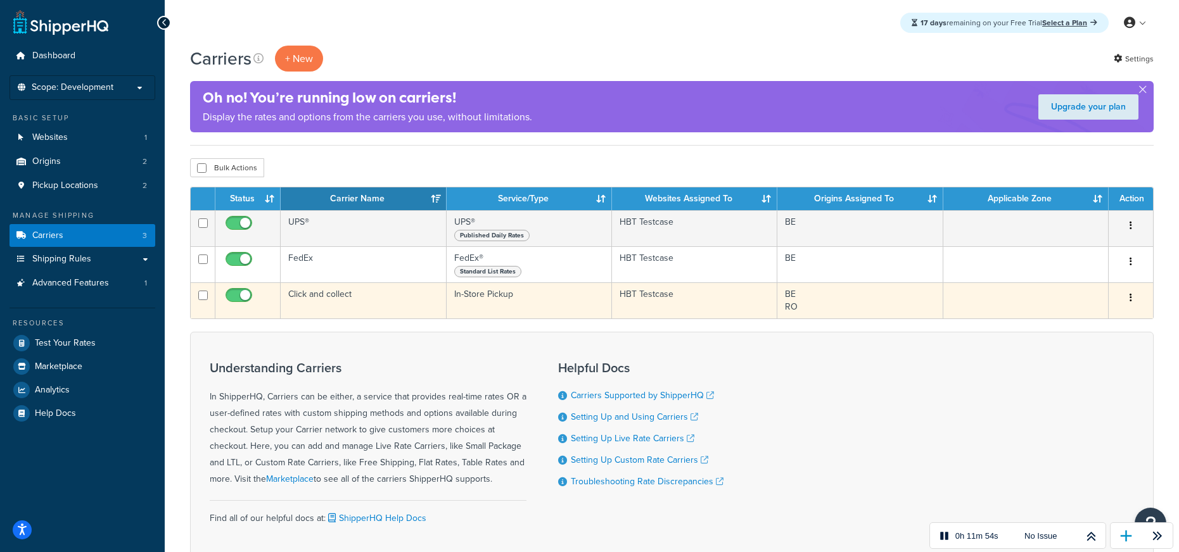
click at [315, 294] on td "Click and collect" at bounding box center [363, 300] width 165 height 36
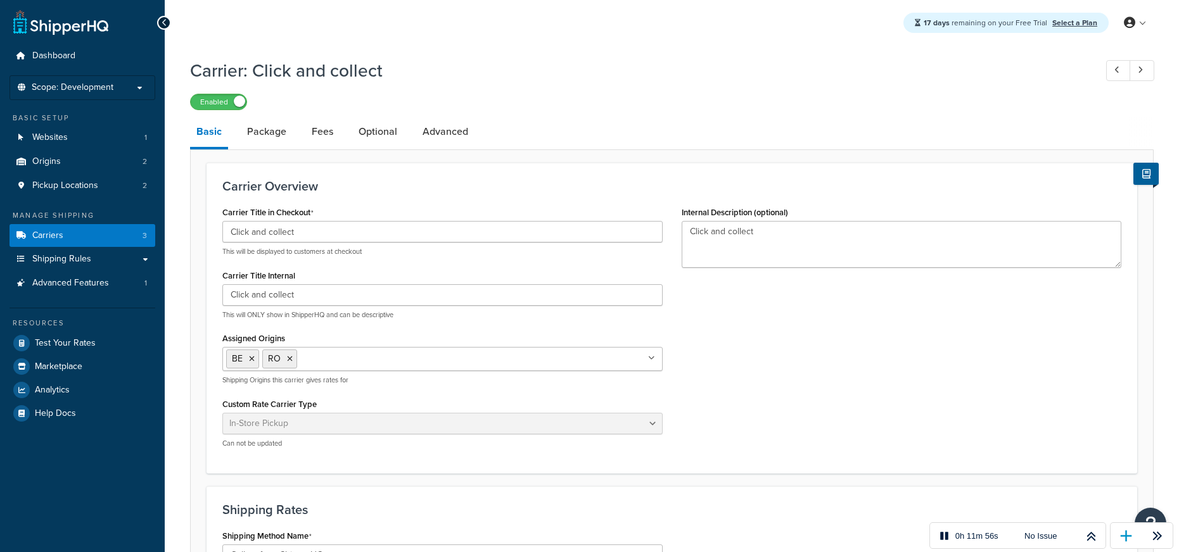
select select "pickup"
click at [347, 236] on input "Click and collect" at bounding box center [442, 232] width 440 height 22
type input "Click and collect by Shipper HQ"
click at [279, 133] on link "Package" at bounding box center [267, 132] width 52 height 30
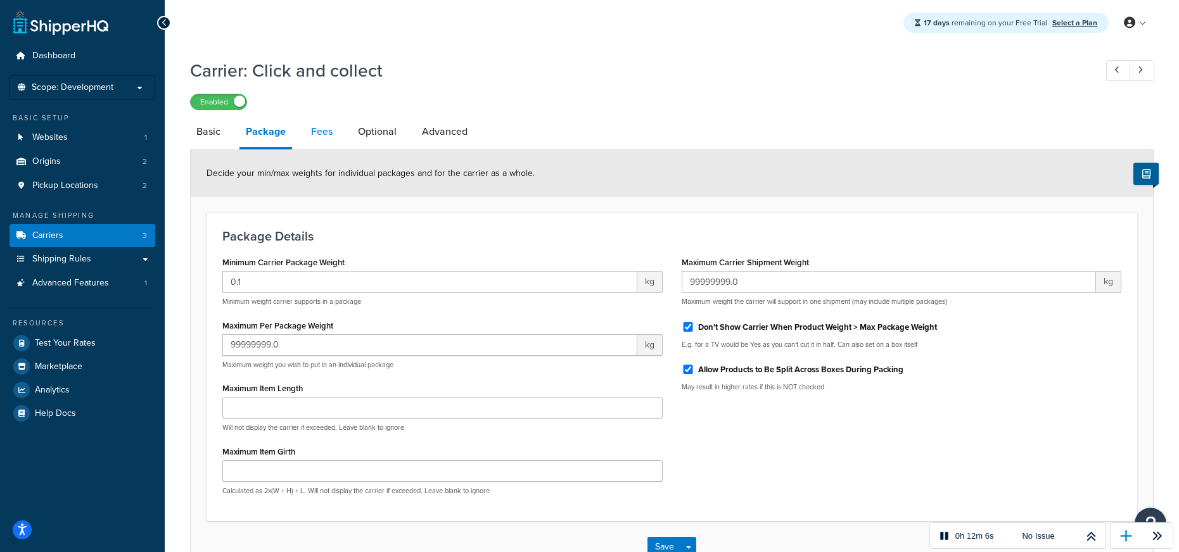
click at [323, 128] on link "Fees" at bounding box center [322, 132] width 34 height 30
select select "AFTER"
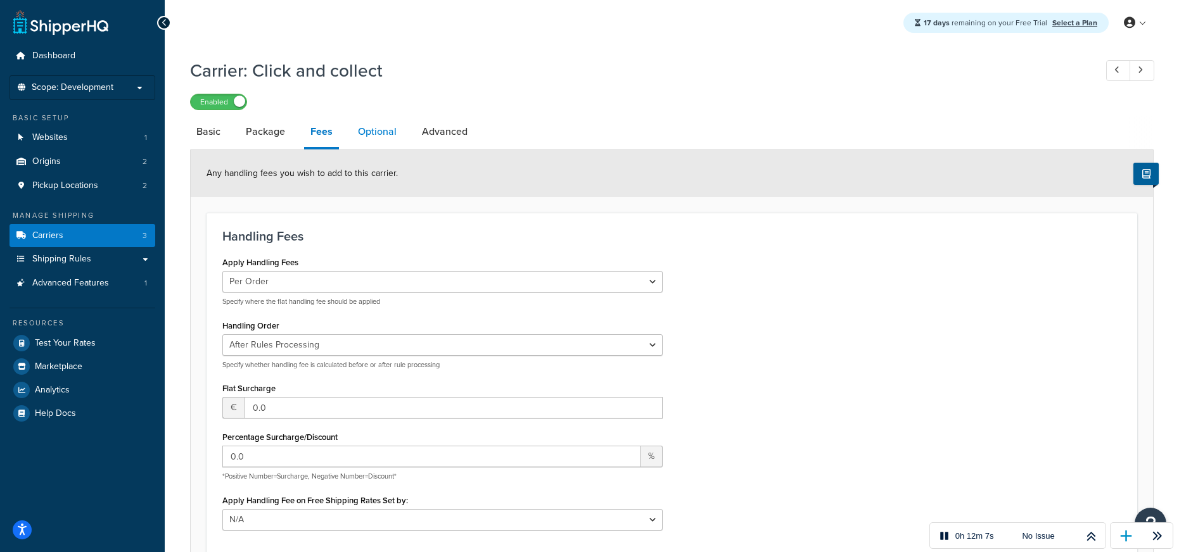
click at [380, 127] on link "Optional" at bounding box center [377, 132] width 51 height 30
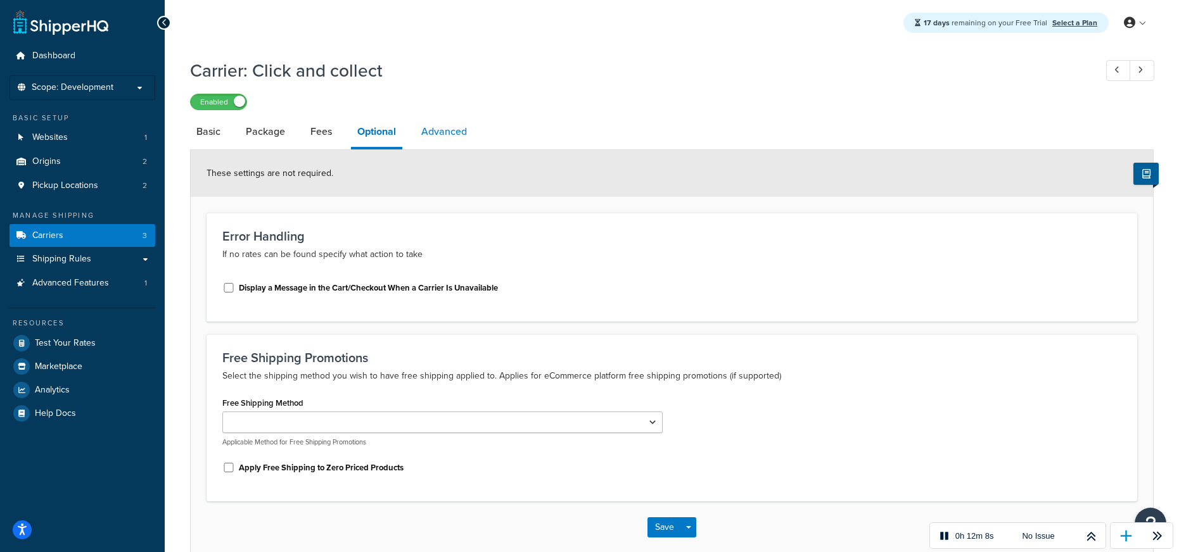
click at [435, 129] on link "Advanced" at bounding box center [444, 132] width 58 height 30
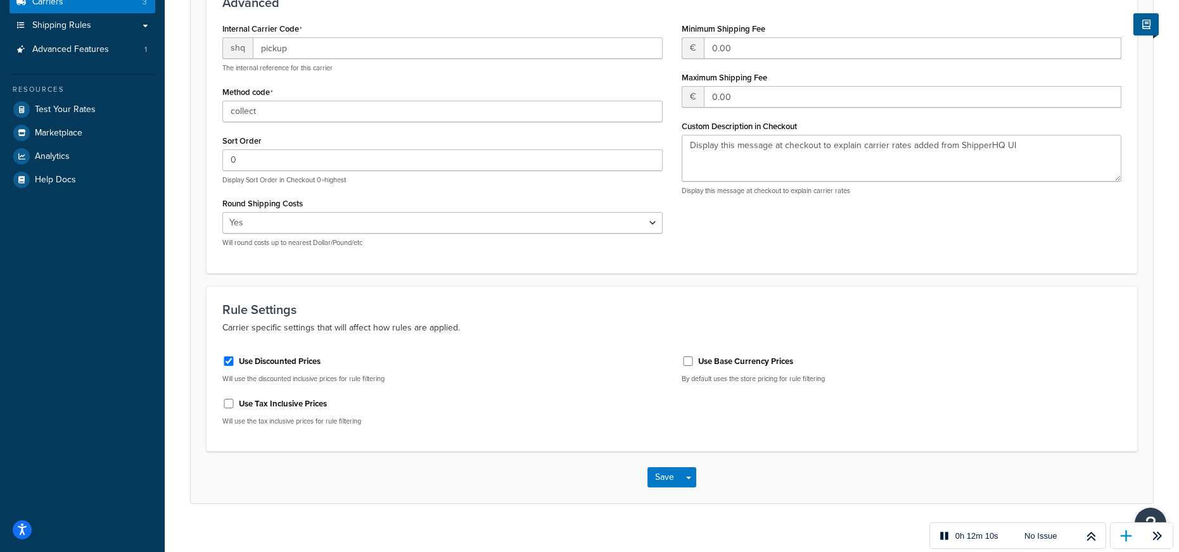
scroll to position [249, 0]
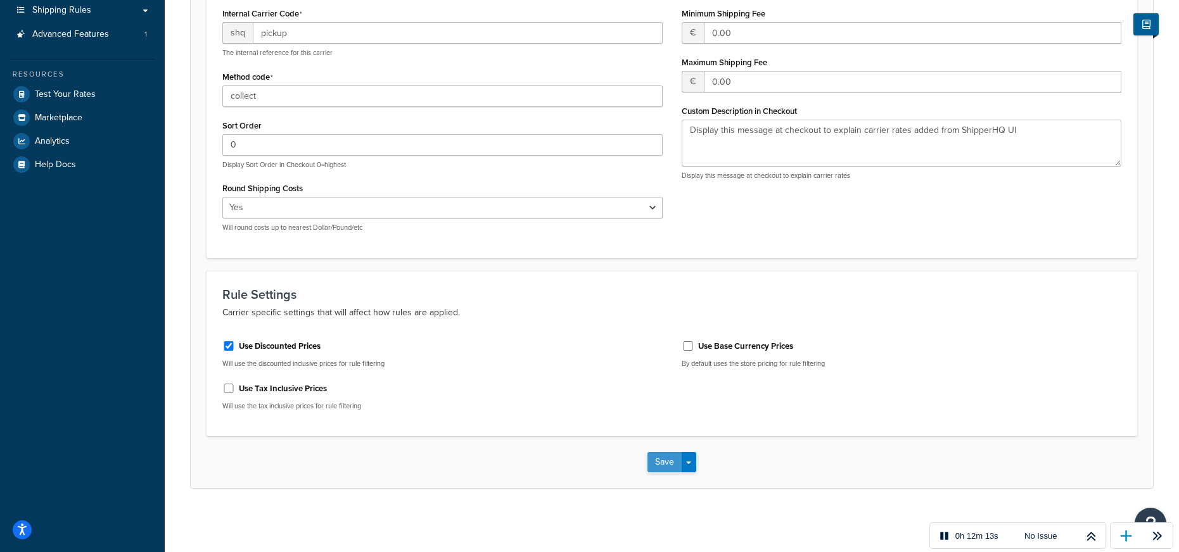
click at [670, 465] on button "Save" at bounding box center [664, 462] width 34 height 20
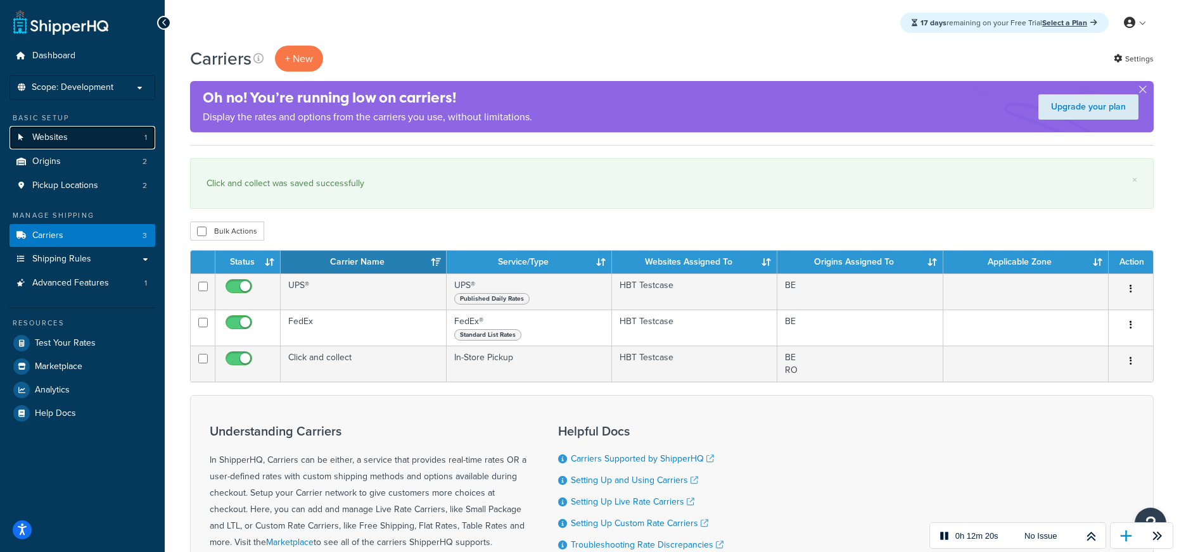
click at [110, 141] on link "Websites 1" at bounding box center [83, 137] width 146 height 23
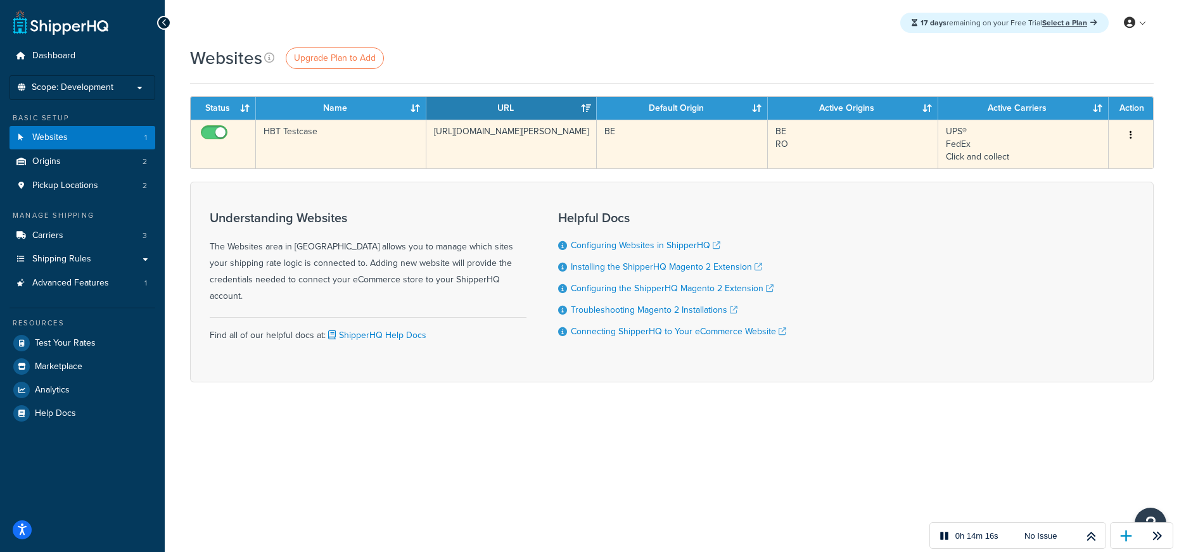
click at [719, 146] on td "BE" at bounding box center [682, 144] width 170 height 49
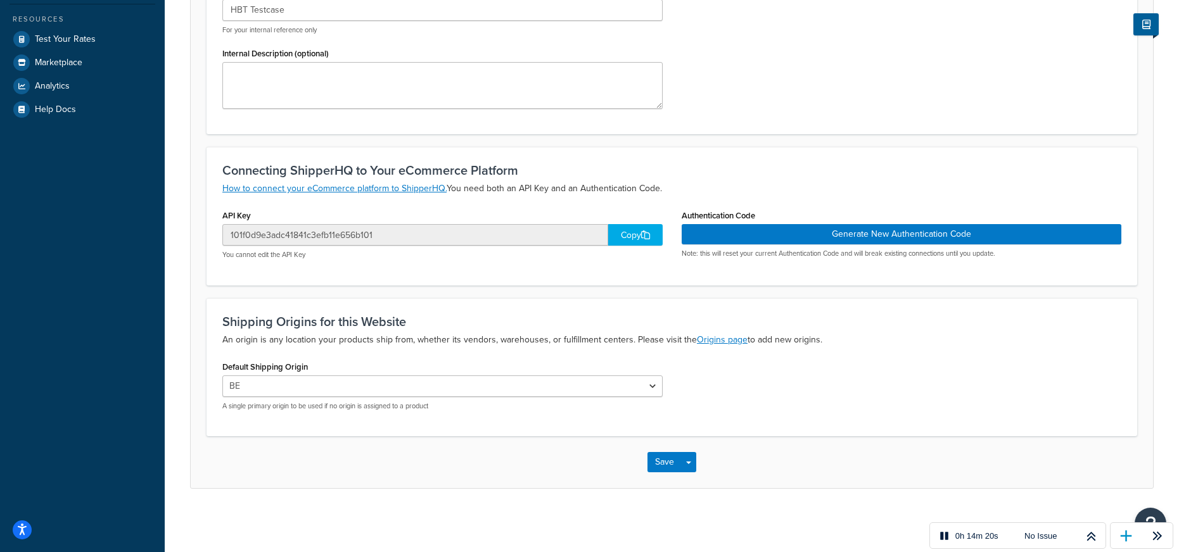
click at [632, 236] on div "Copy" at bounding box center [635, 235] width 54 height 22
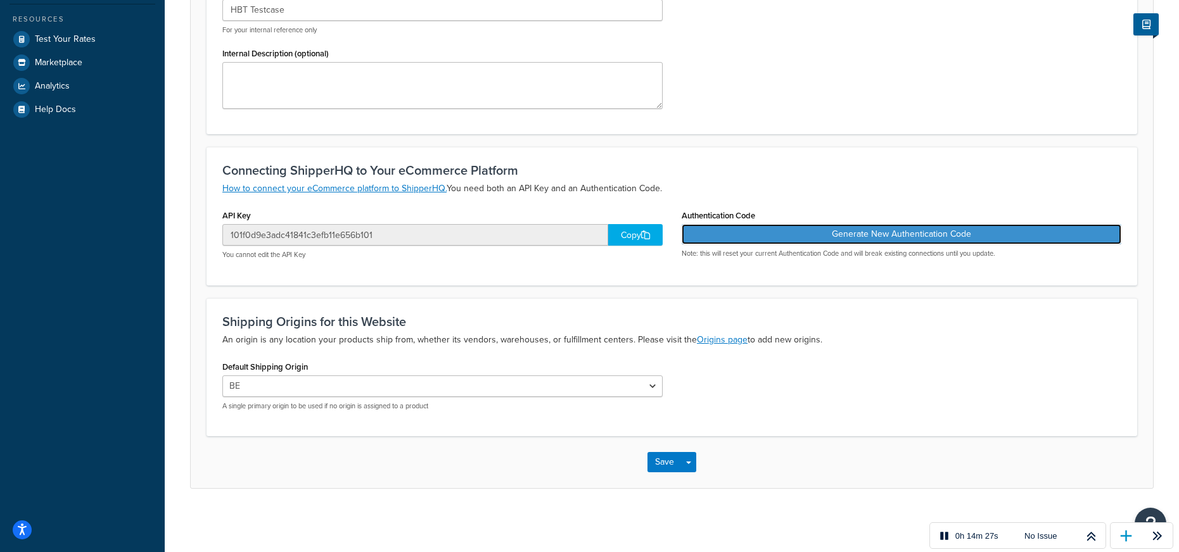
click at [923, 231] on button "Generate New Authentication Code" at bounding box center [901, 234] width 440 height 20
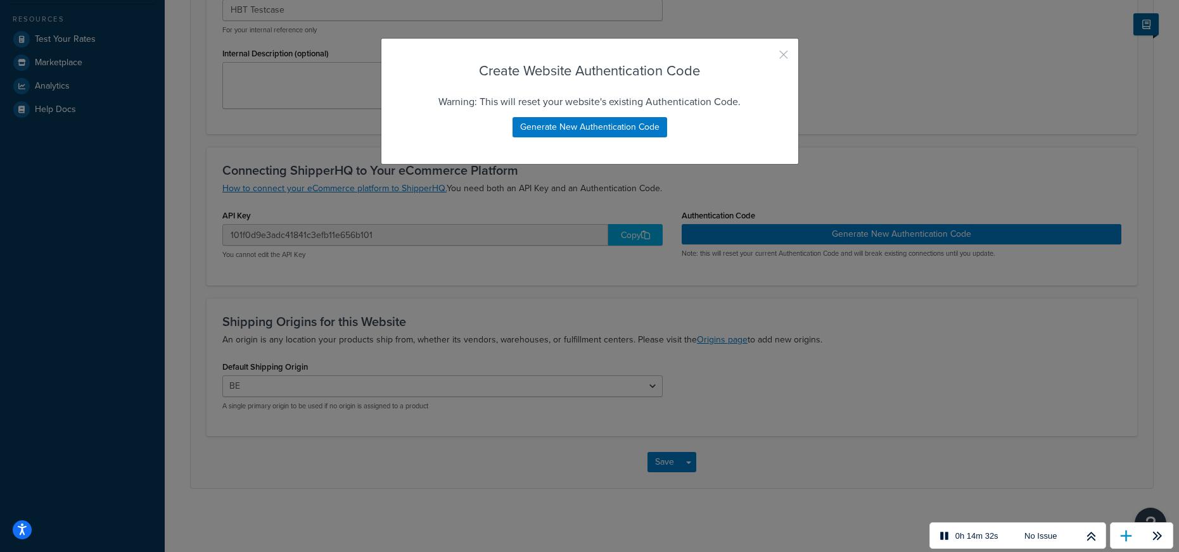
drag, startPoint x: 779, startPoint y: 53, endPoint x: 542, endPoint y: 60, distance: 237.0
click at [766, 58] on button "button" at bounding box center [764, 59] width 3 height 3
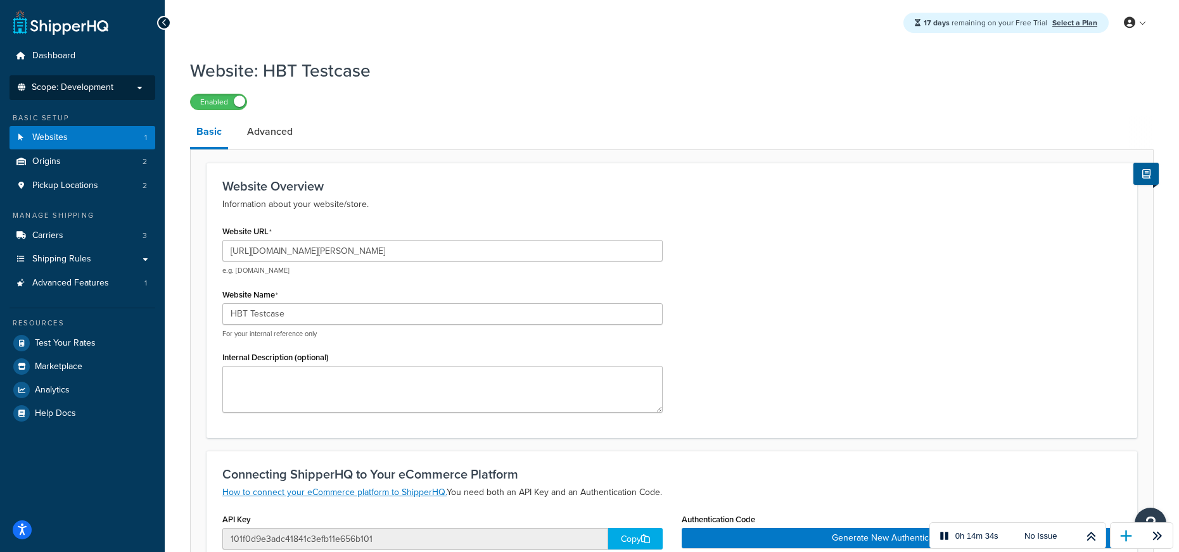
click at [61, 86] on span "Scope: Development" at bounding box center [73, 87] width 82 height 11
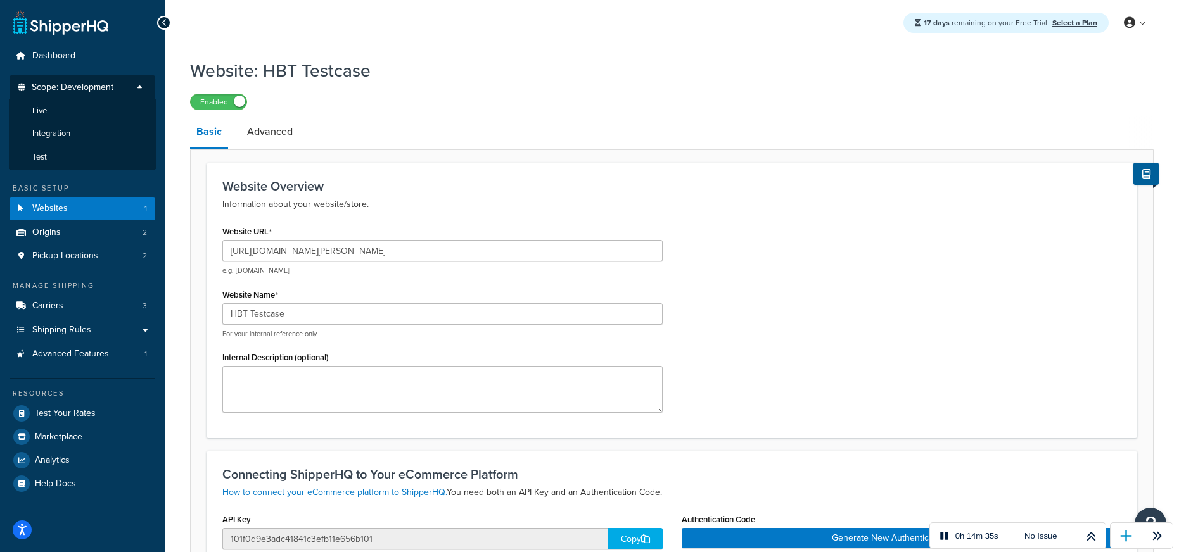
drag, startPoint x: 70, startPoint y: 134, endPoint x: 76, endPoint y: 132, distance: 6.6
click at [70, 134] on span "Integration" at bounding box center [51, 134] width 38 height 11
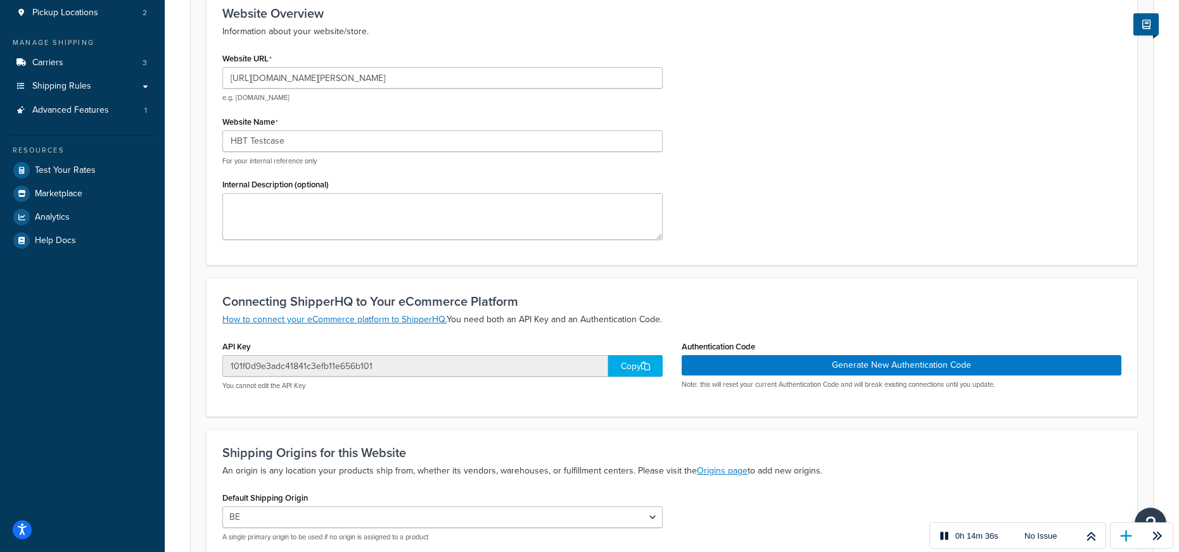
scroll to position [210, 0]
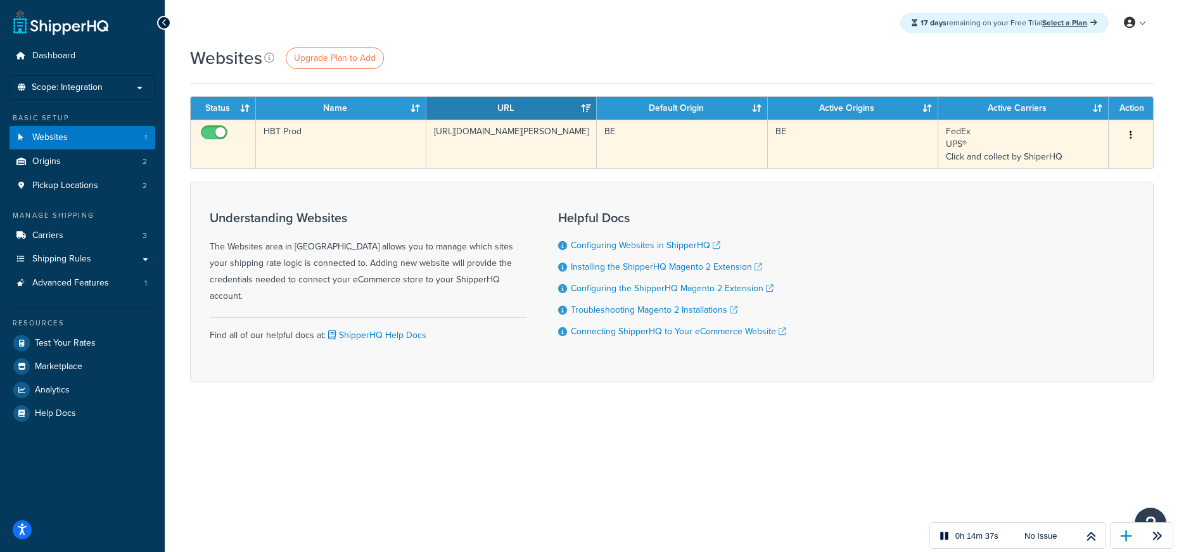
click at [448, 148] on td "[URL][DOMAIN_NAME][PERSON_NAME]" at bounding box center [511, 144] width 170 height 49
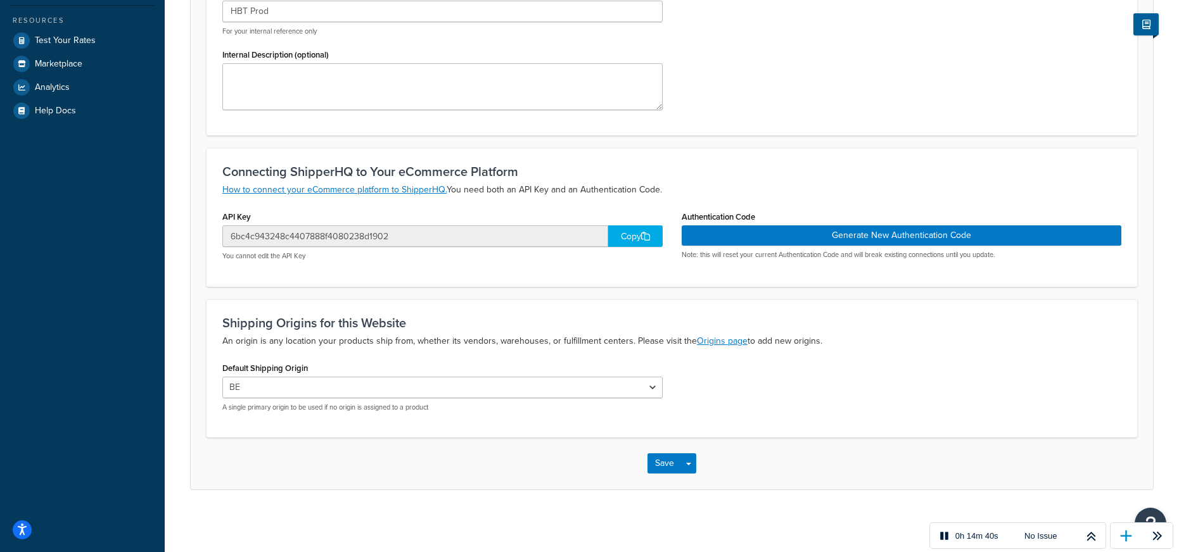
click at [628, 231] on div "Copy" at bounding box center [635, 236] width 54 height 22
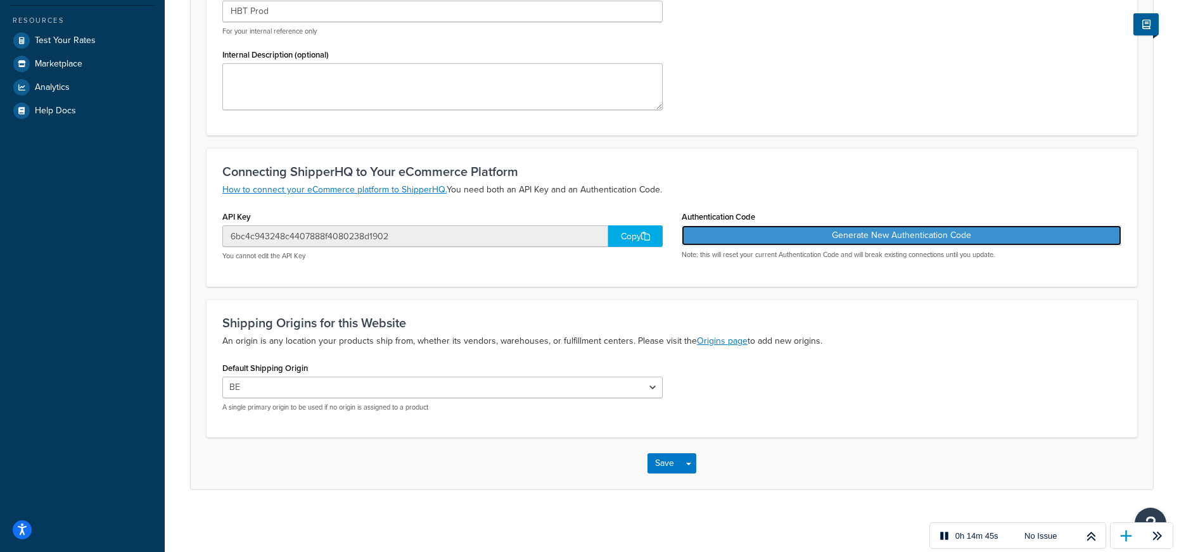
click at [878, 241] on button "Generate New Authentication Code" at bounding box center [901, 235] width 440 height 20
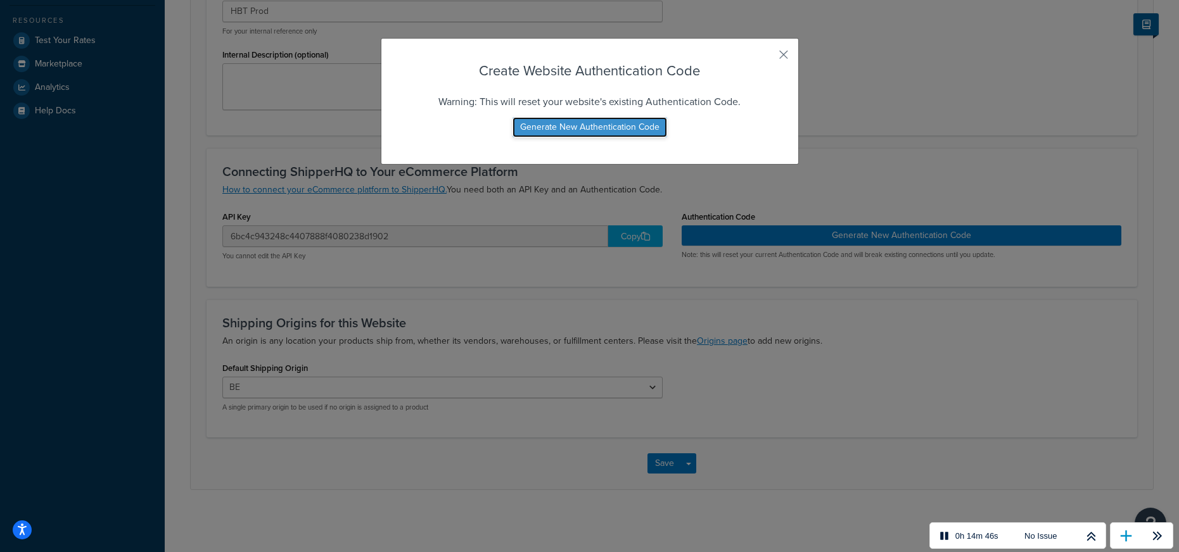
click at [633, 124] on button "Generate New Authentication Code" at bounding box center [589, 127] width 155 height 20
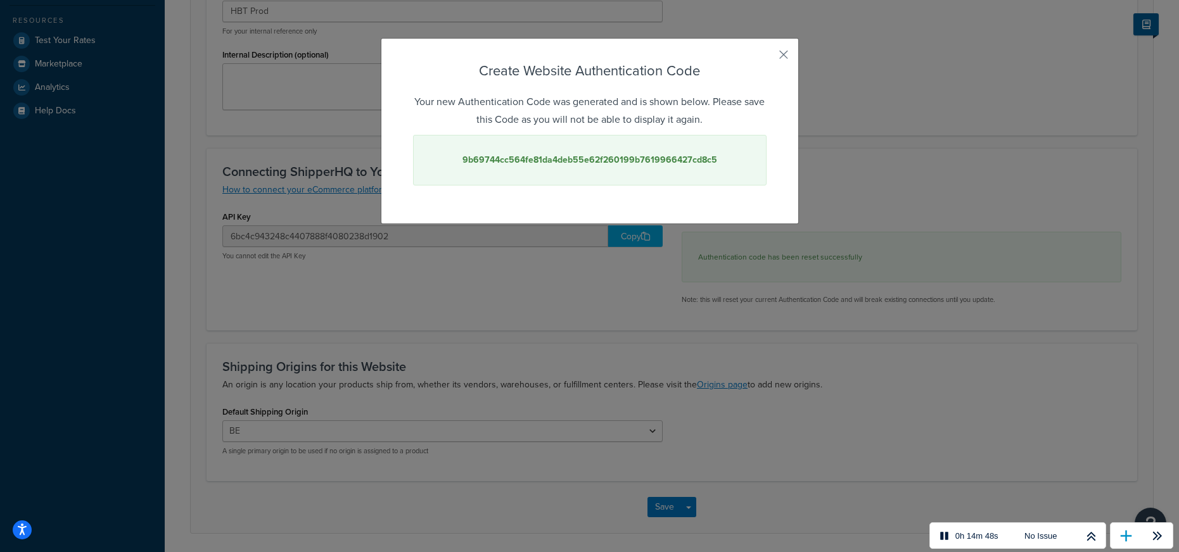
click at [620, 158] on strong "9b69744cc564fe81da4deb55e62f260199b7619966427cd8c5" at bounding box center [589, 159] width 255 height 13
copy strong "9b69744cc564fe81da4deb55e62f260199b7619966427cd8c5"
click at [766, 58] on button "button" at bounding box center [764, 59] width 3 height 3
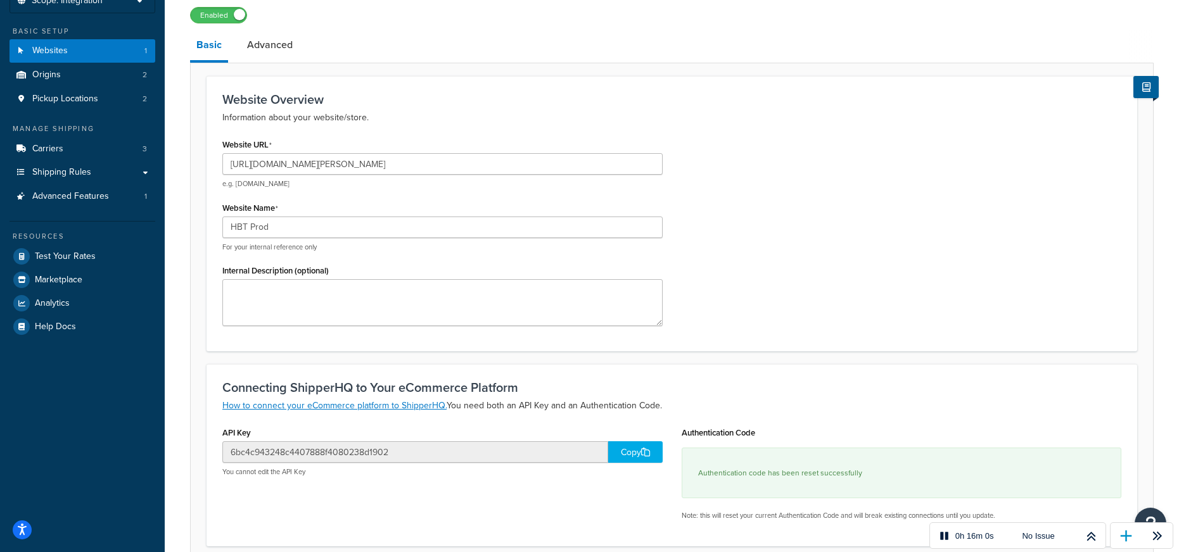
scroll to position [89, 0]
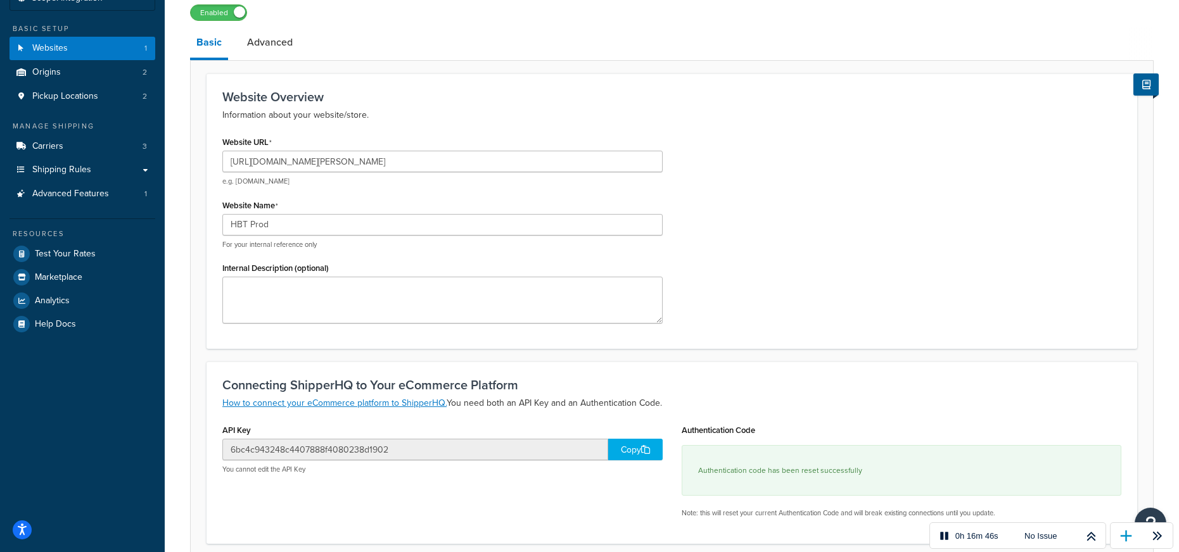
click at [612, 451] on div "Copy" at bounding box center [635, 450] width 54 height 22
click at [628, 446] on div "Copy" at bounding box center [635, 450] width 54 height 22
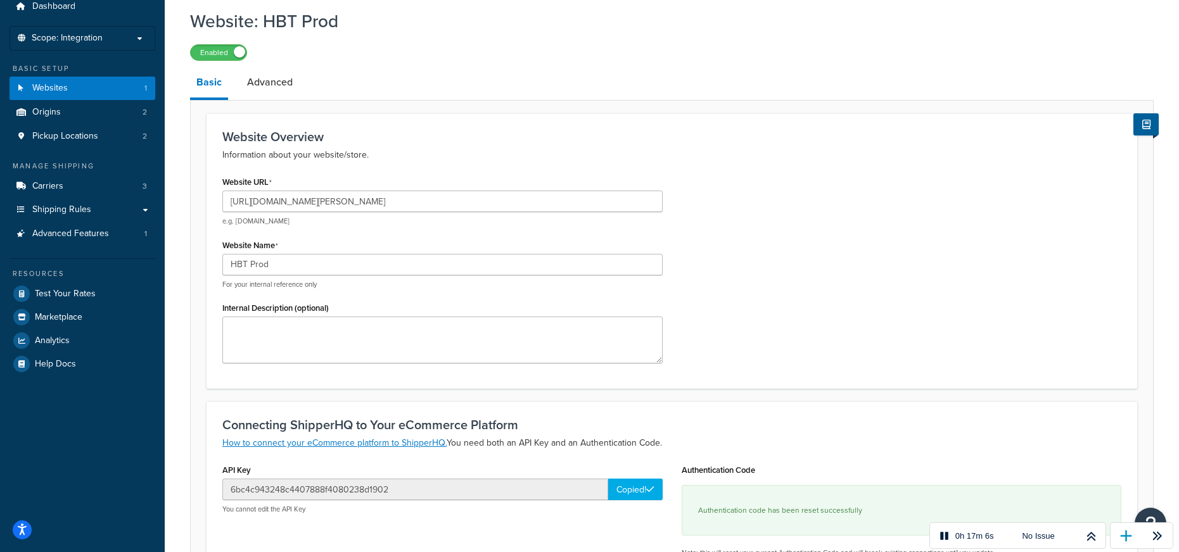
scroll to position [0, 0]
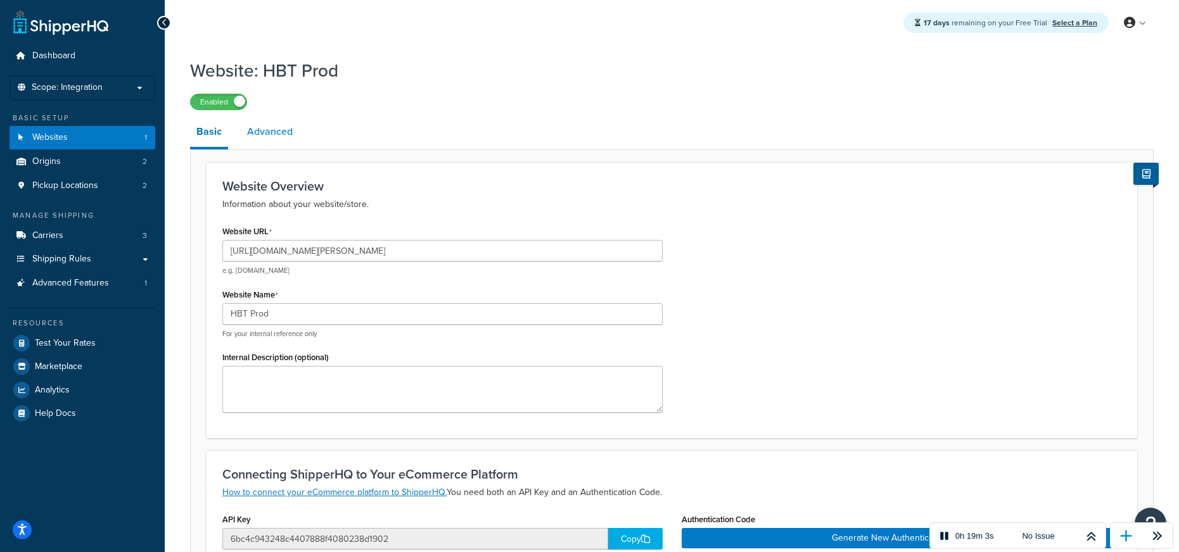
click at [289, 134] on link "Advanced" at bounding box center [270, 132] width 58 height 30
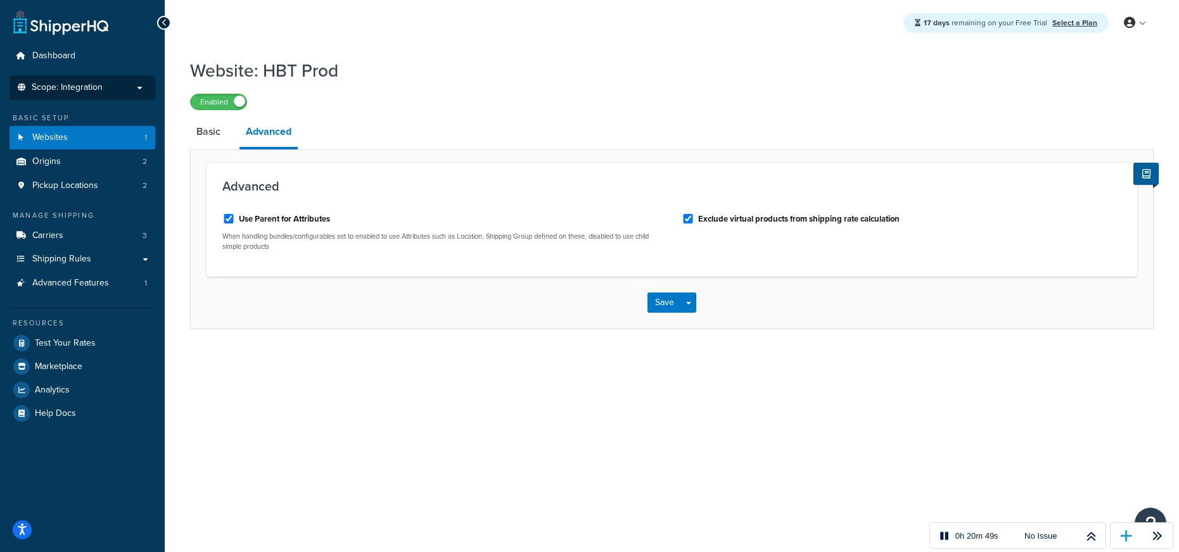
click at [129, 85] on p "Scope: Integration" at bounding box center [82, 87] width 134 height 11
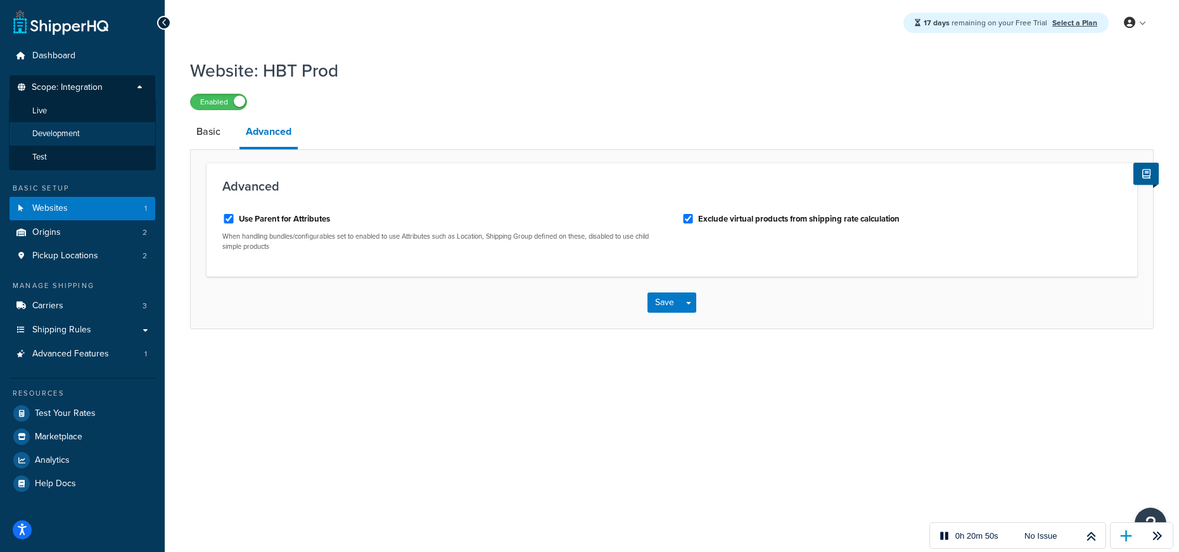
click at [93, 134] on li "Development" at bounding box center [82, 133] width 147 height 23
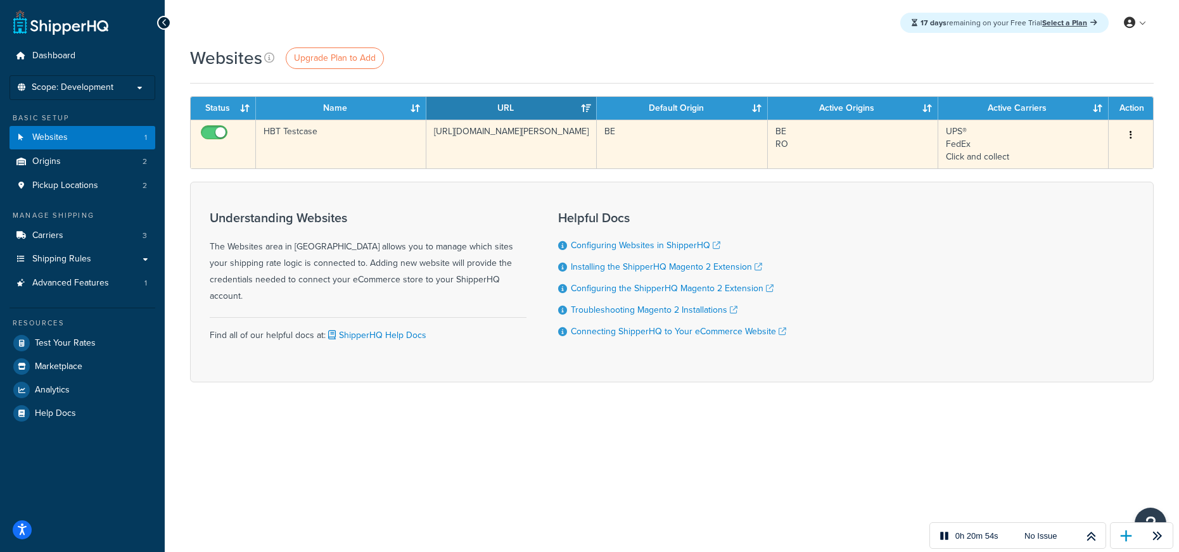
click at [504, 146] on td "[URL][DOMAIN_NAME][PERSON_NAME]" at bounding box center [511, 144] width 170 height 49
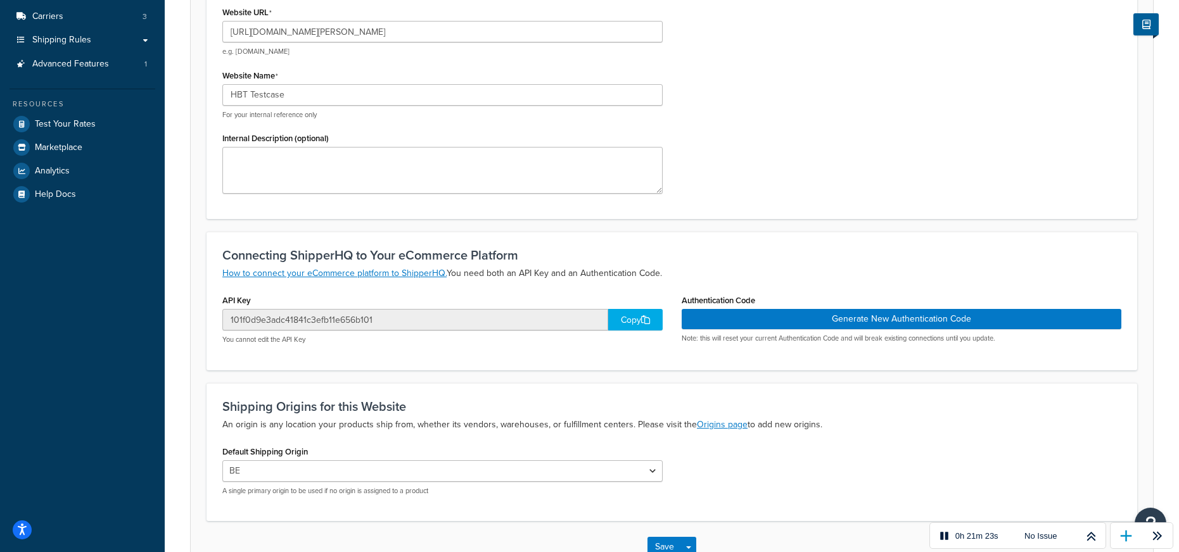
scroll to position [271, 0]
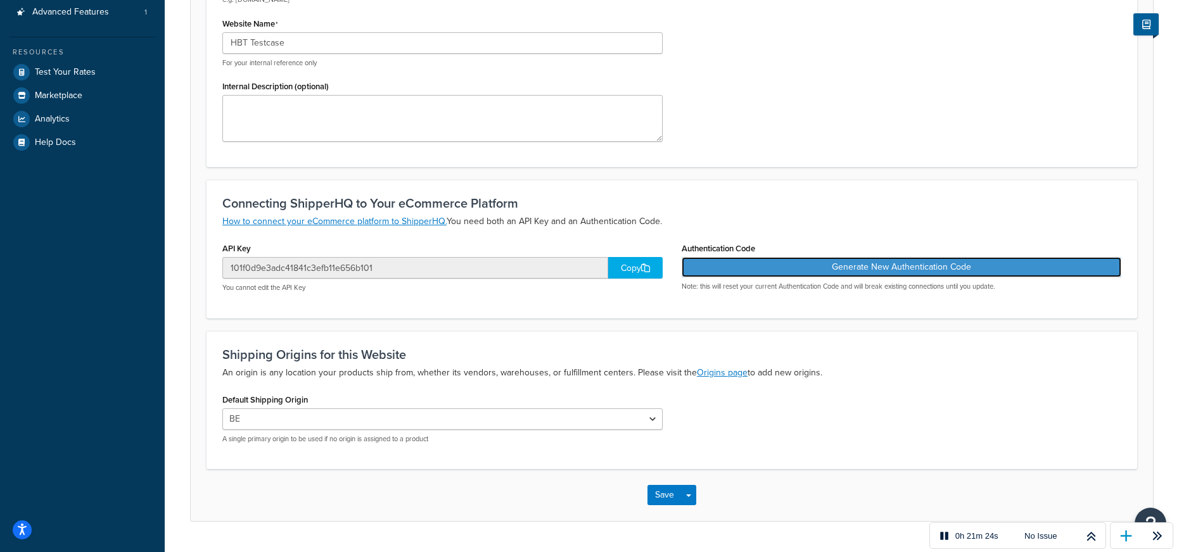
click at [894, 267] on button "Generate New Authentication Code" at bounding box center [901, 267] width 440 height 20
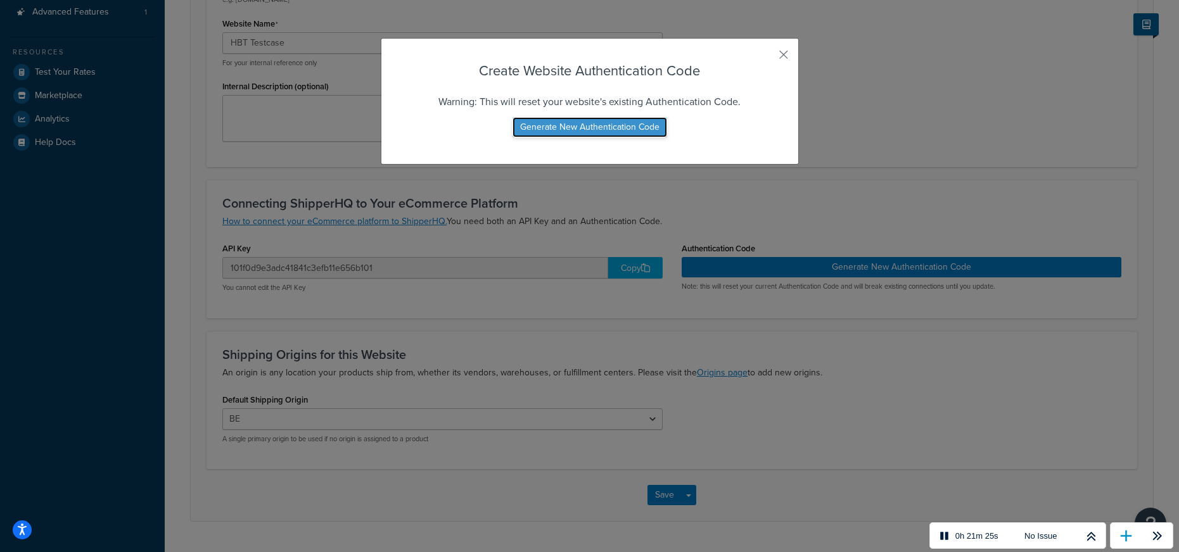
click at [595, 119] on button "Generate New Authentication Code" at bounding box center [589, 127] width 155 height 20
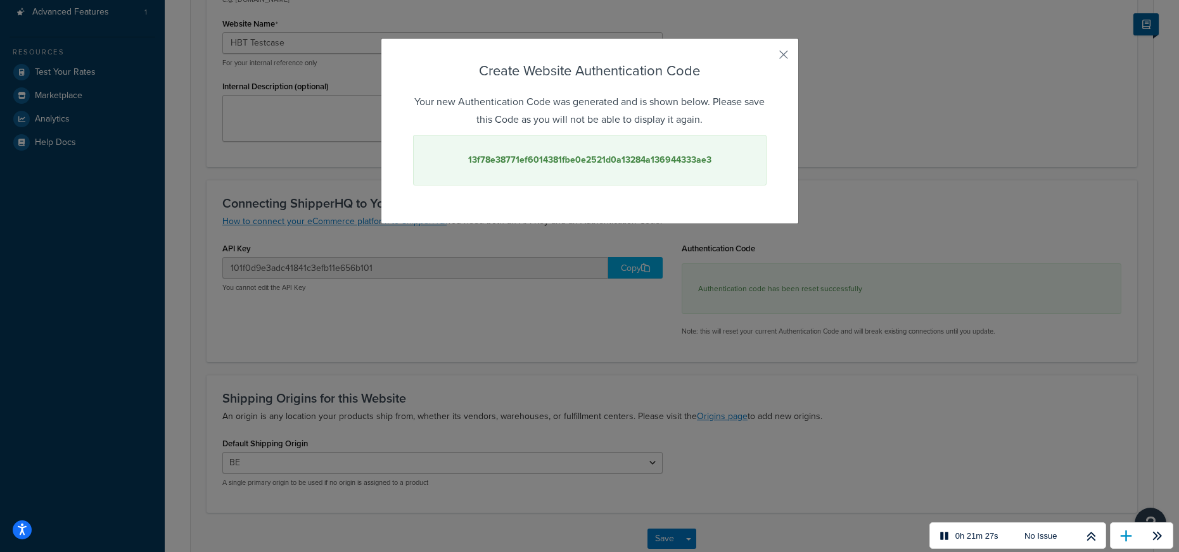
click at [646, 155] on strong "13f78e38771ef6014381fbe0e2521d0a13284a136944333ae3" at bounding box center [589, 159] width 243 height 13
click at [645, 155] on strong "13f78e38771ef6014381fbe0e2521d0a13284a136944333ae3" at bounding box center [589, 159] width 243 height 13
copy strong "13f78e38771ef6014381fbe0e2521d0a13284a136944333ae3"
drag, startPoint x: 783, startPoint y: 49, endPoint x: 773, endPoint y: 51, distance: 10.4
click at [766, 58] on button "button" at bounding box center [764, 59] width 3 height 3
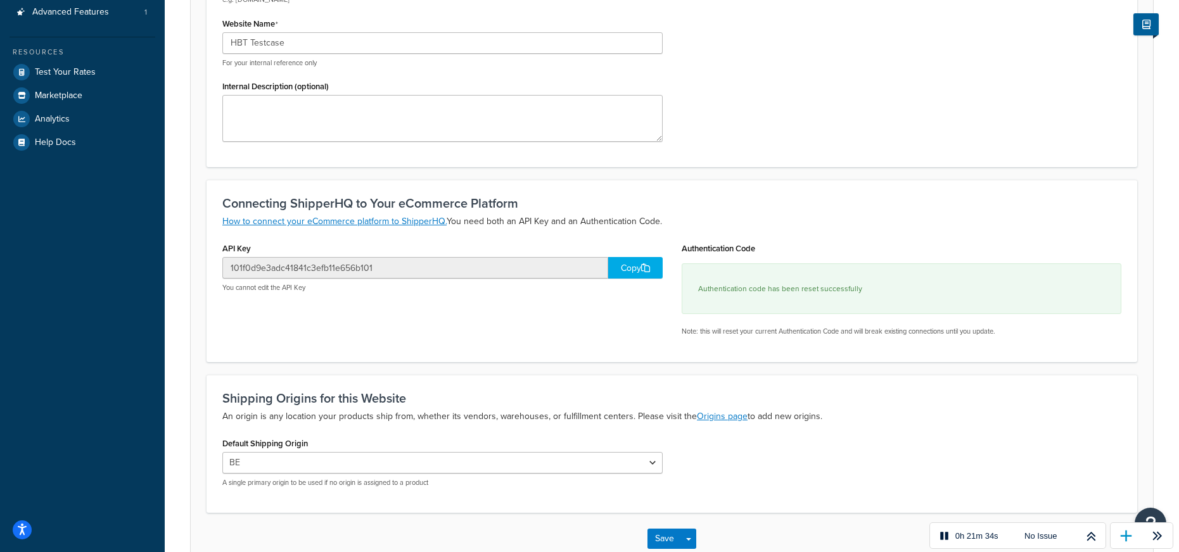
click at [638, 265] on div "Copy" at bounding box center [635, 268] width 54 height 22
